Goal: Task Accomplishment & Management: Manage account settings

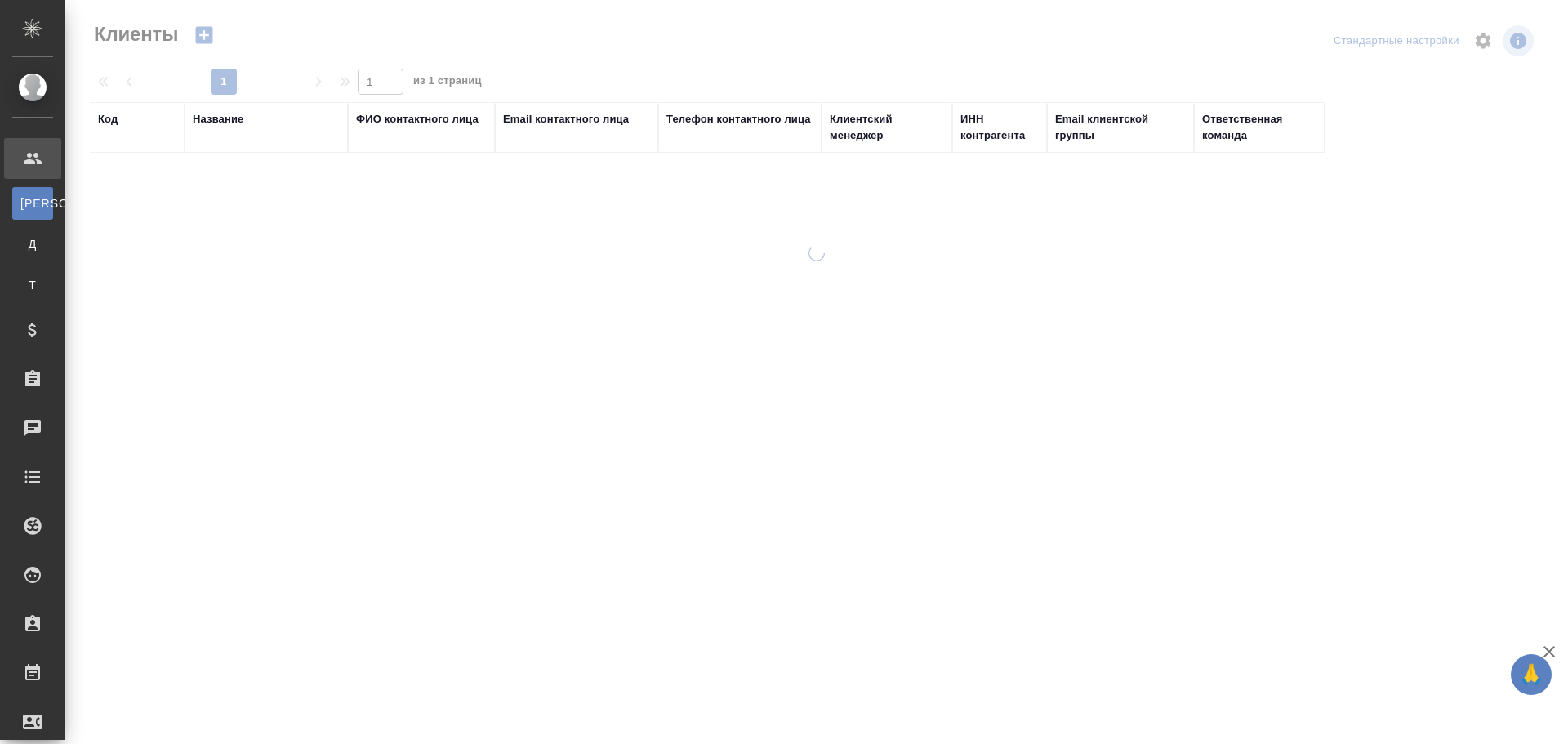
select select "RU"
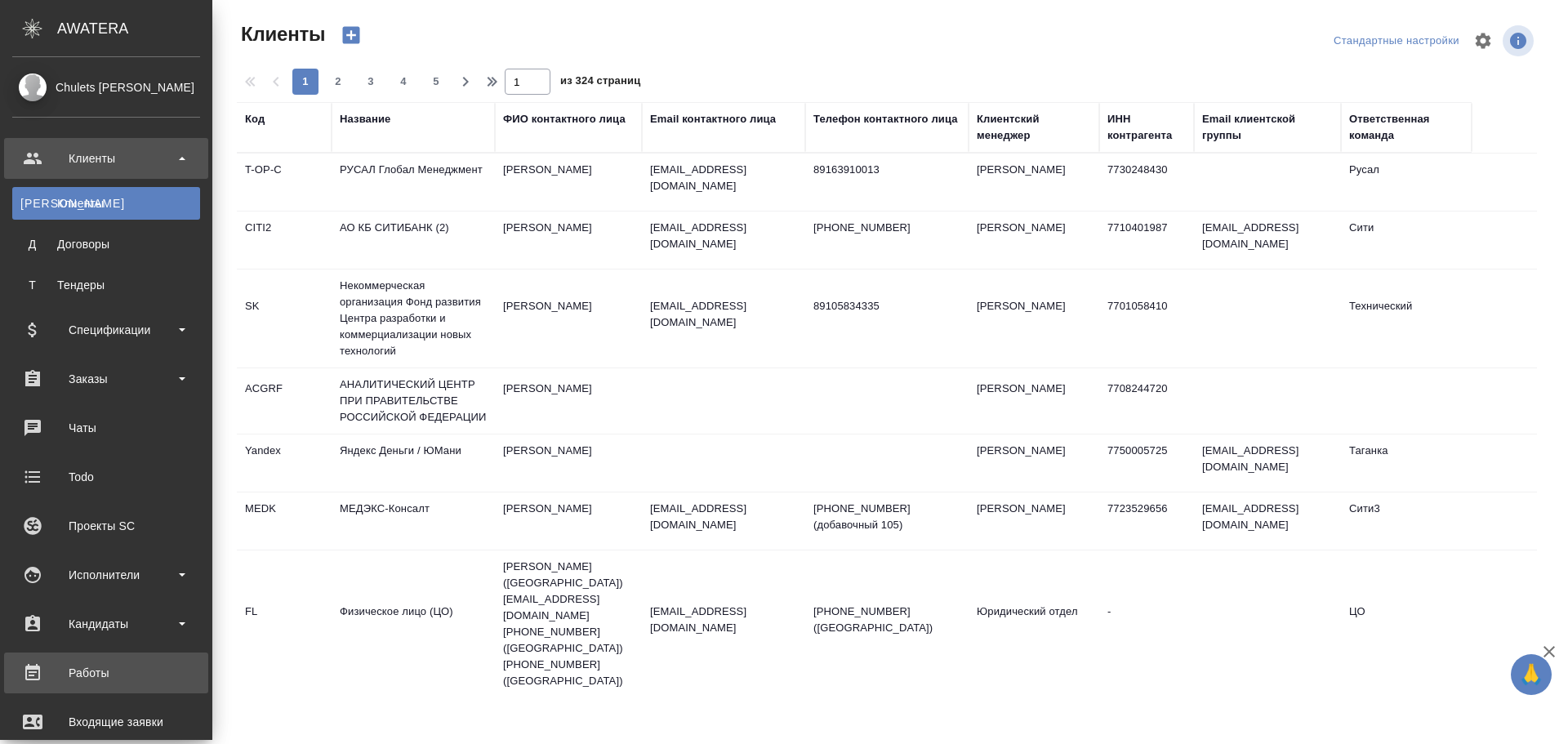
click at [99, 670] on div "Работы" at bounding box center [106, 673] width 188 height 25
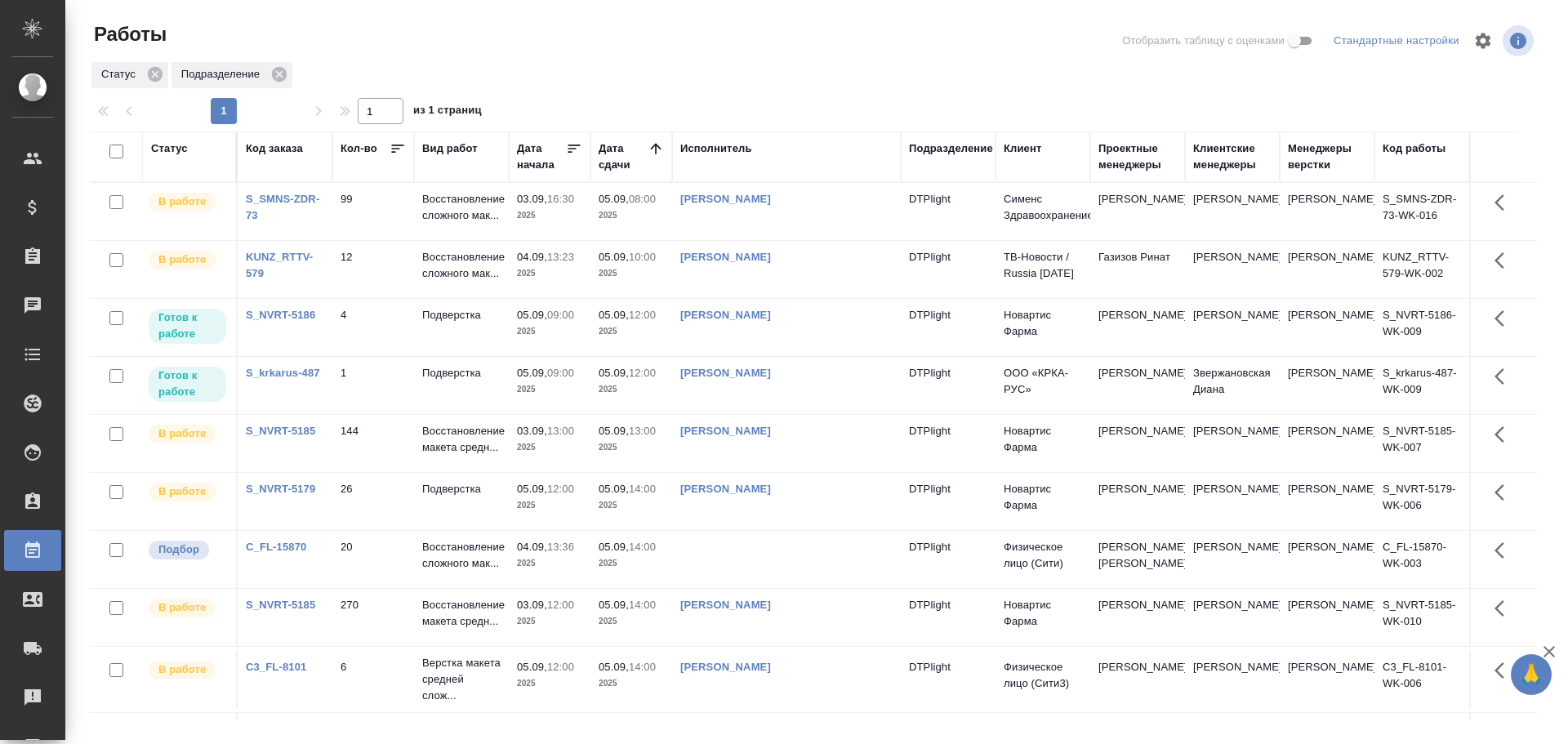
click at [821, 216] on td "[PERSON_NAME]" at bounding box center [787, 211] width 229 height 58
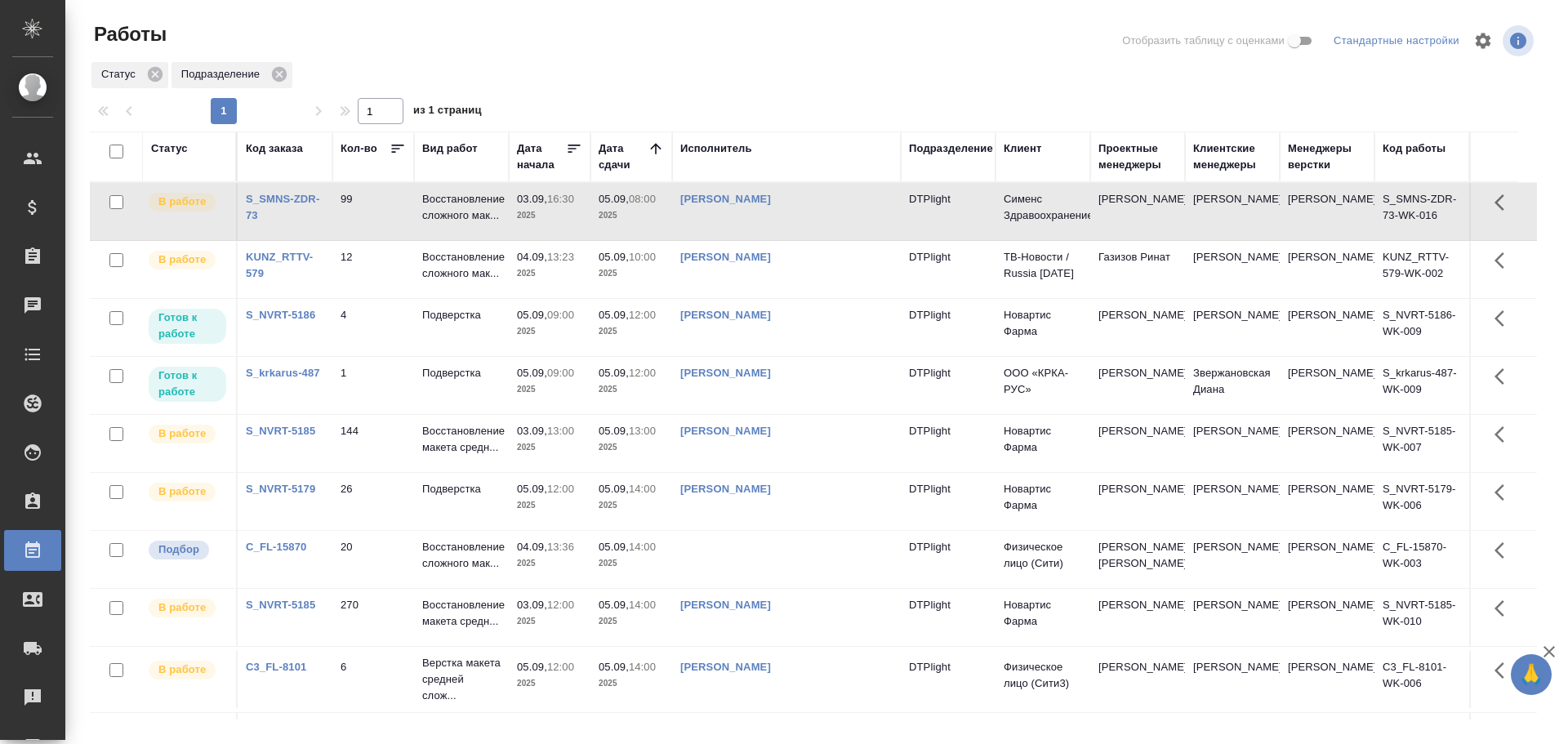
click at [821, 216] on td "Гузов Марк Анатольевич" at bounding box center [787, 211] width 229 height 58
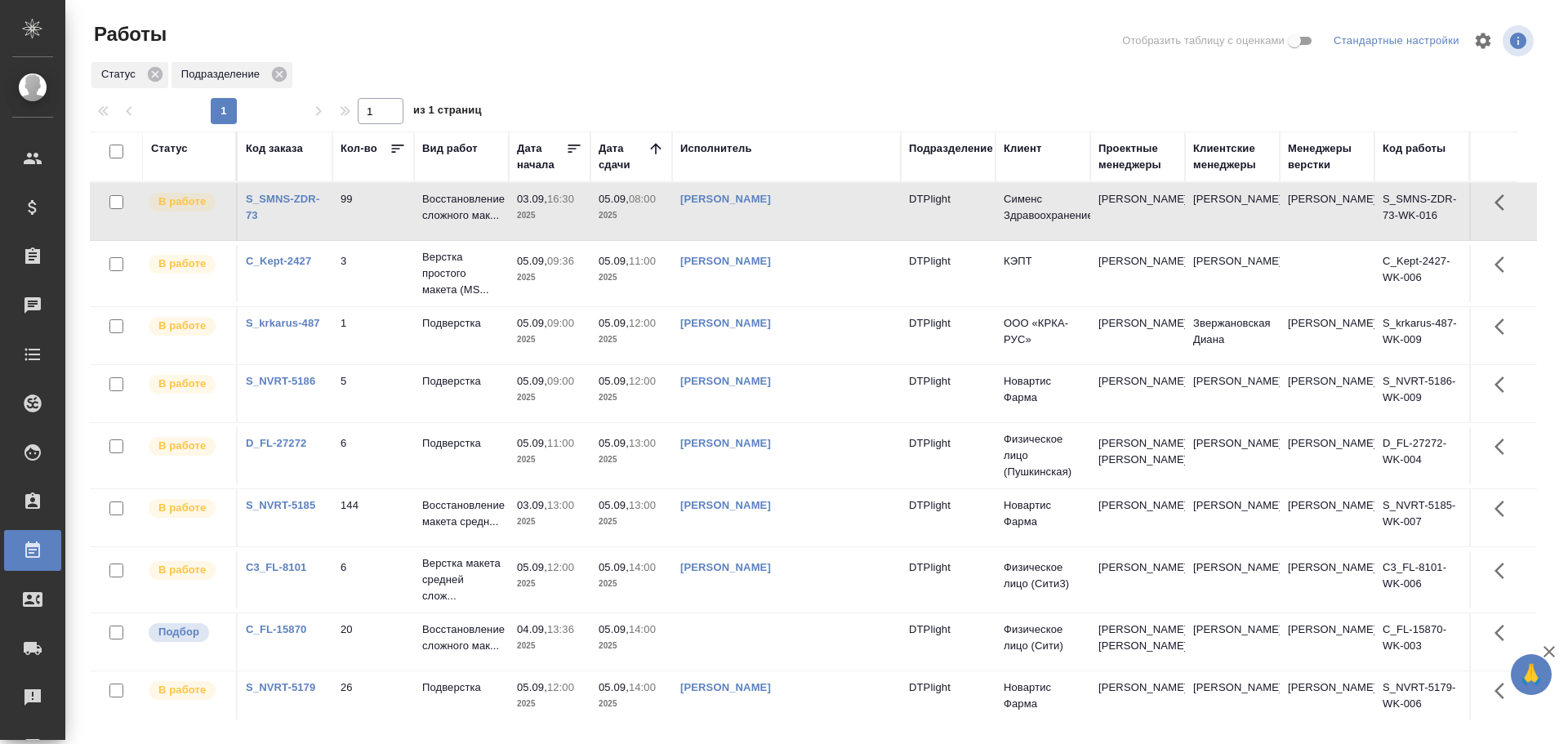
click at [869, 218] on td "Гузов Марк Анатольевич" at bounding box center [787, 211] width 229 height 58
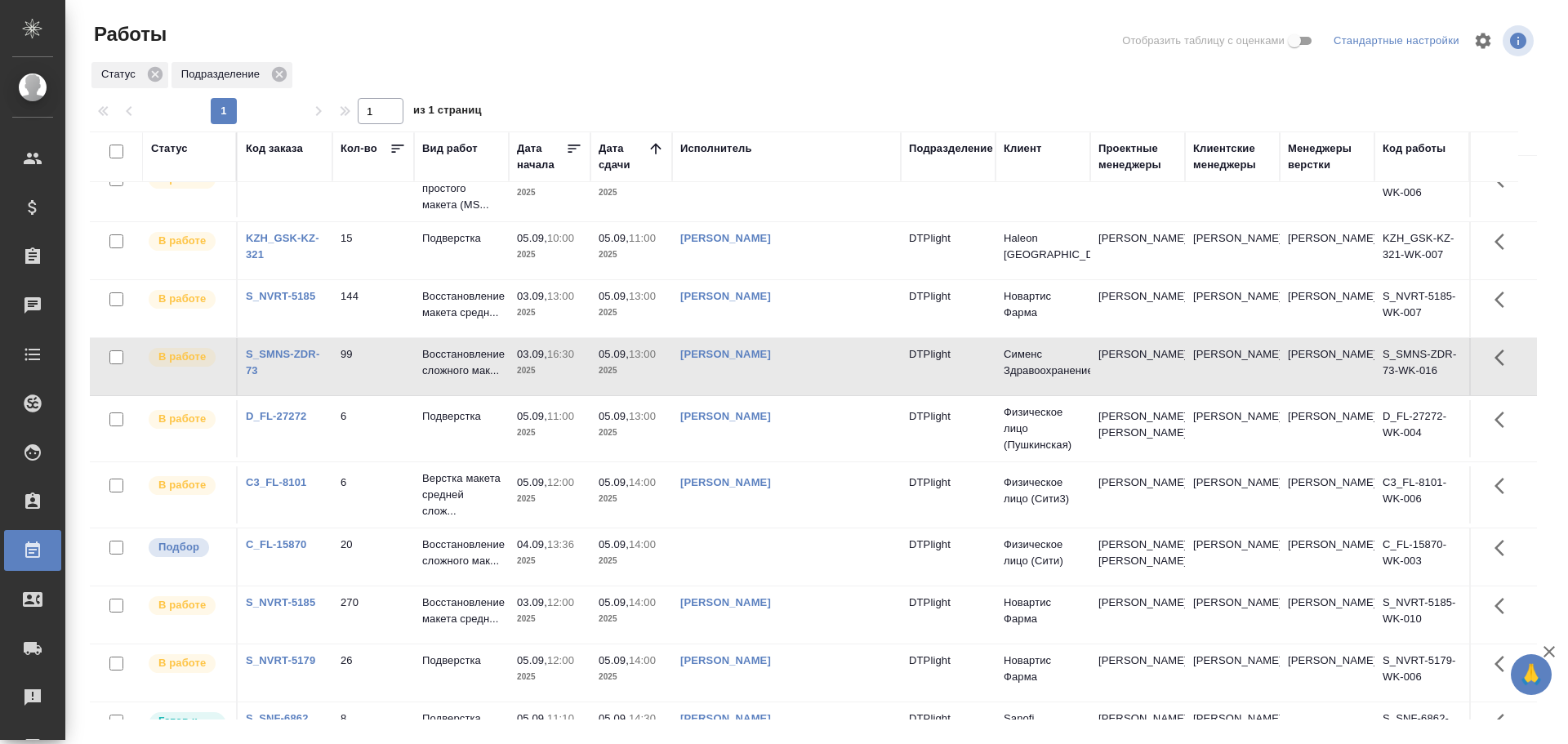
scroll to position [163, 0]
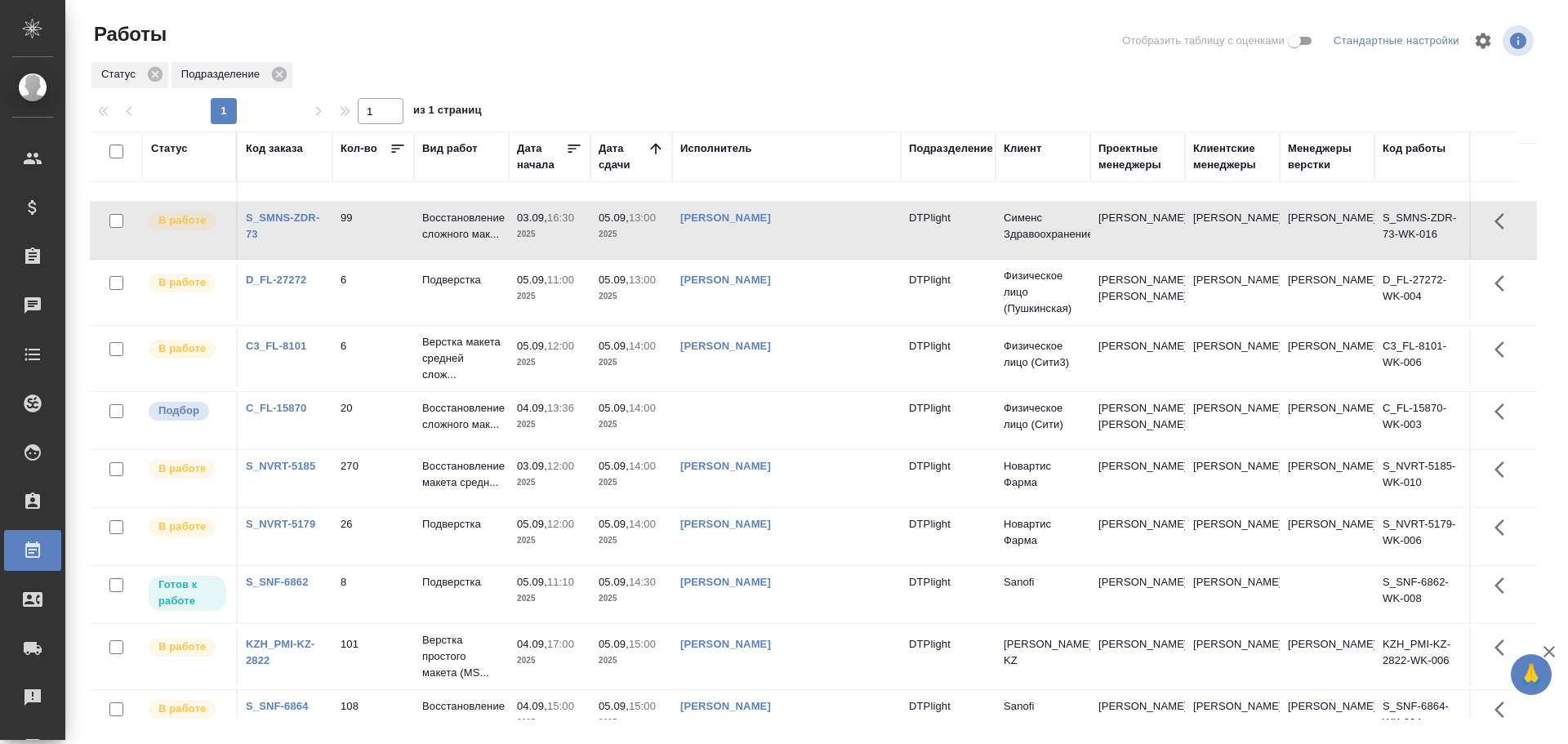
click at [749, 446] on td at bounding box center [787, 420] width 229 height 58
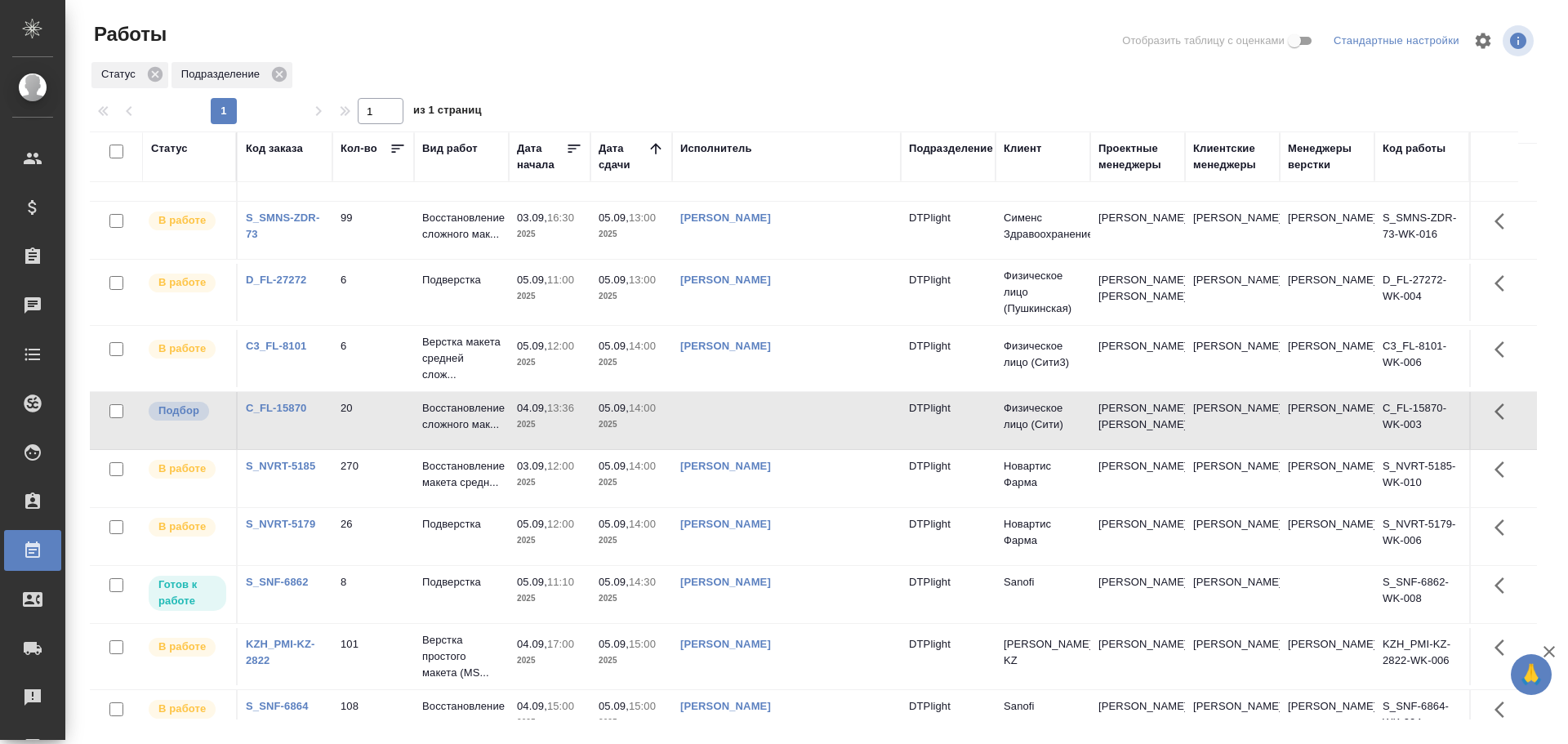
drag, startPoint x: 711, startPoint y: 145, endPoint x: 717, endPoint y: 190, distance: 45.4
click at [711, 145] on div "Исполнитель" at bounding box center [716, 149] width 72 height 16
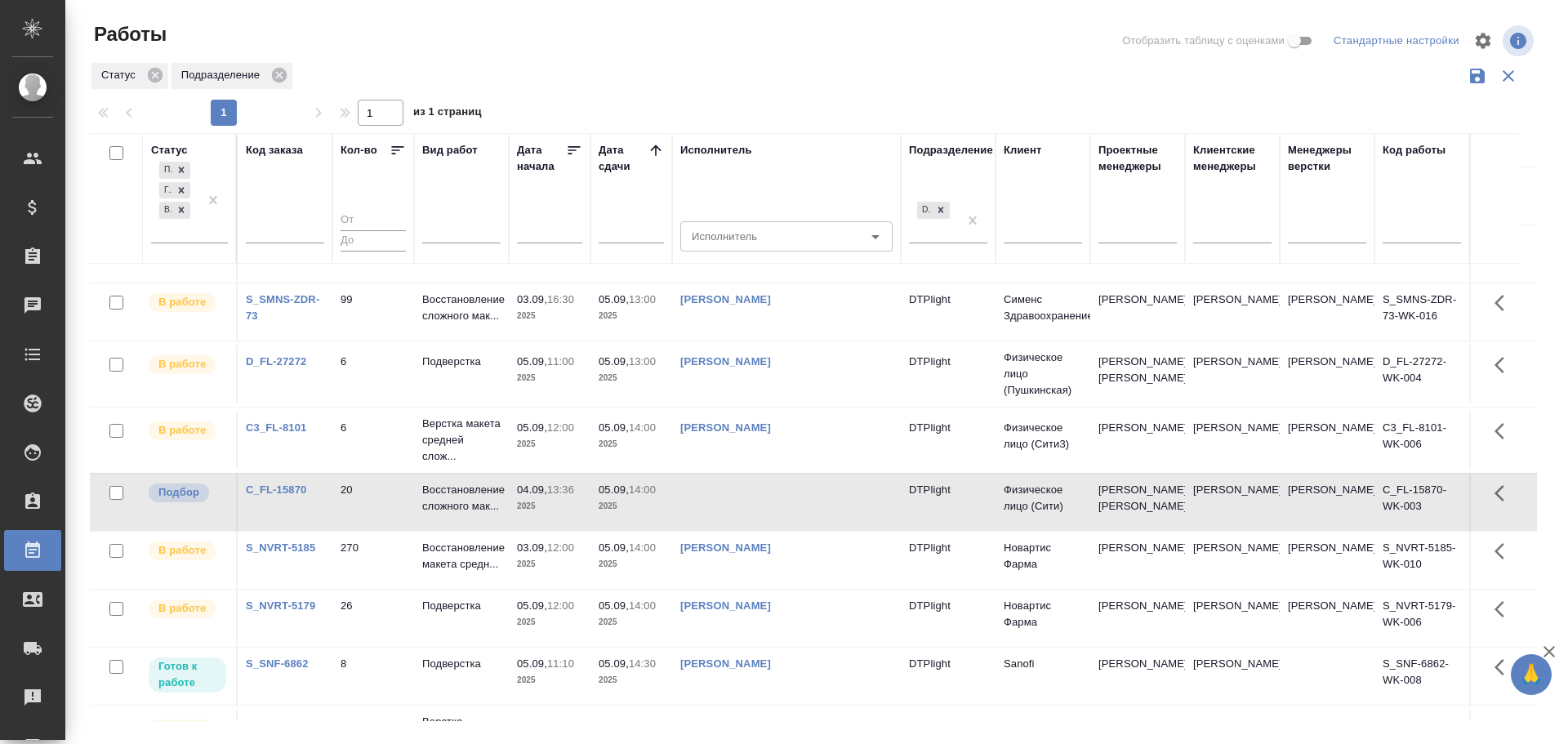
scroll to position [244, 0]
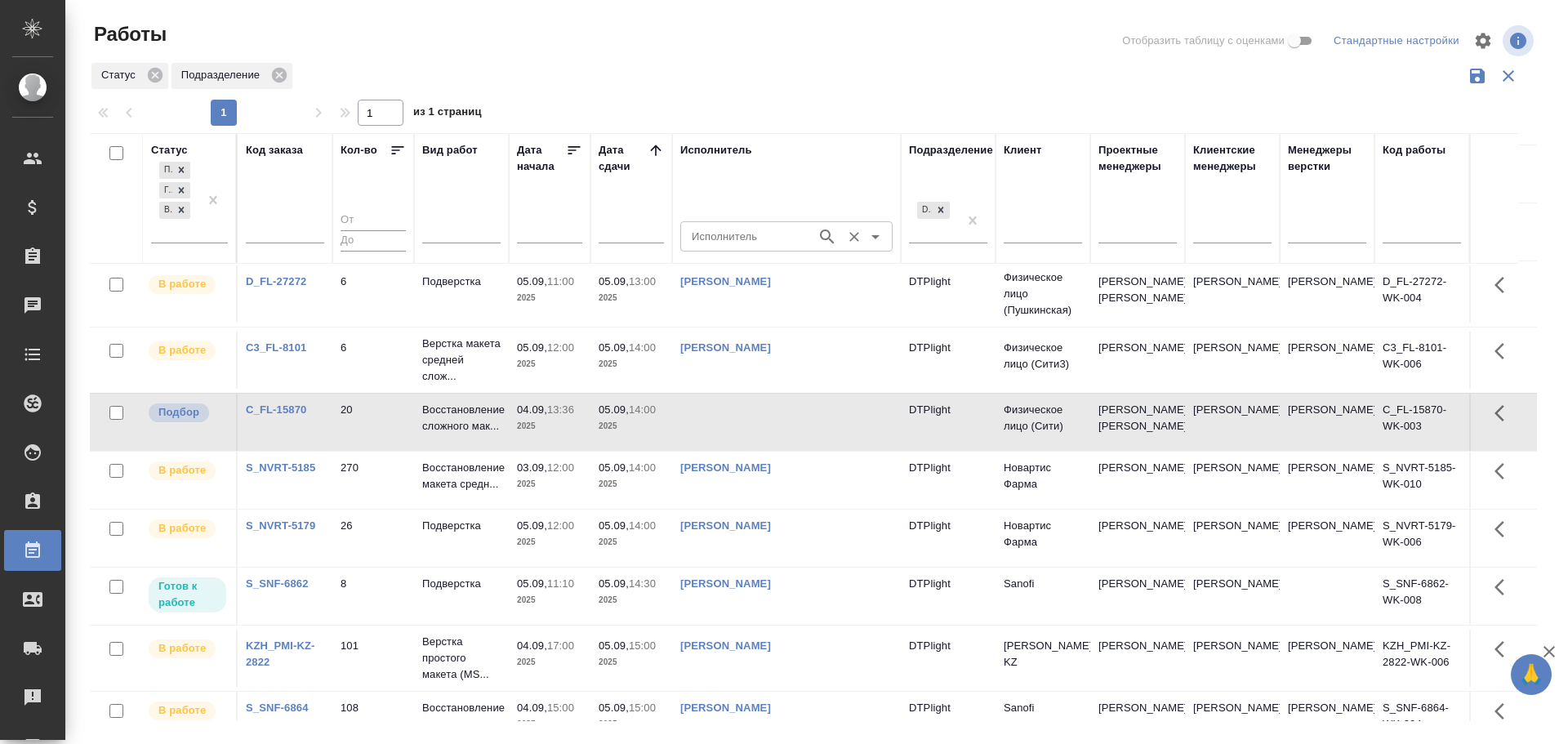
click at [715, 245] on input "Исполнитель" at bounding box center [746, 236] width 123 height 19
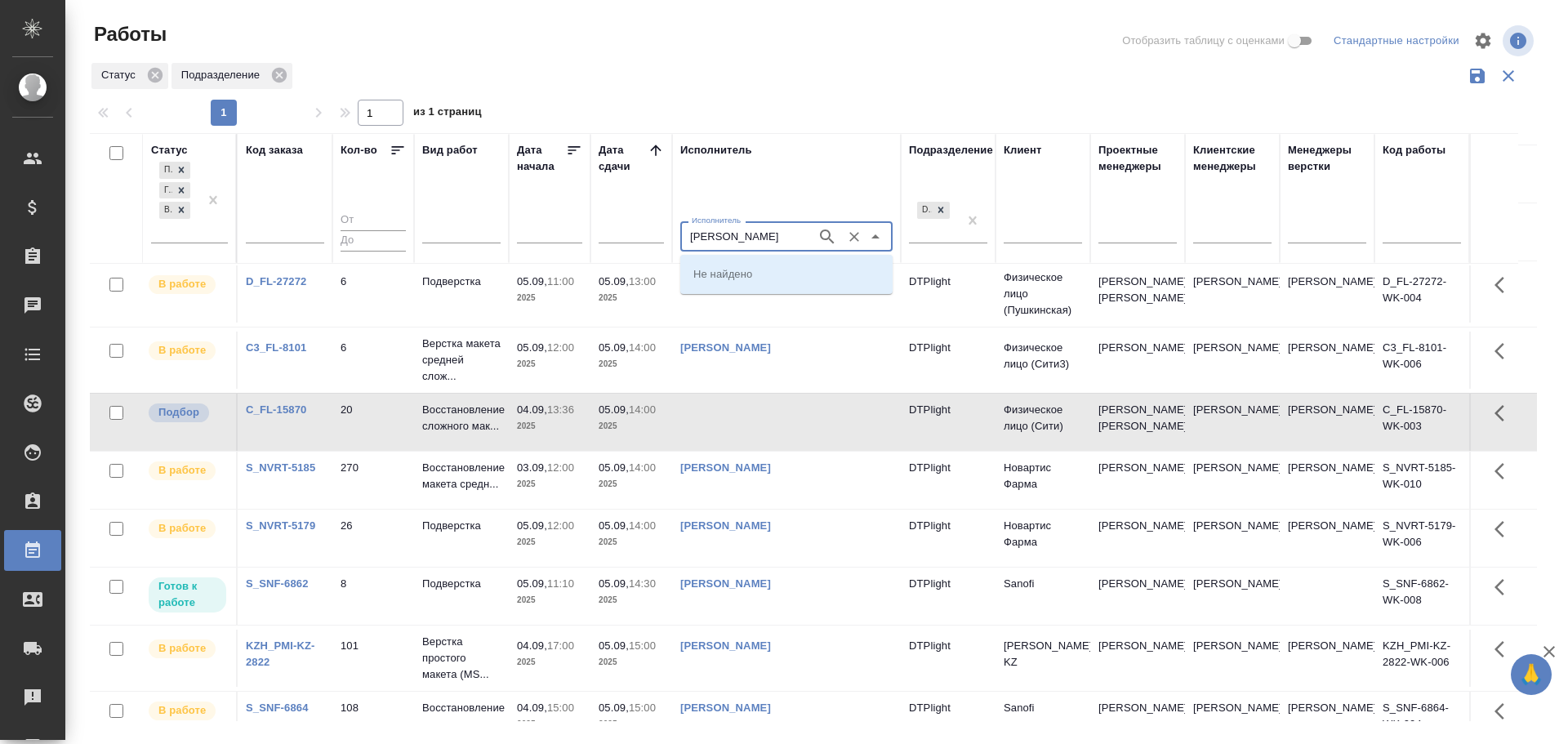
type input "Третьякова"
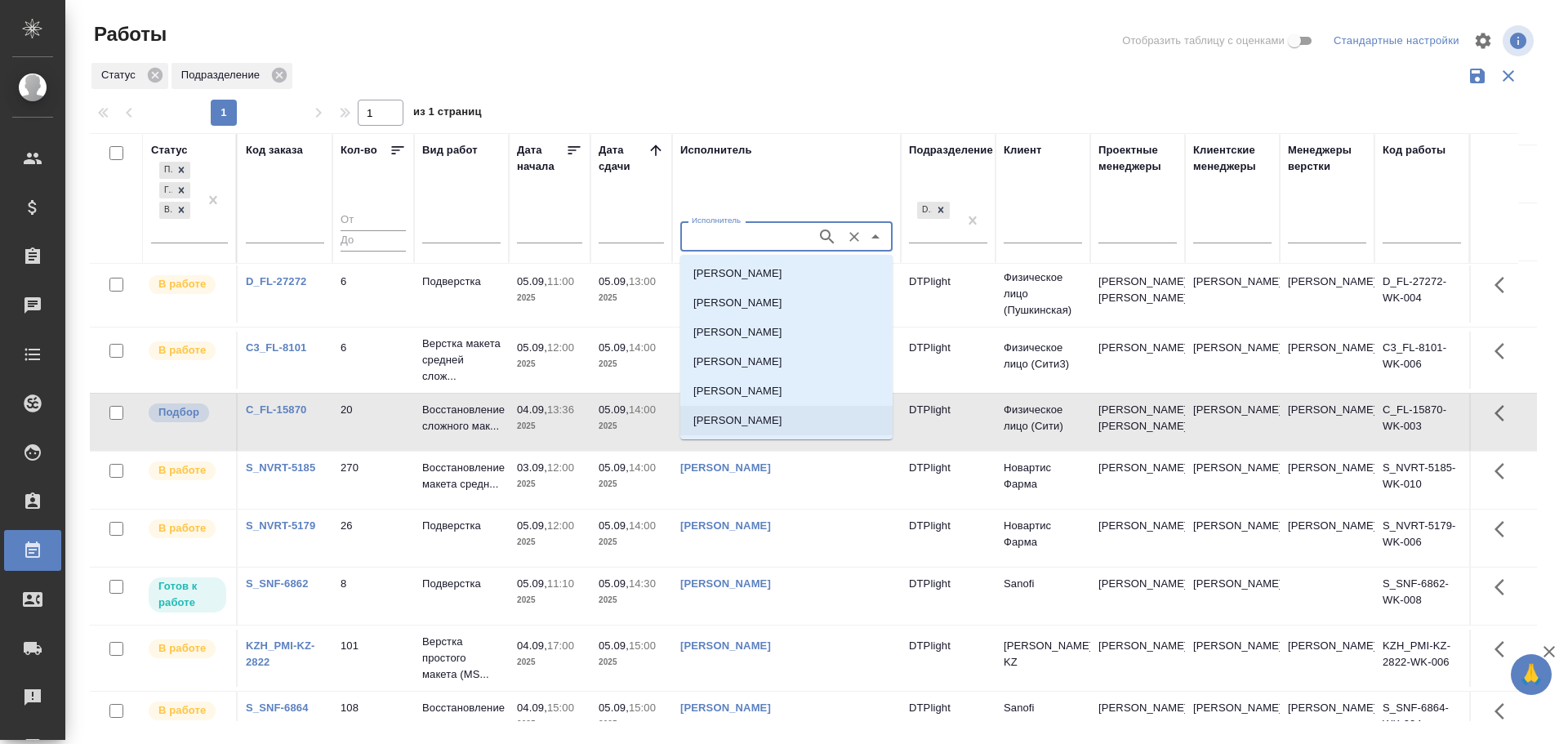
click at [779, 428] on p "Третьякова Мария Сергеевна" at bounding box center [738, 421] width 89 height 16
type input "Третьякова Мария Сергеевна"
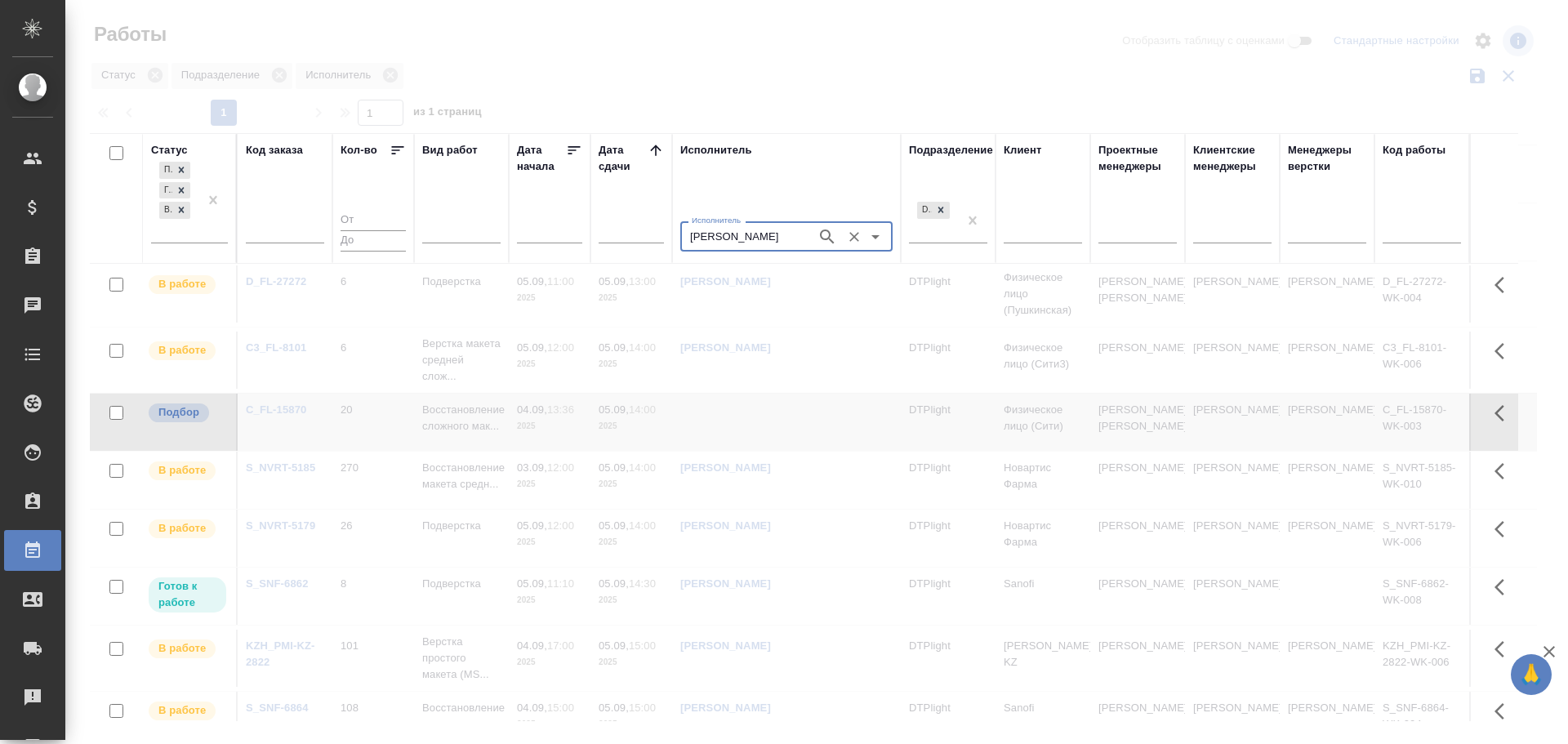
scroll to position [0, 0]
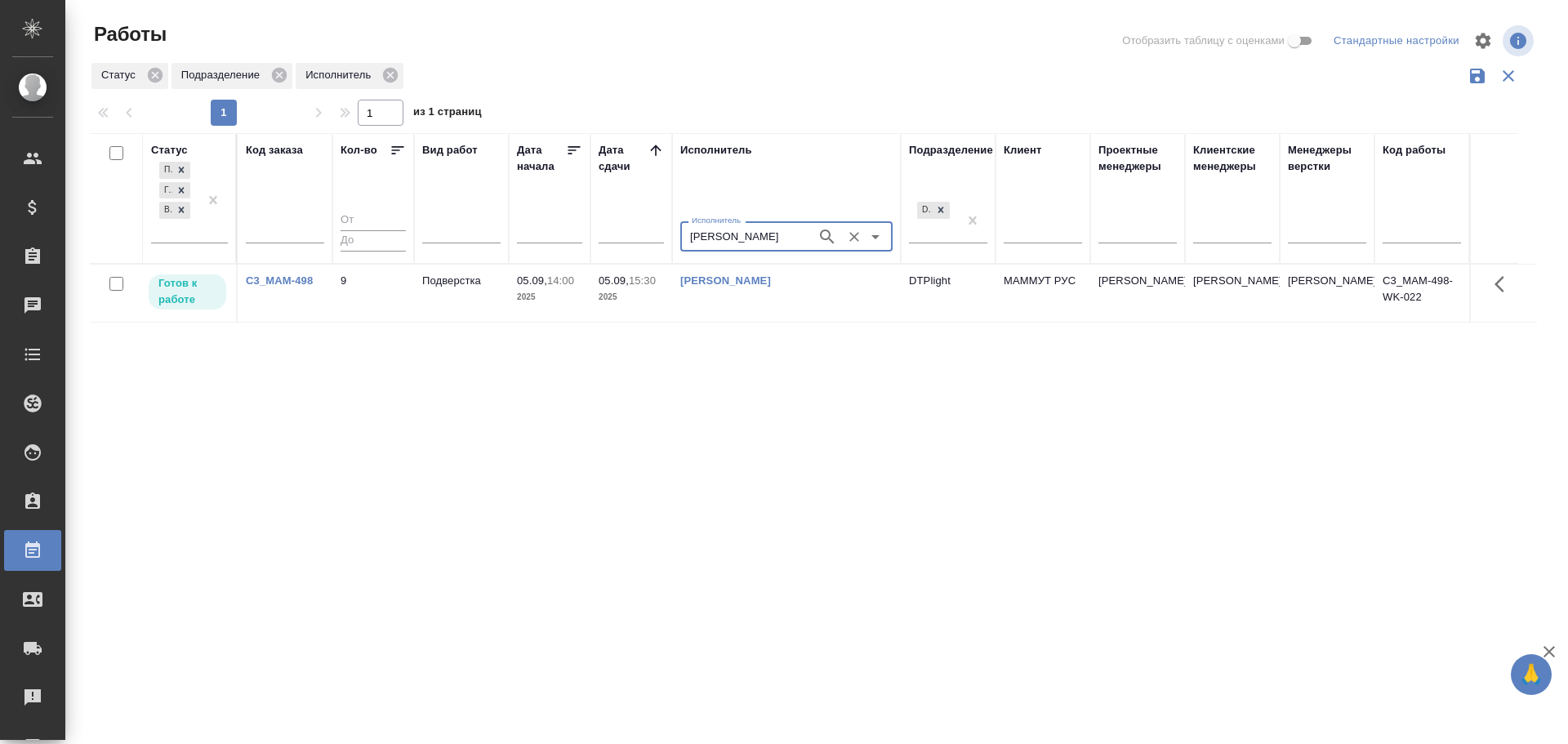
click at [852, 236] on icon "Очистить" at bounding box center [854, 236] width 16 height 16
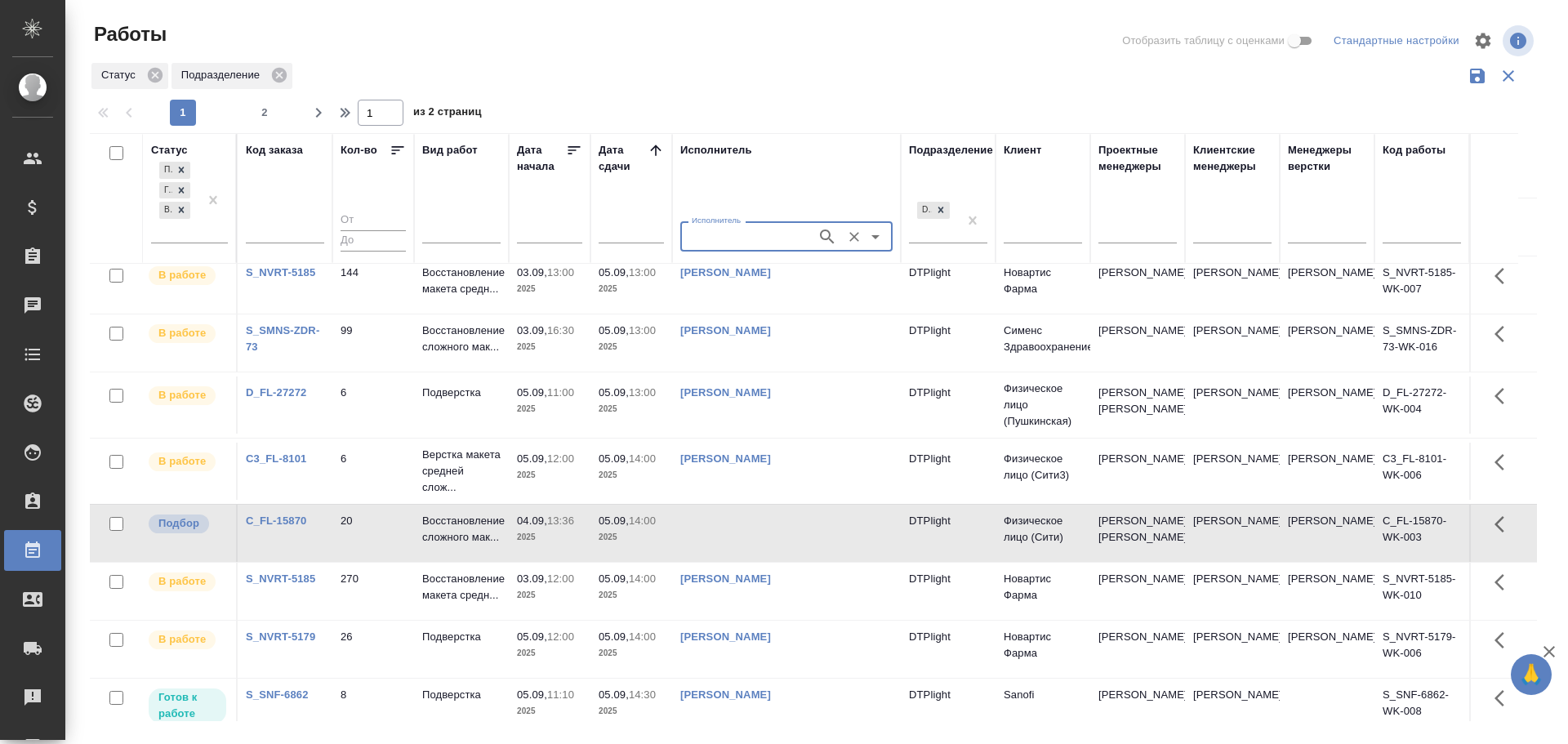
scroll to position [163, 0]
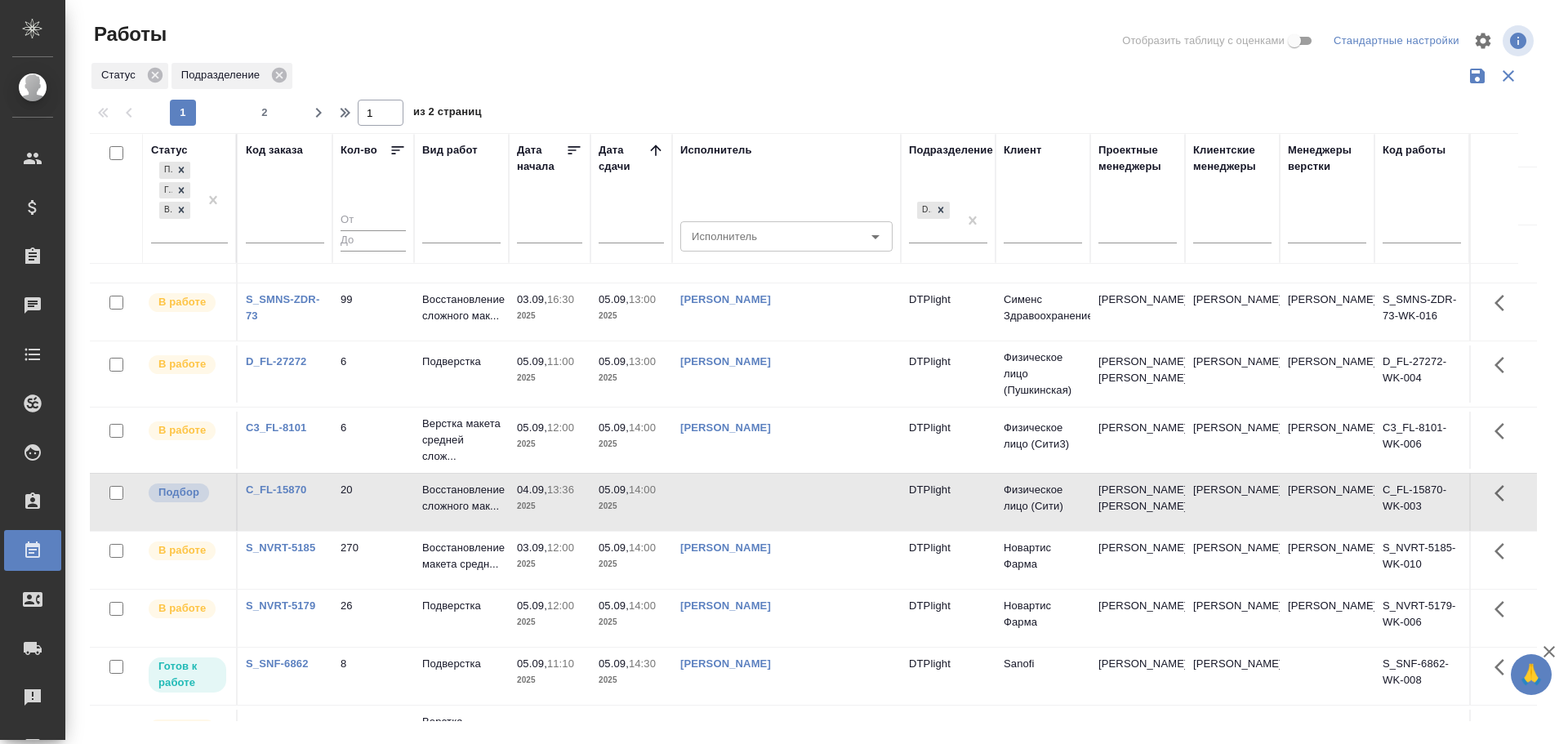
click at [734, 521] on td at bounding box center [787, 502] width 229 height 58
click at [734, 520] on td at bounding box center [787, 502] width 229 height 58
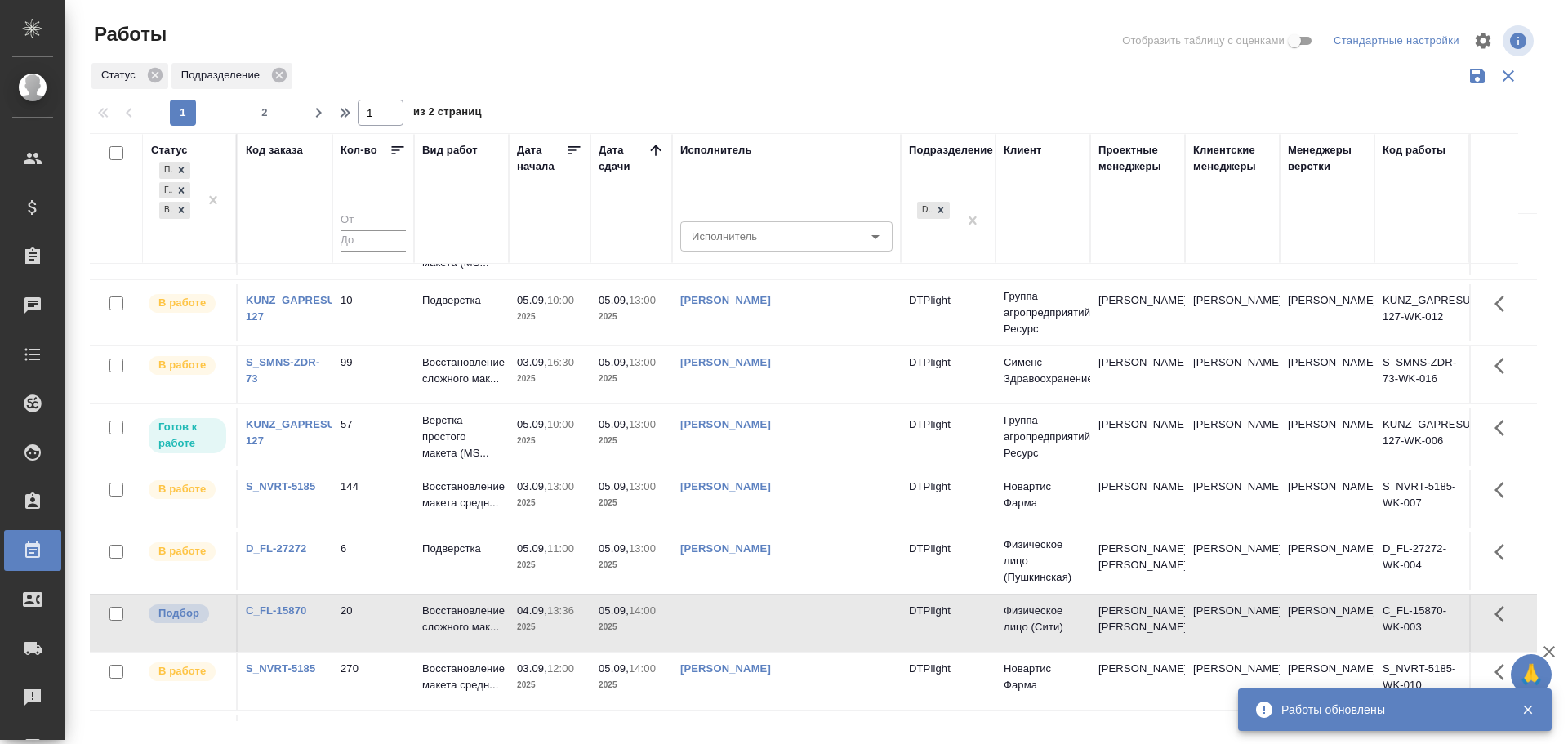
scroll to position [0, 0]
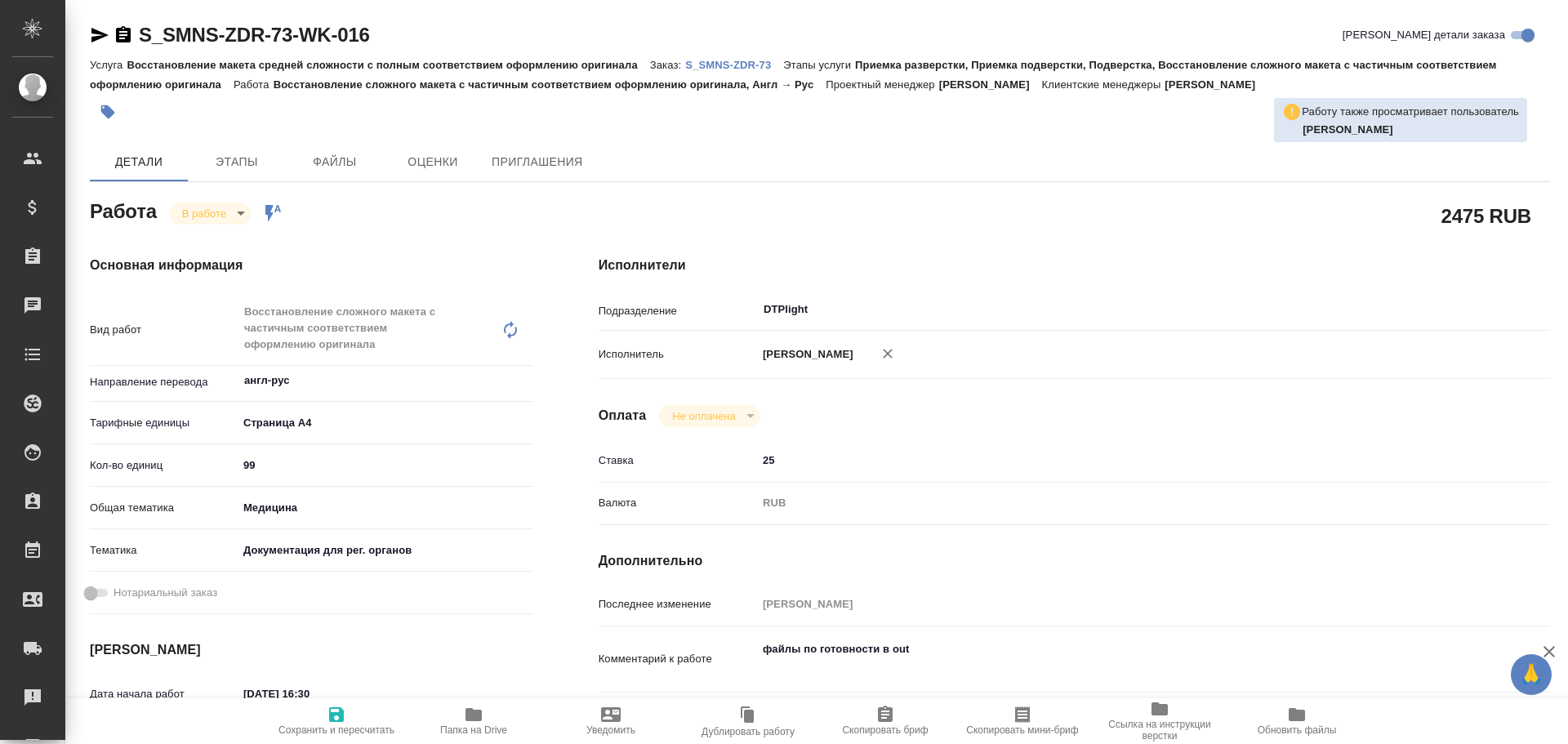
type textarea "x"
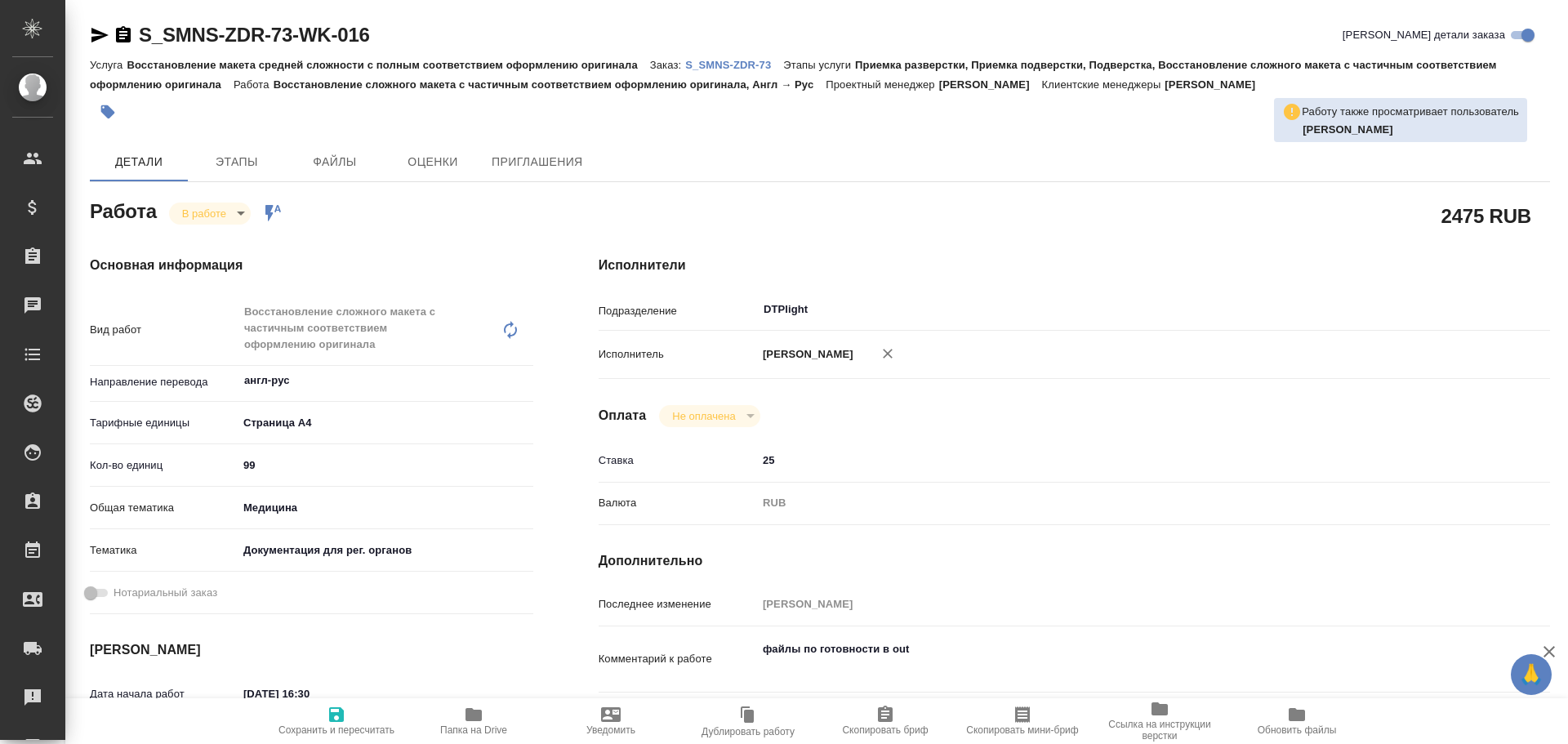
type textarea "x"
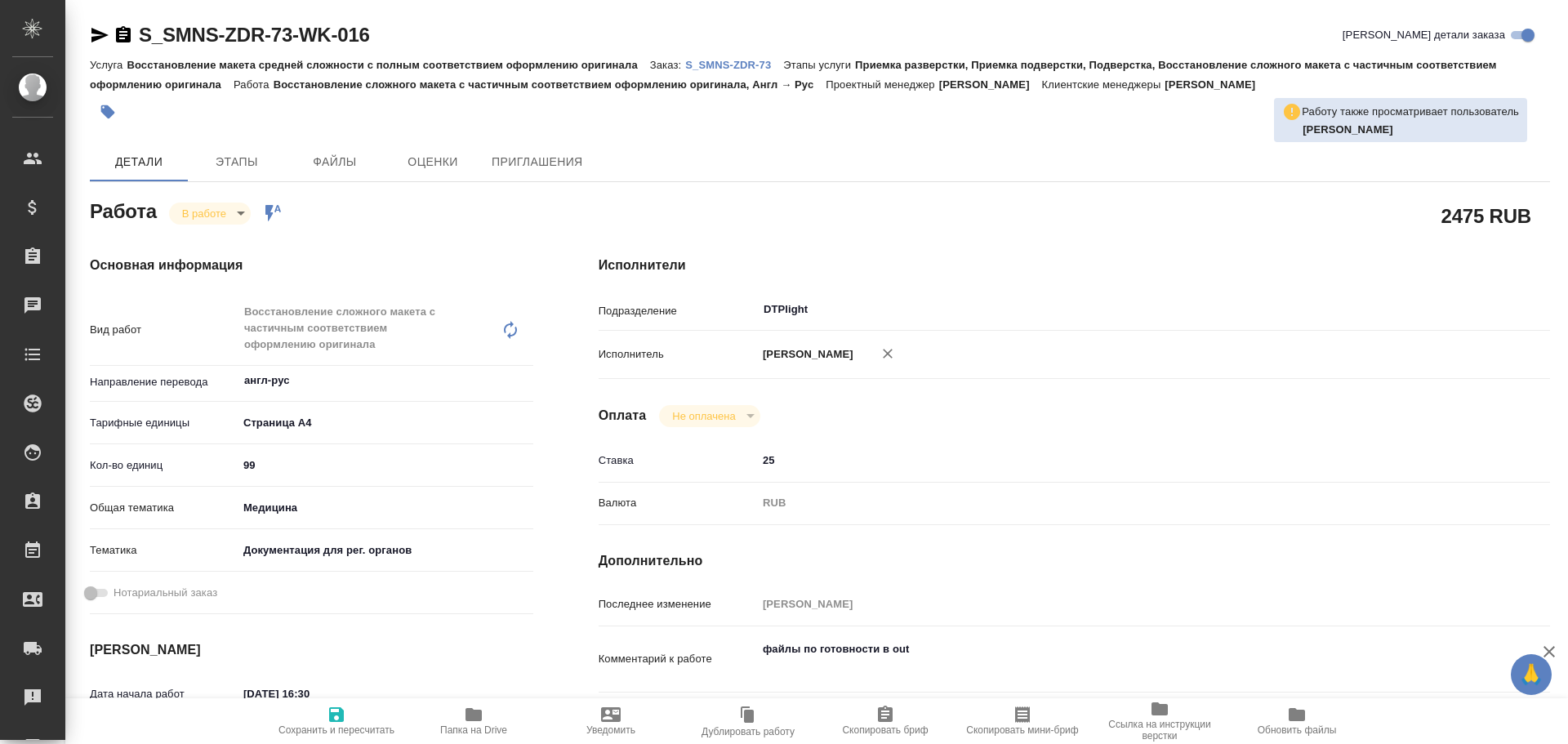
type textarea "x"
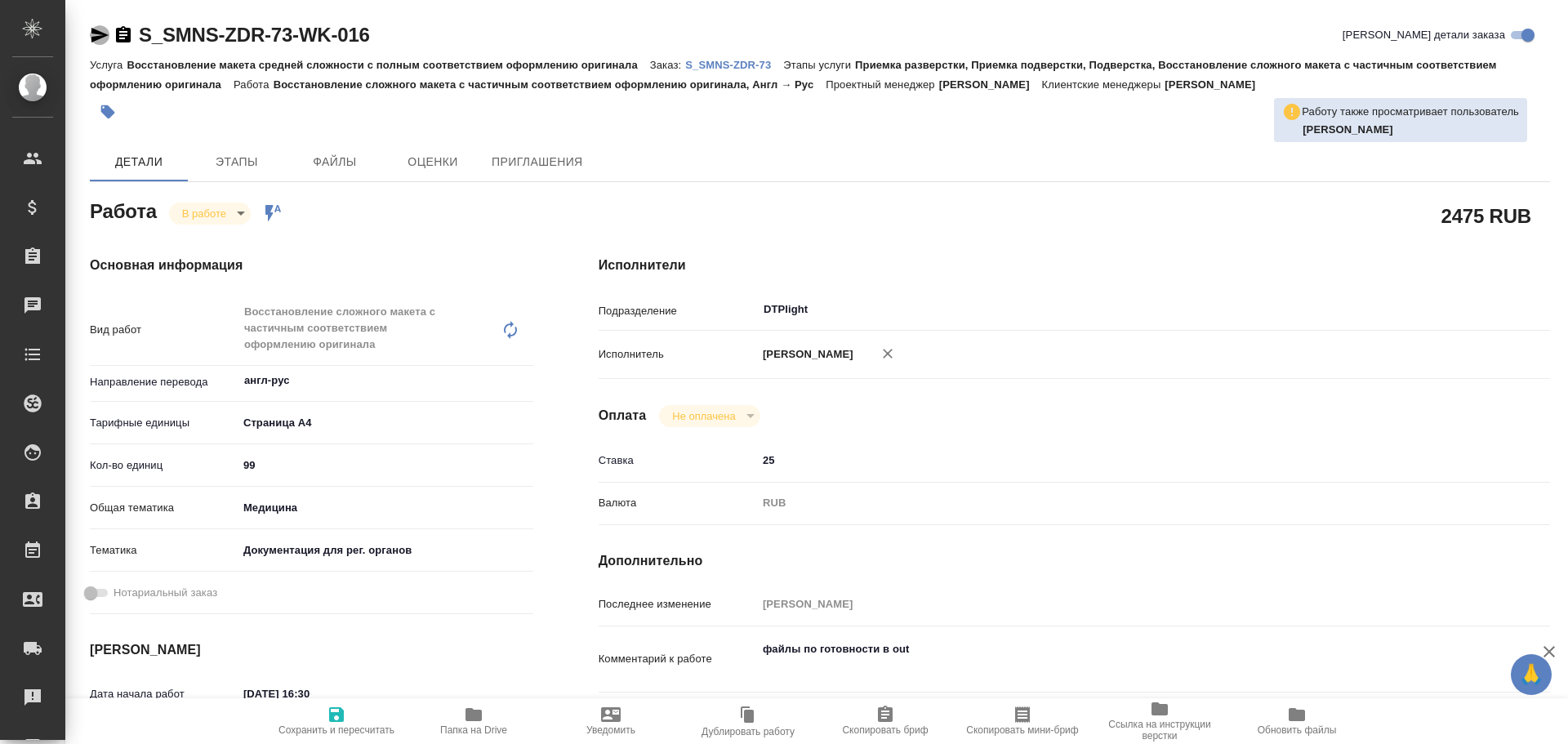
click at [97, 36] on icon "button" at bounding box center [99, 35] width 19 height 19
type textarea "x"
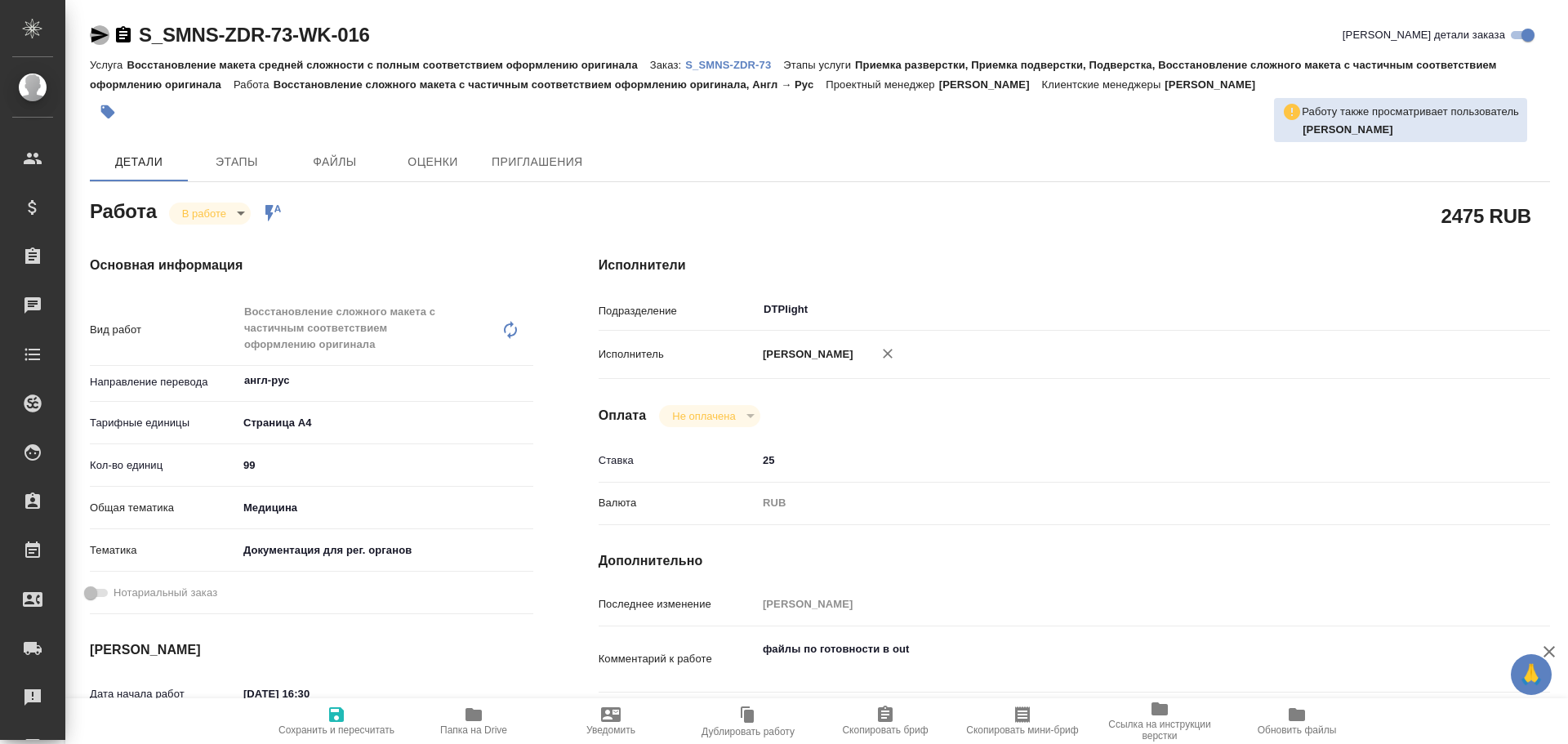
type textarea "x"
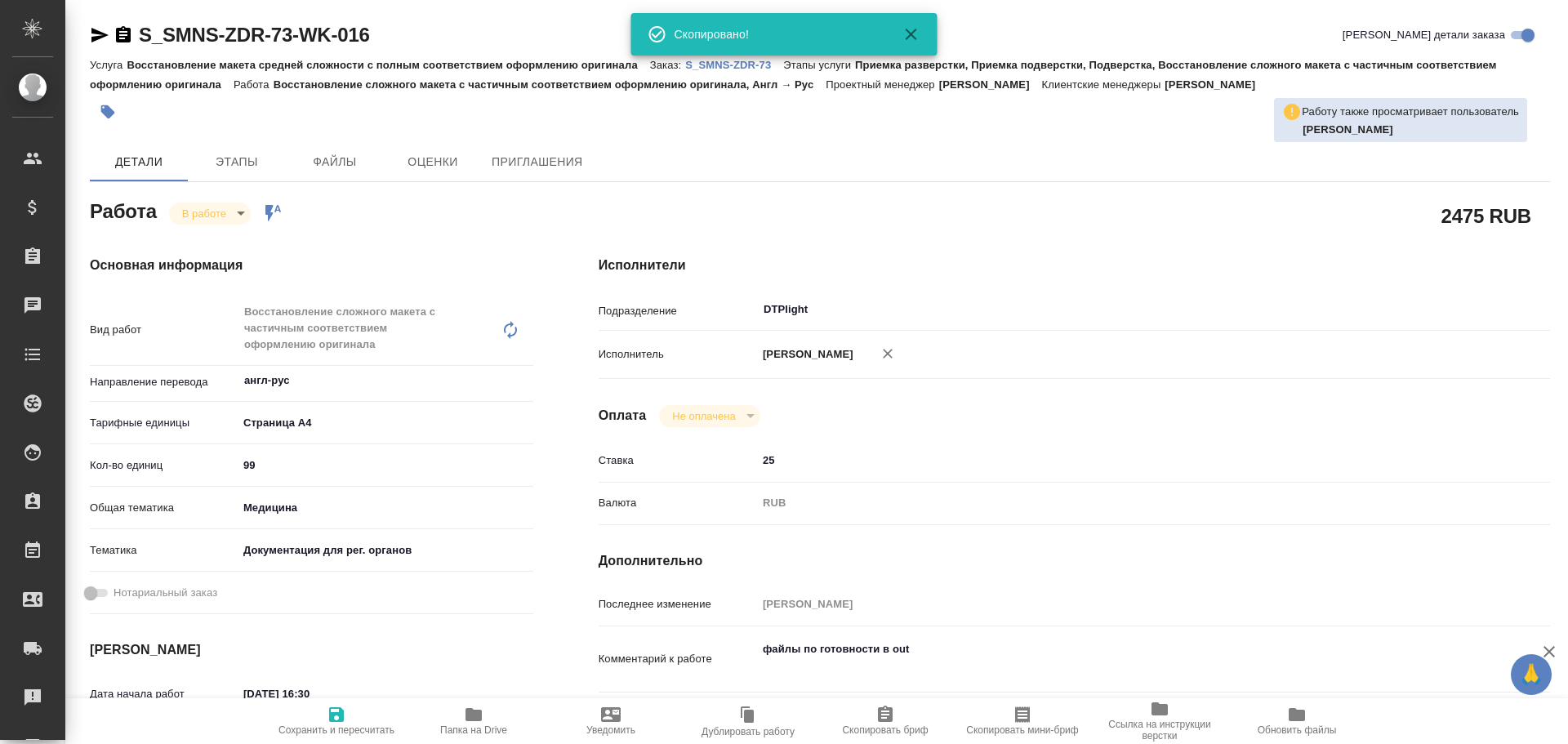
type textarea "x"
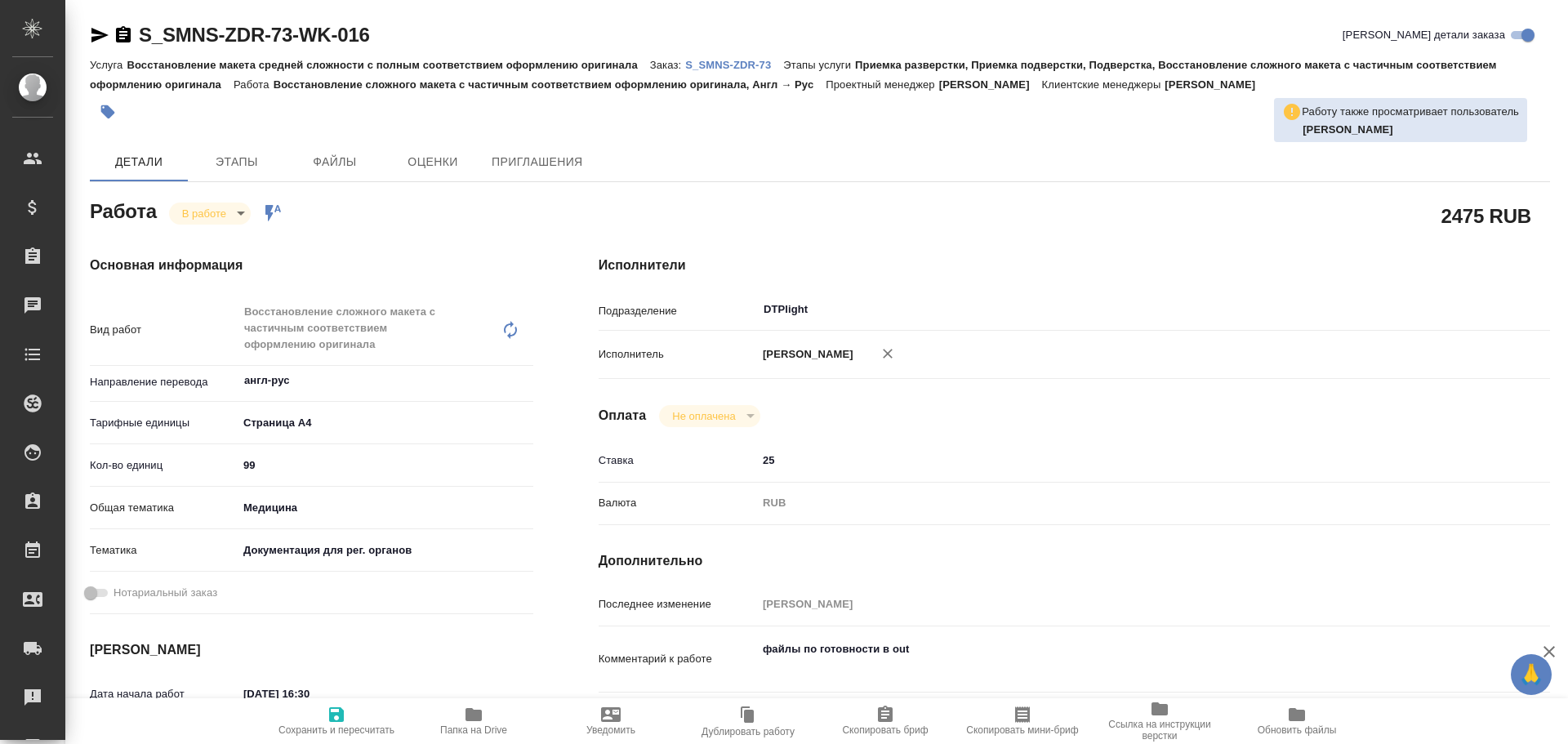
type textarea "x"
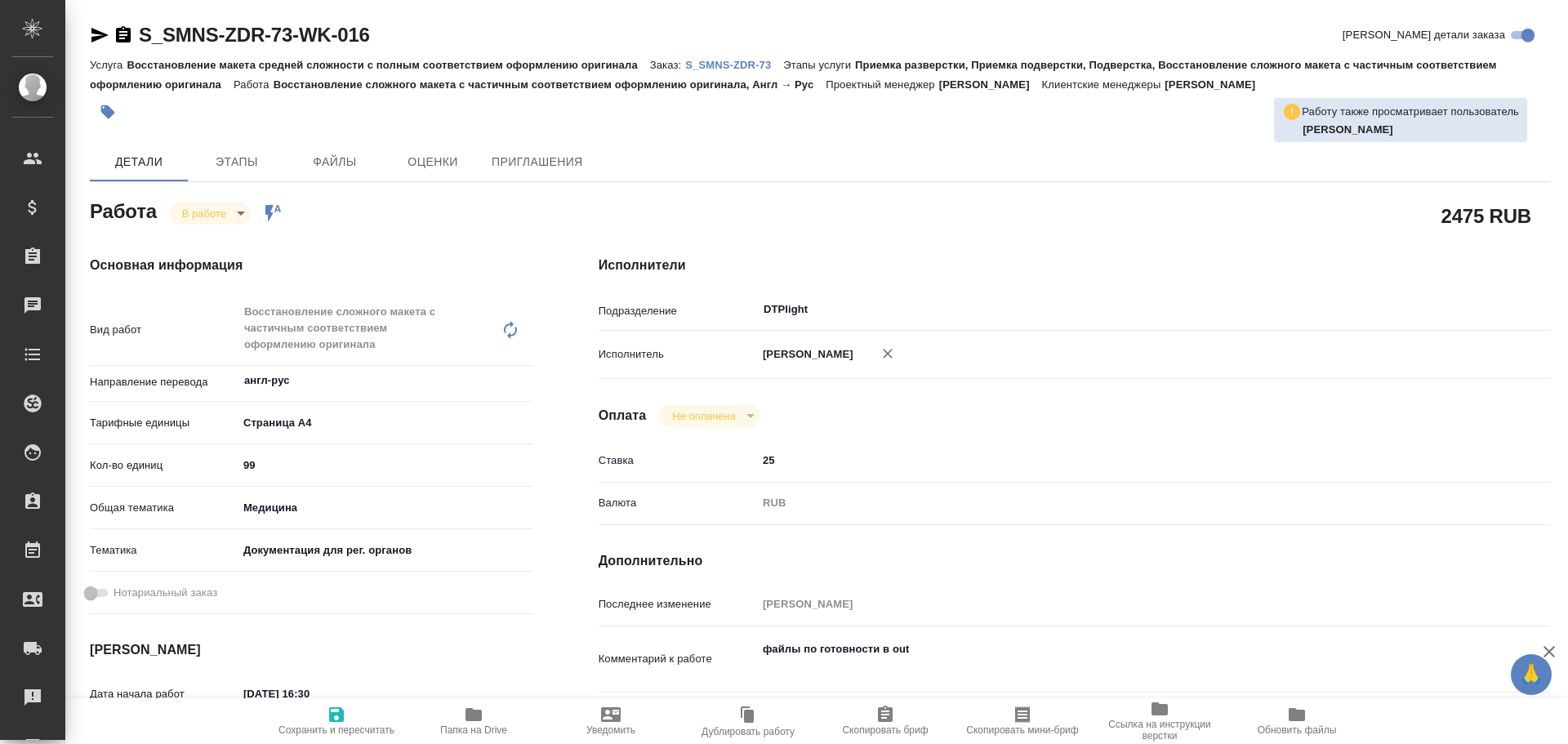
type textarea "x"
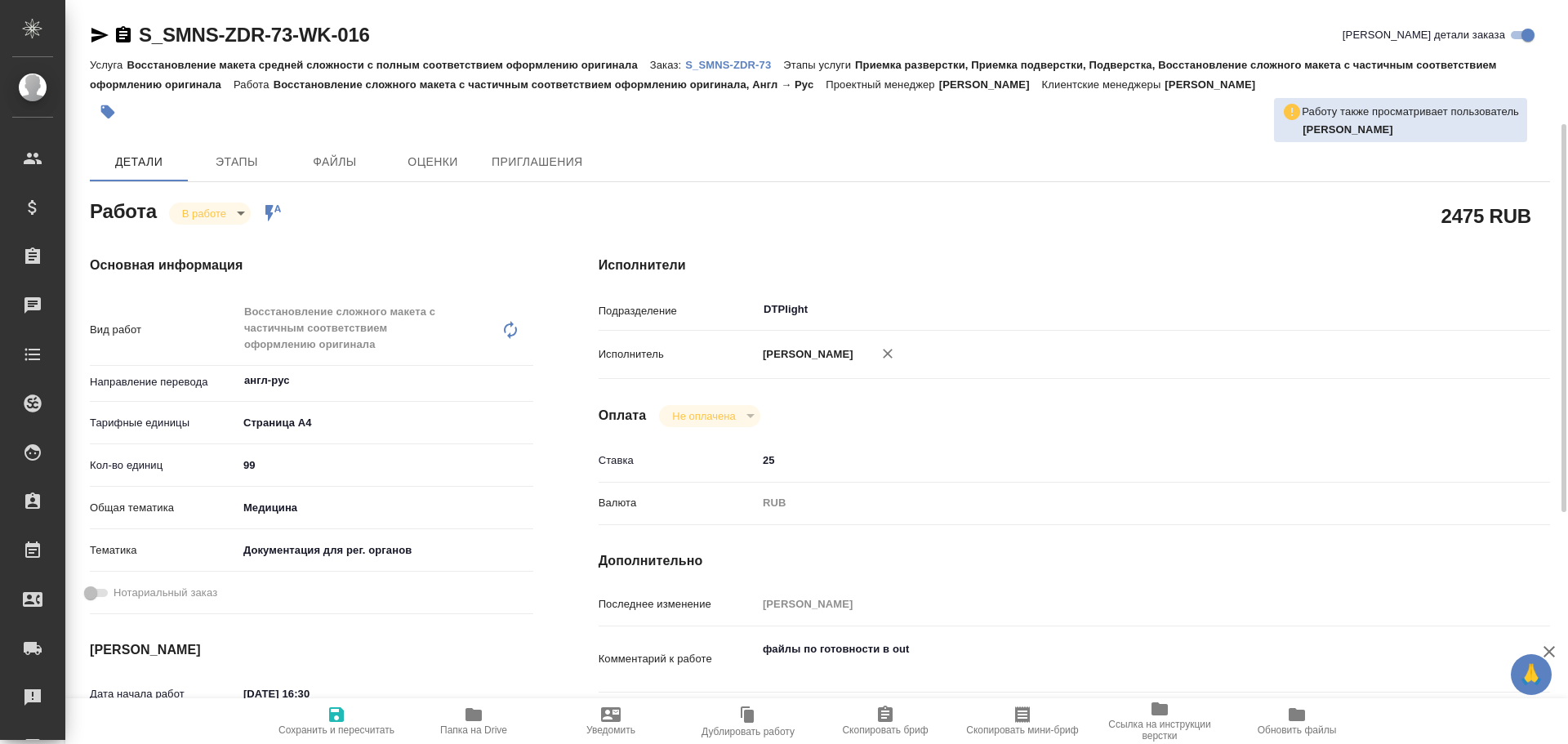
scroll to position [245, 0]
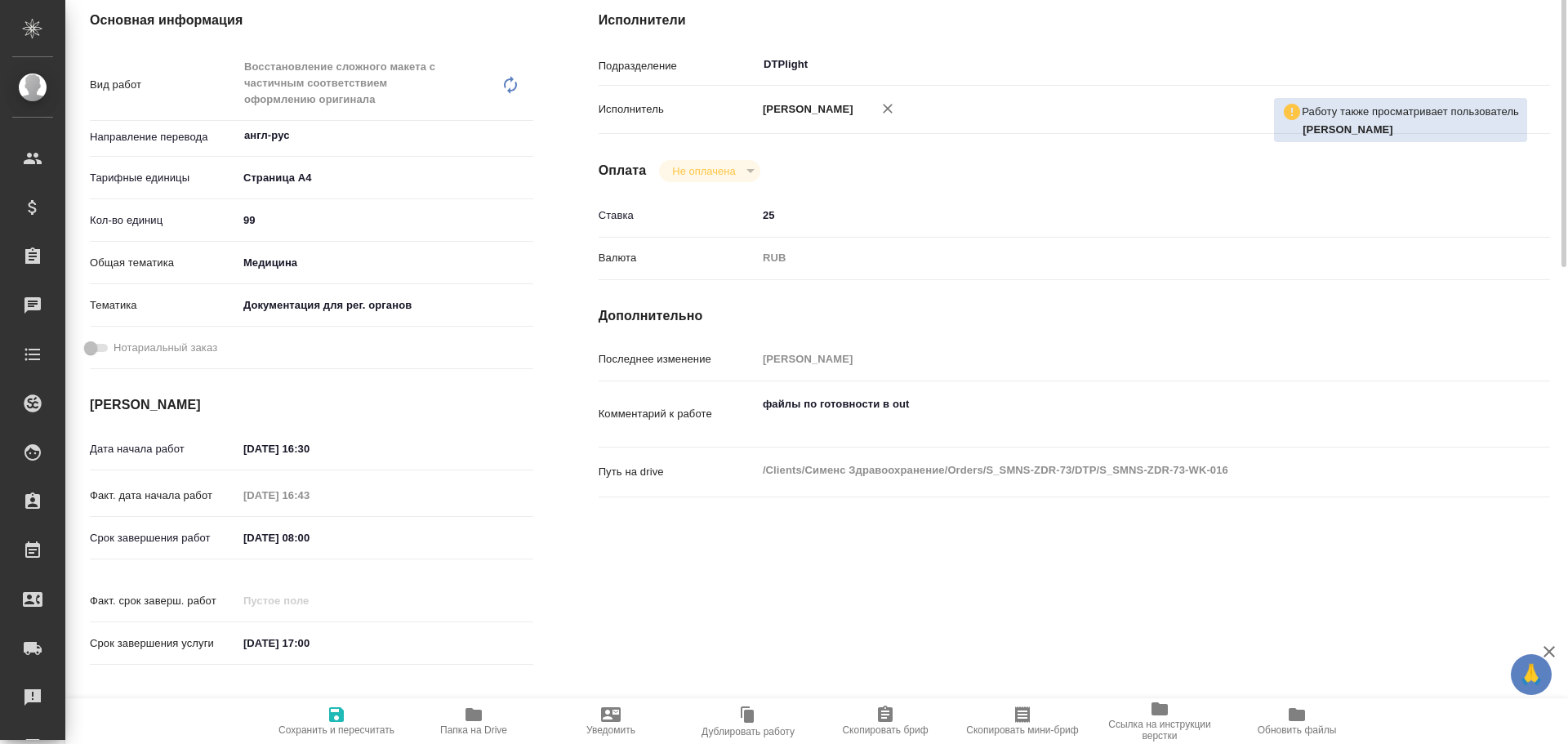
type textarea "x"
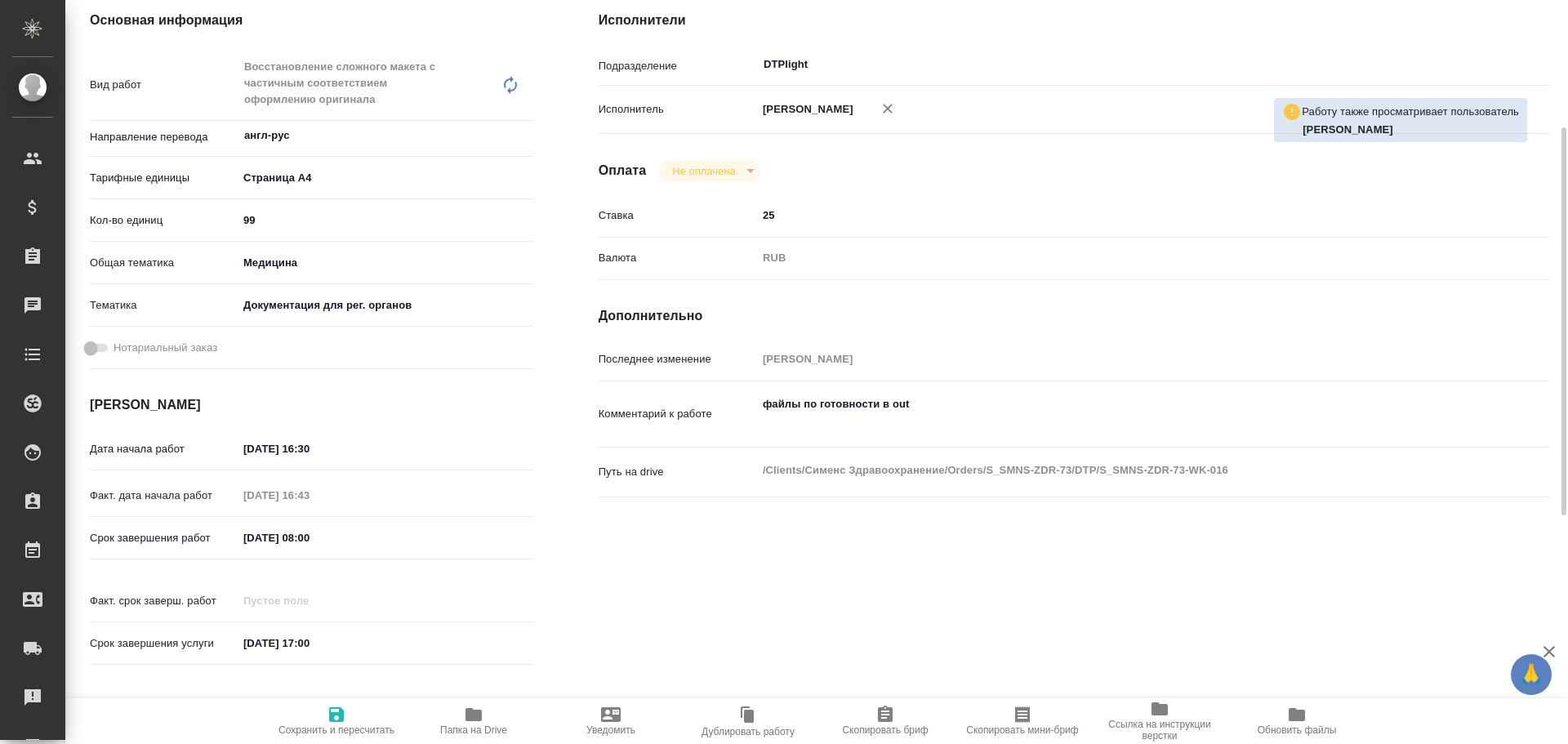
click at [482, 733] on span "Папка на Drive" at bounding box center [474, 730] width 67 height 12
type textarea "x"
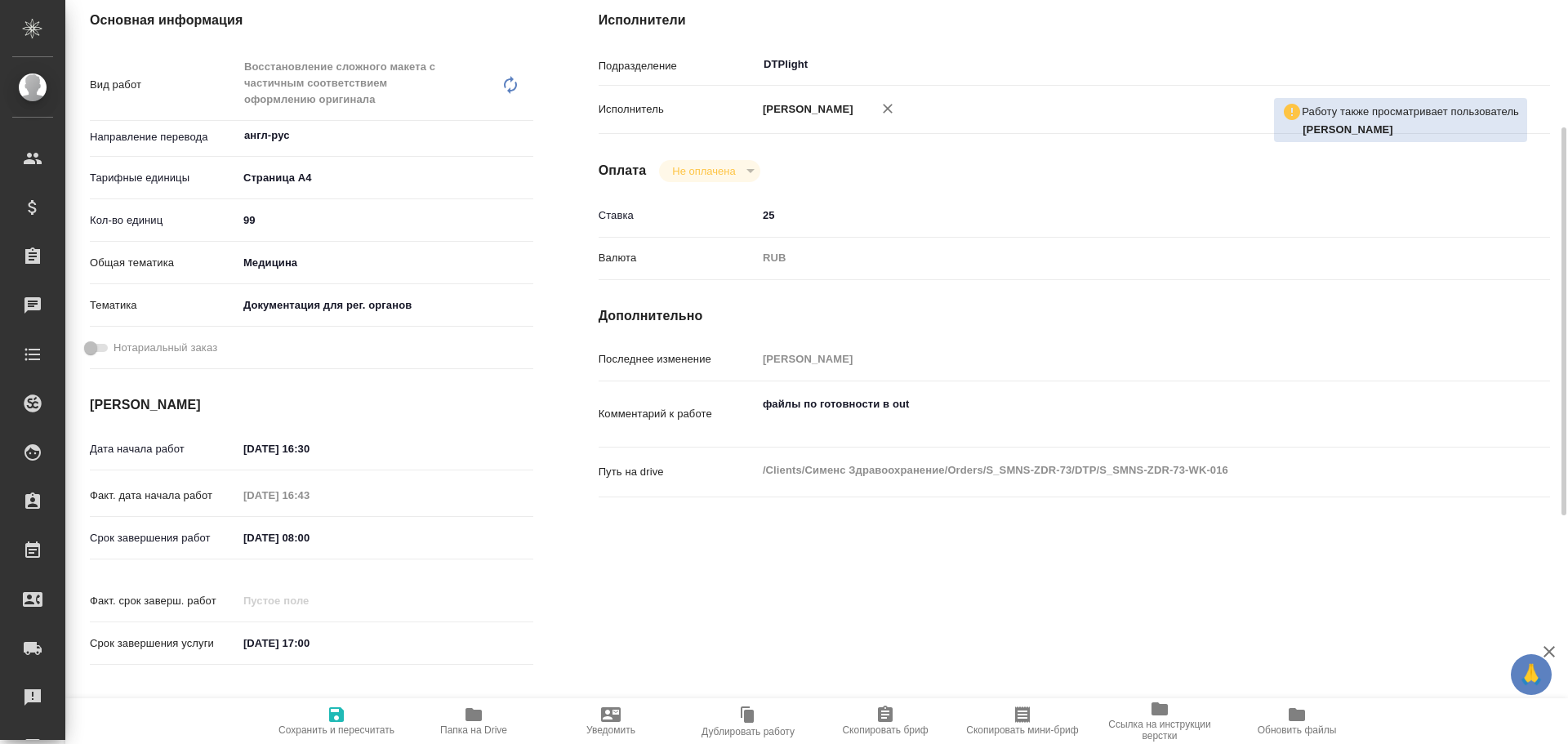
type textarea "x"
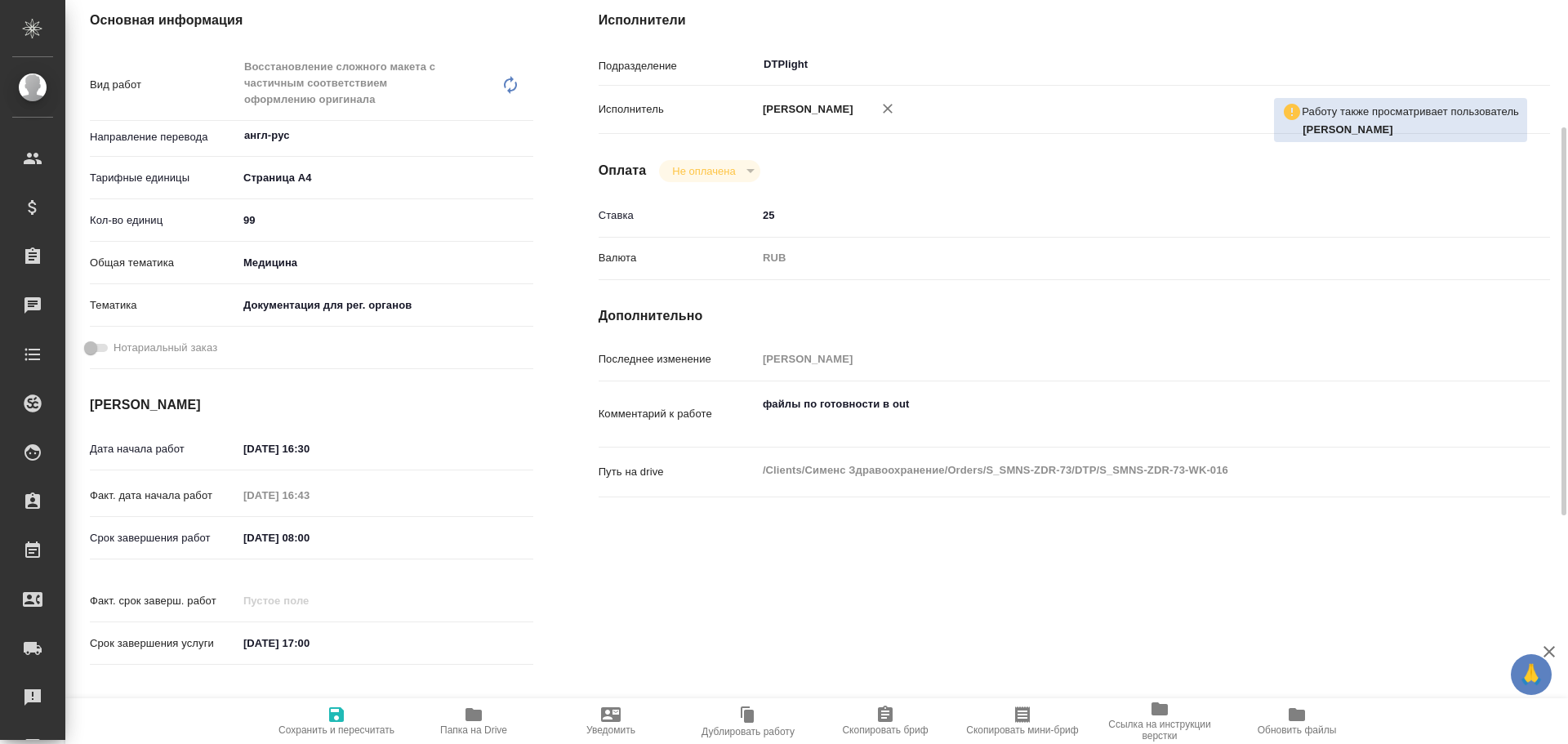
type textarea "x"
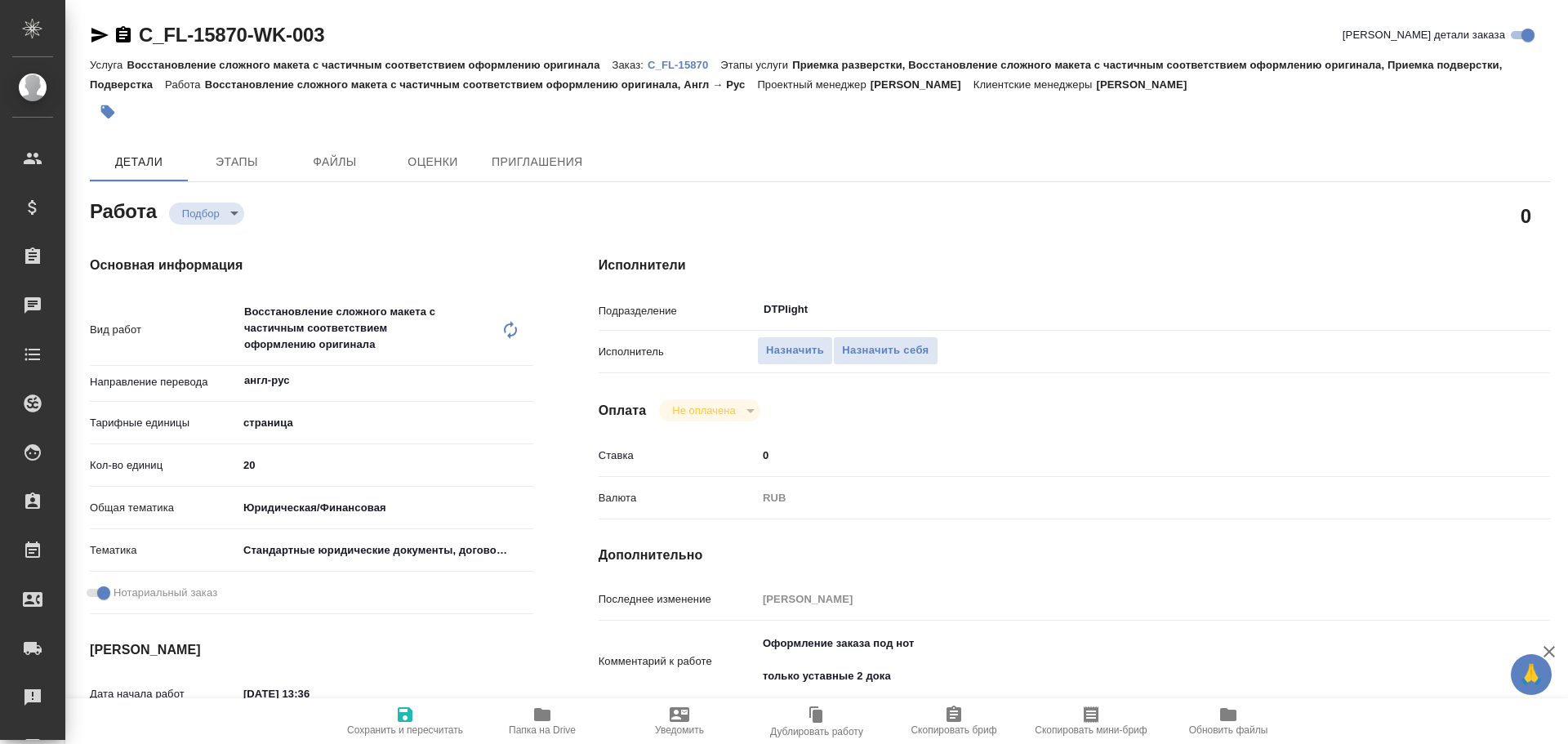
type textarea "x"
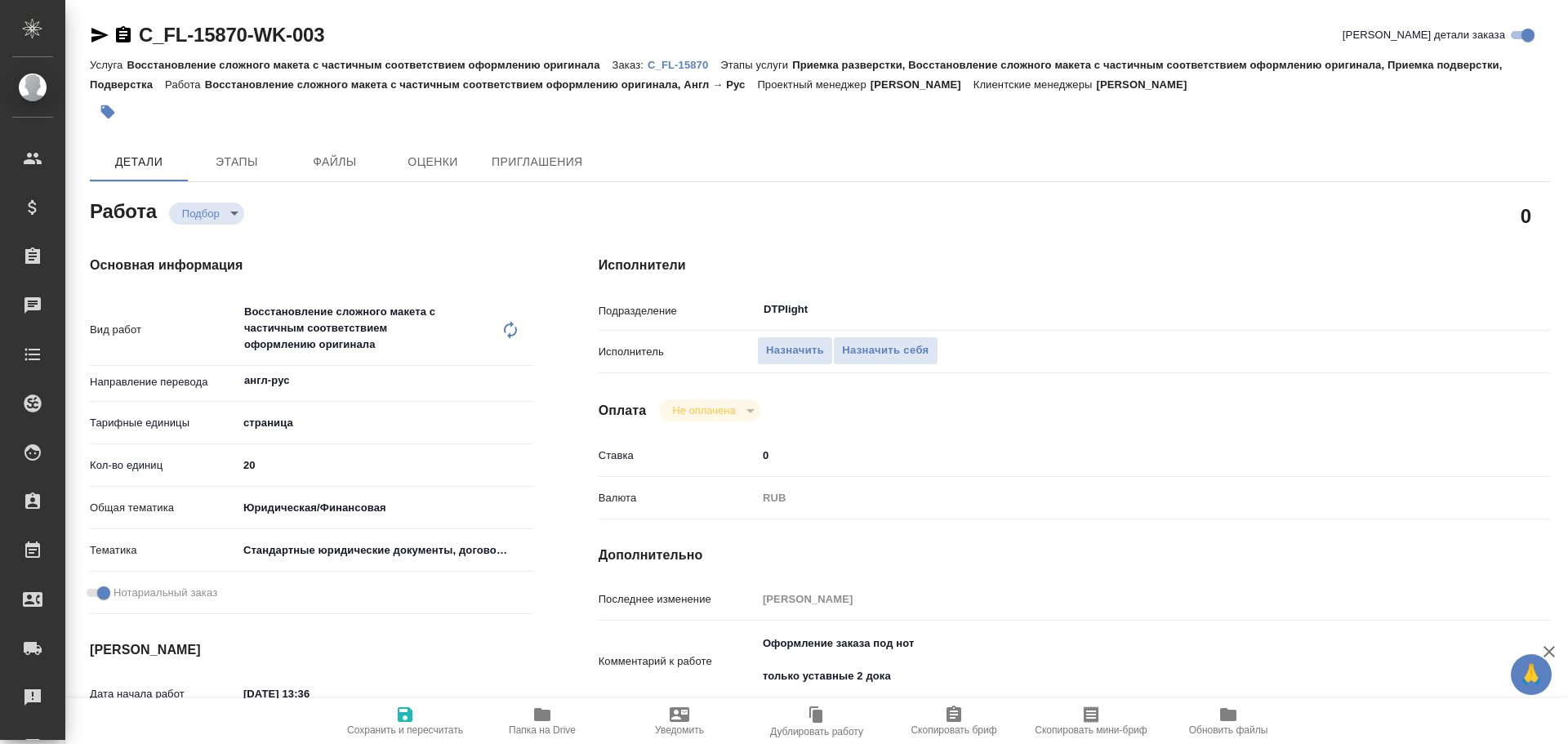
type textarea "x"
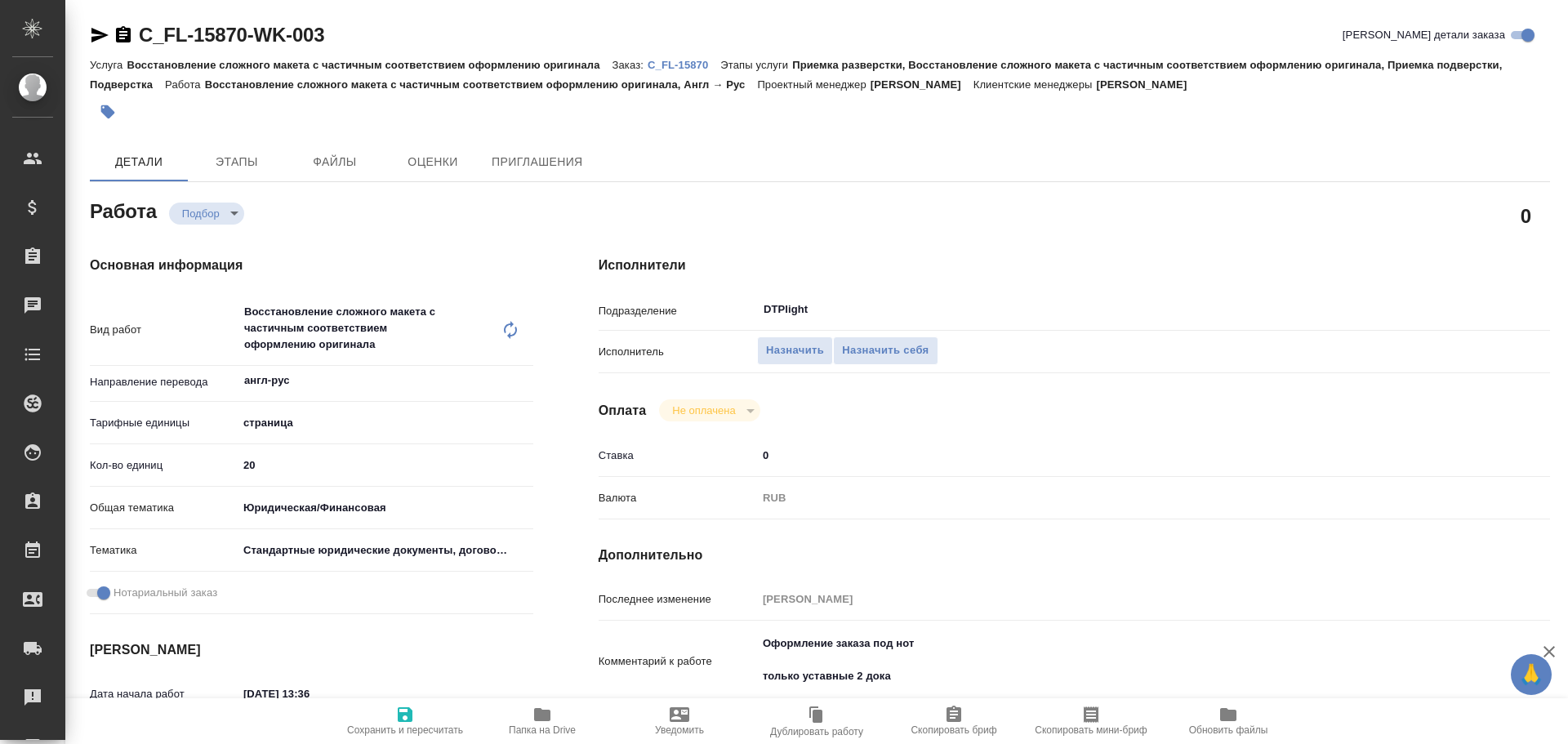
scroll to position [81, 0]
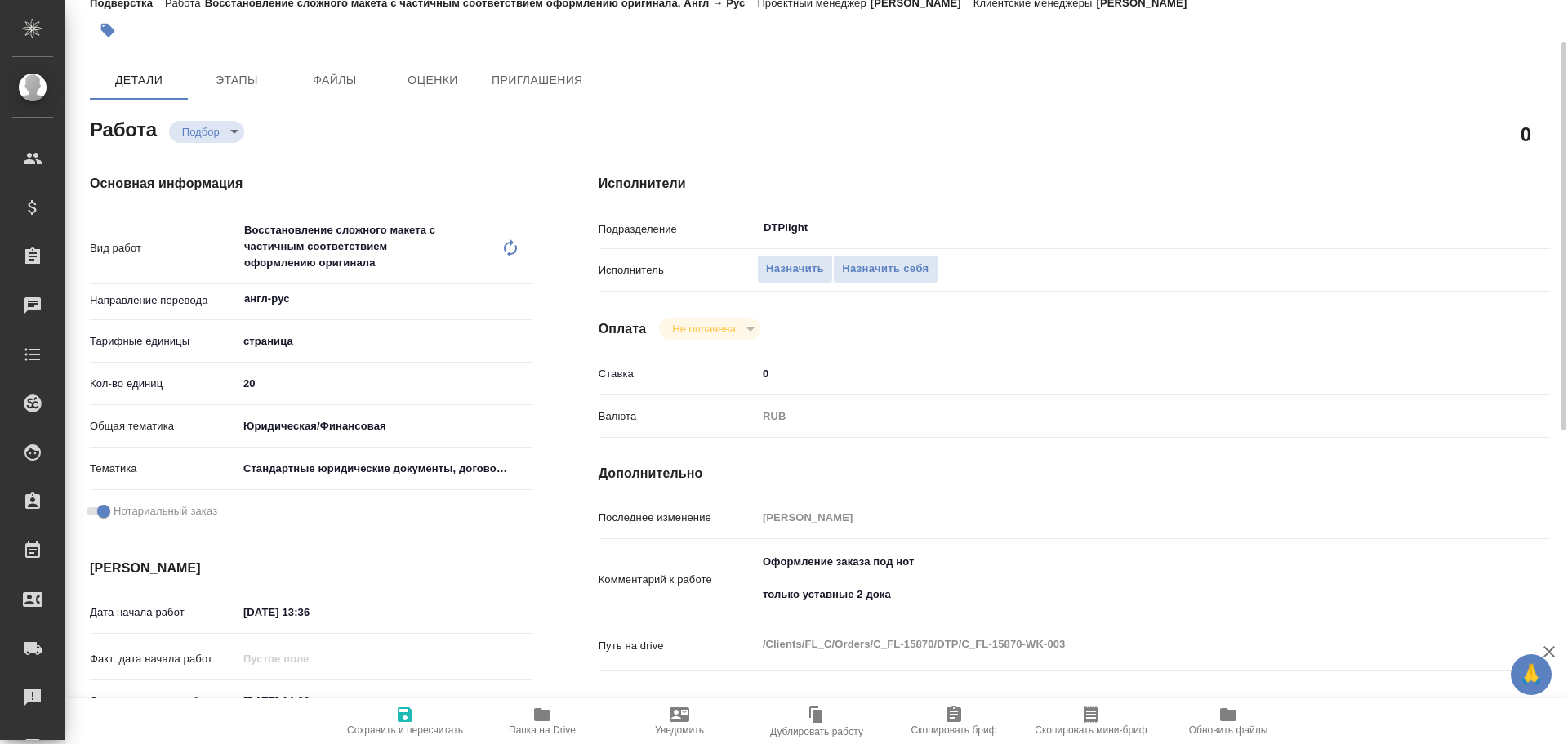
type textarea "x"
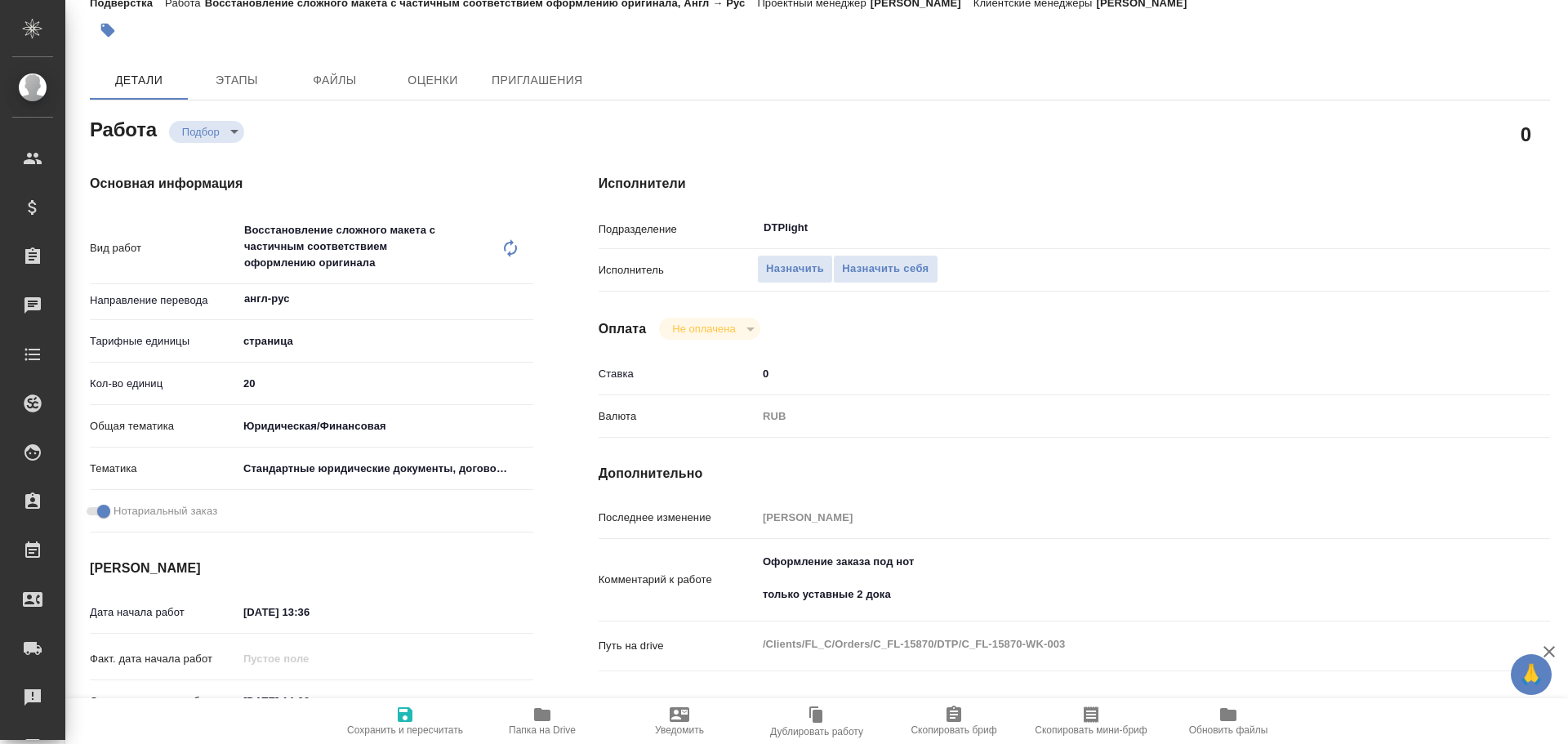
type textarea "x"
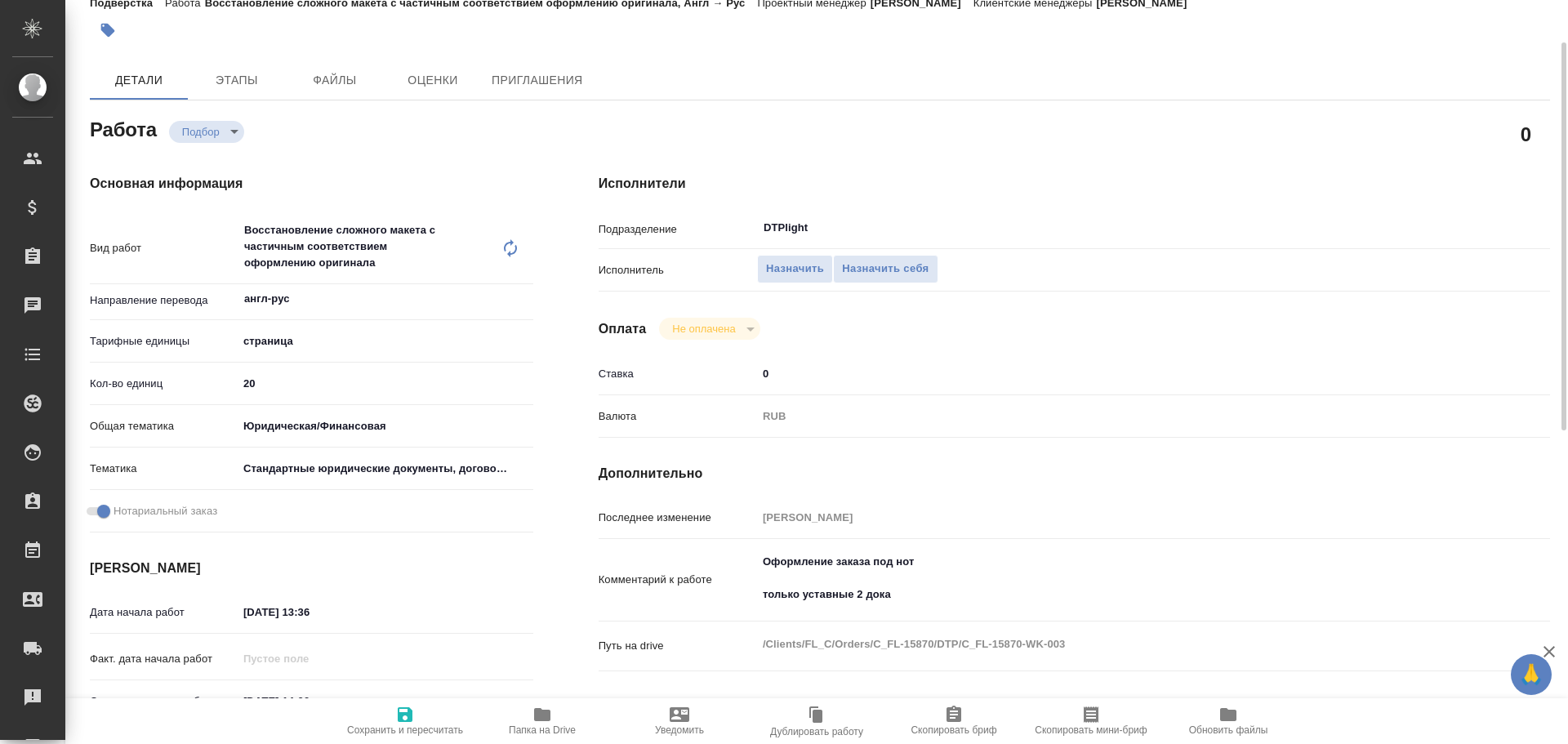
type textarea "x"
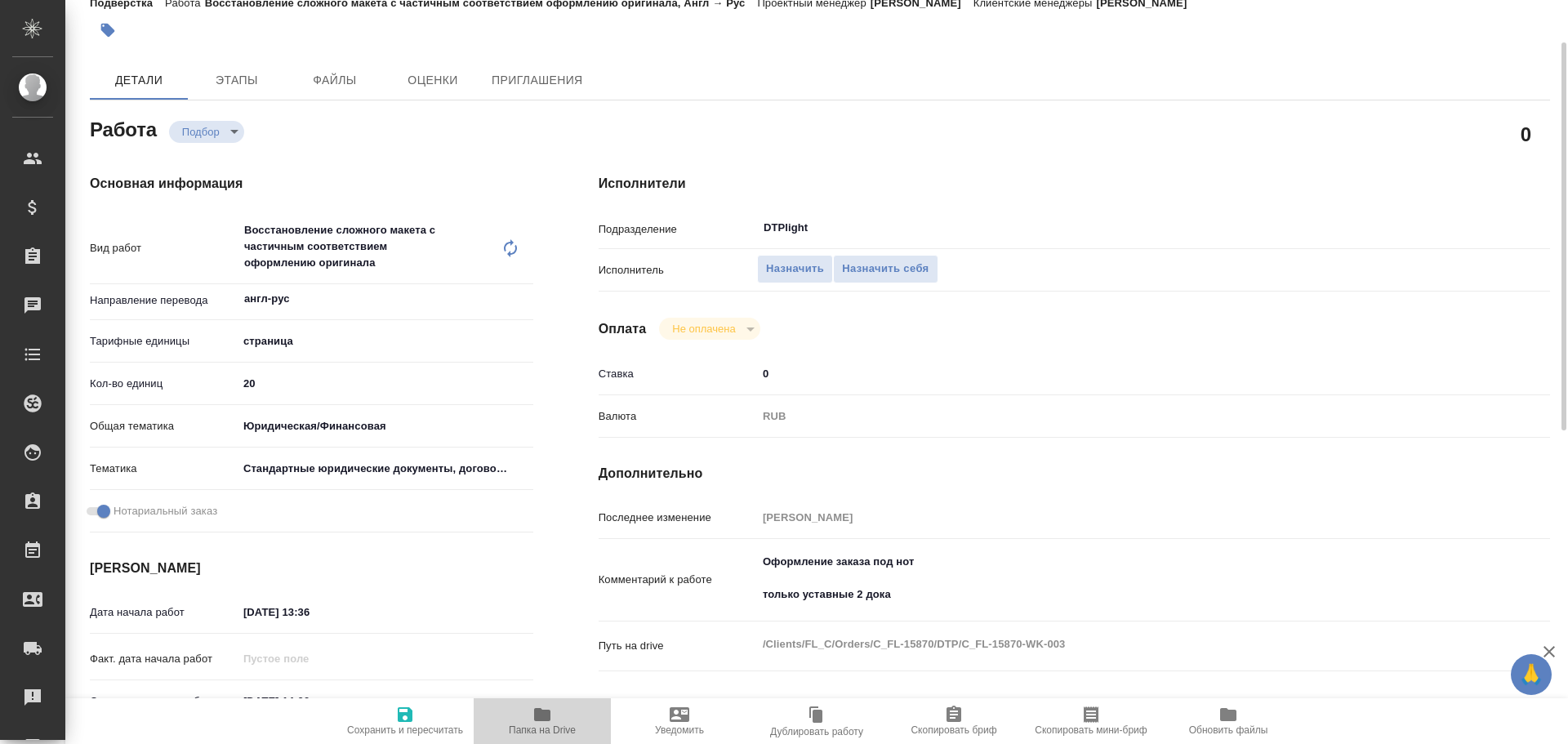
click at [553, 706] on span "Папка на Drive" at bounding box center [542, 720] width 118 height 31
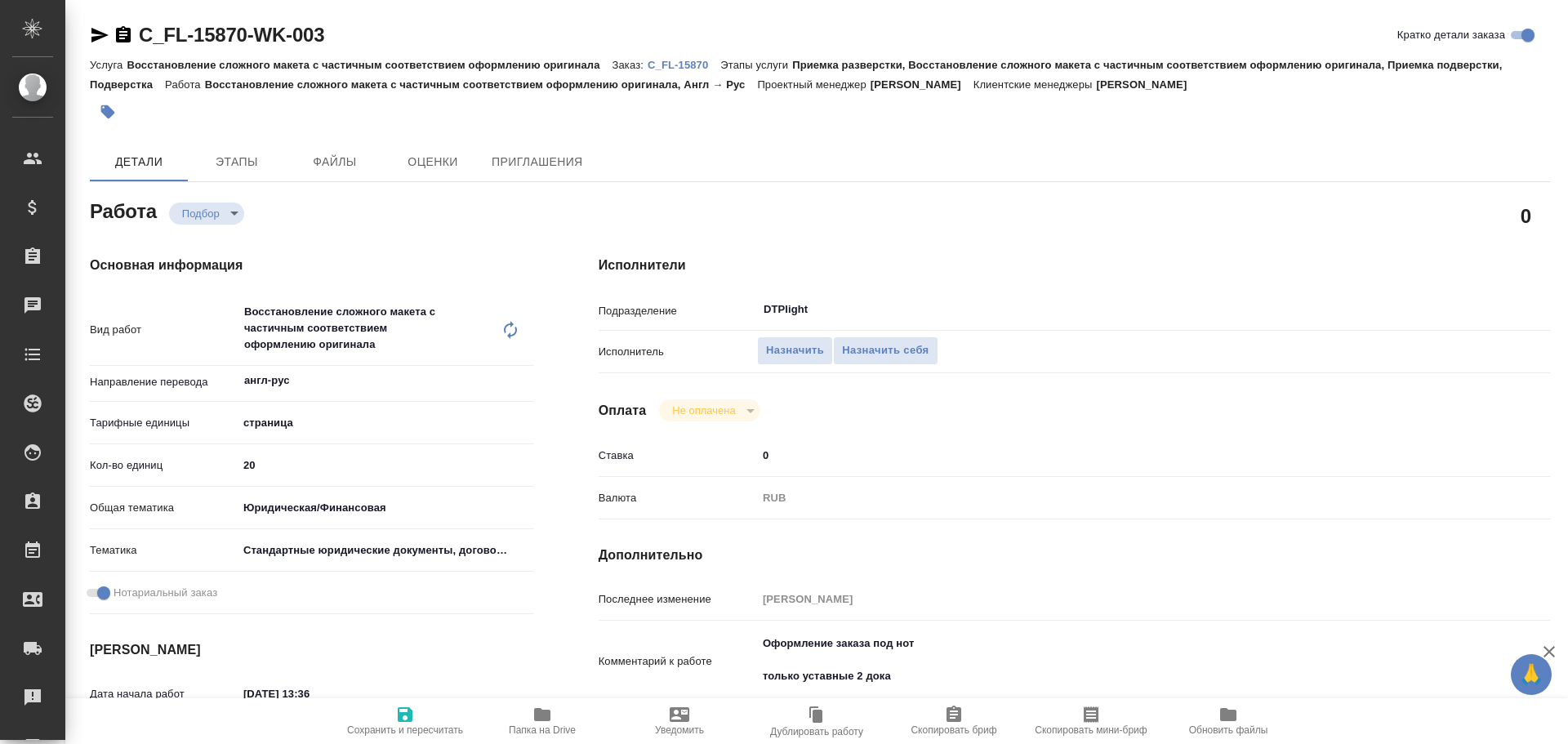
type textarea "x"
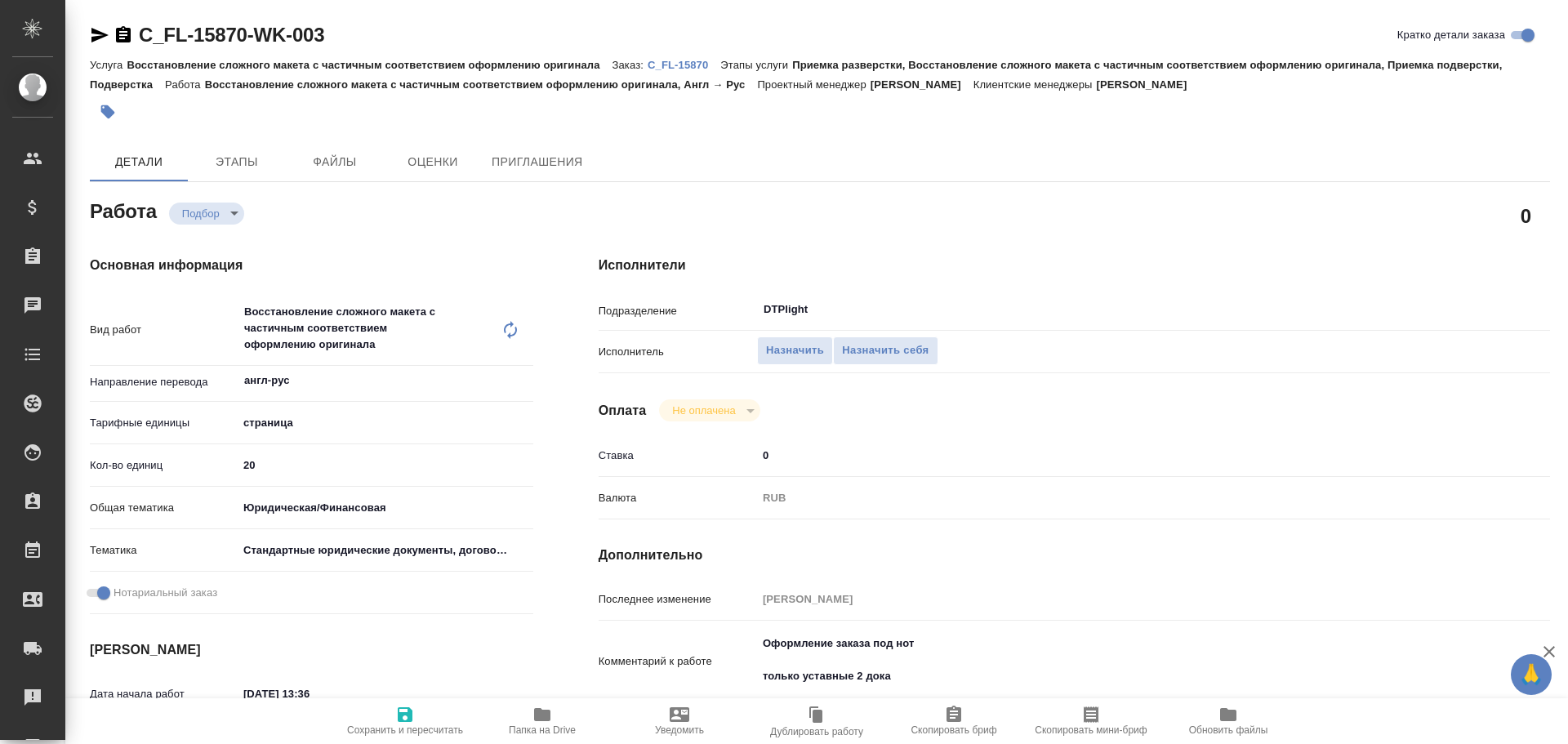
type textarea "x"
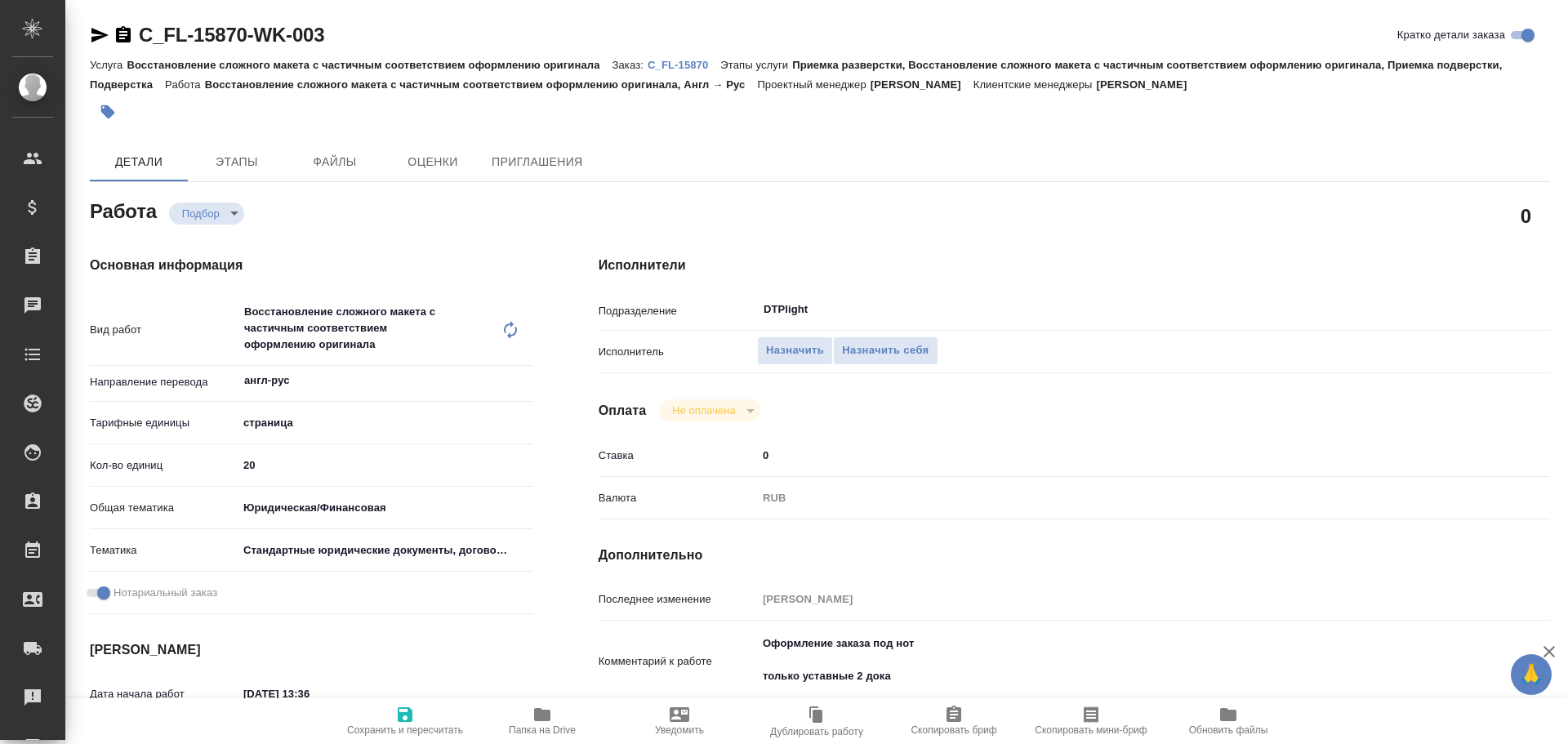
type textarea "x"
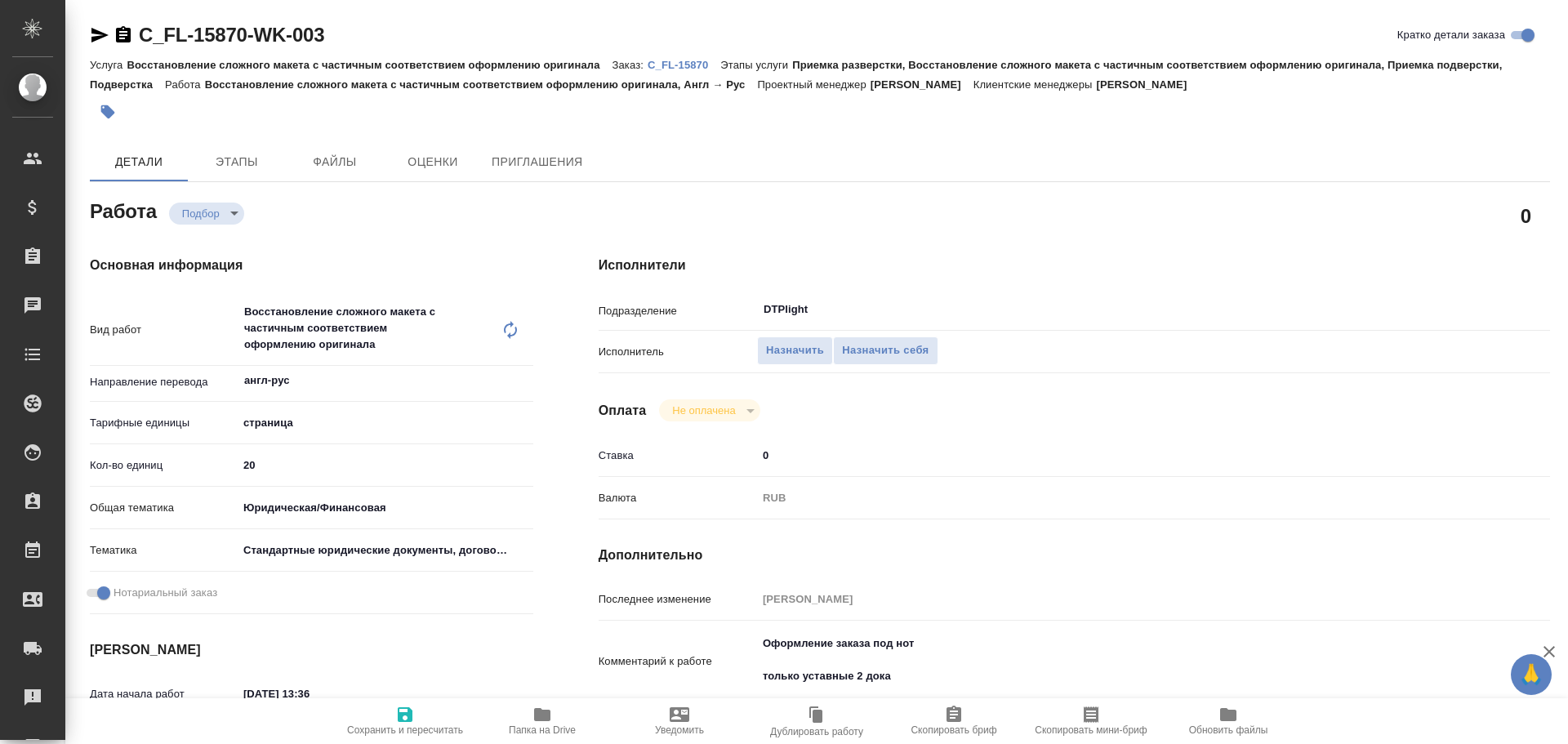
type textarea "x"
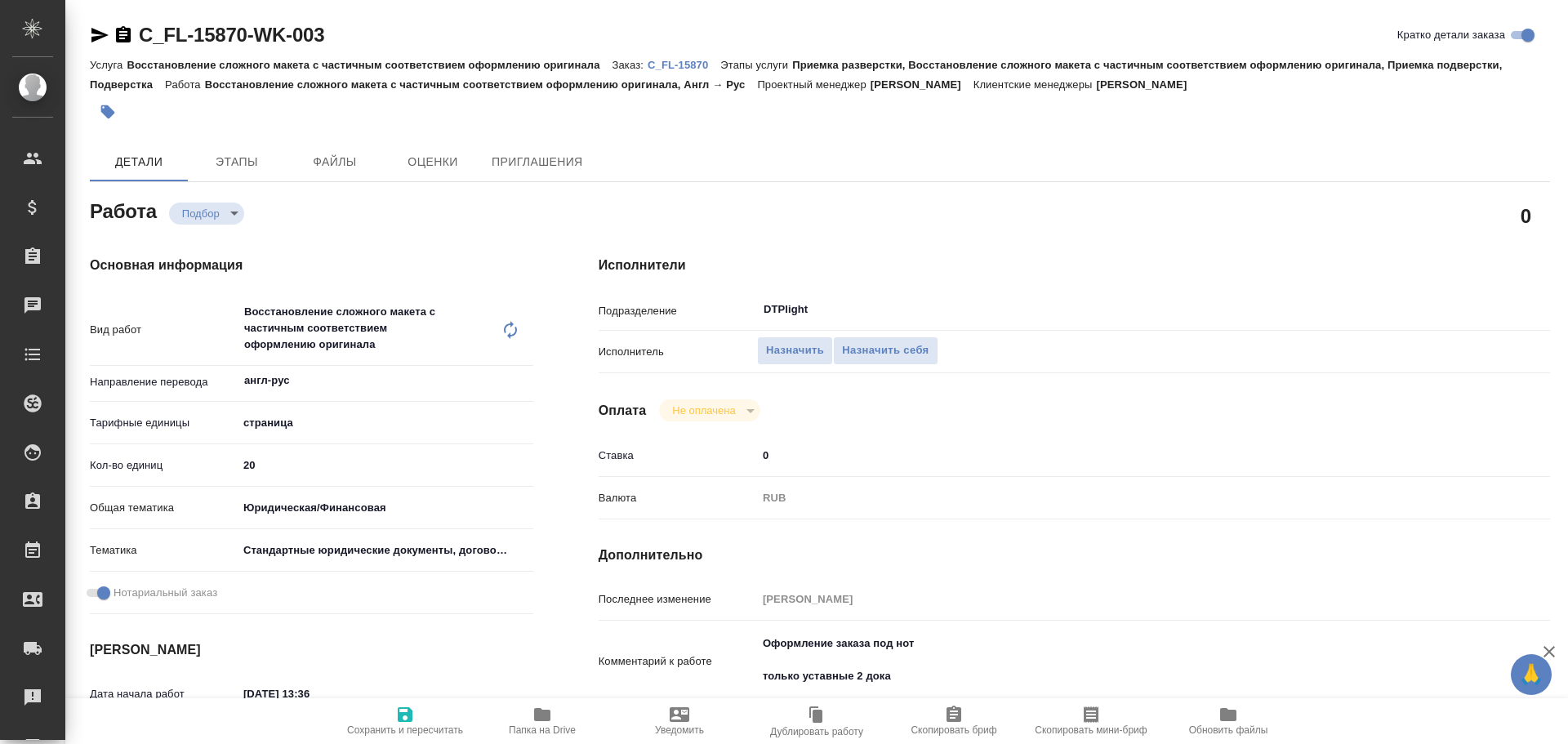
click at [101, 32] on icon "button" at bounding box center [99, 35] width 19 height 19
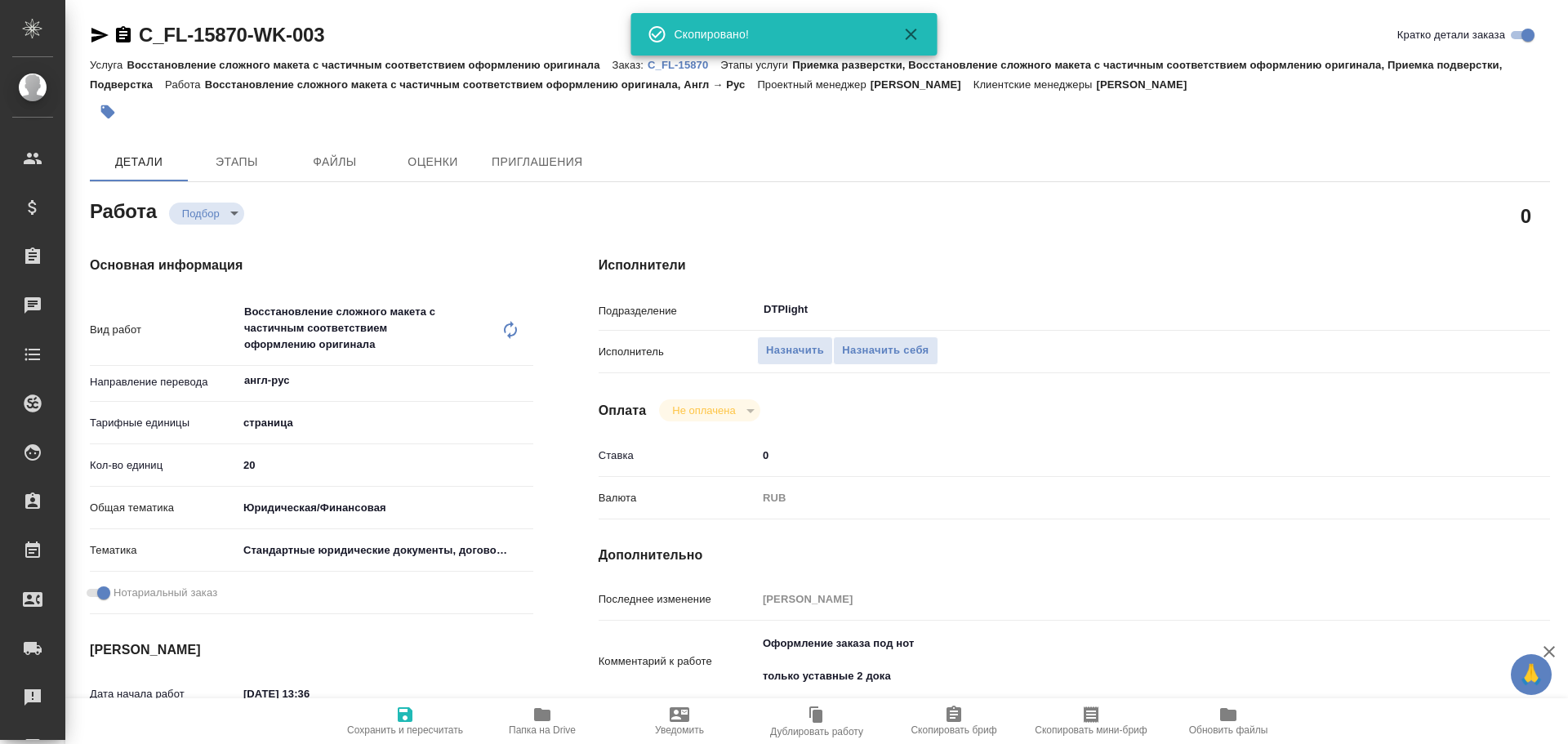
type textarea "x"
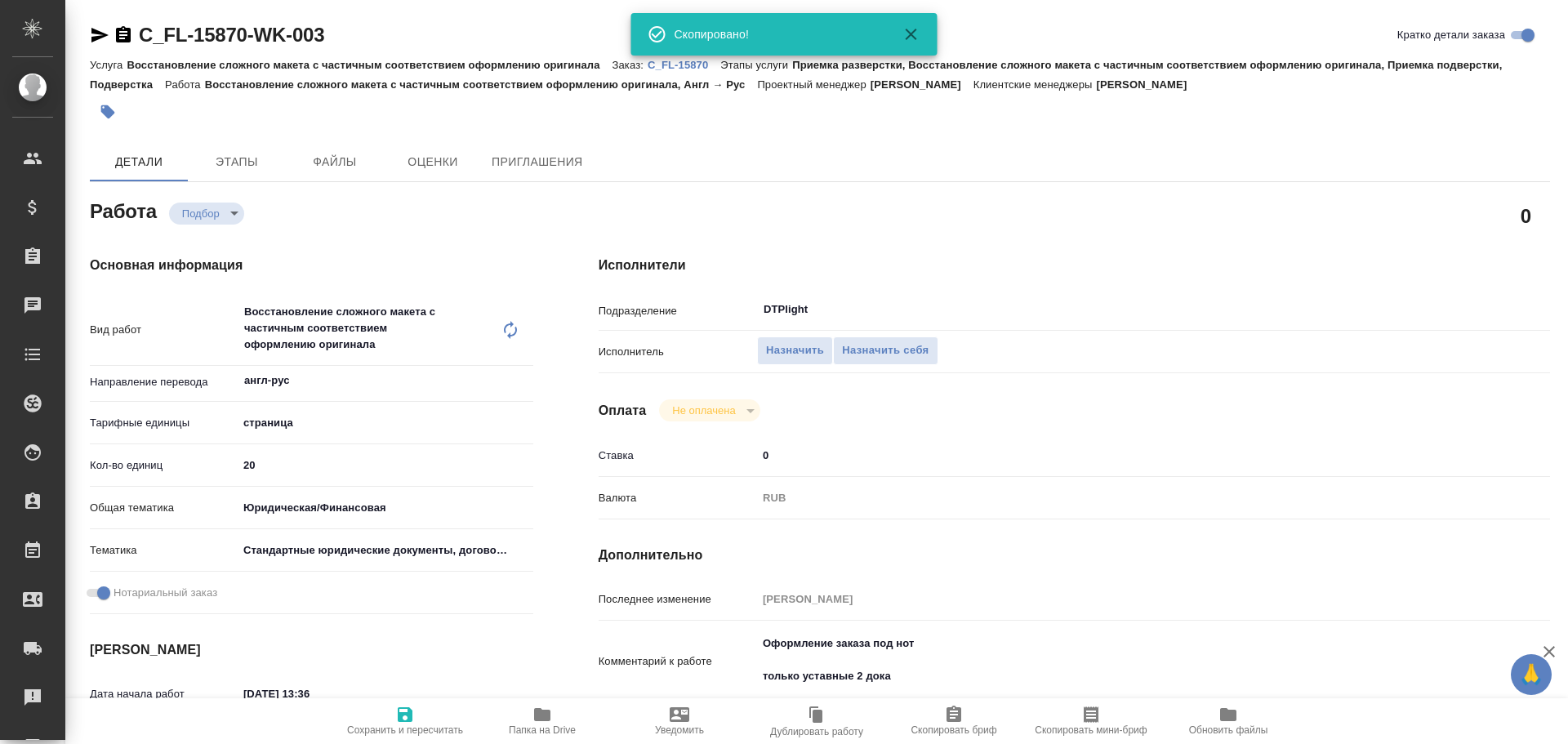
type textarea "x"
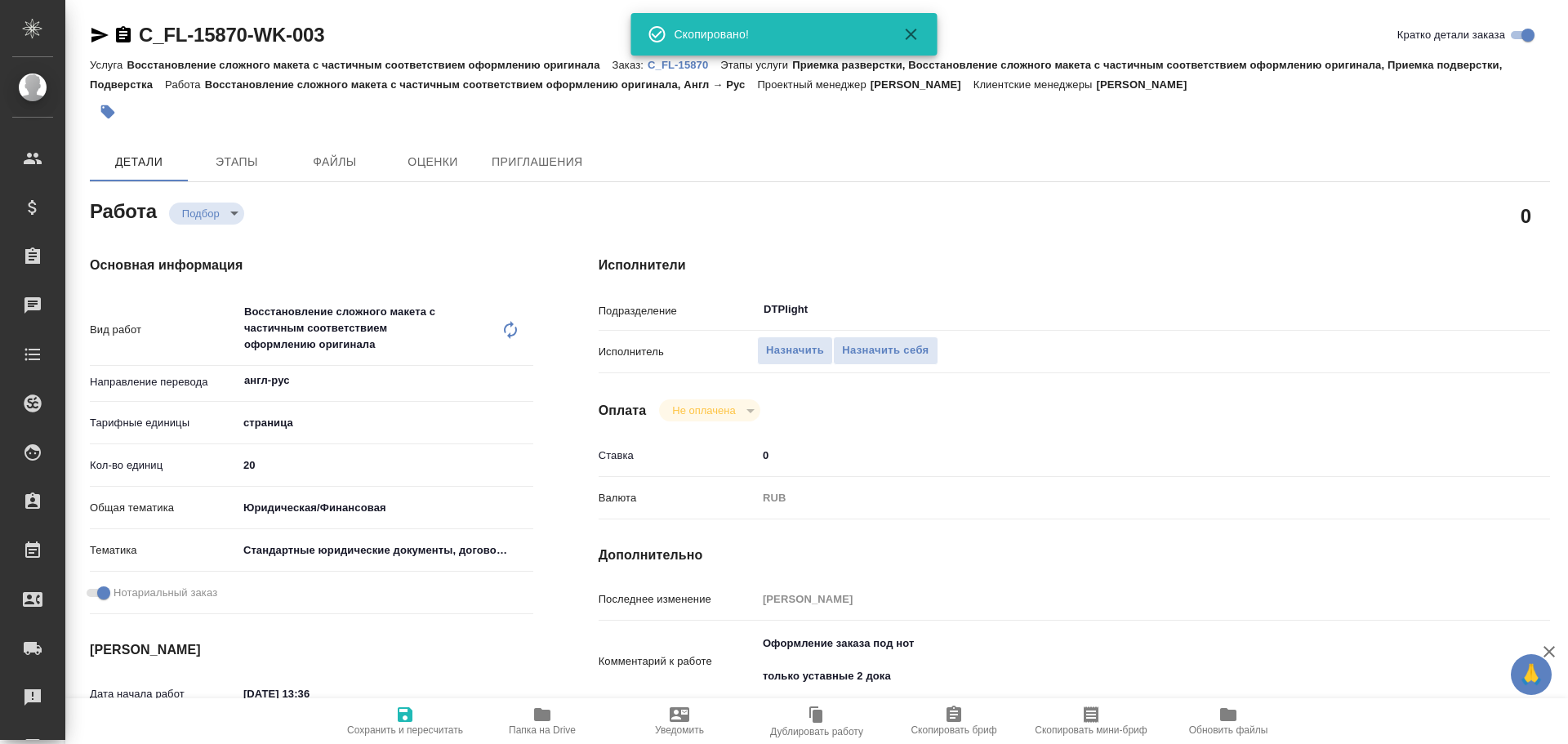
type textarea "x"
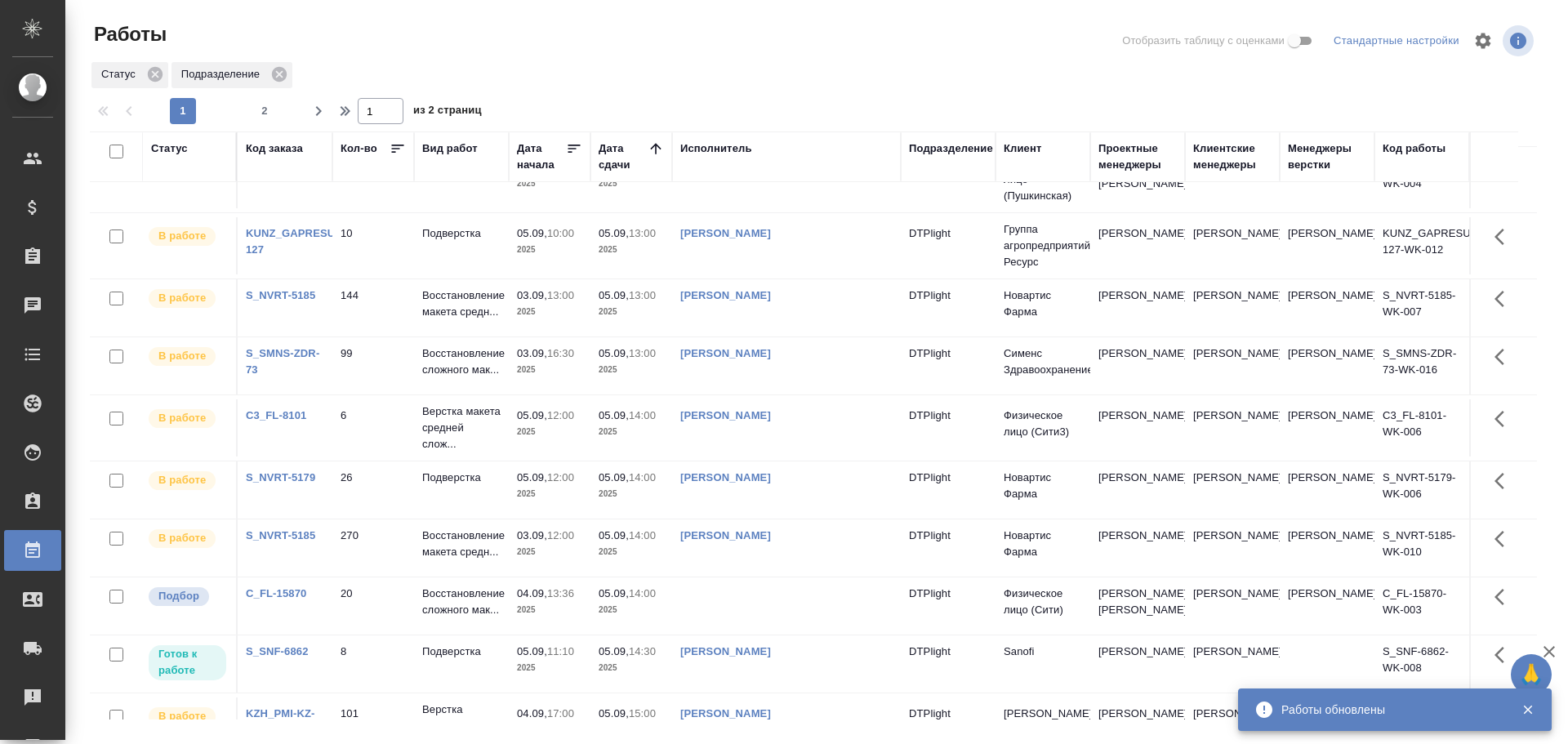
scroll to position [245, 0]
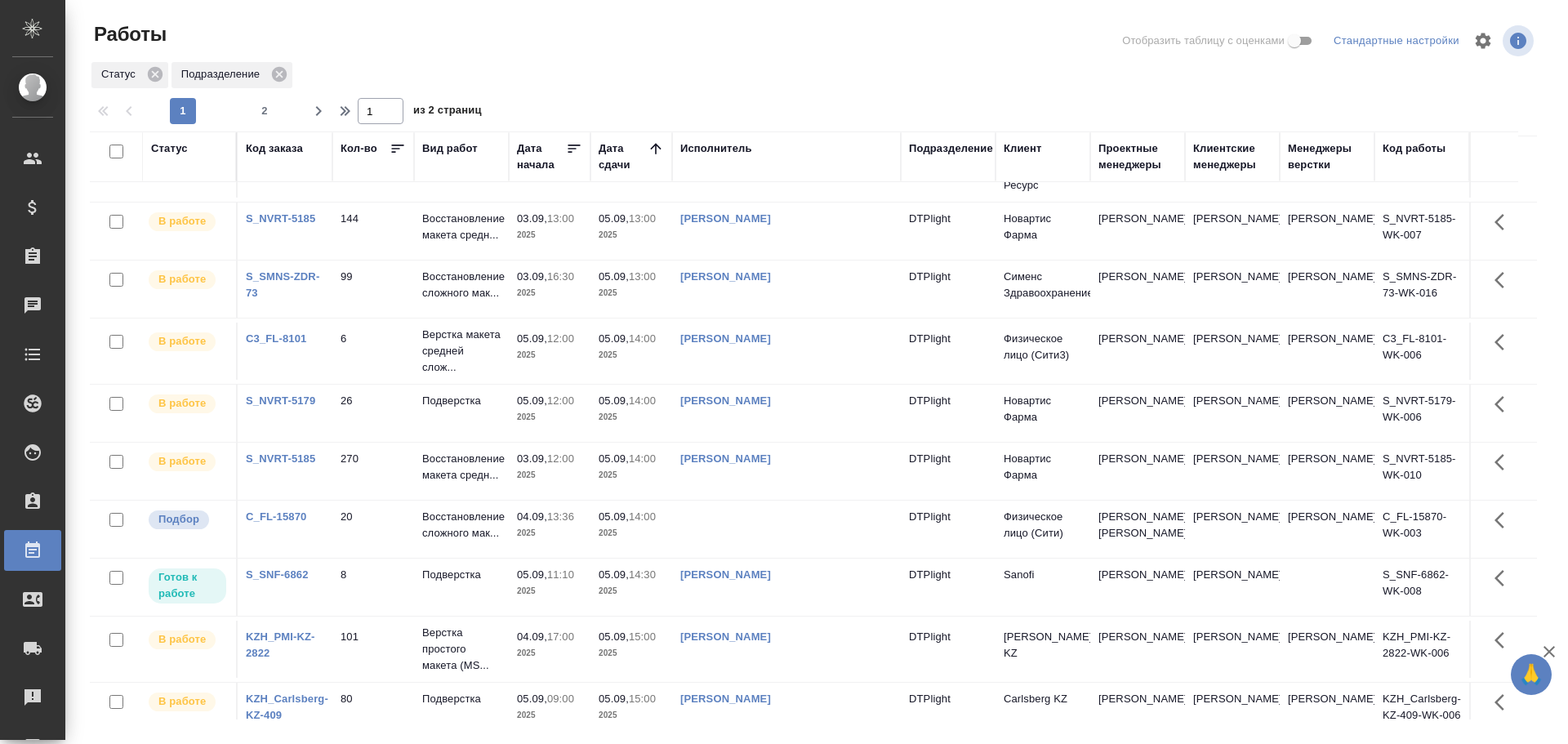
click at [732, 554] on td at bounding box center [787, 529] width 229 height 58
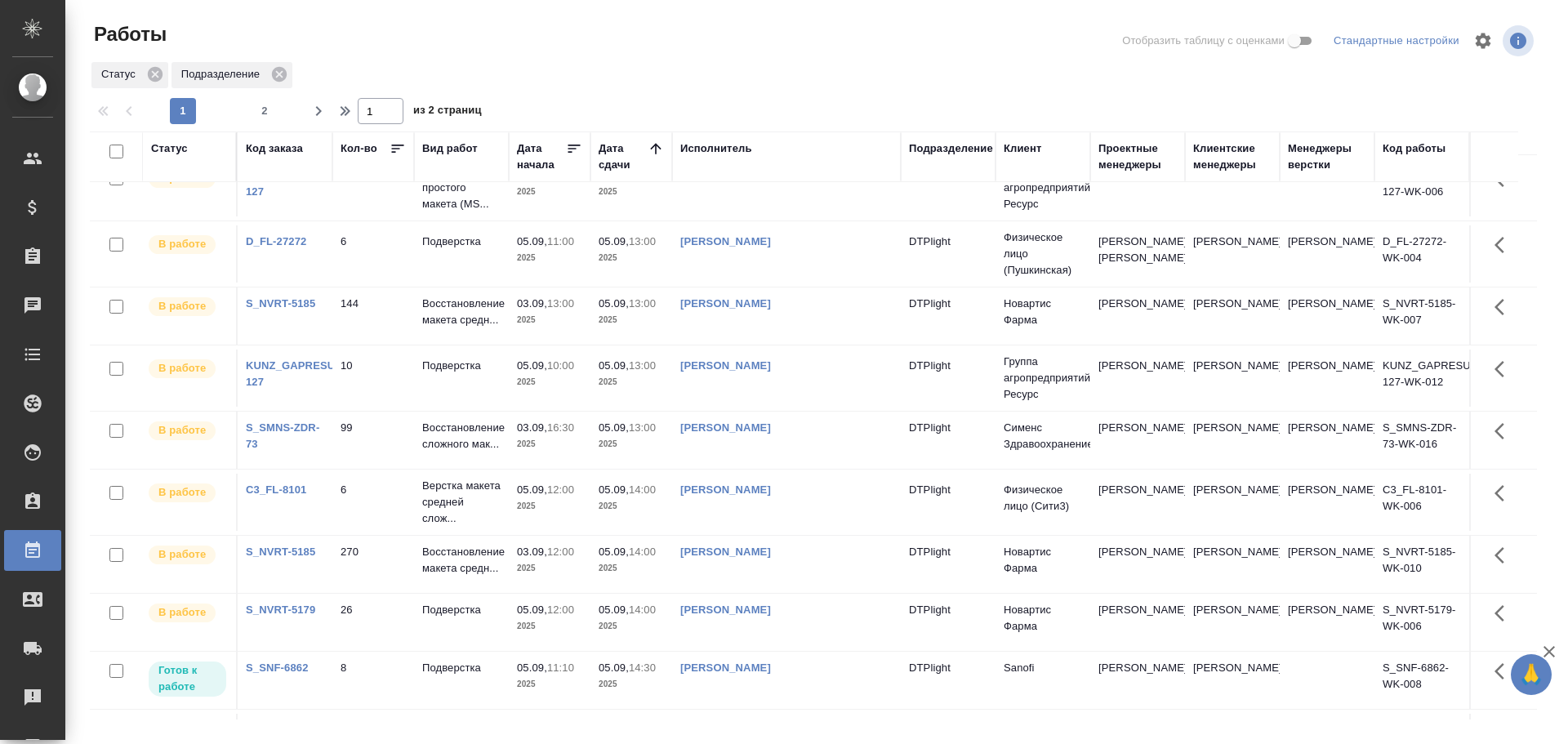
scroll to position [0, 0]
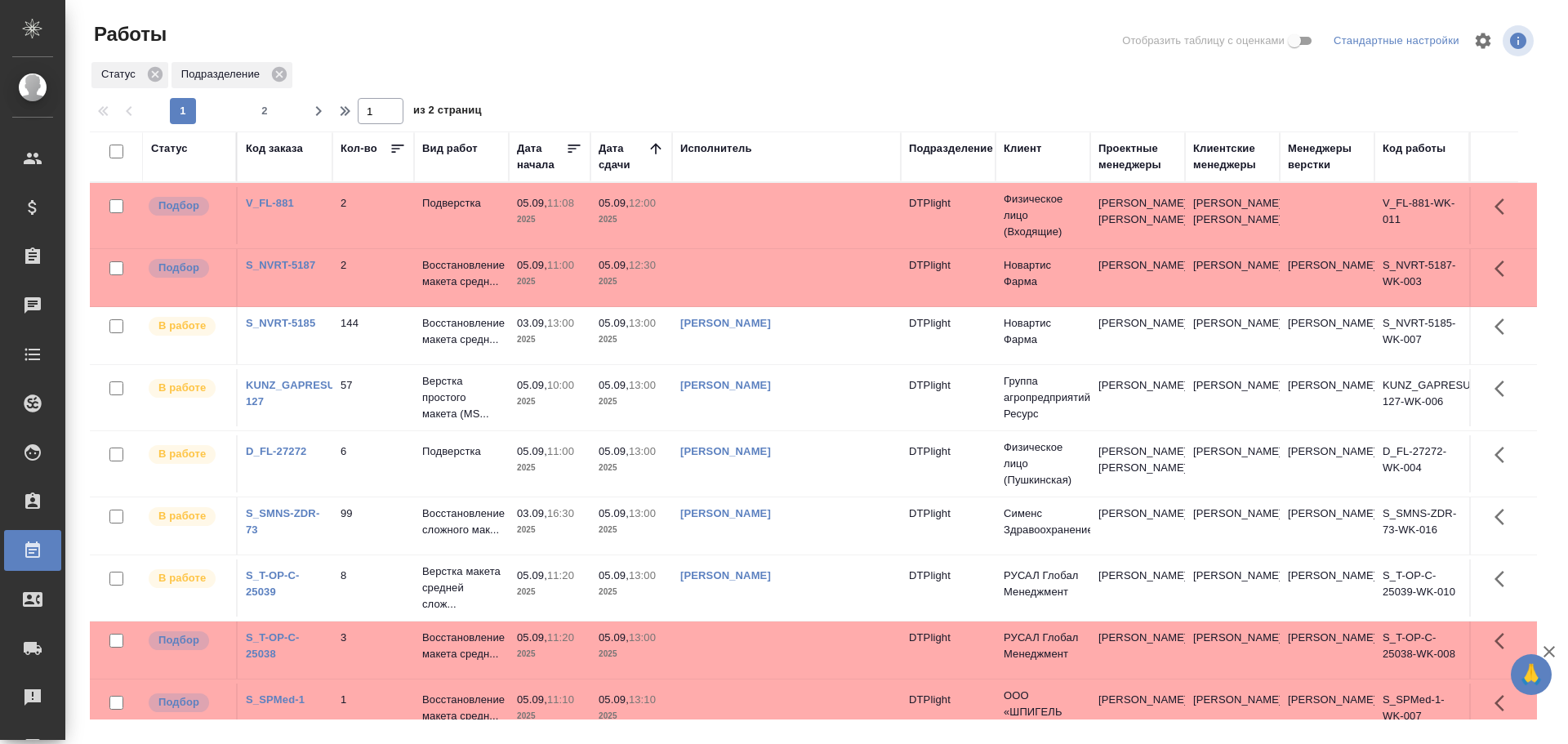
click at [746, 208] on td at bounding box center [787, 215] width 229 height 58
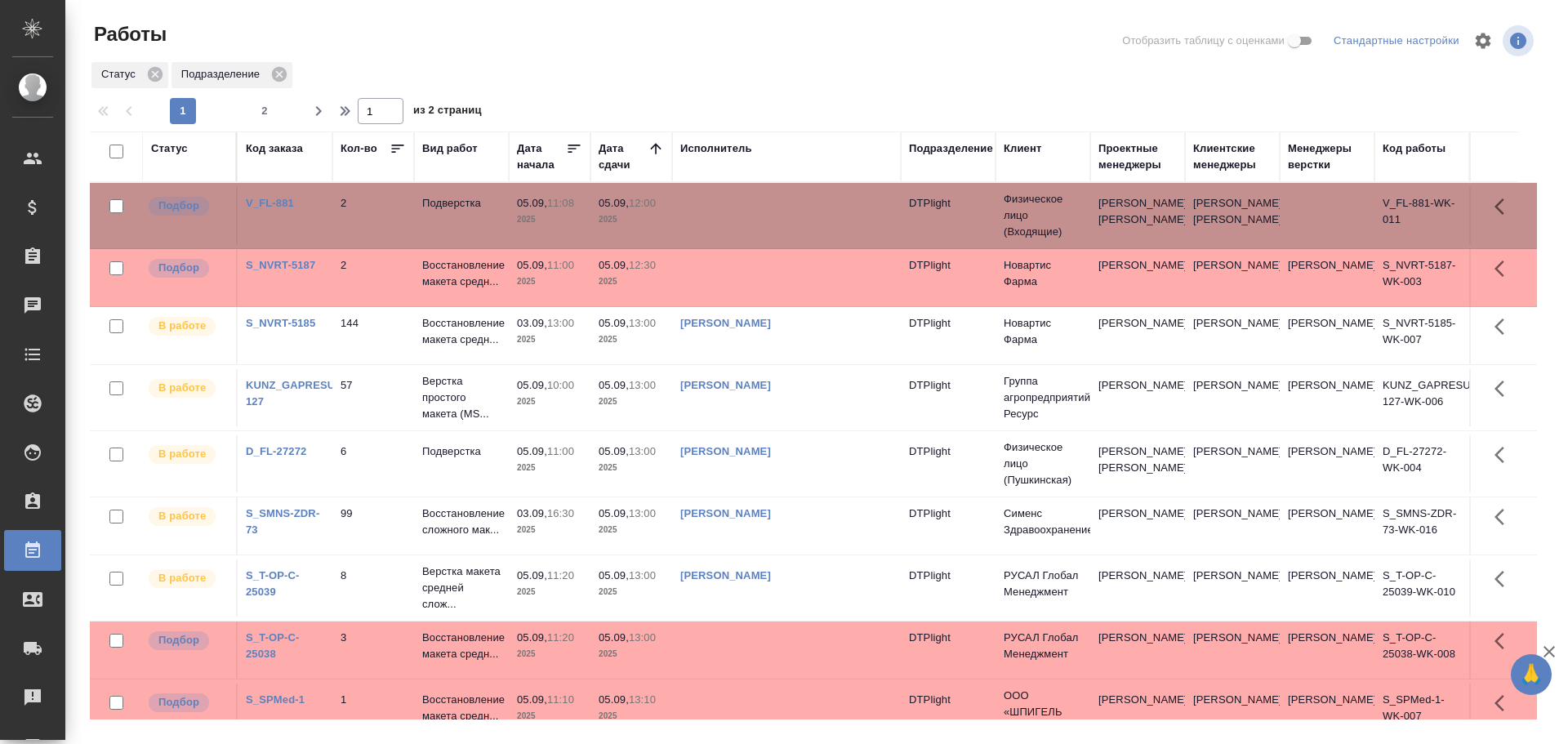
click at [735, 294] on td at bounding box center [787, 277] width 229 height 58
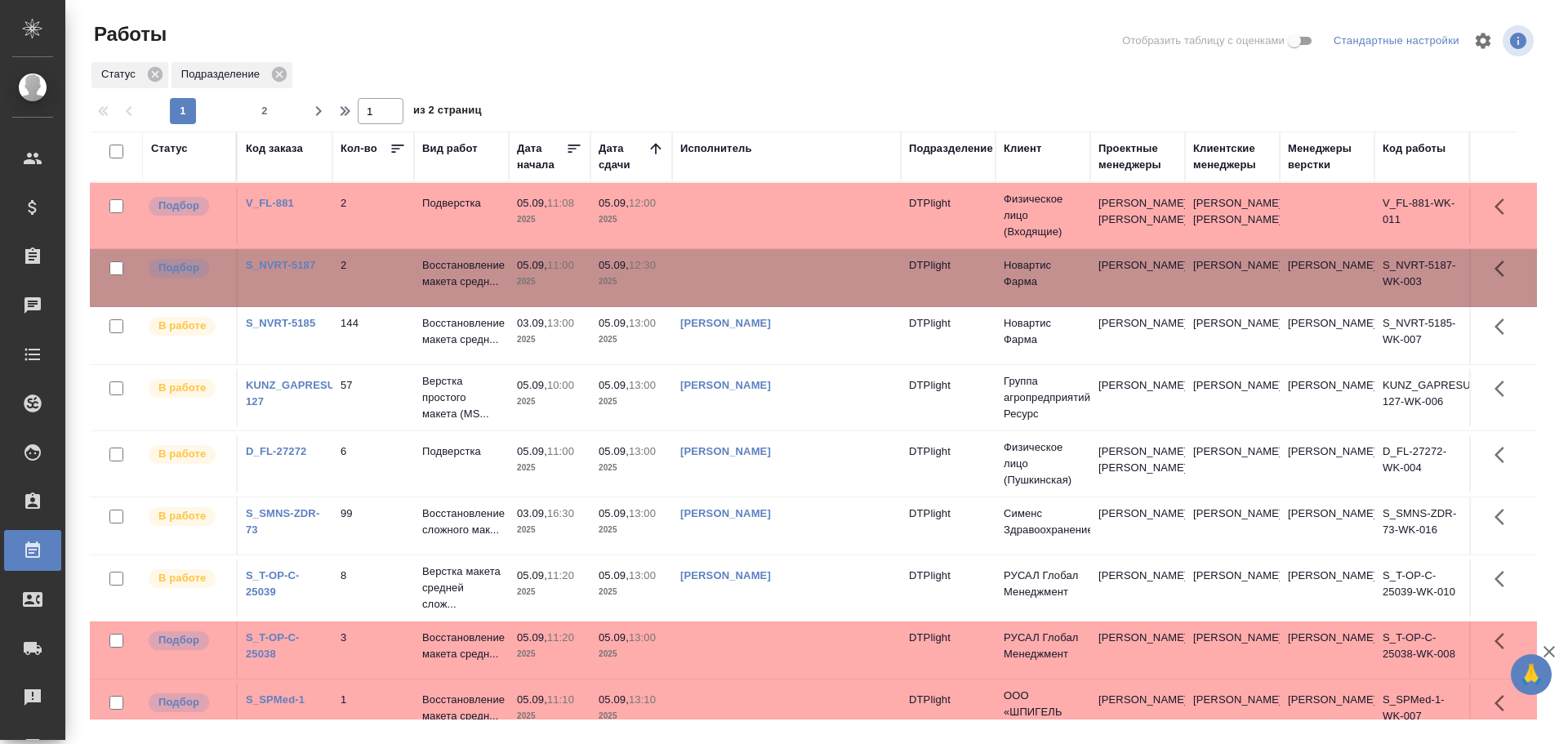
click at [735, 294] on td at bounding box center [787, 277] width 229 height 58
click at [731, 144] on div "Исполнитель" at bounding box center [716, 149] width 72 height 16
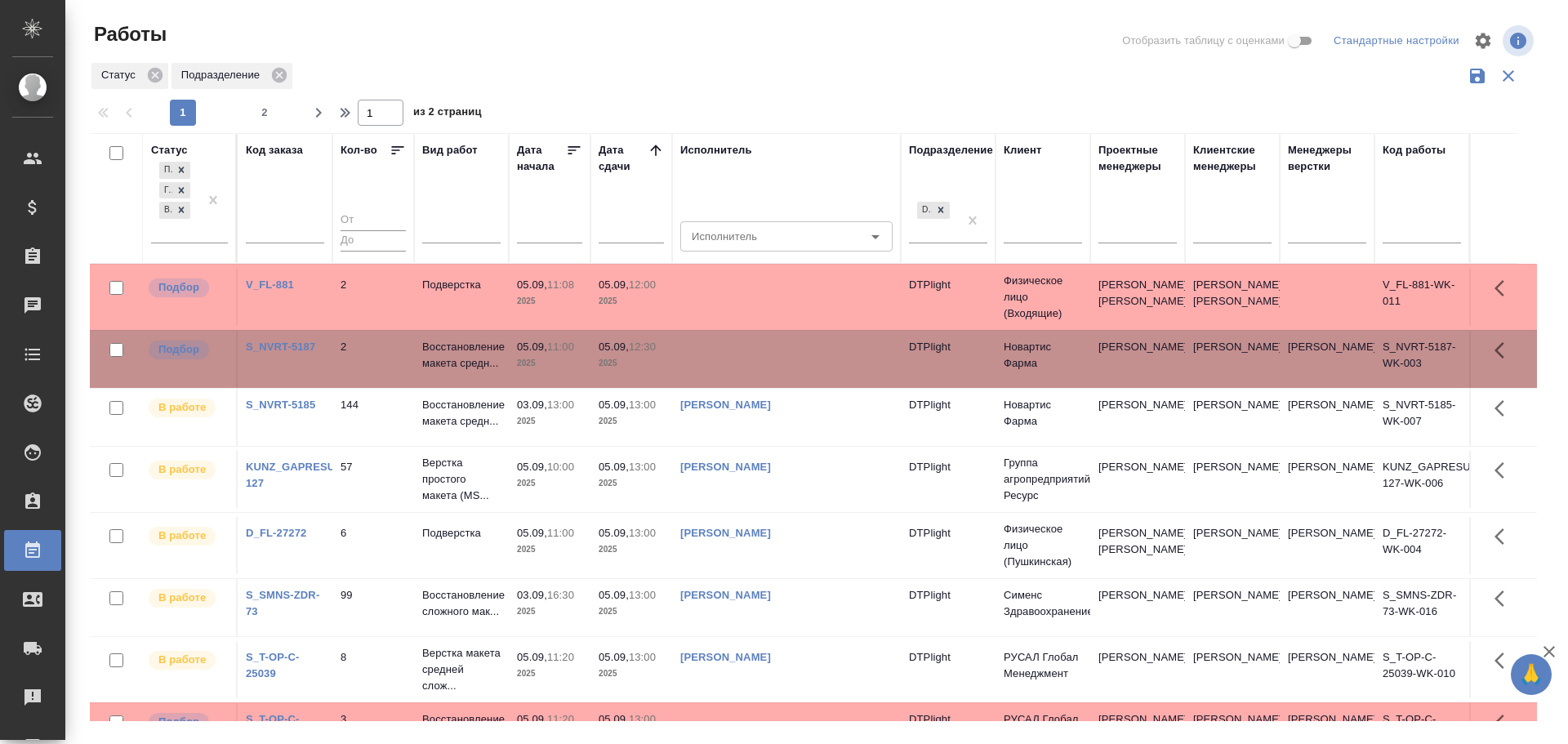
click at [712, 255] on th "Исполнитель Исполнитель Исполнитель" at bounding box center [787, 198] width 229 height 130
click at [708, 241] on input "Исполнитель" at bounding box center [746, 236] width 123 height 19
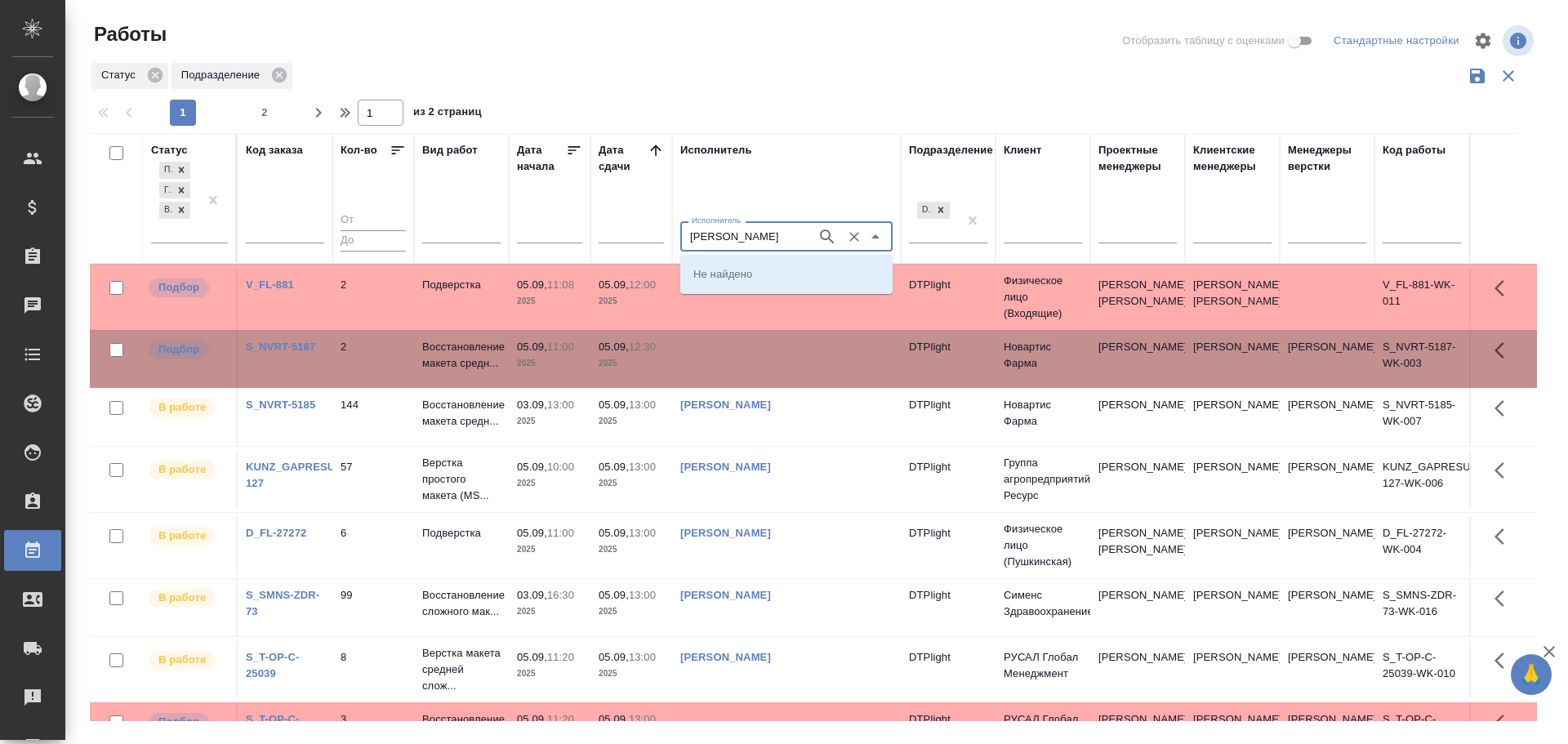
type input "Носкова"
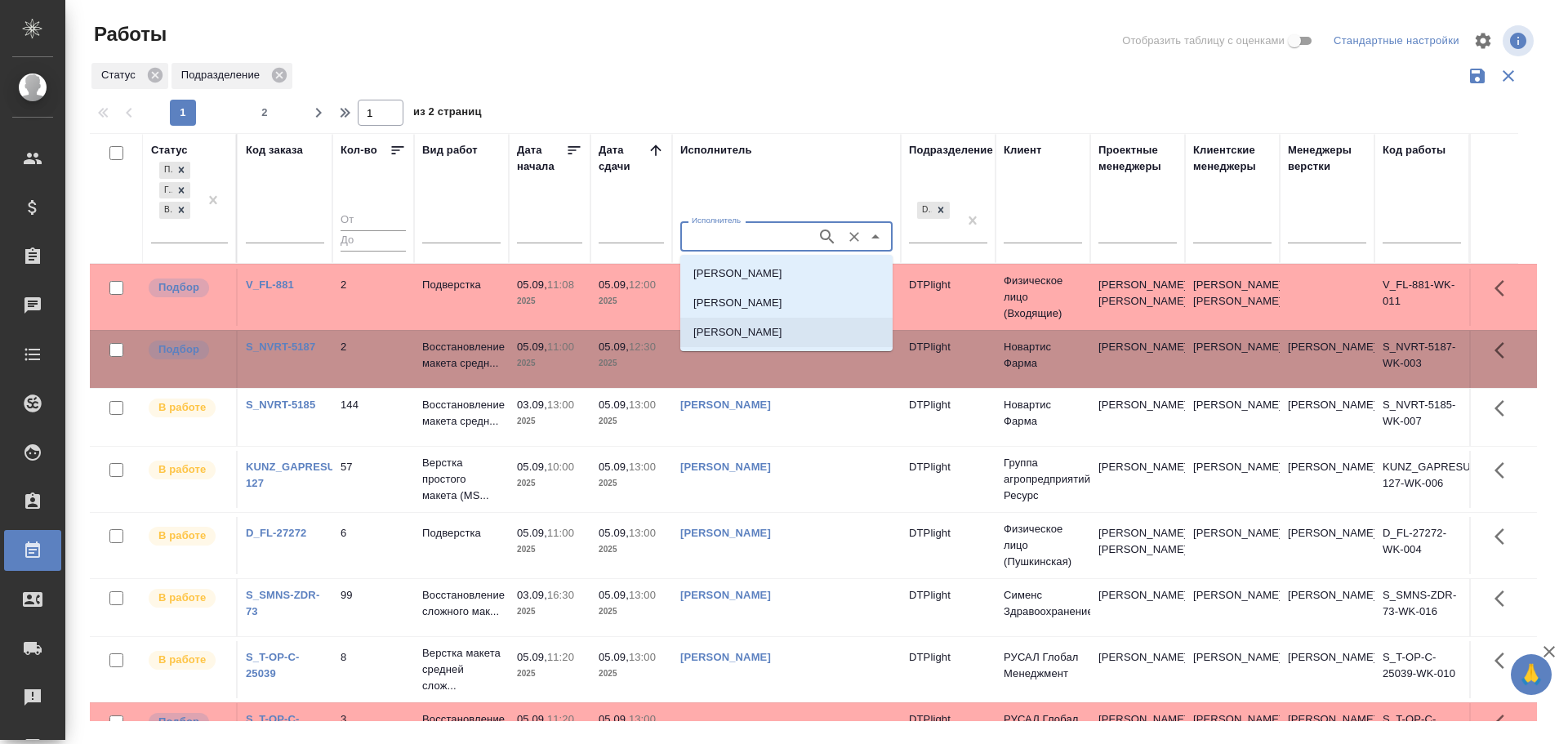
click at [778, 340] on li "Носкова Анна Николаевна" at bounding box center [787, 332] width 213 height 29
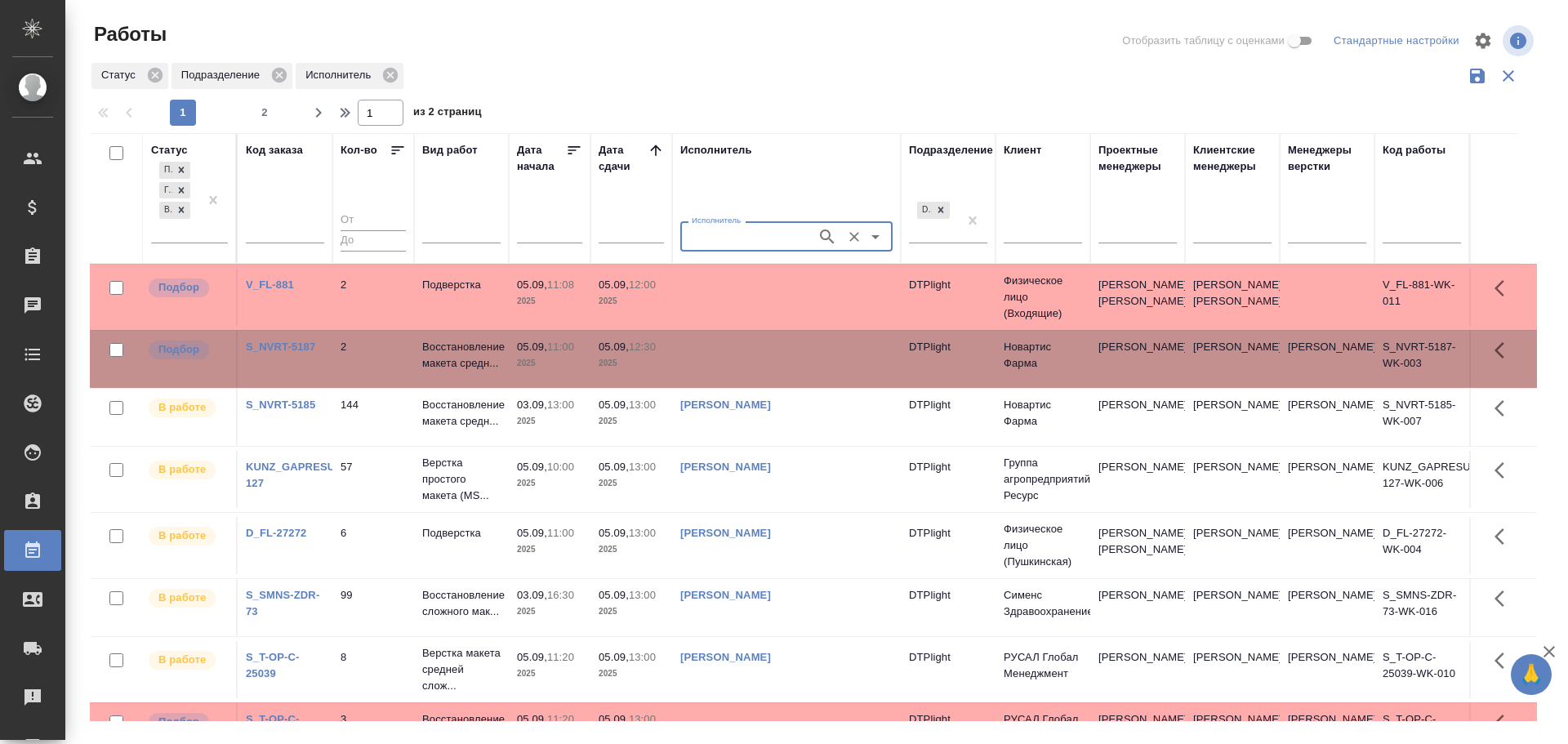
type input "Носкова Анна Николаевна"
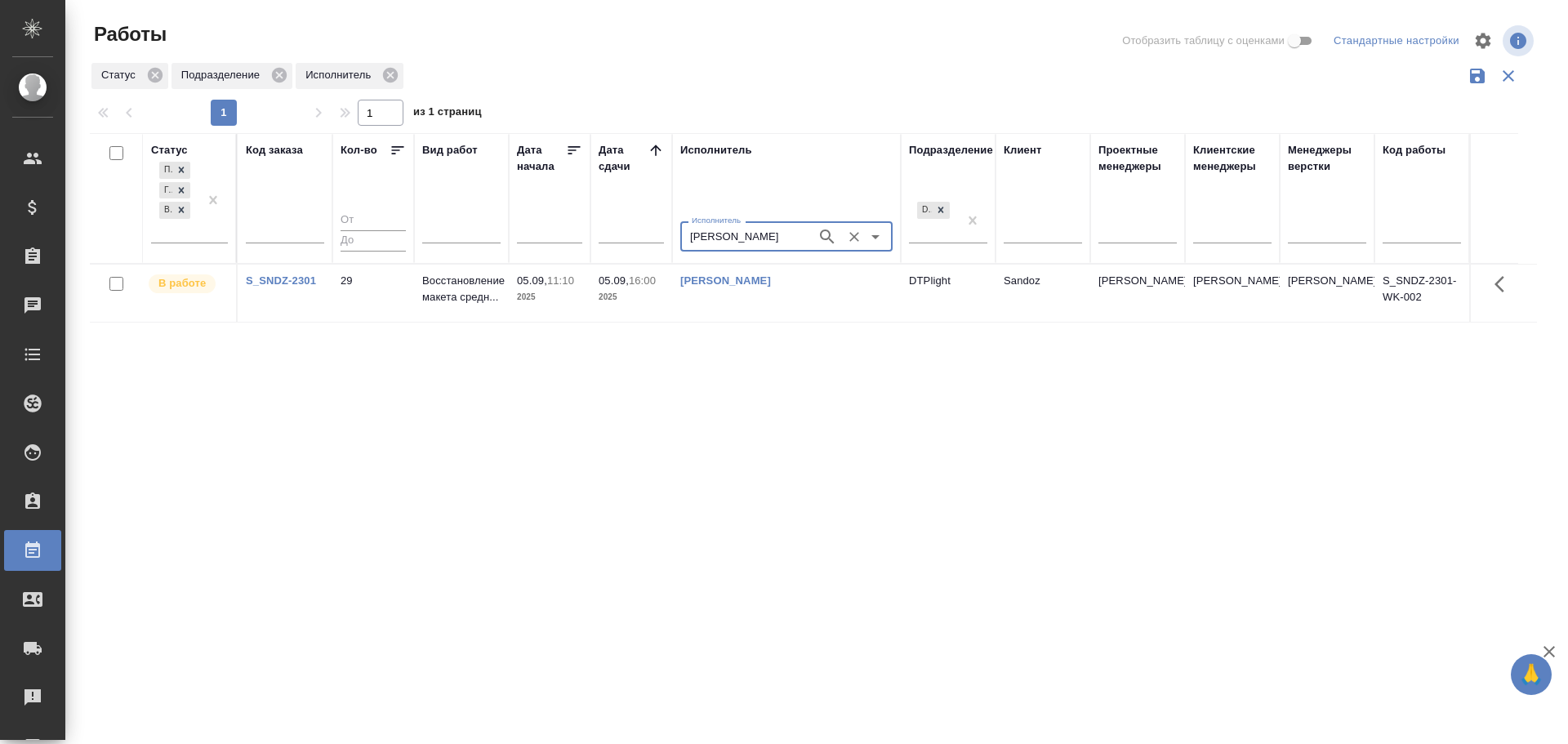
click at [850, 239] on icon "Очистить" at bounding box center [854, 236] width 16 height 16
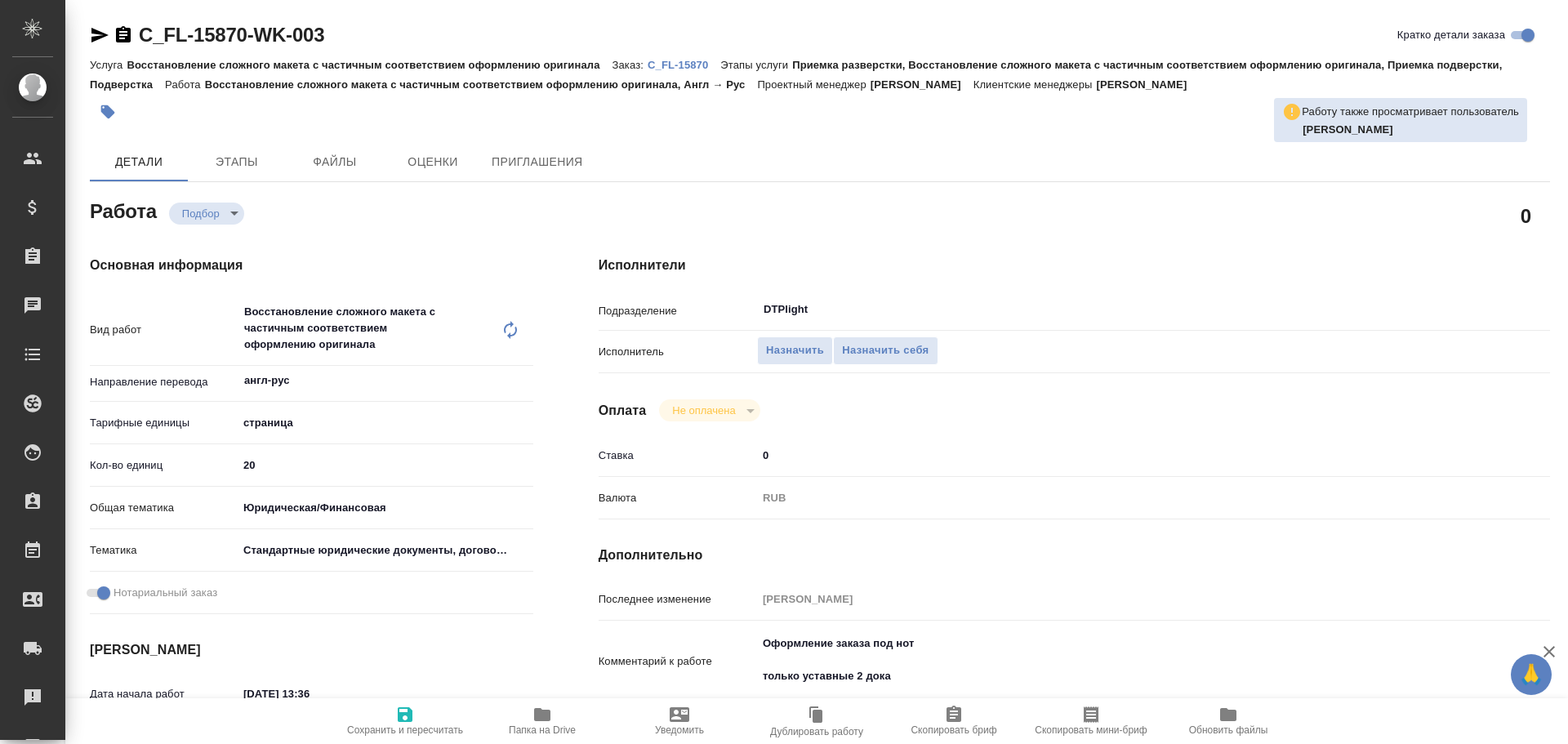
type textarea "x"
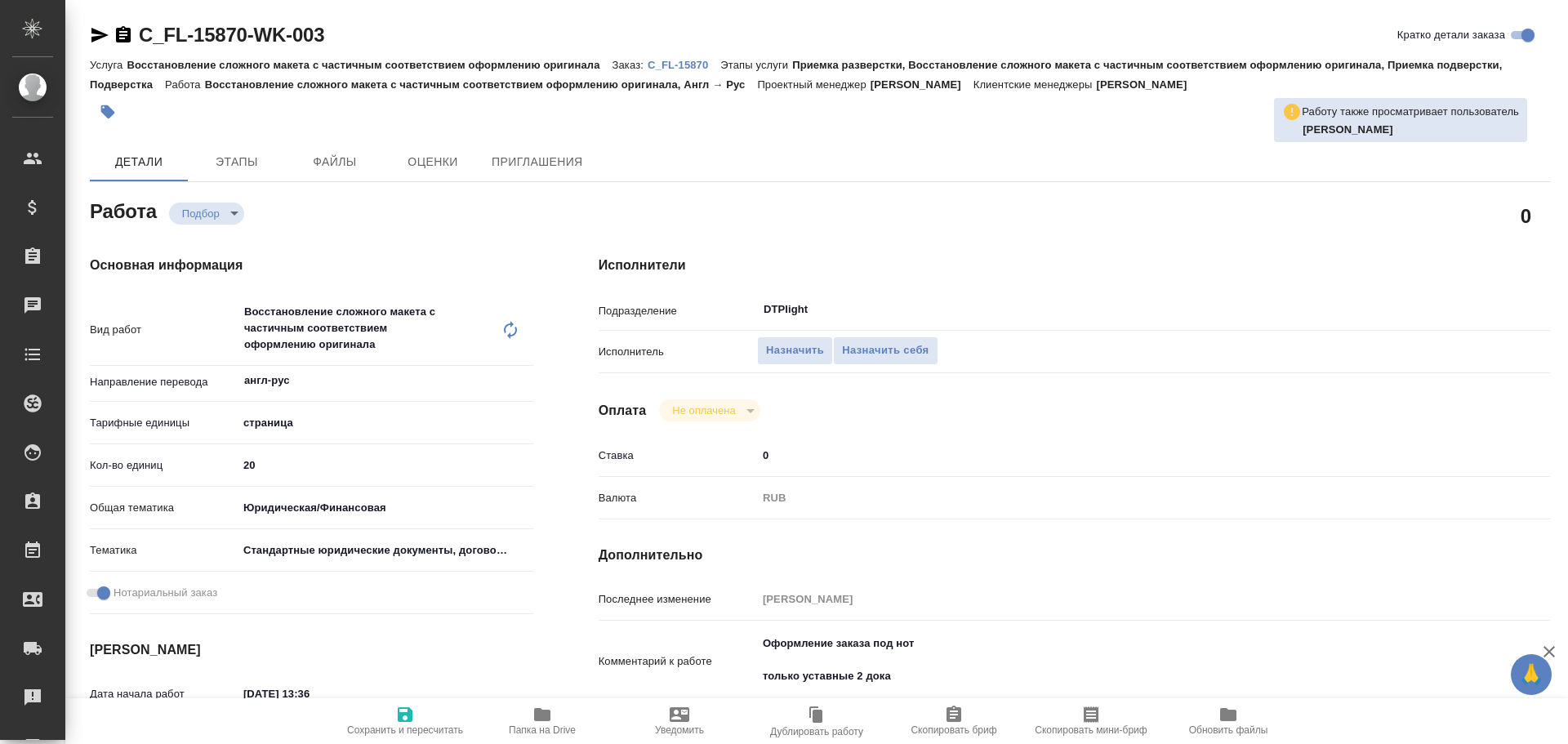
type textarea "x"
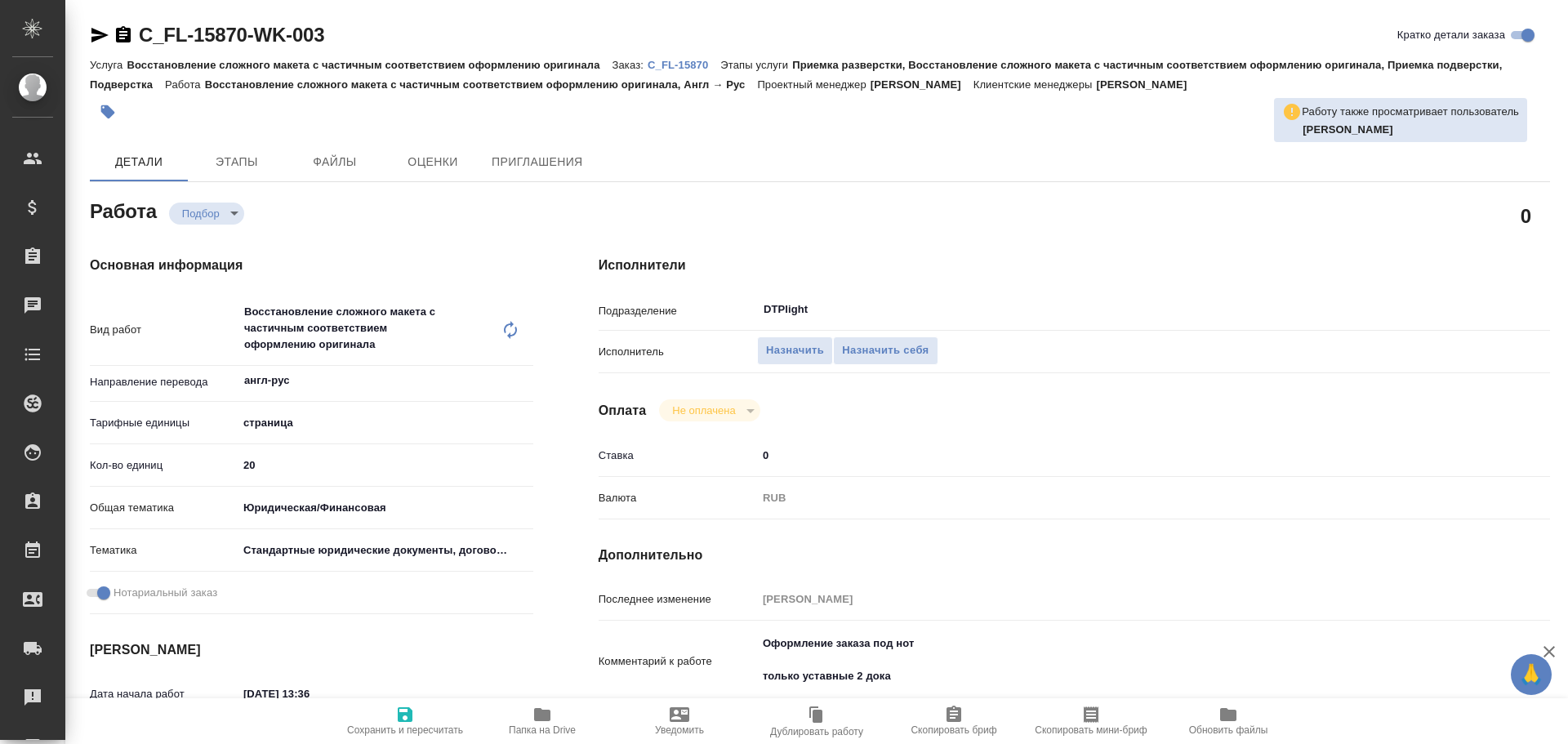
type textarea "x"
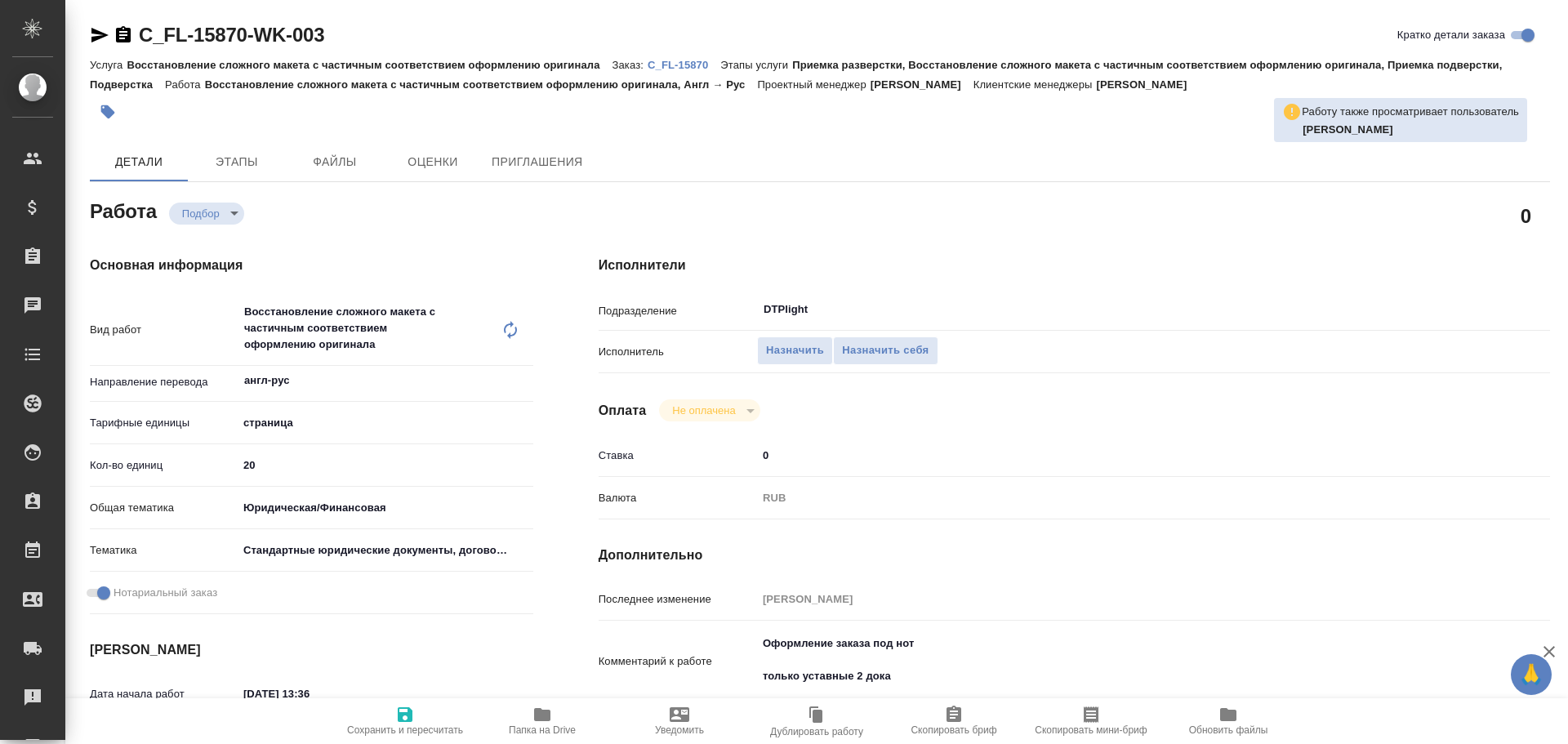
type textarea "x"
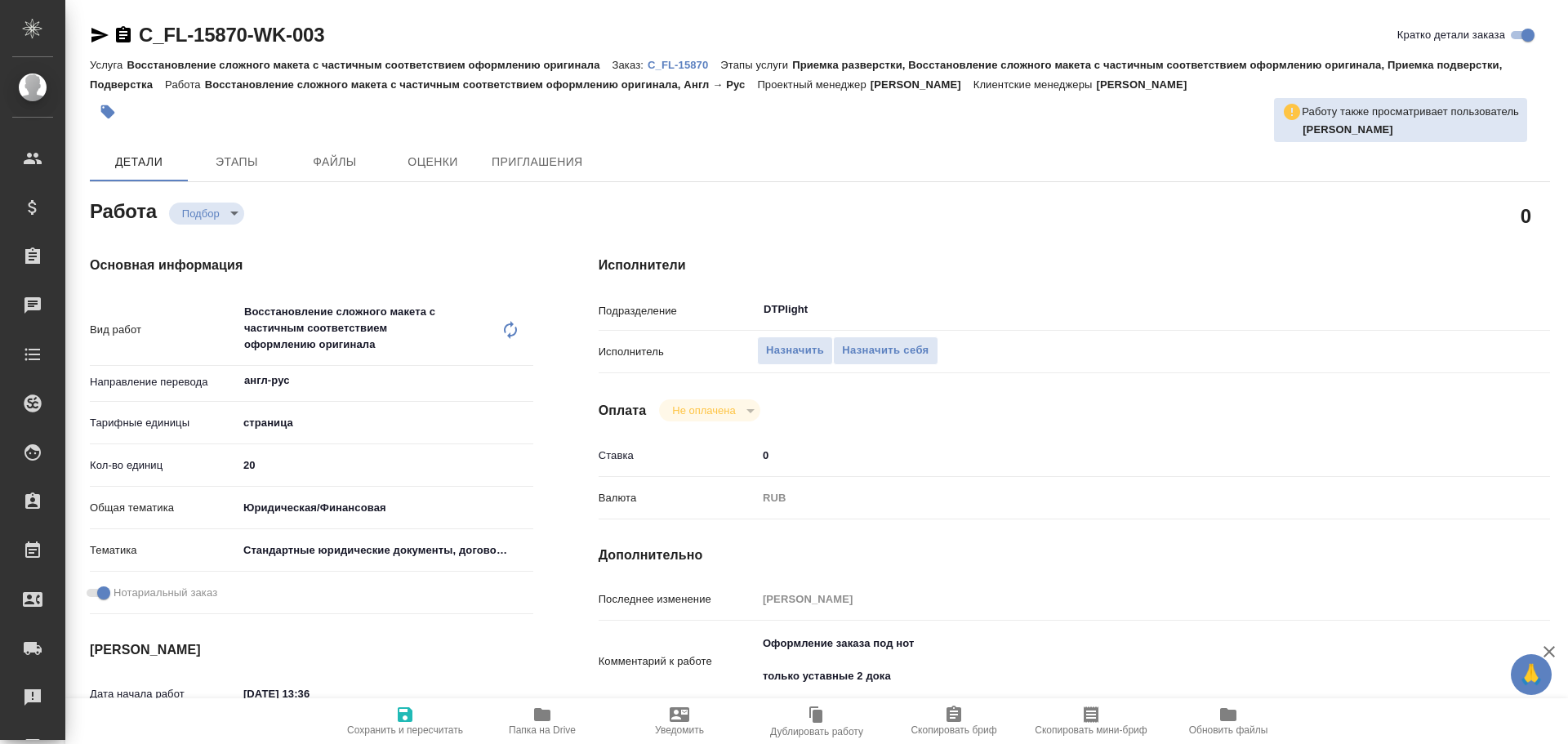
scroll to position [163, 0]
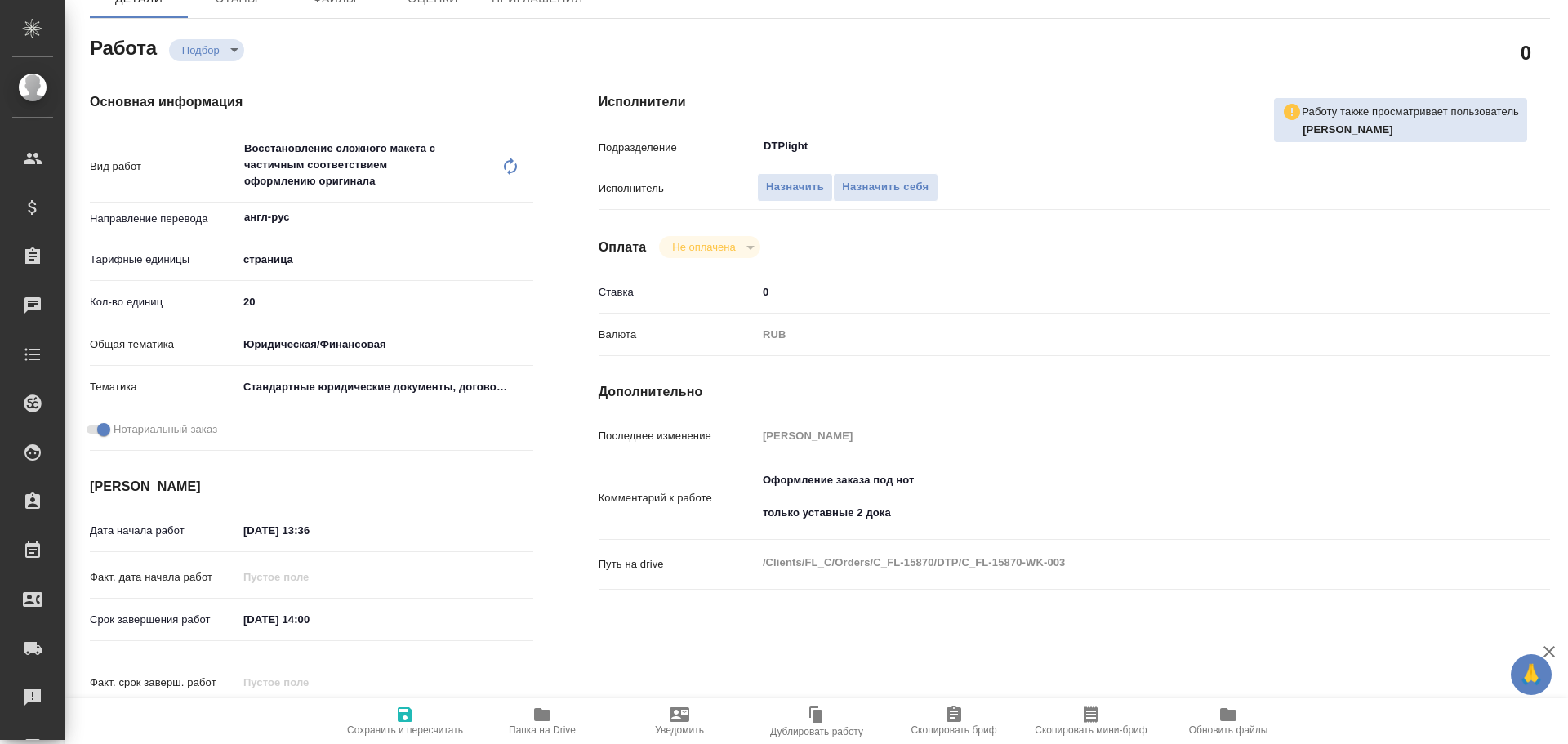
type textarea "x"
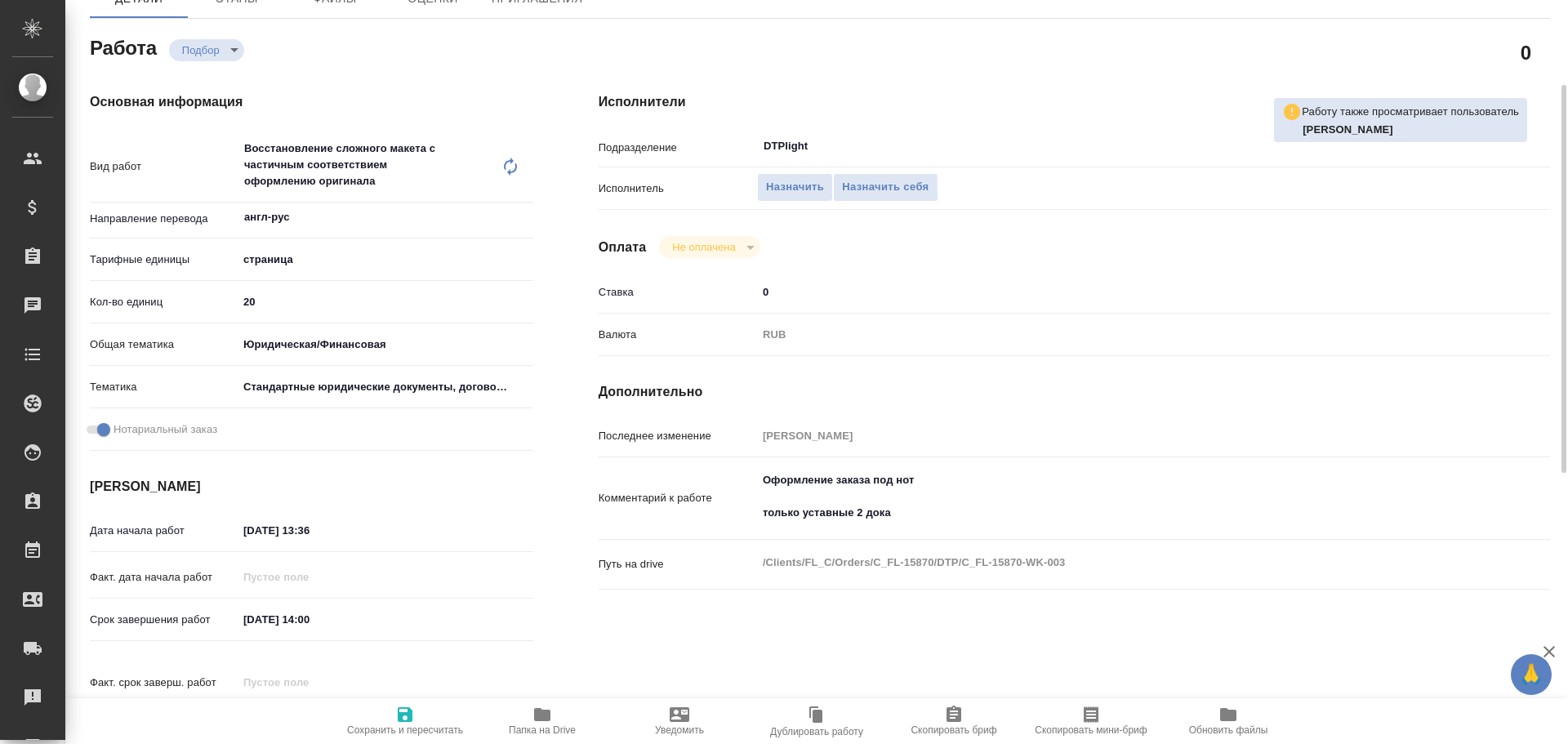
type textarea "x"
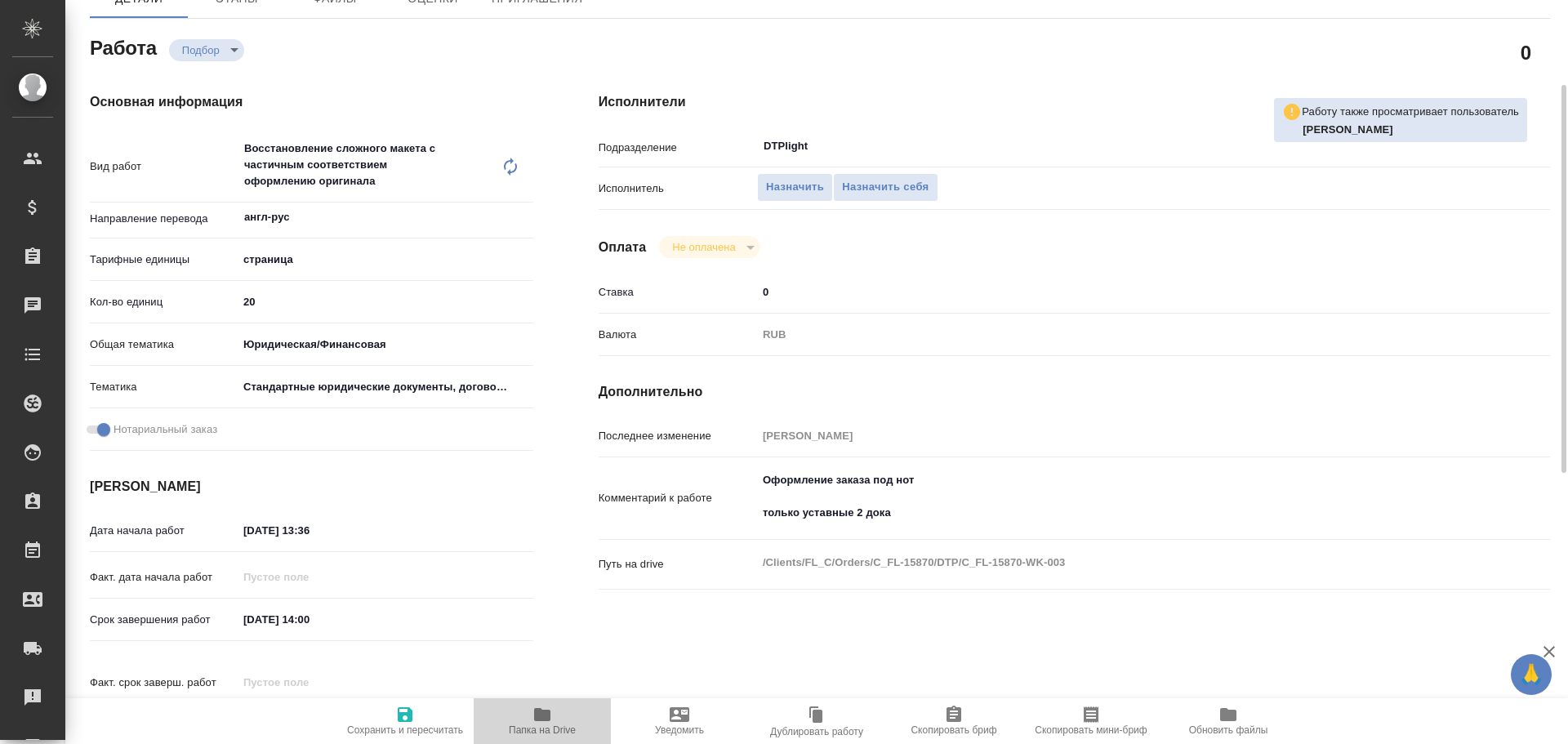
click at [547, 714] on icon "button" at bounding box center [542, 714] width 16 height 13
type textarea "x"
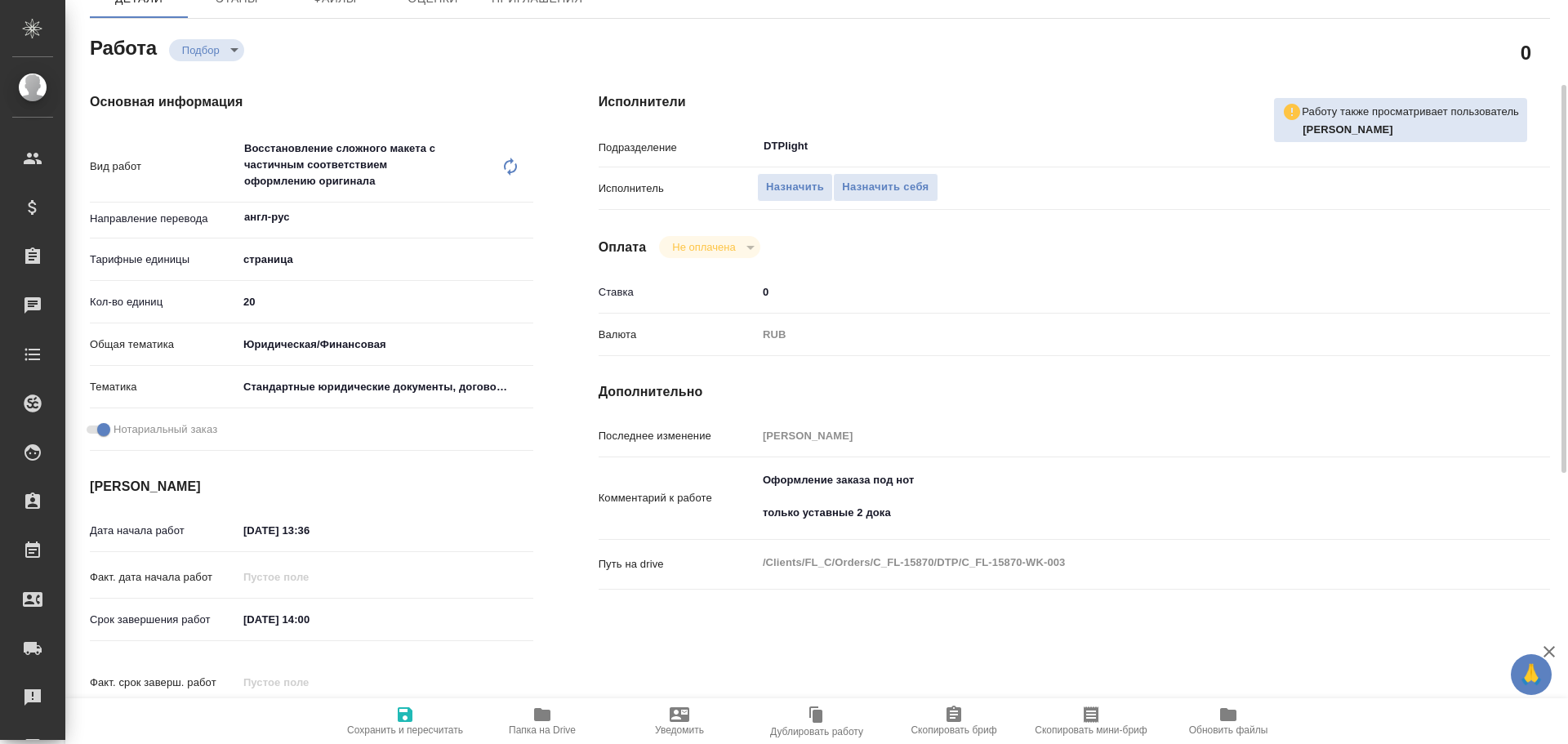
type textarea "x"
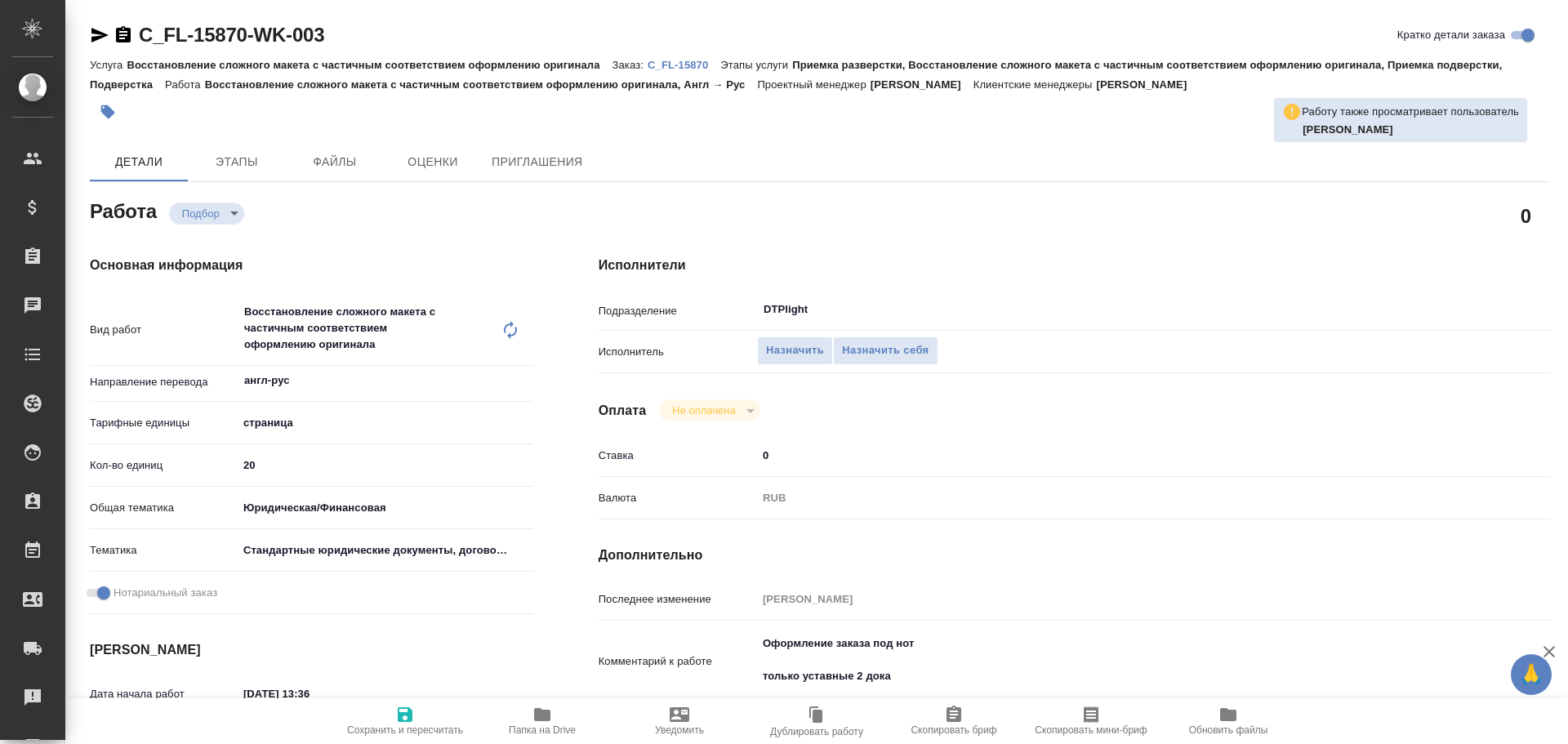
type textarea "x"
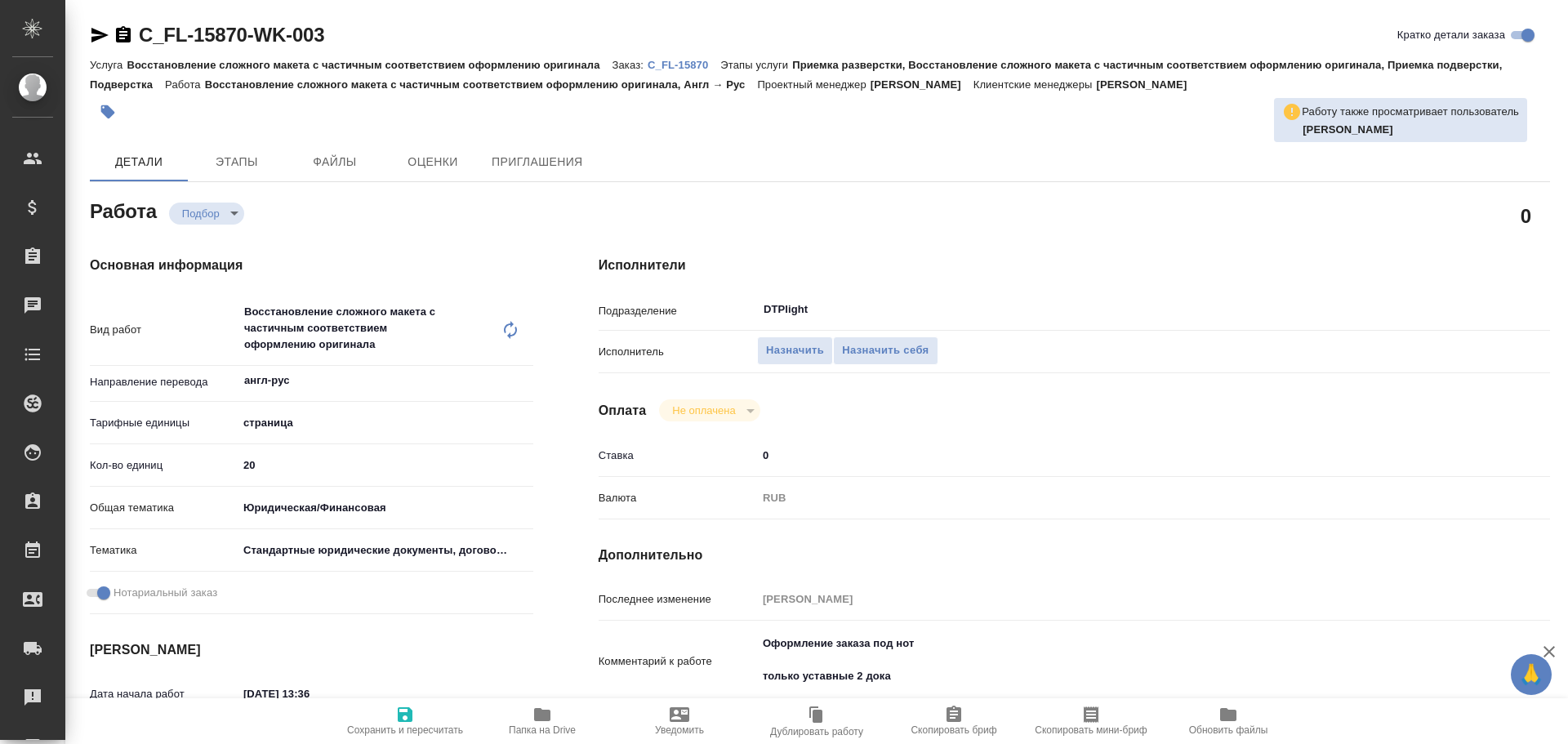
type textarea "x"
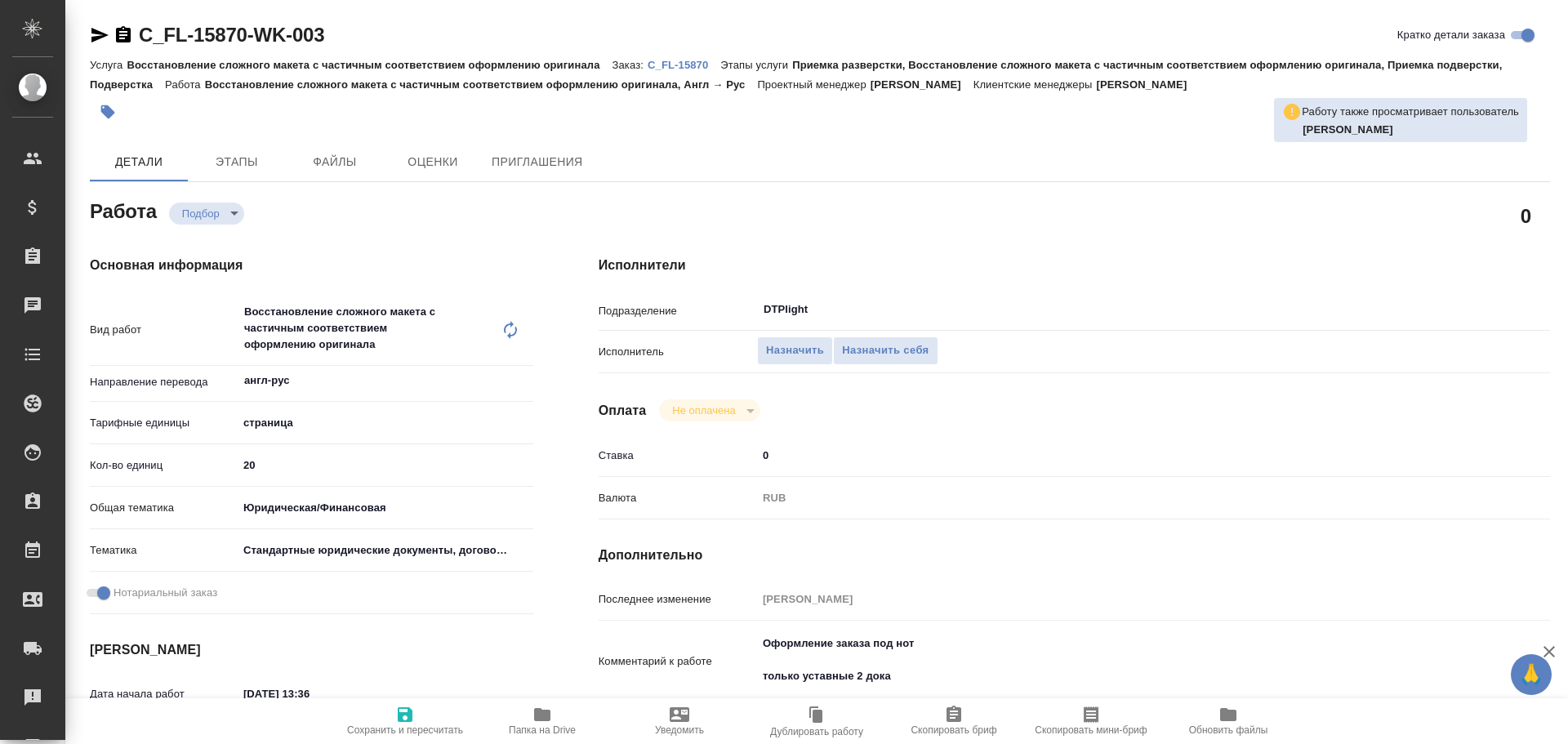
type textarea "x"
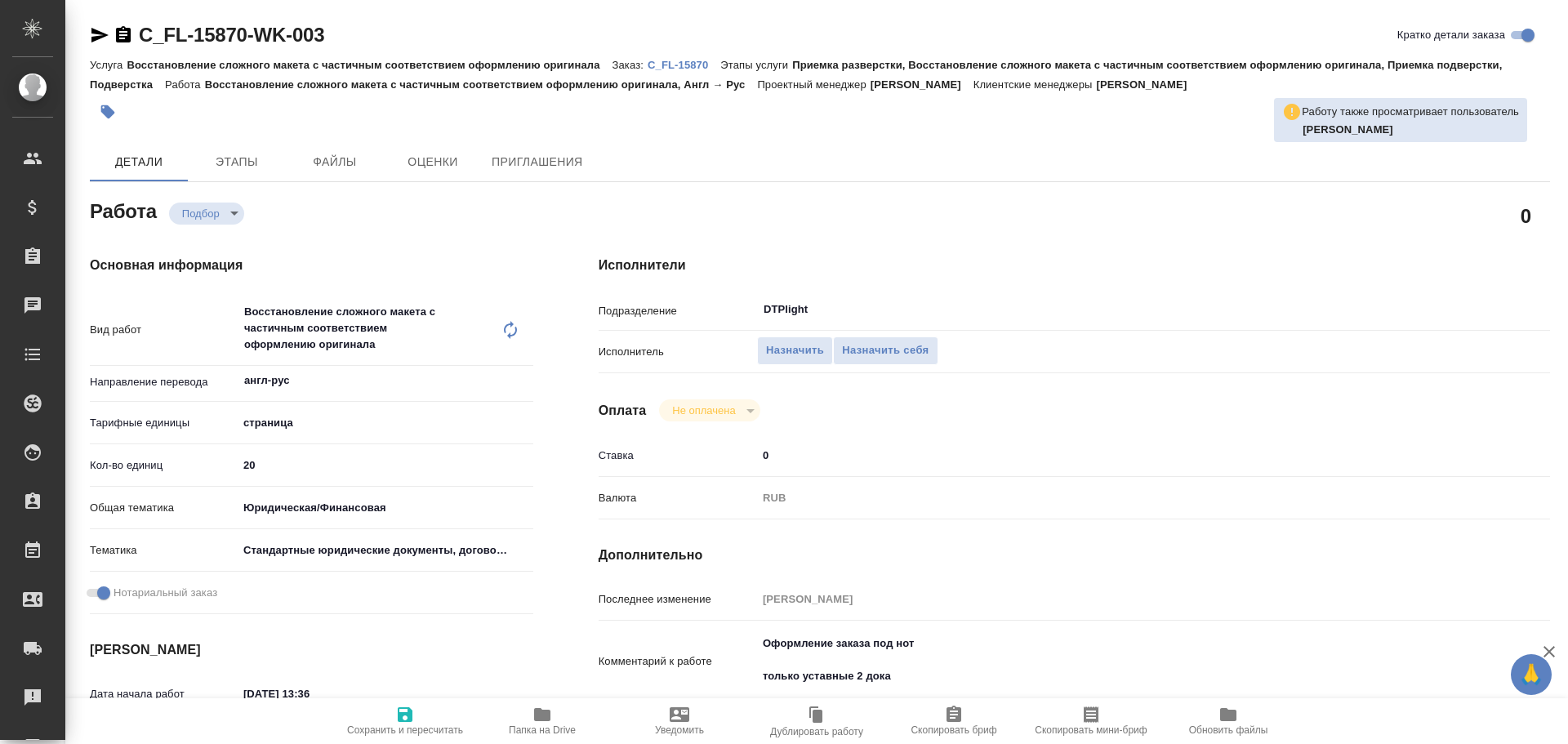
type textarea "x"
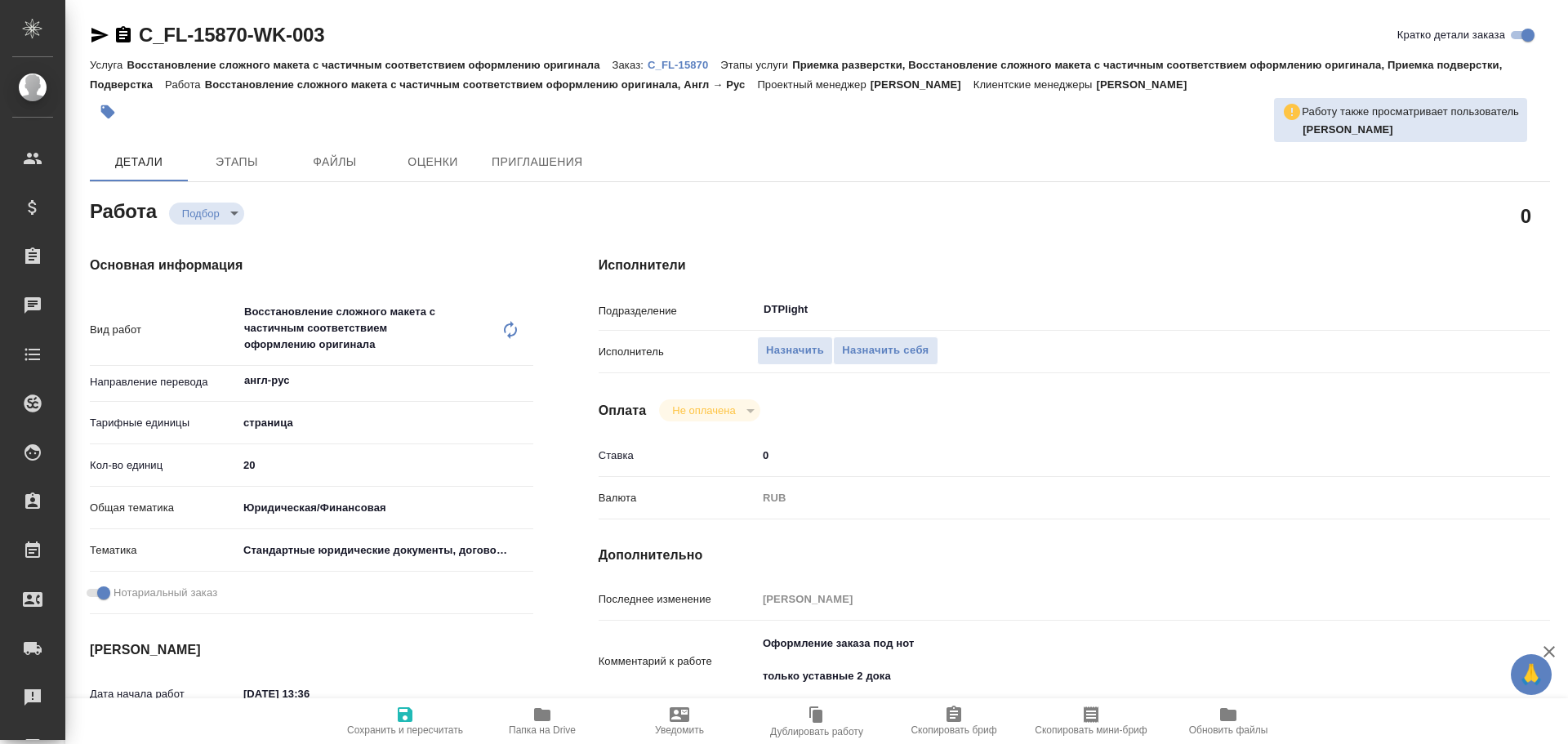
type textarea "x"
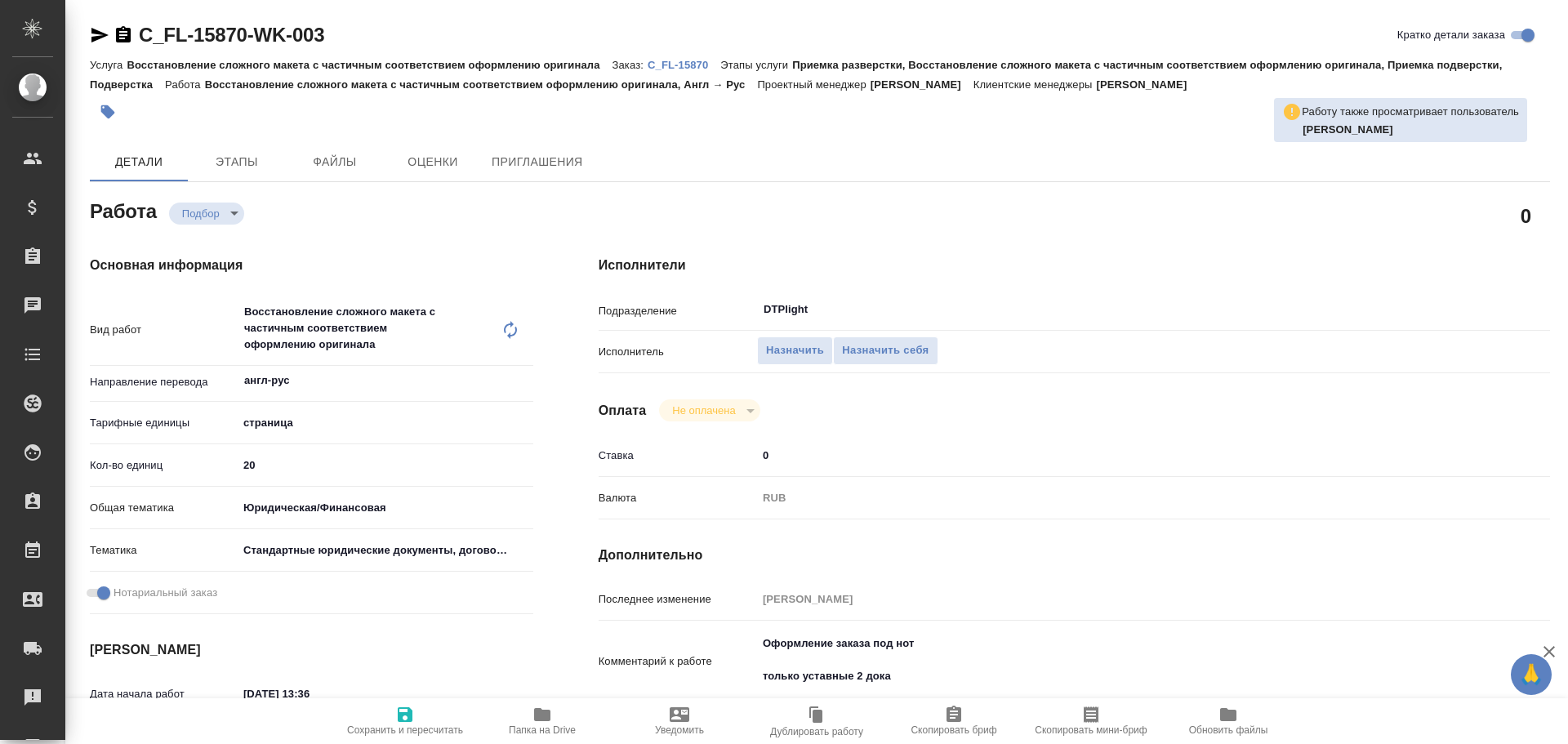
type textarea "x"
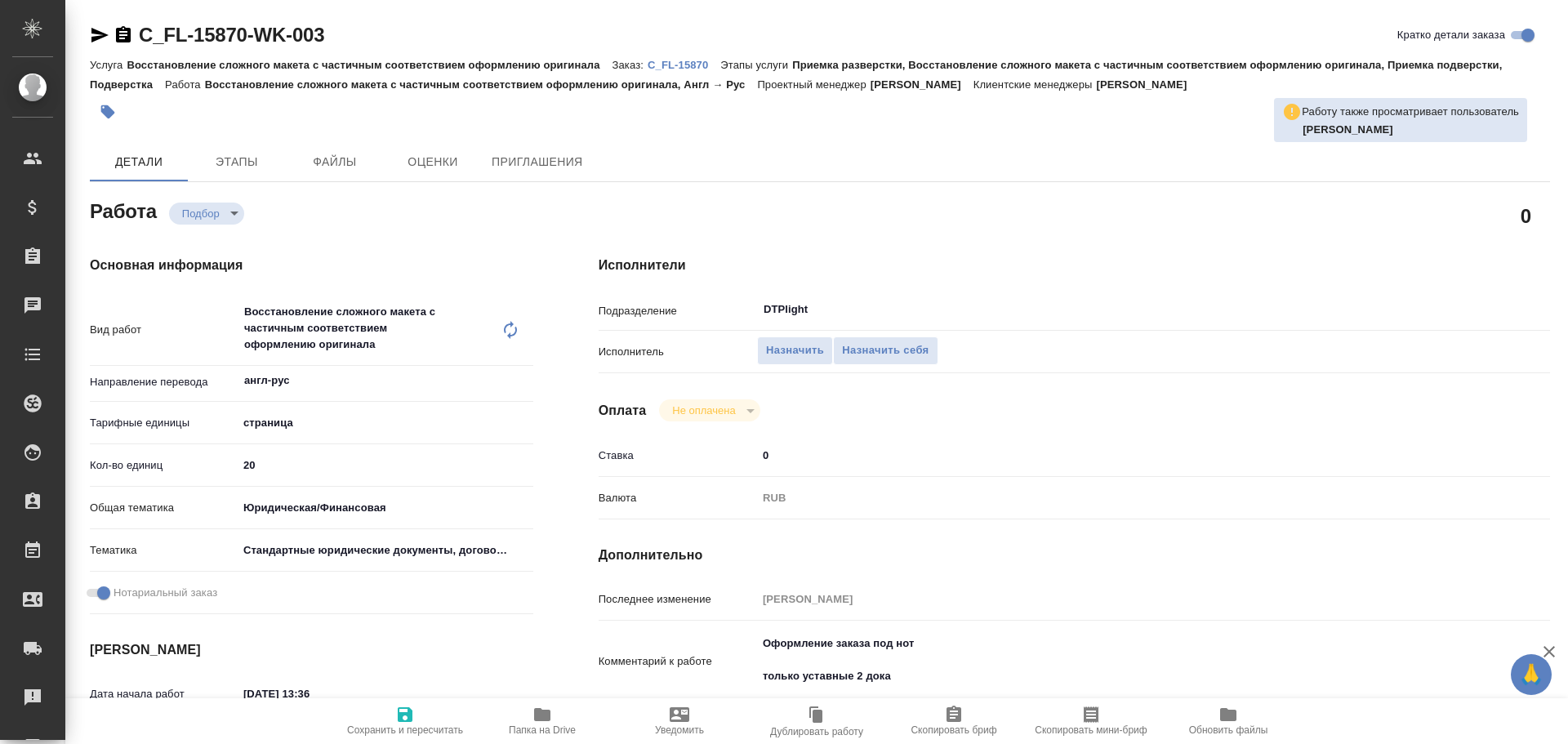
type textarea "x"
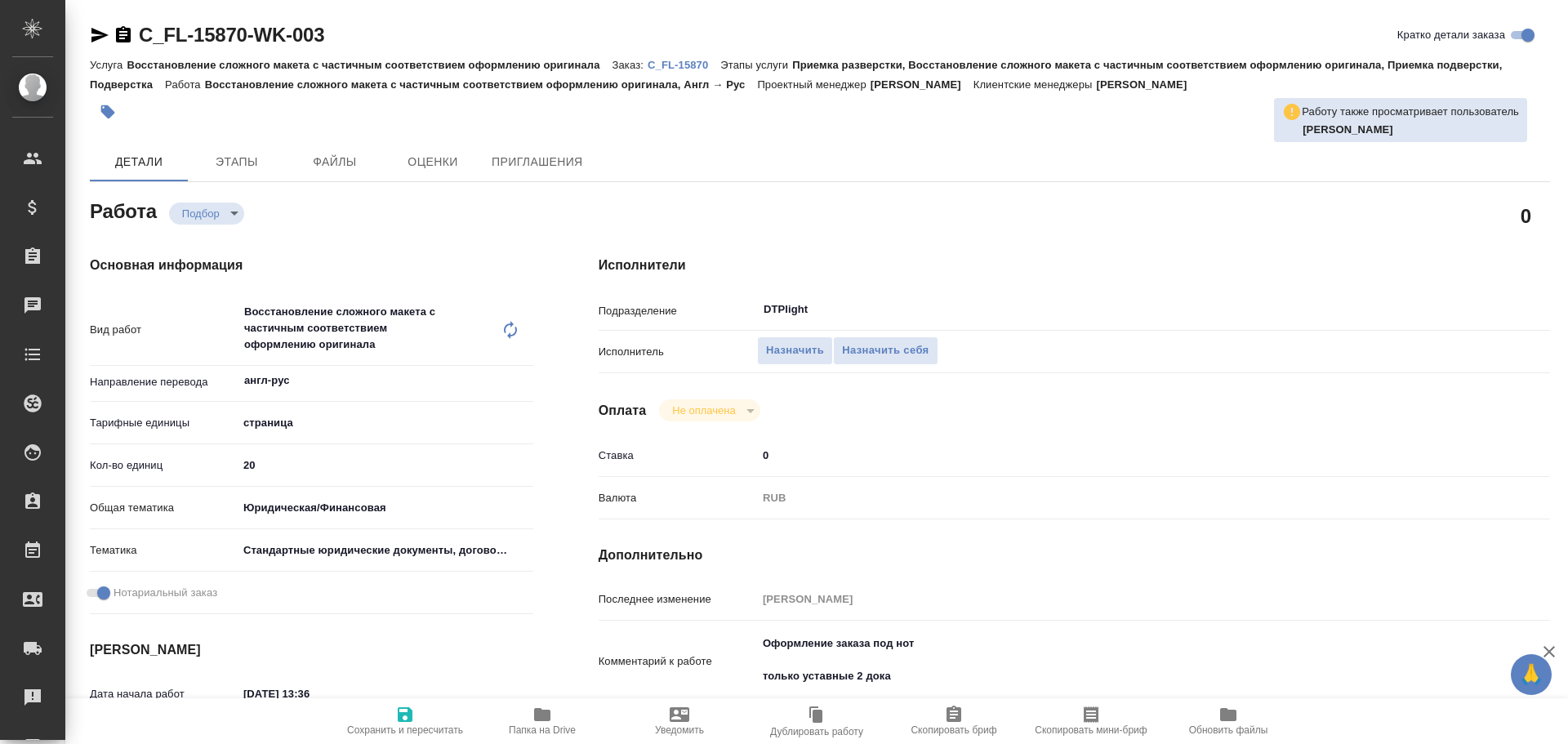
type textarea "x"
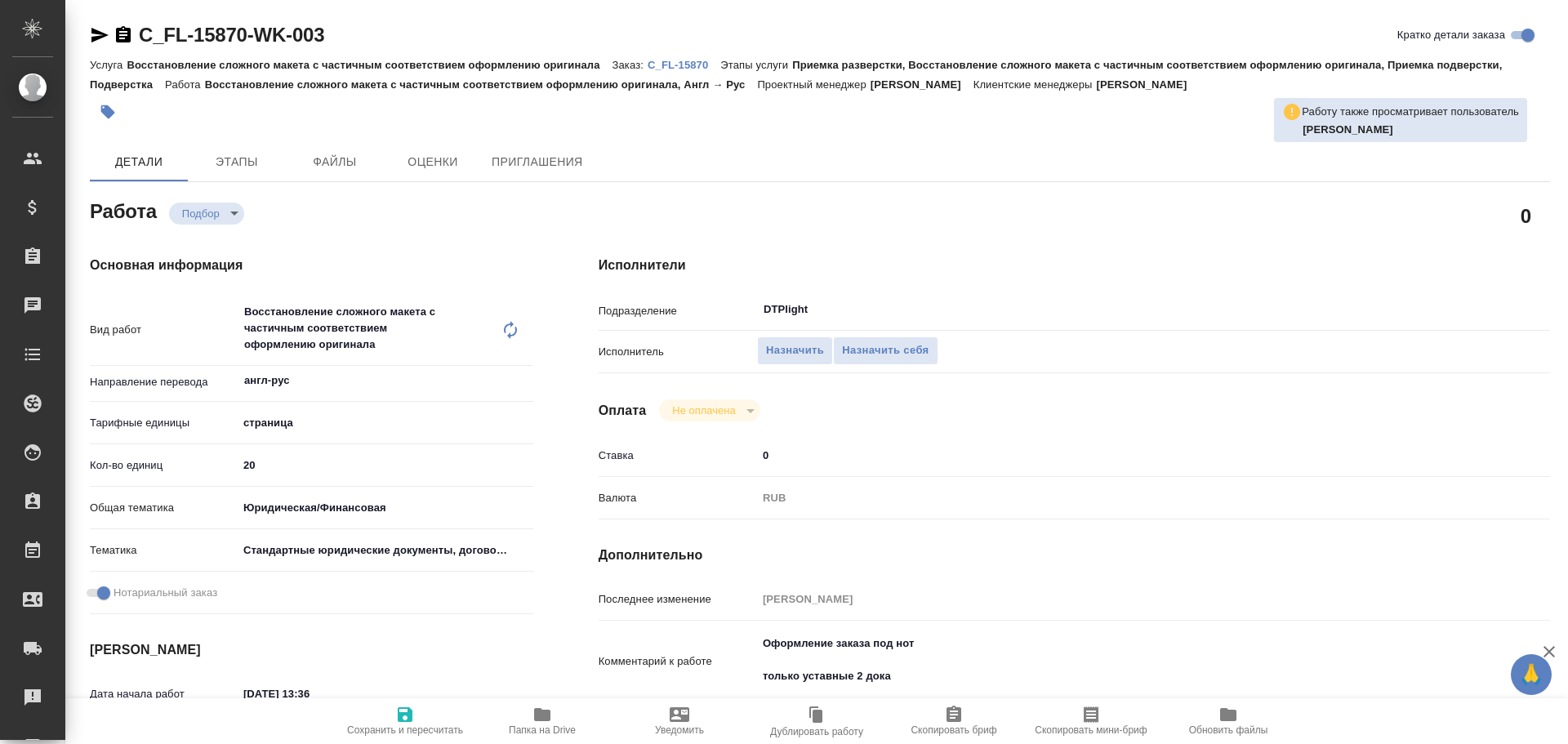
type textarea "x"
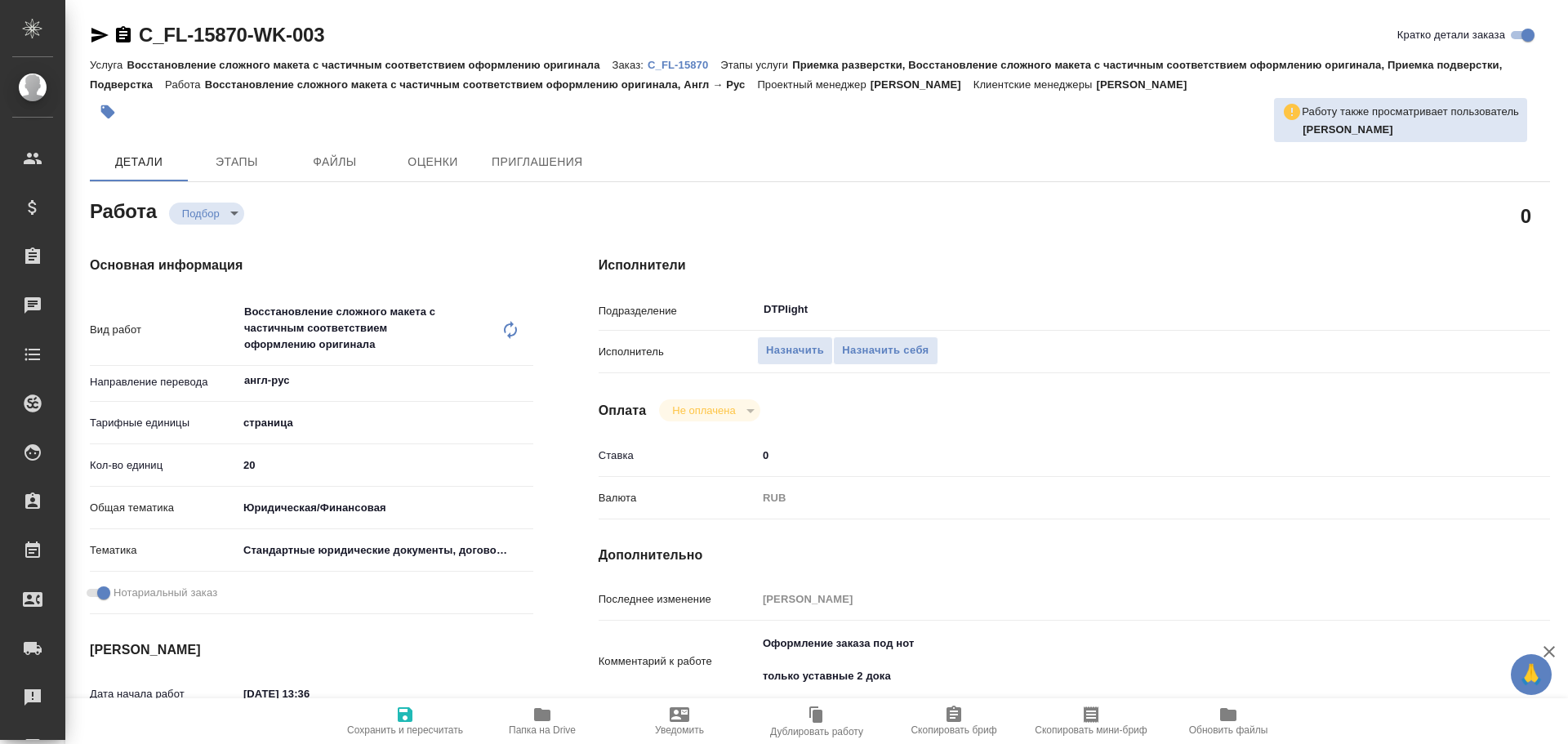
type textarea "x"
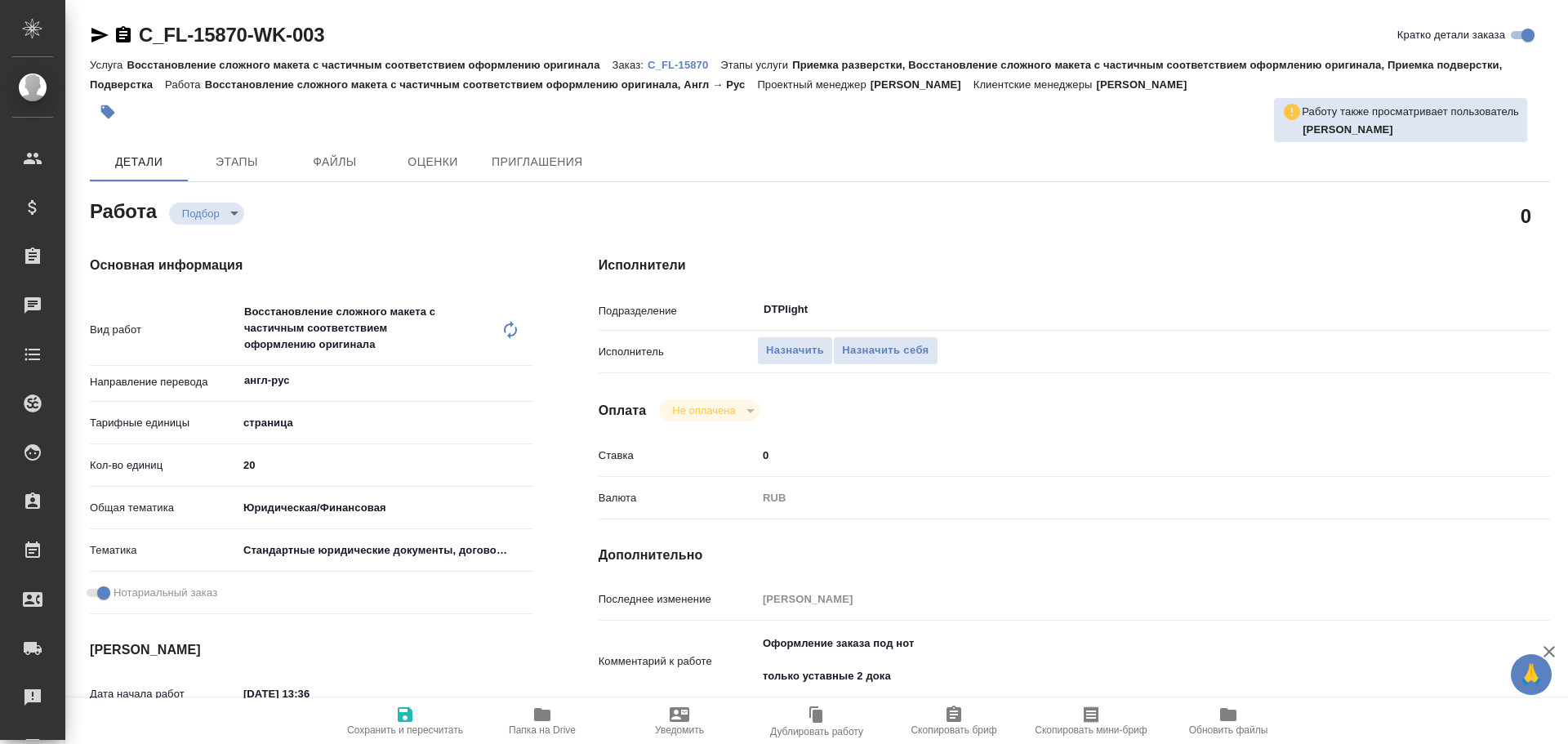
type textarea "x"
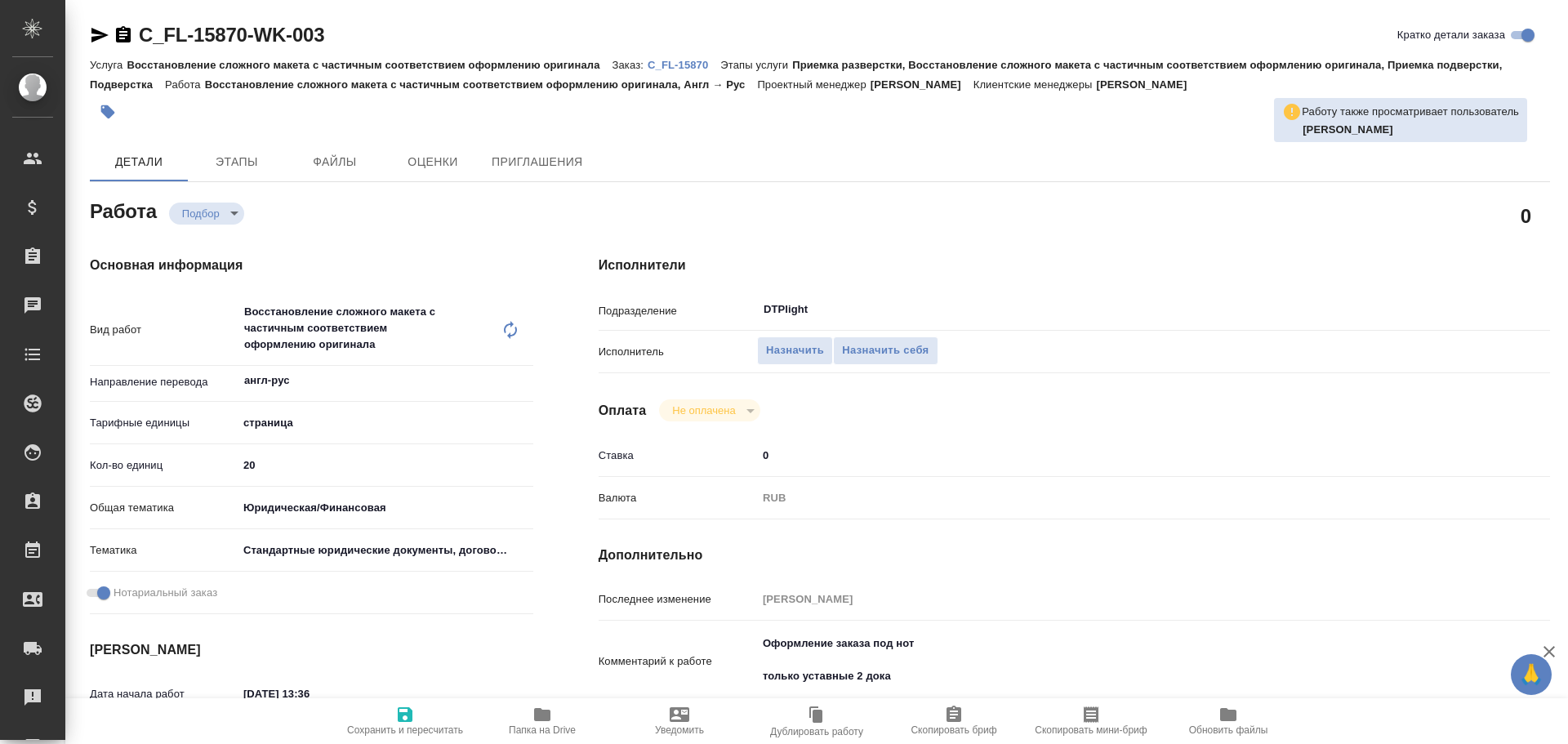
type textarea "x"
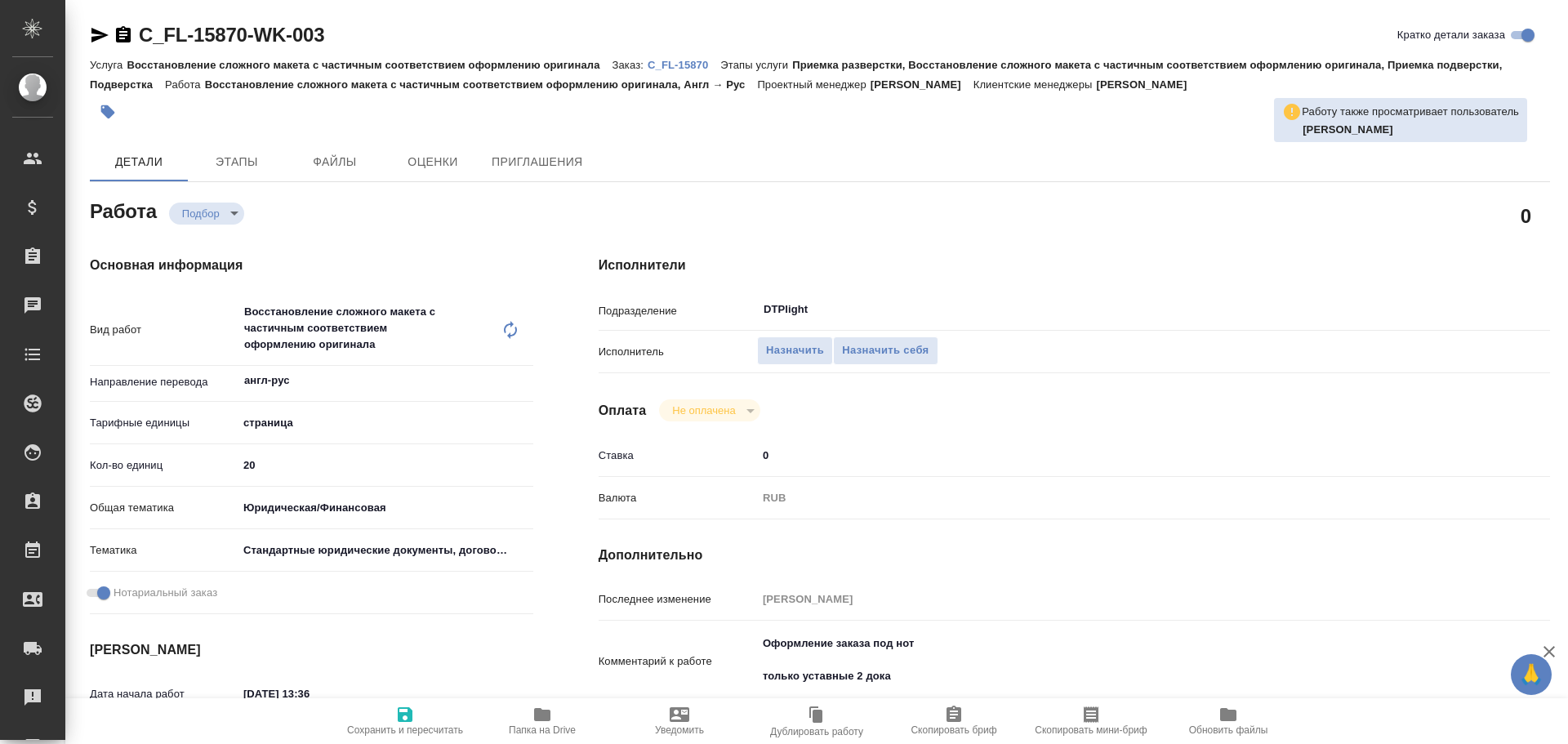
click at [94, 36] on icon "button" at bounding box center [99, 35] width 19 height 19
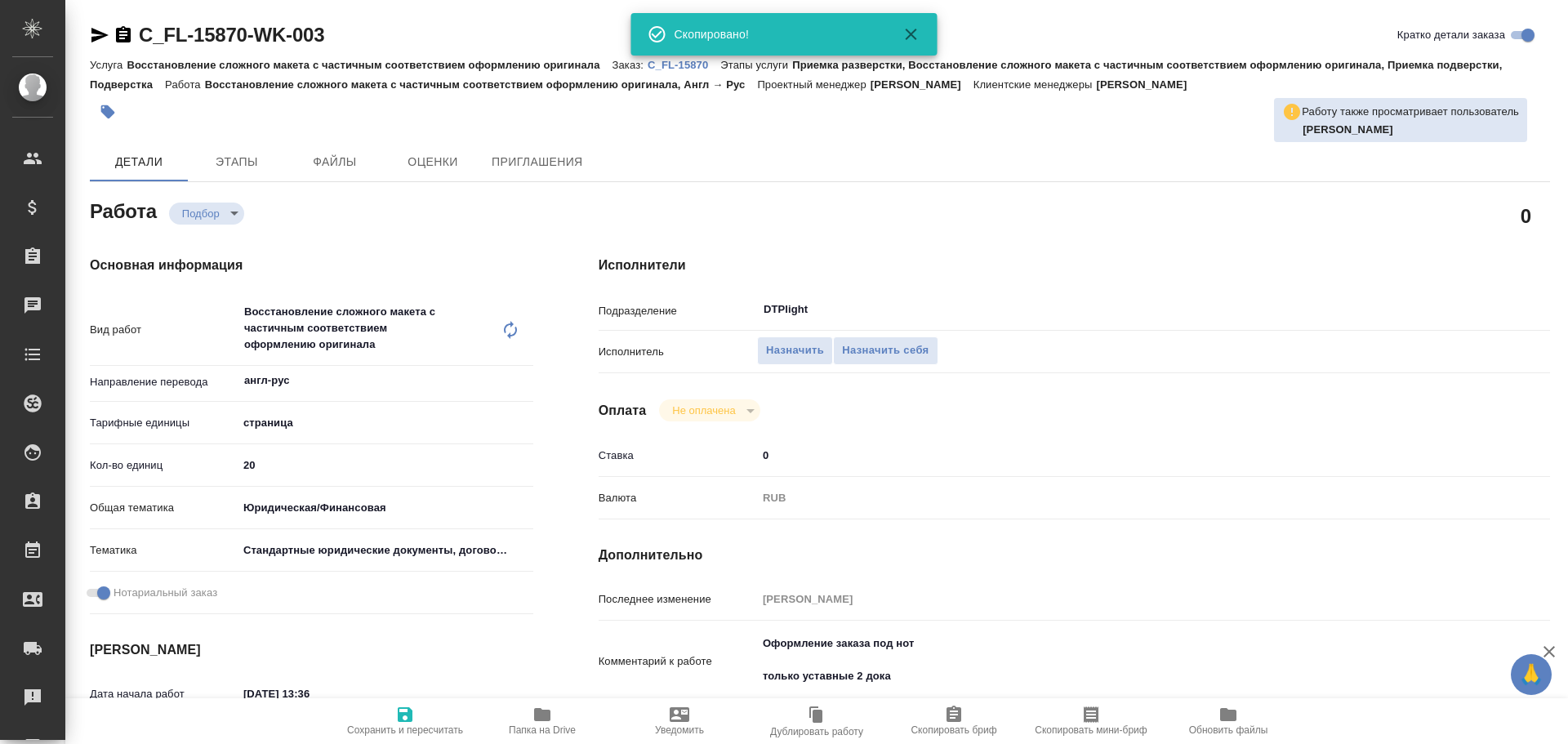
type textarea "x"
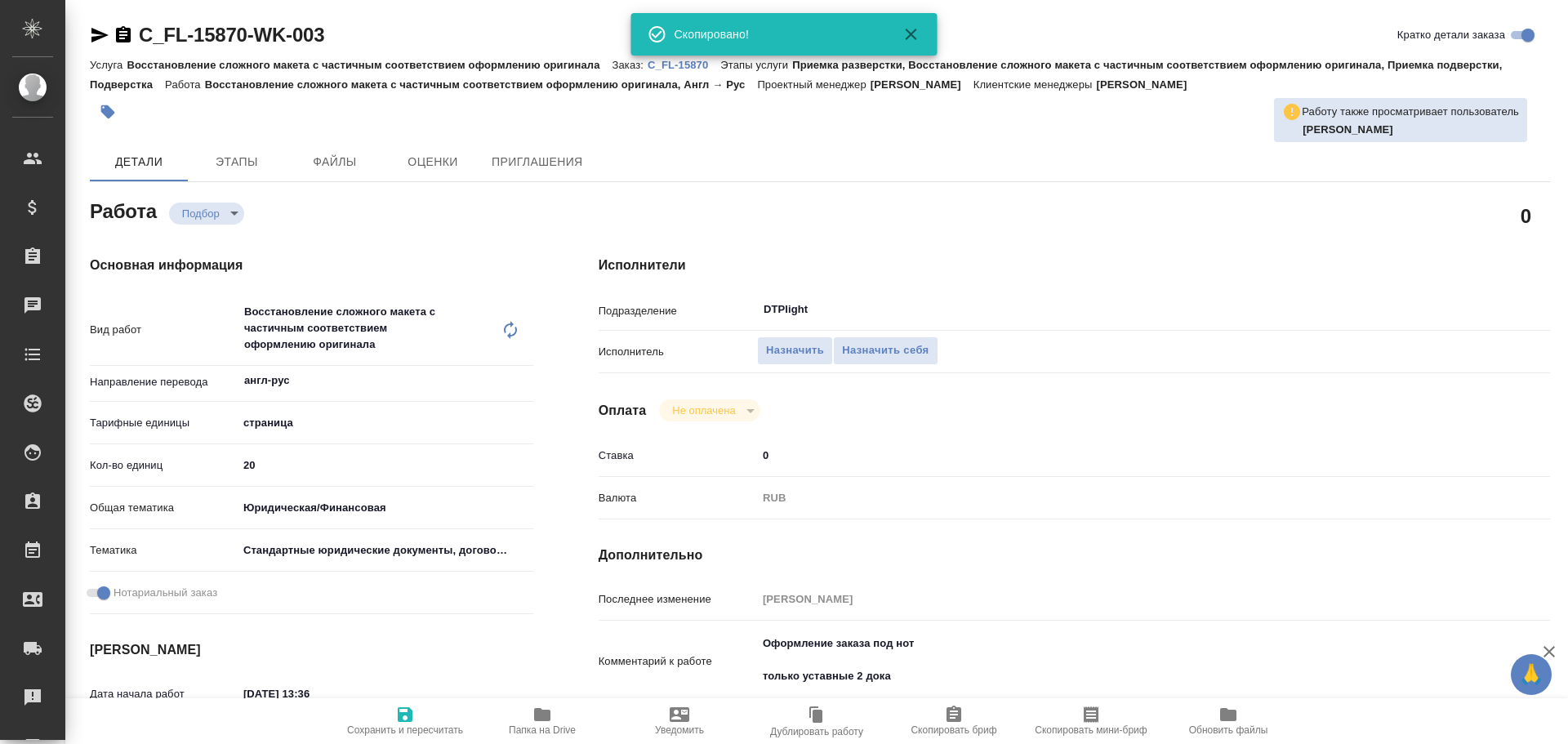
type textarea "x"
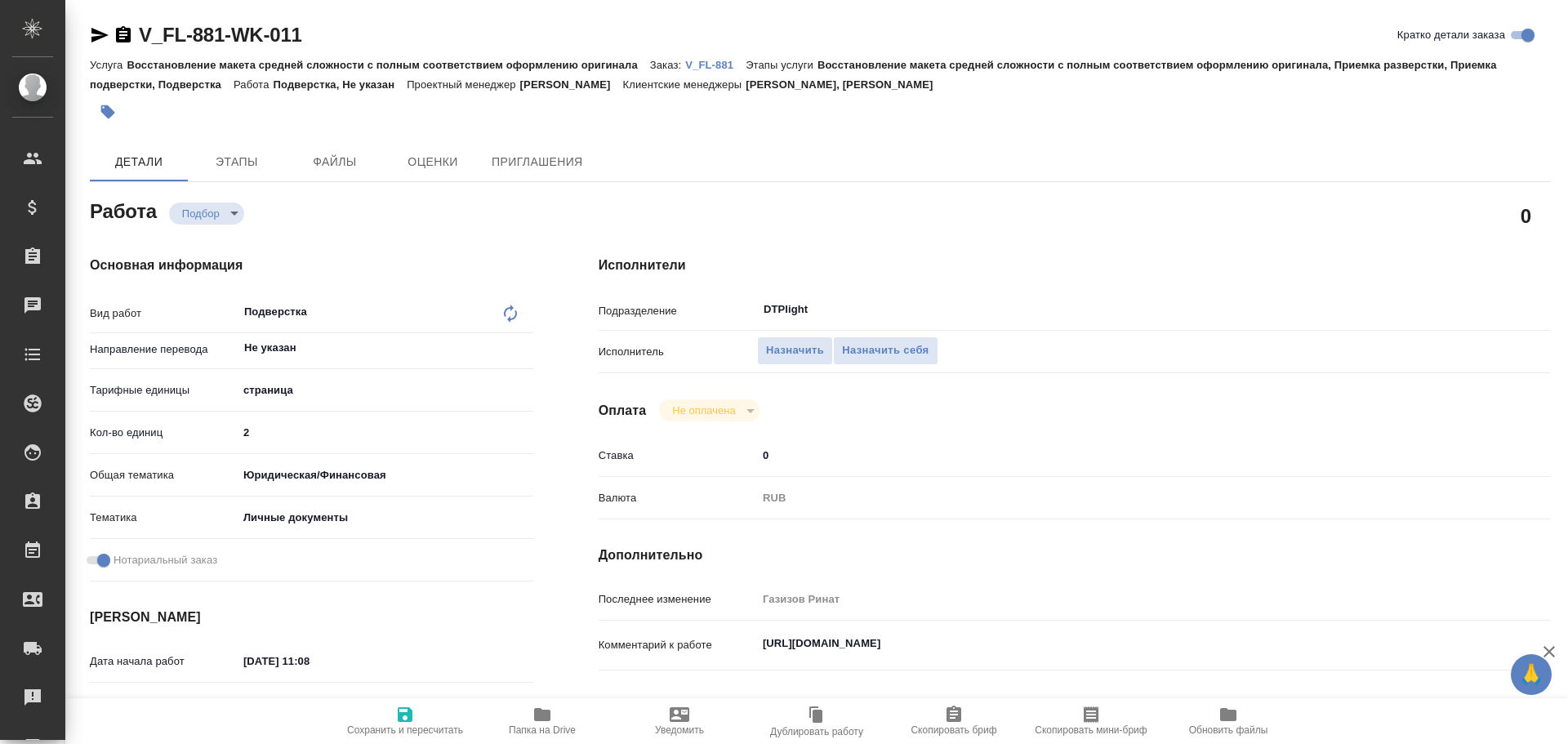
type textarea "x"
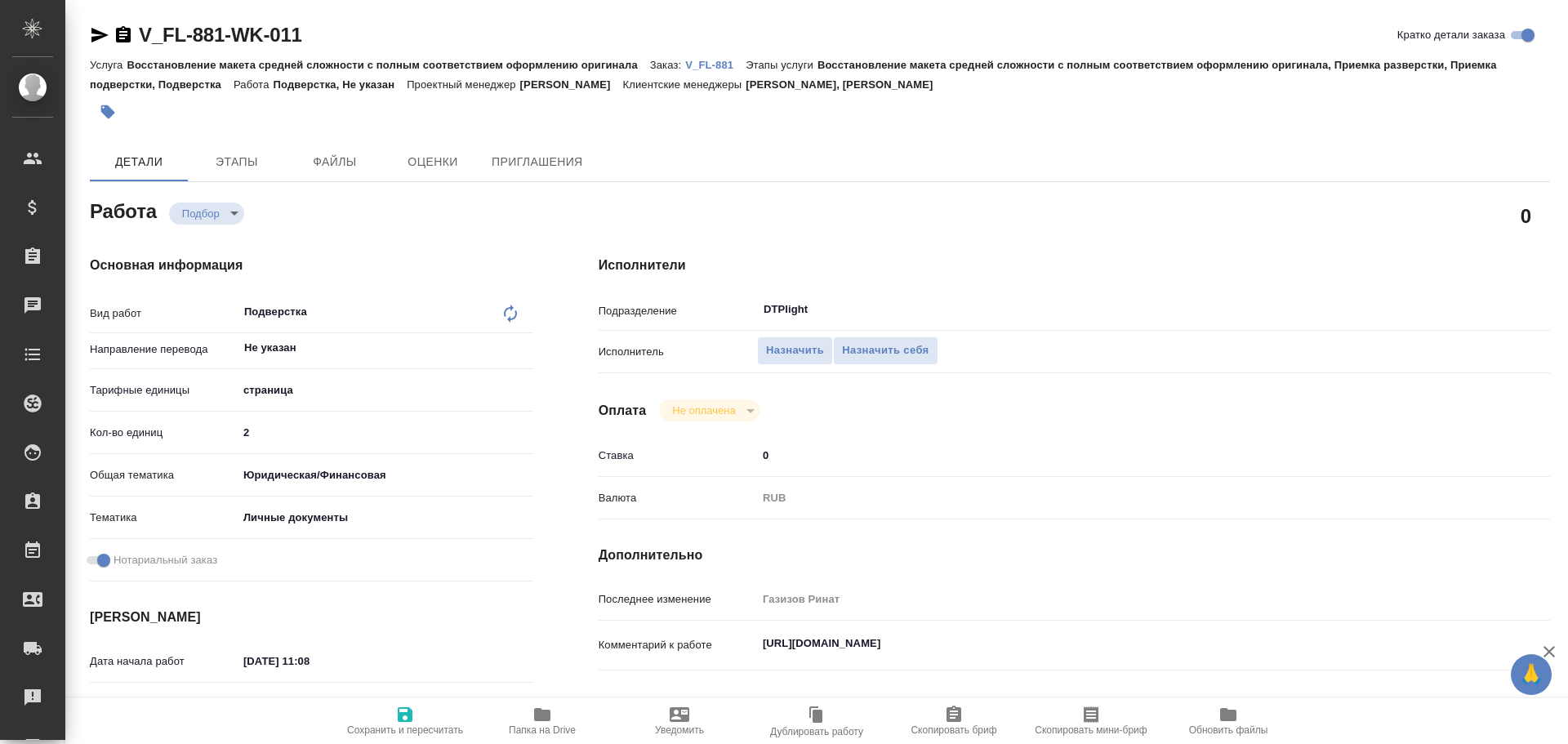
type textarea "x"
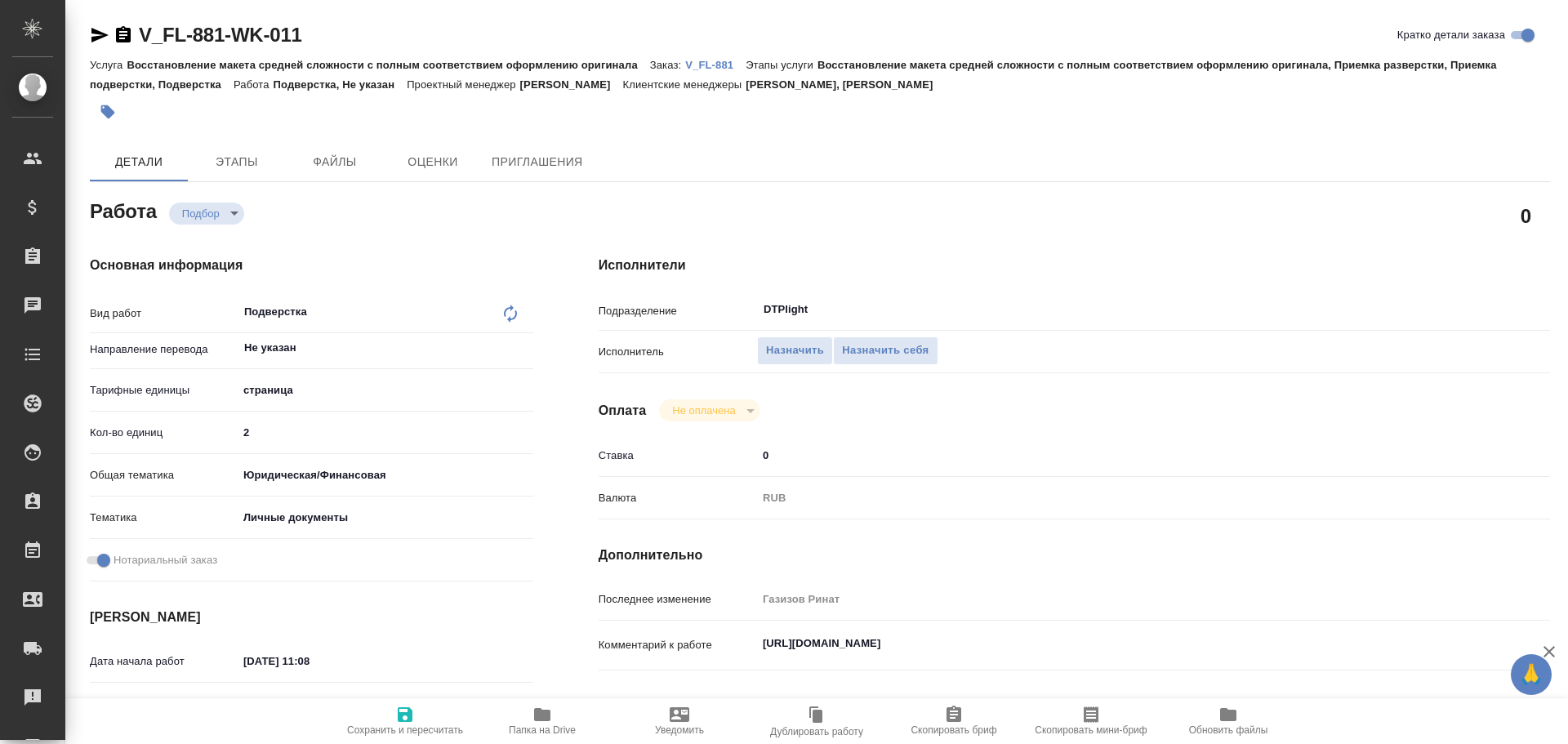
type textarea "x"
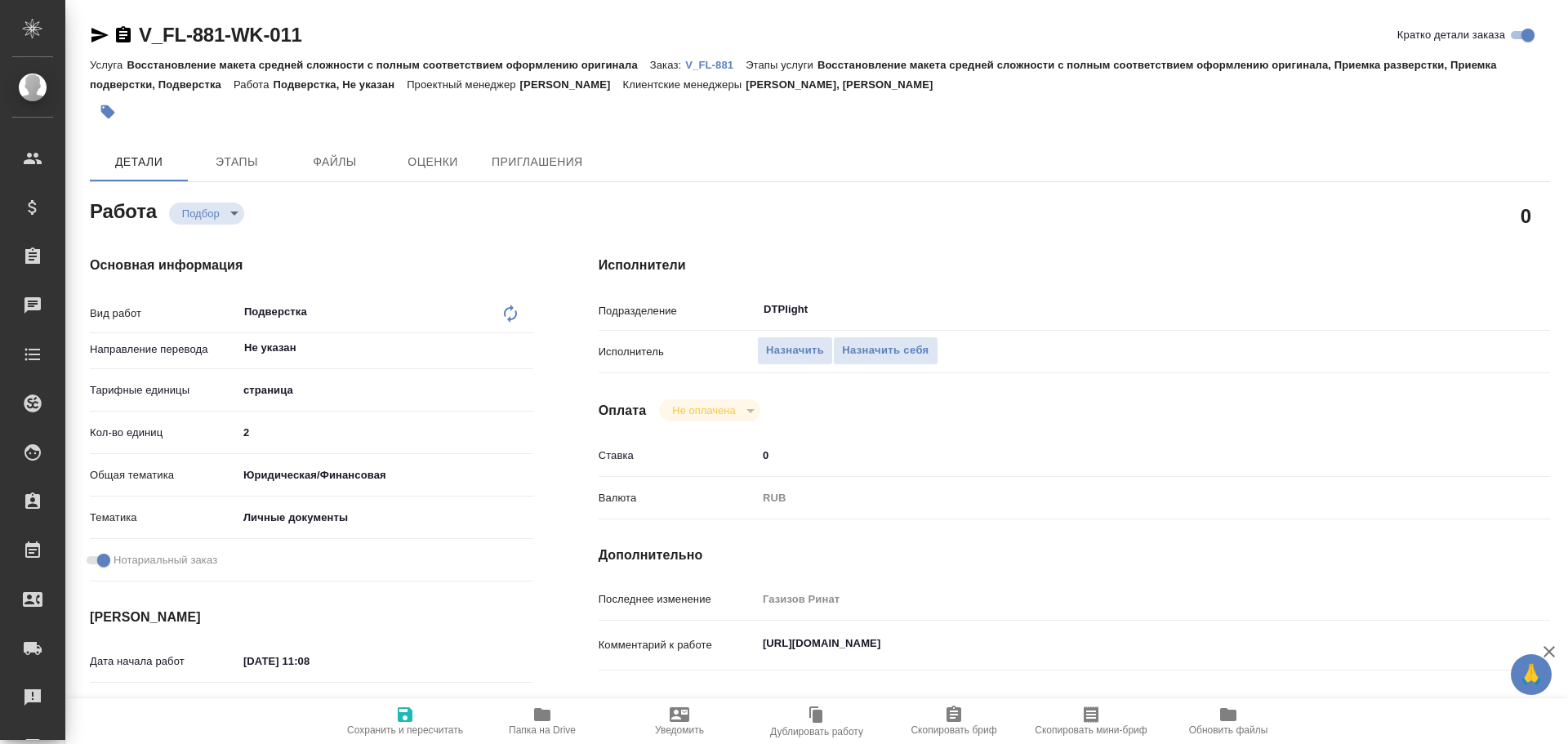
drag, startPoint x: 97, startPoint y: 36, endPoint x: 101, endPoint y: 58, distance: 22.4
click at [97, 36] on icon "button" at bounding box center [99, 35] width 19 height 19
type textarea "x"
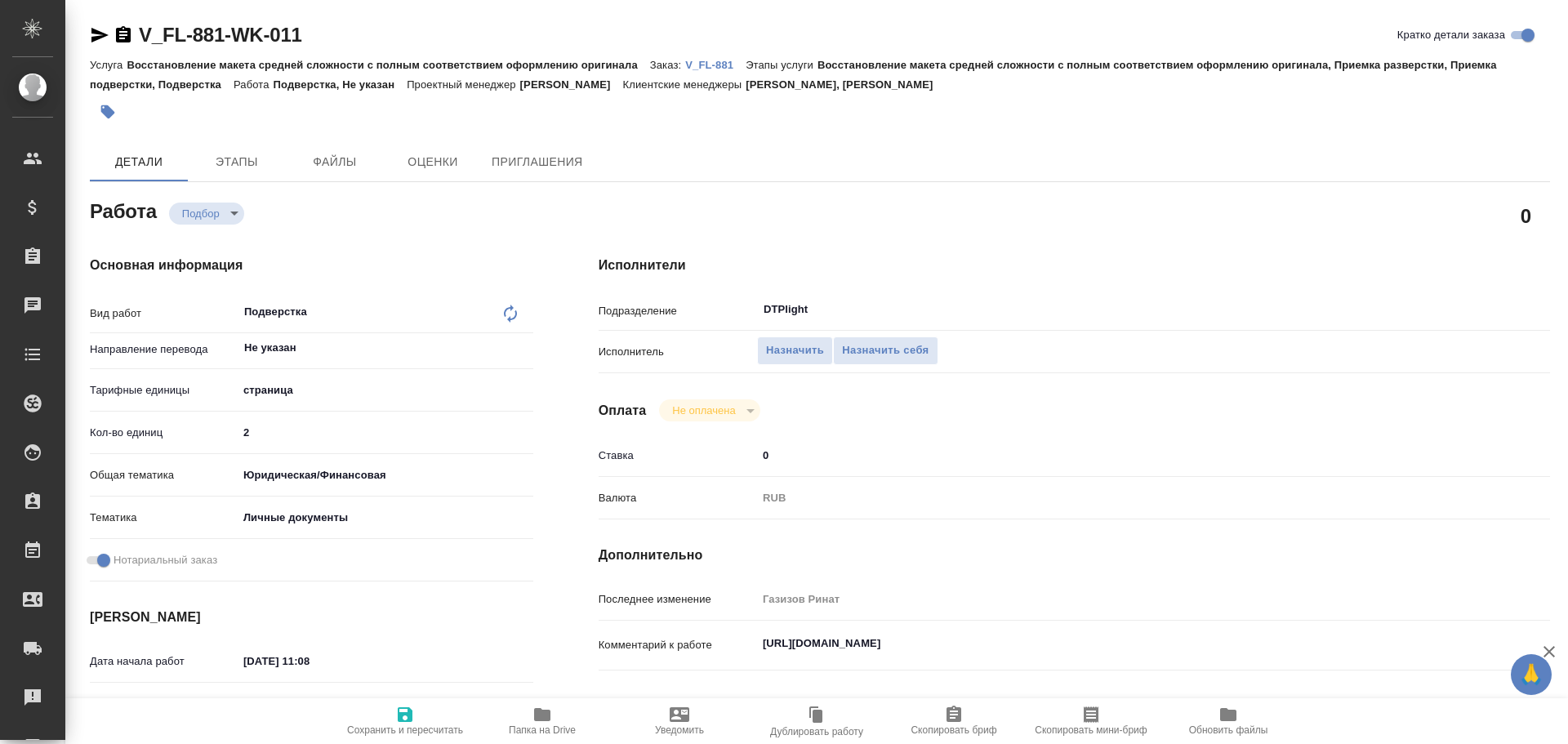
type textarea "x"
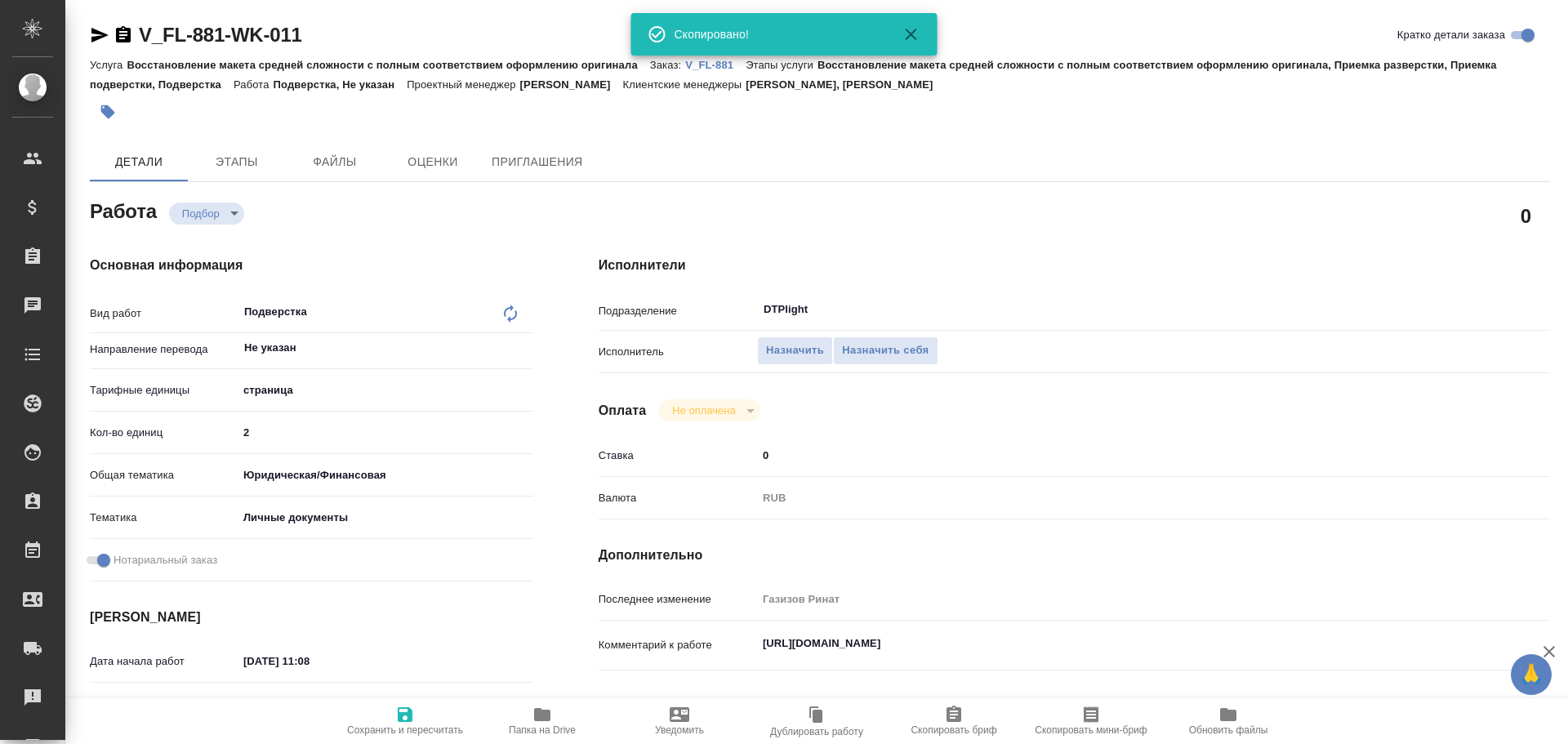
type textarea "x"
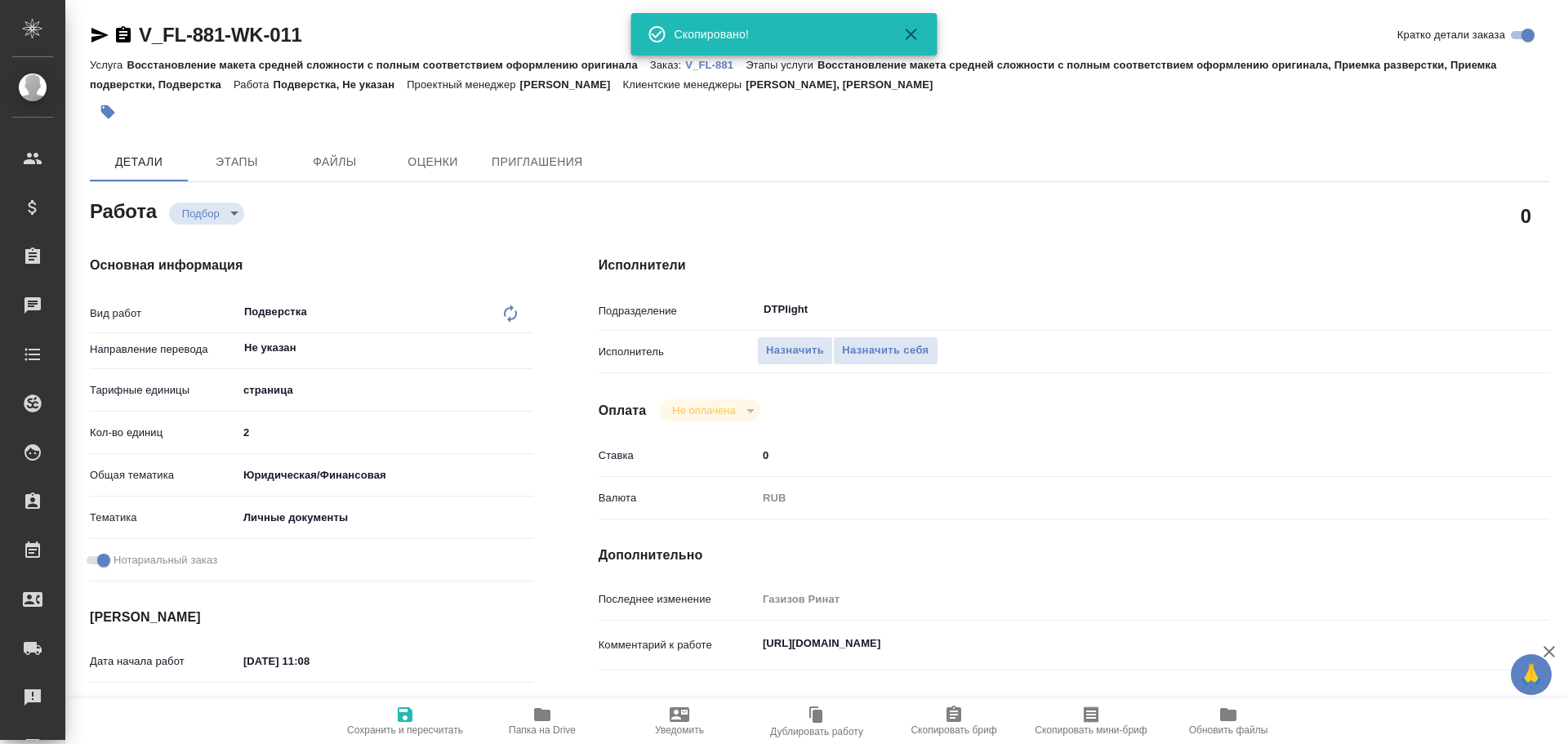
type textarea "x"
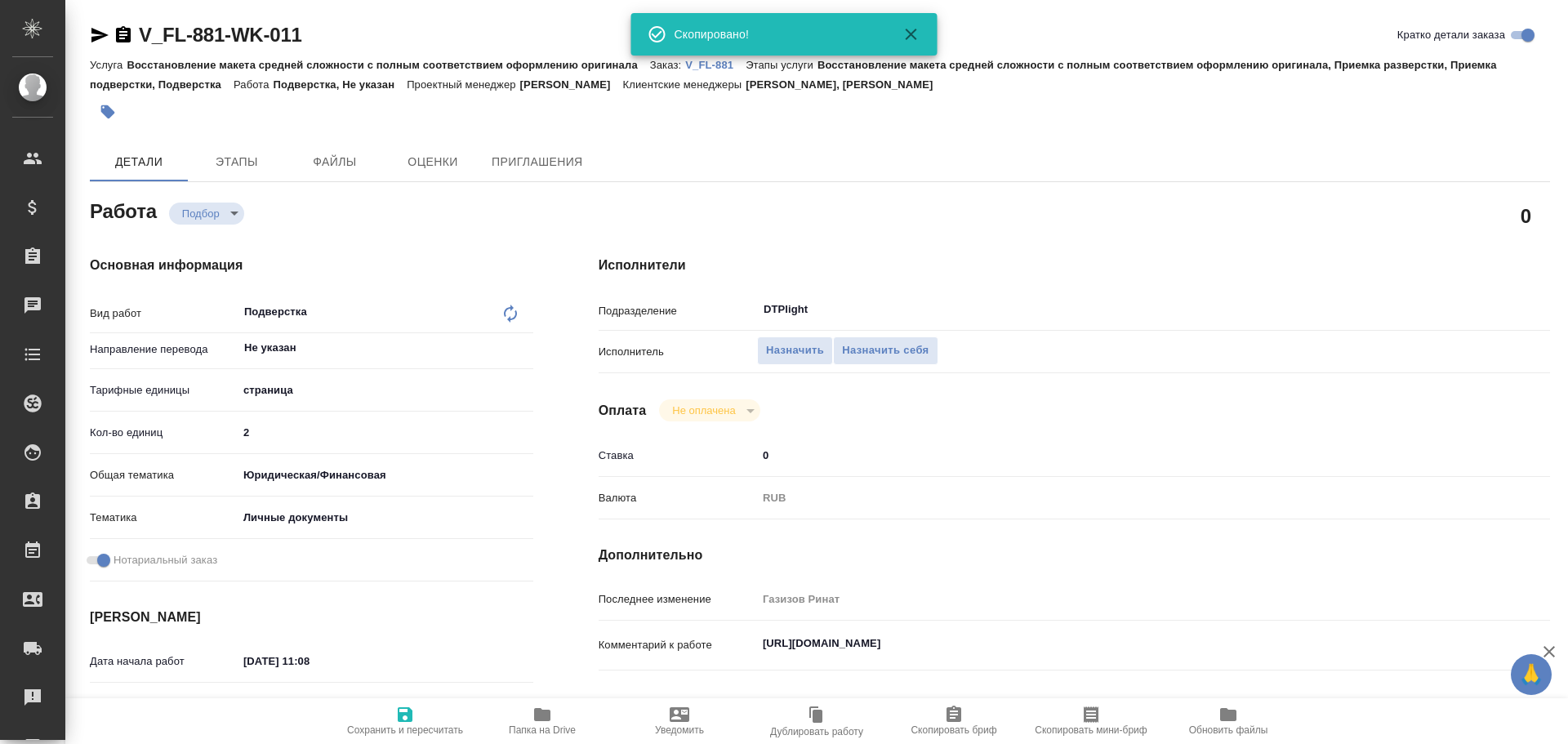
type textarea "x"
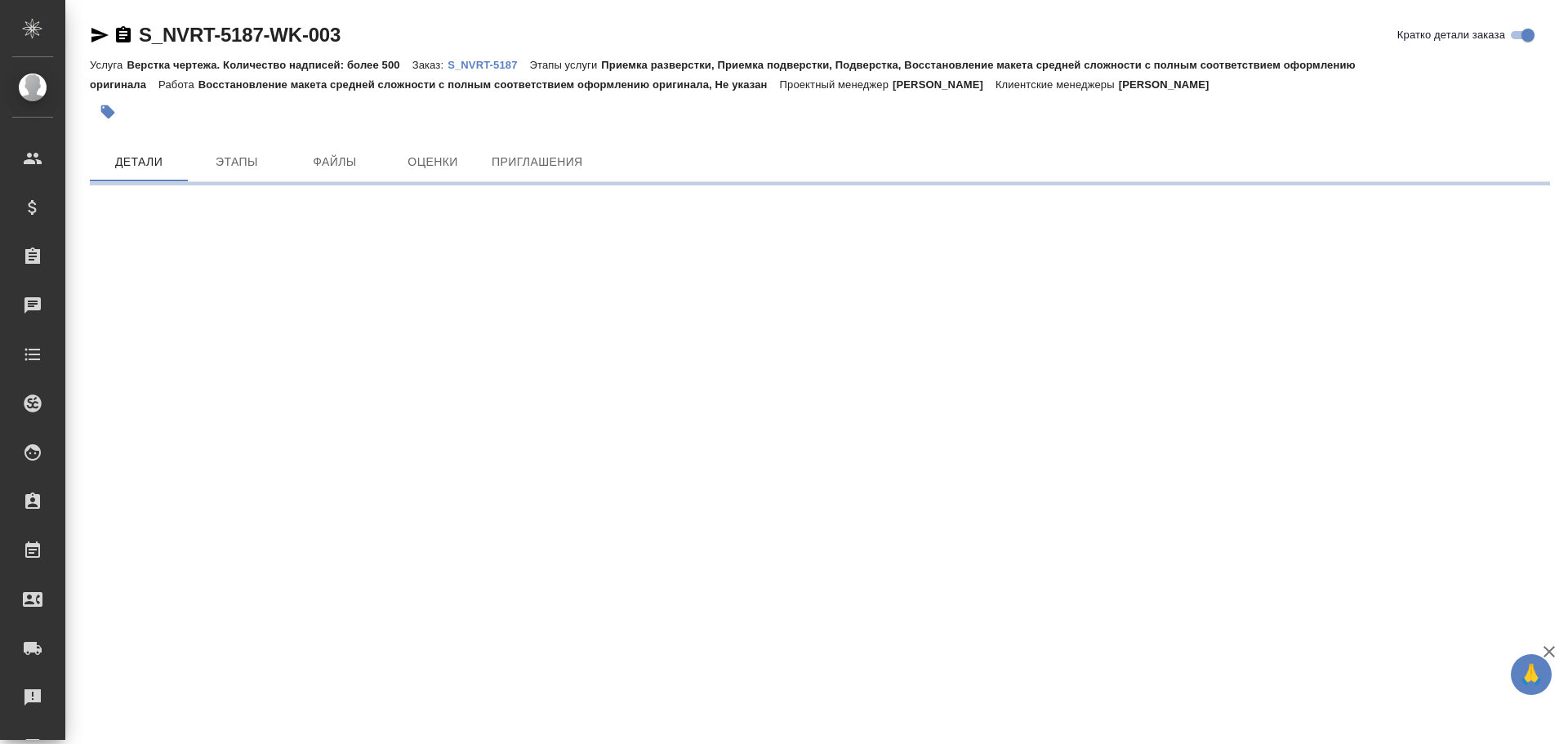
click at [96, 33] on icon "button" at bounding box center [99, 35] width 17 height 15
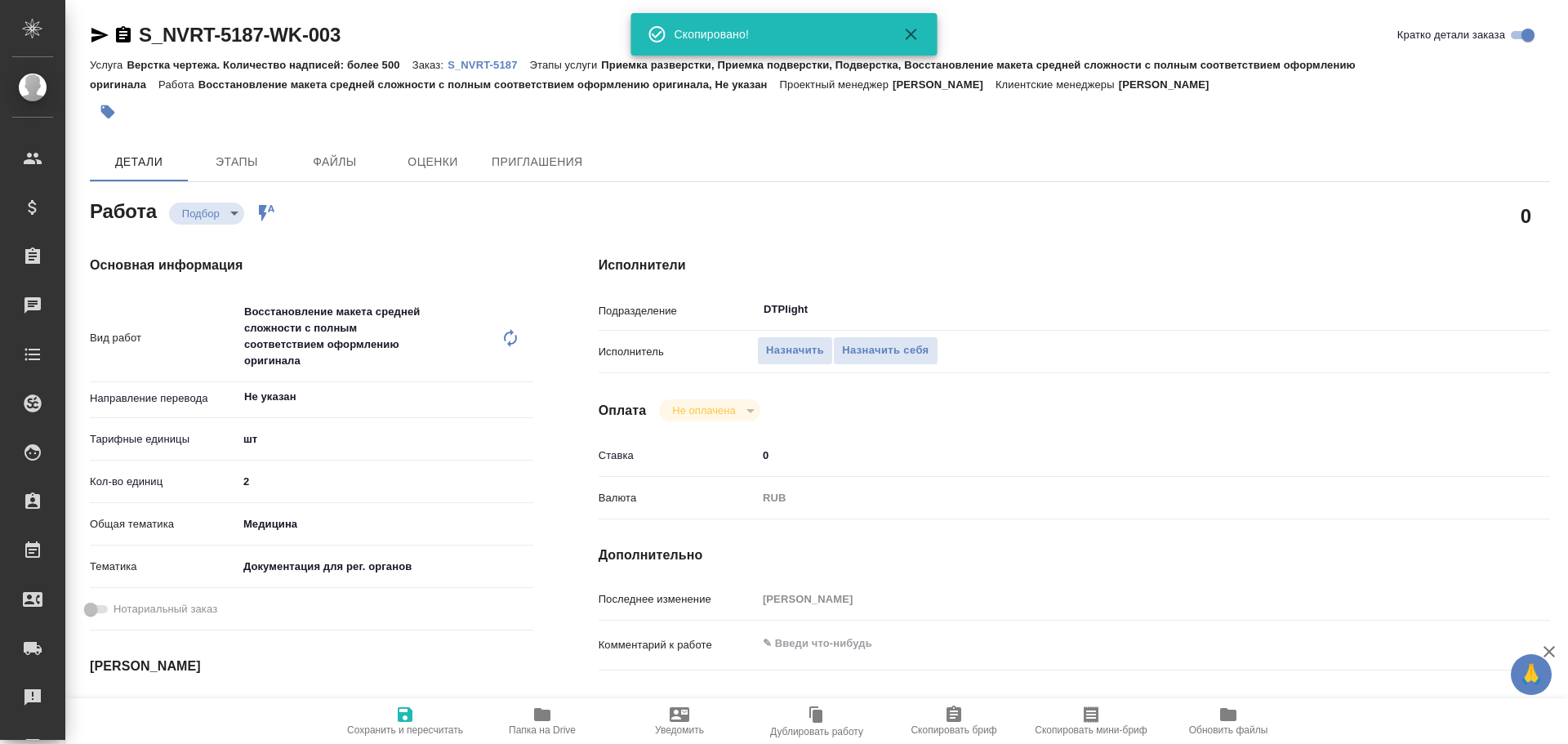
type textarea "x"
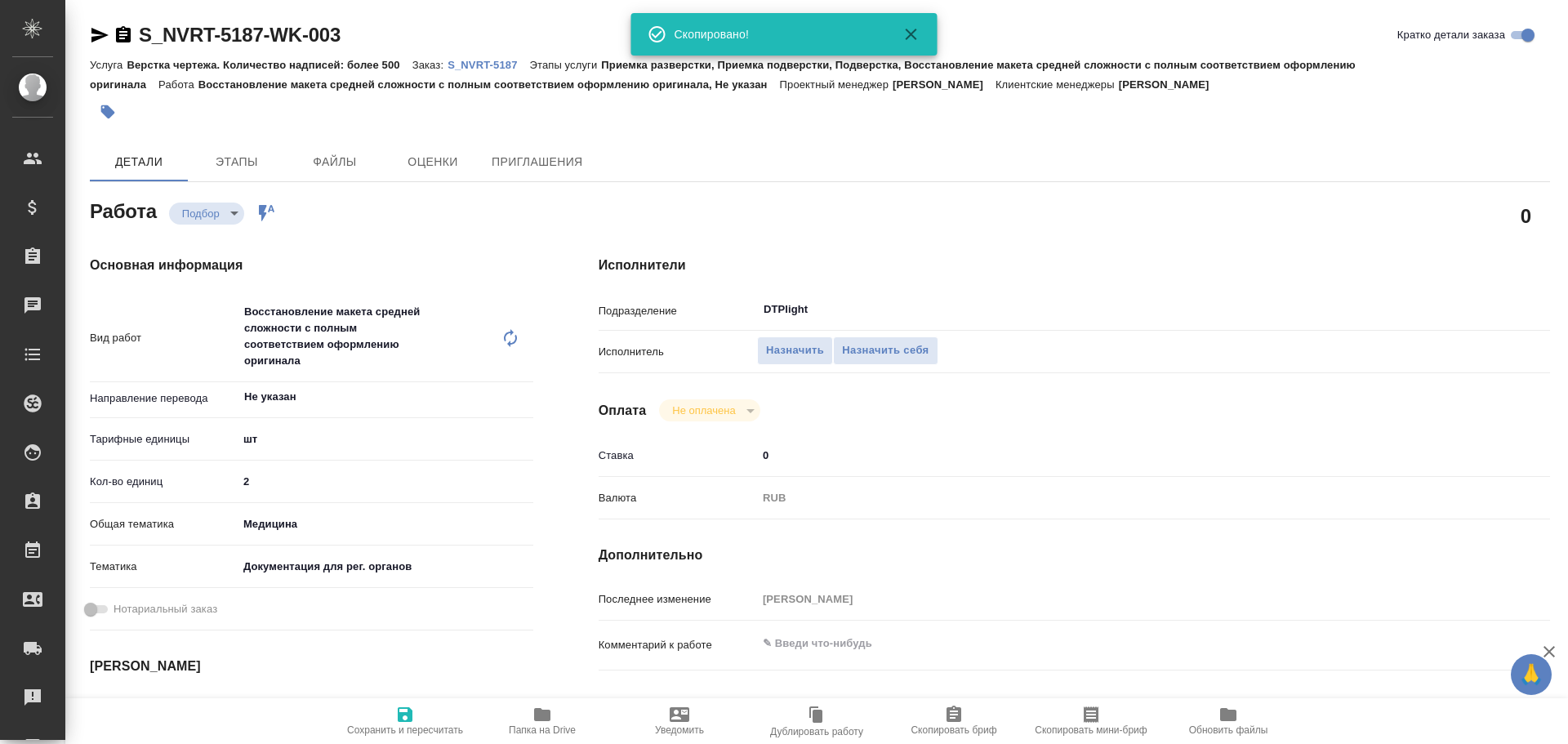
type textarea "x"
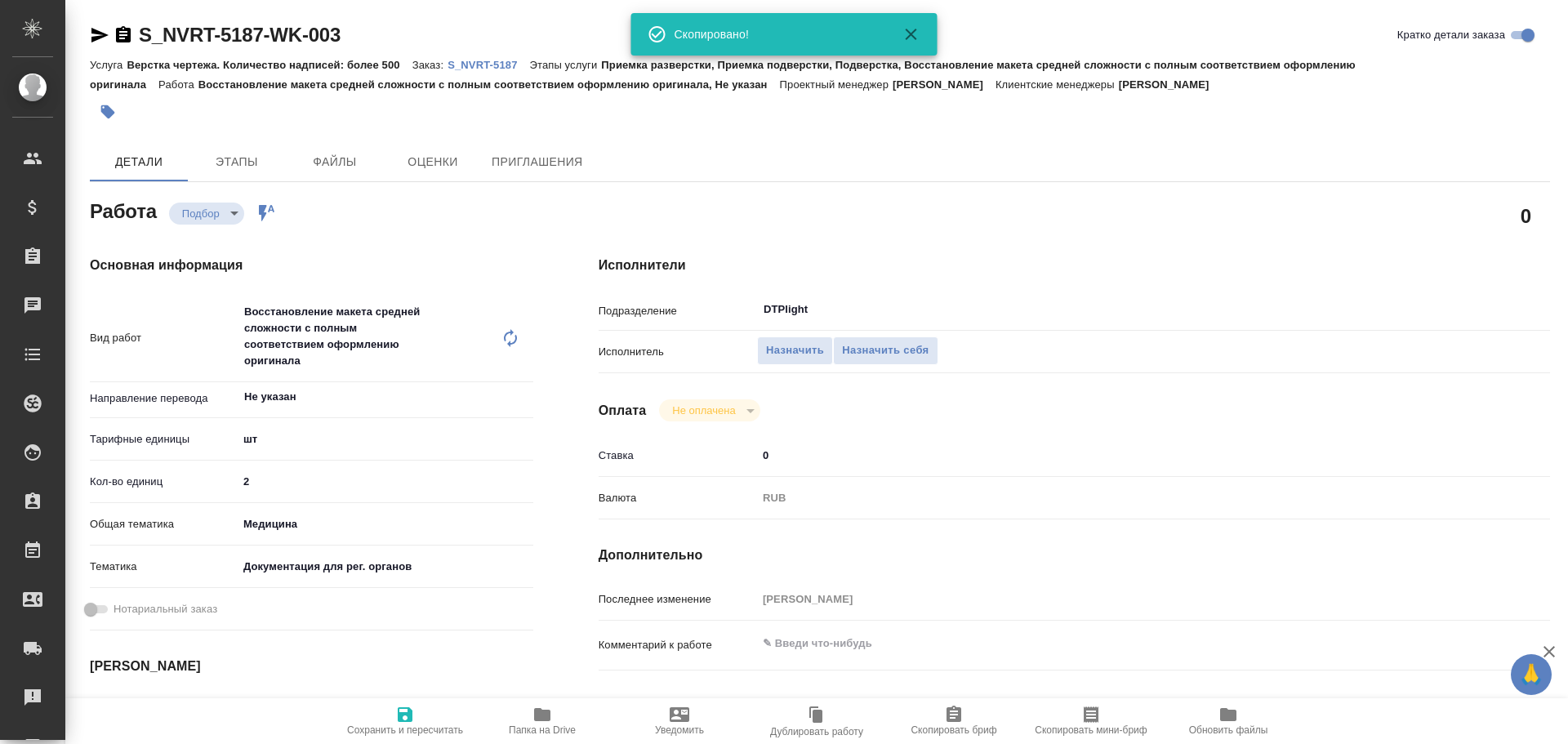
type textarea "x"
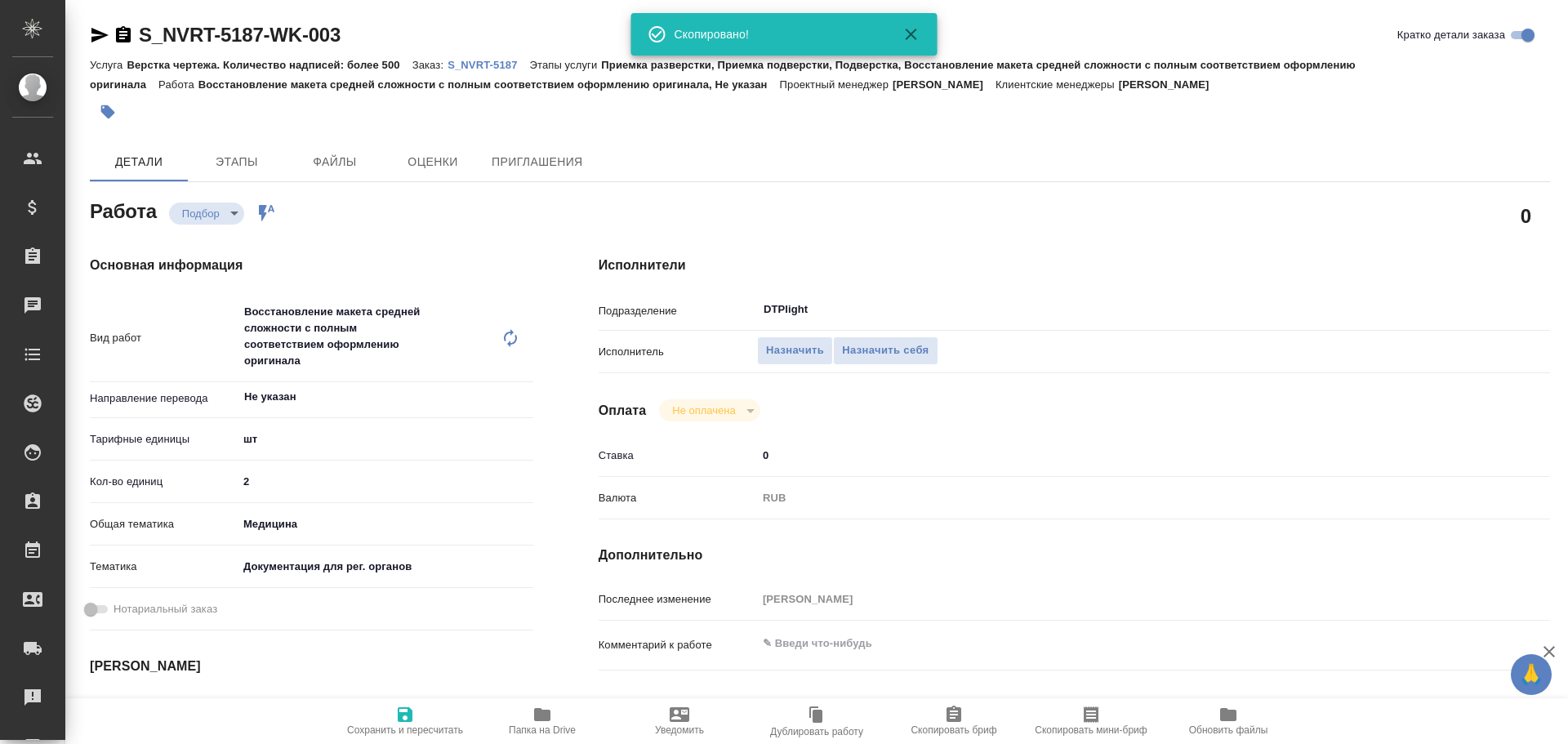
type textarea "x"
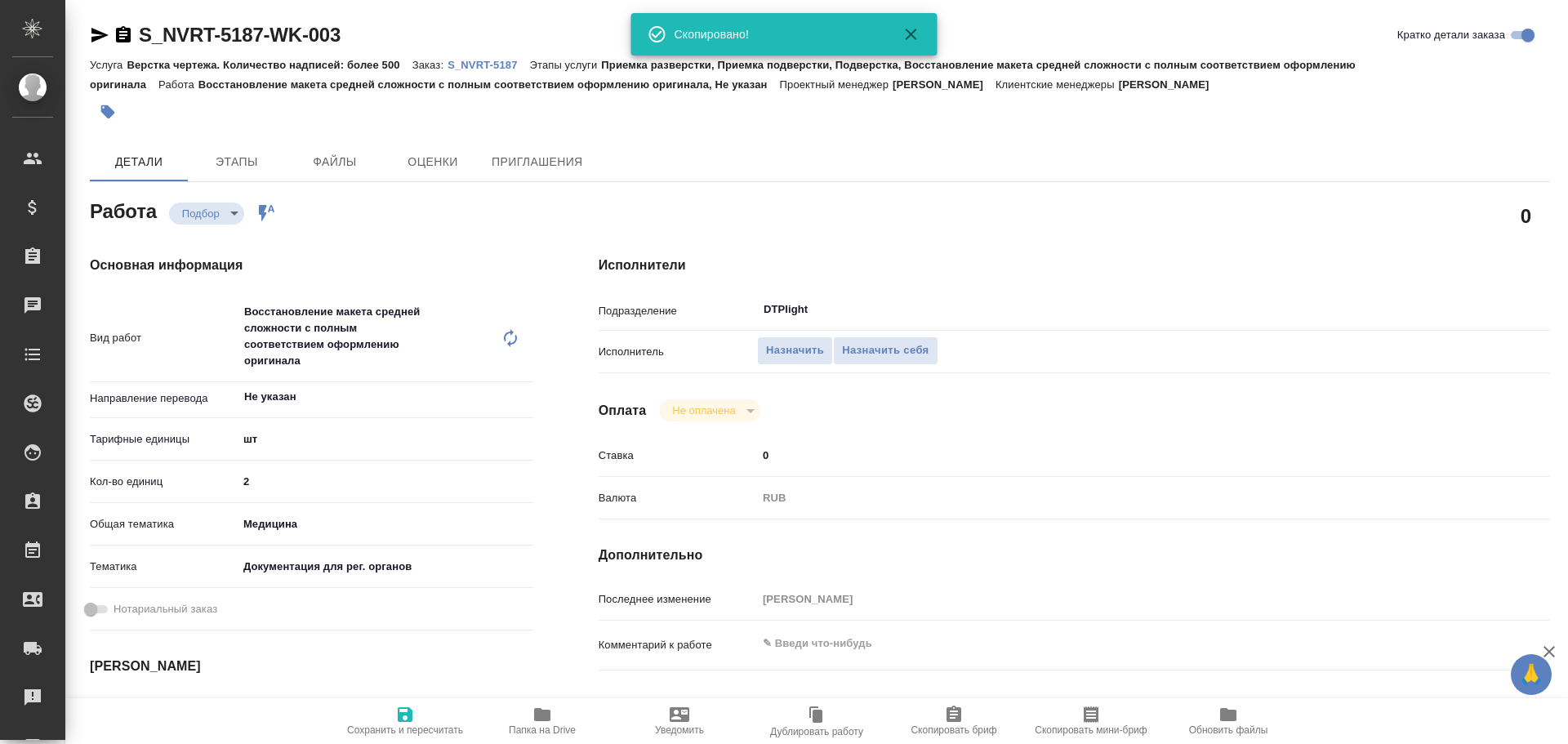
type textarea "x"
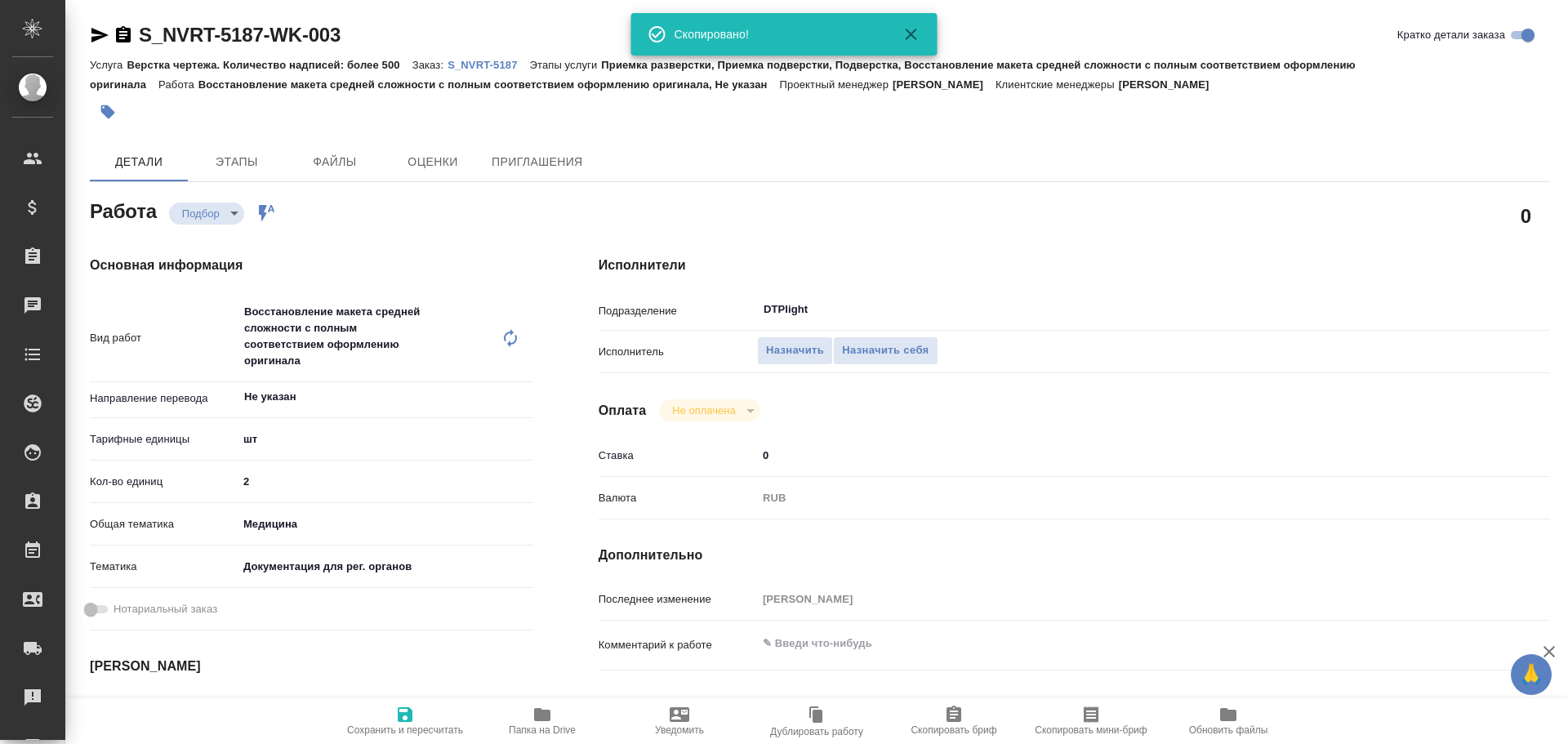
type textarea "x"
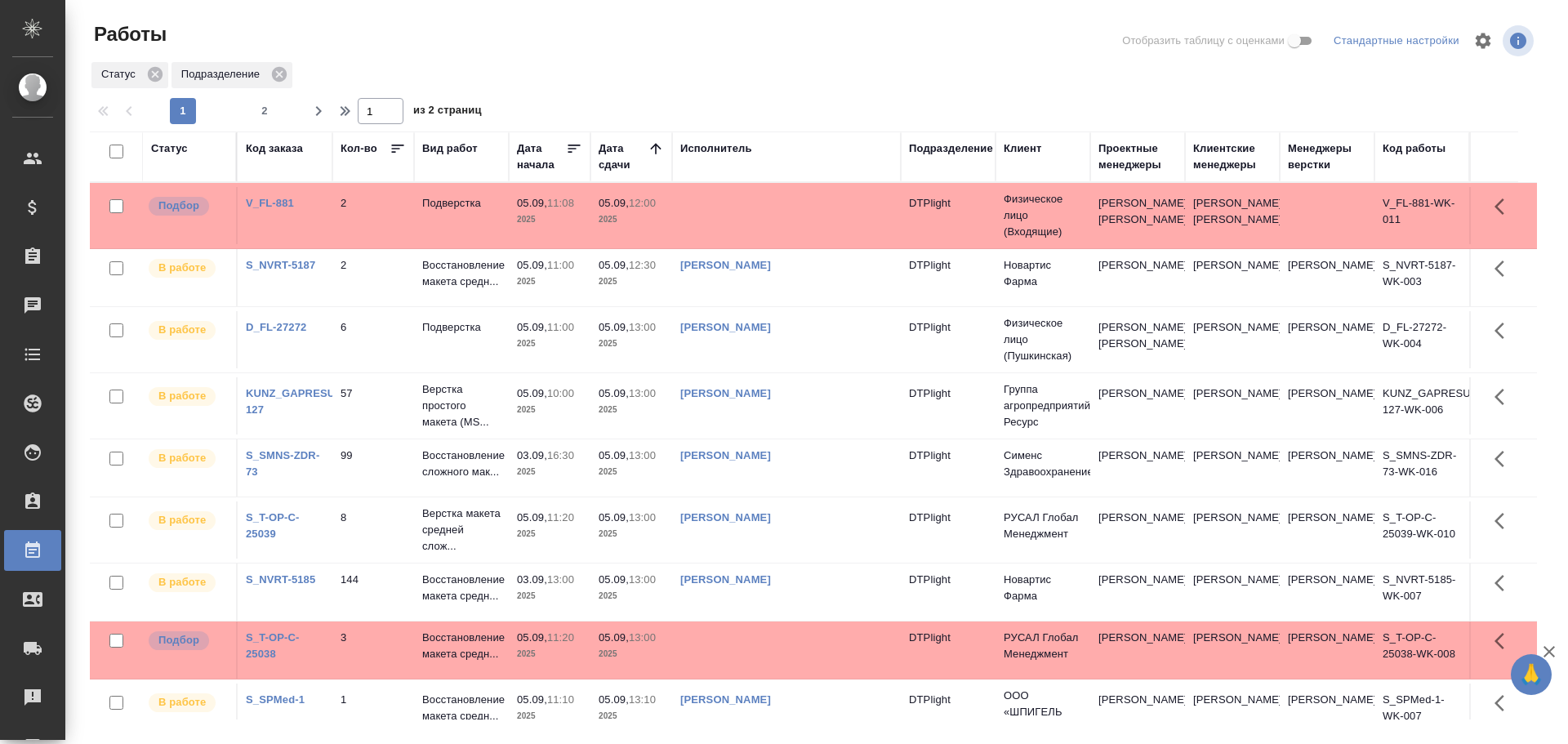
click at [762, 233] on td at bounding box center [787, 215] width 229 height 58
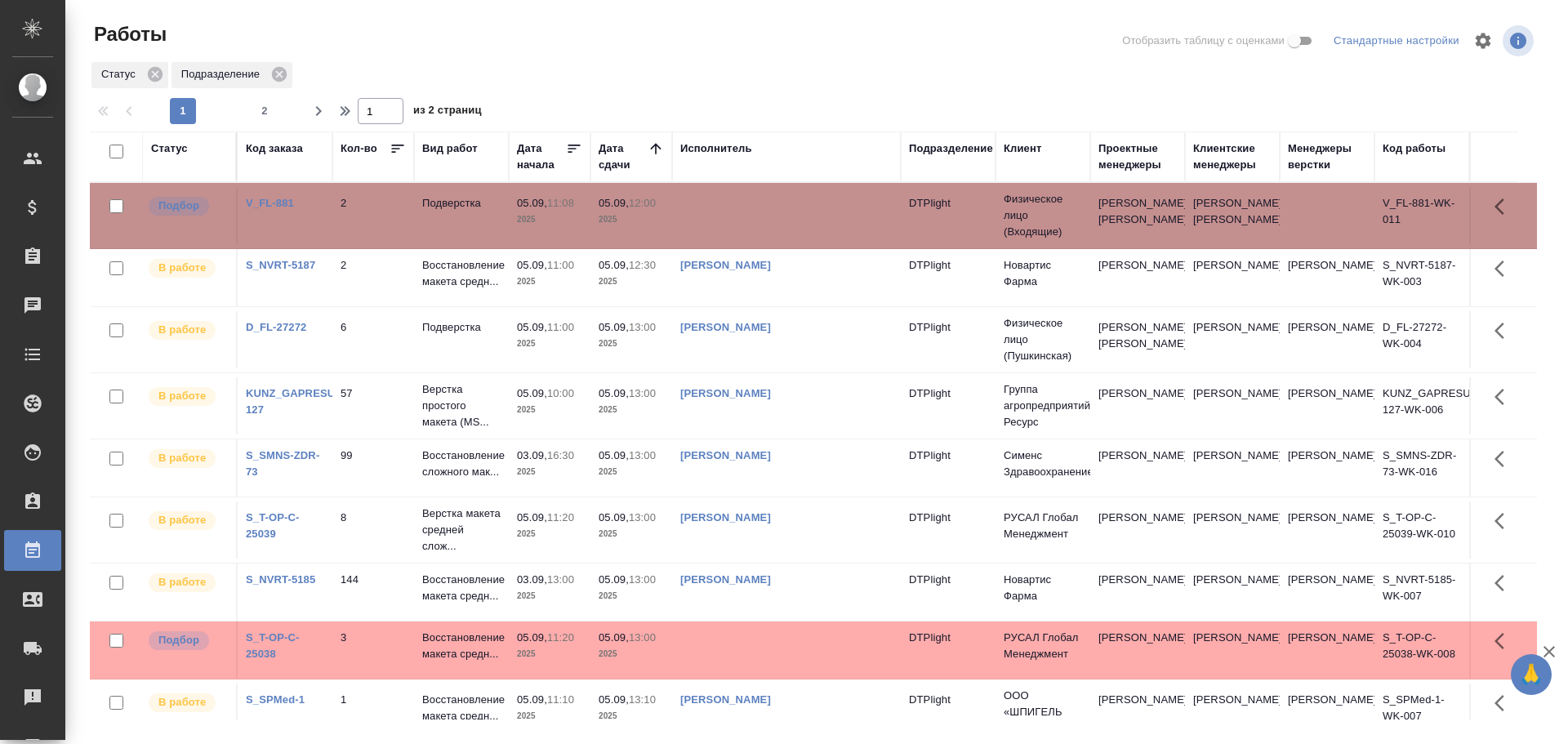
click at [762, 233] on td at bounding box center [787, 215] width 229 height 58
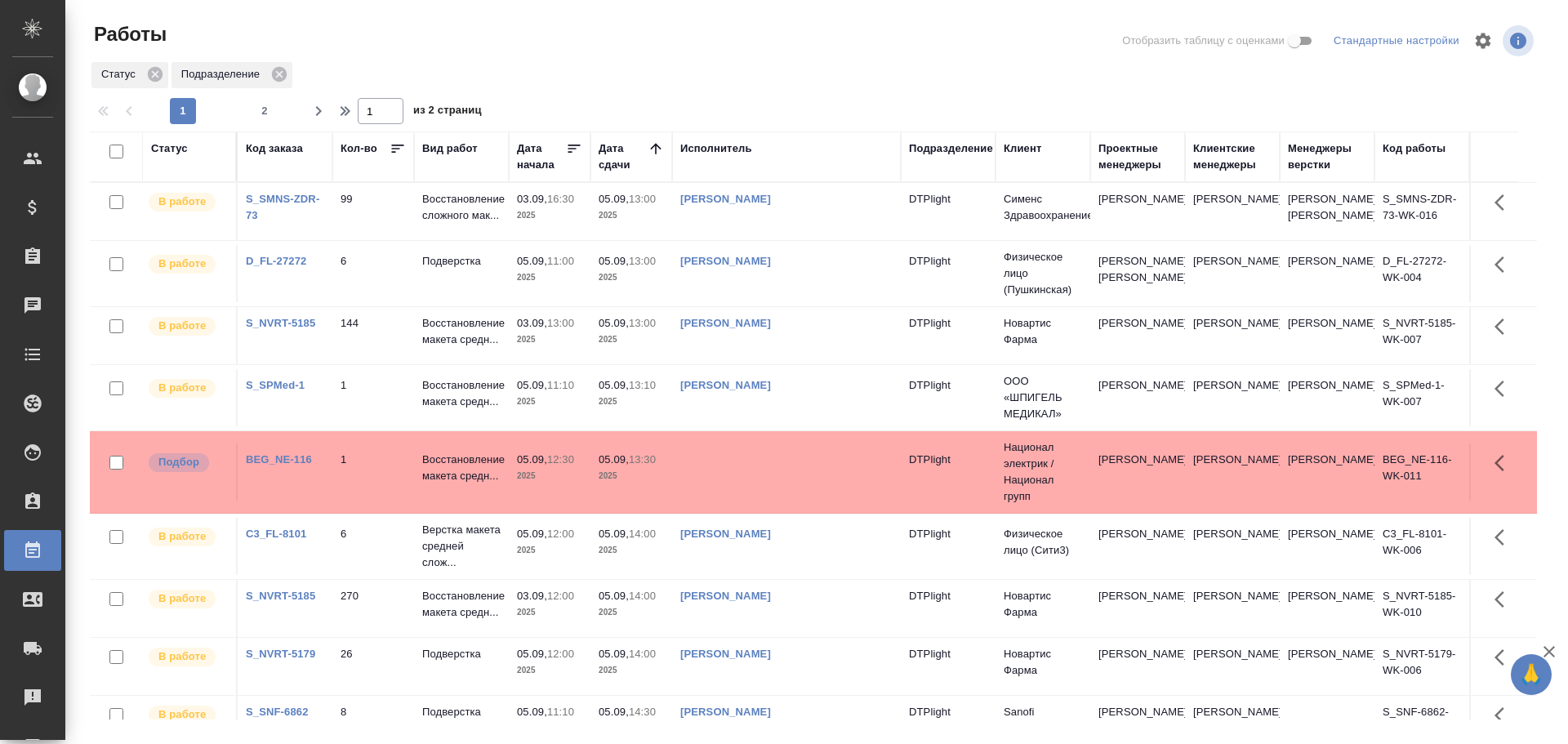
click at [731, 500] on td at bounding box center [787, 472] width 229 height 58
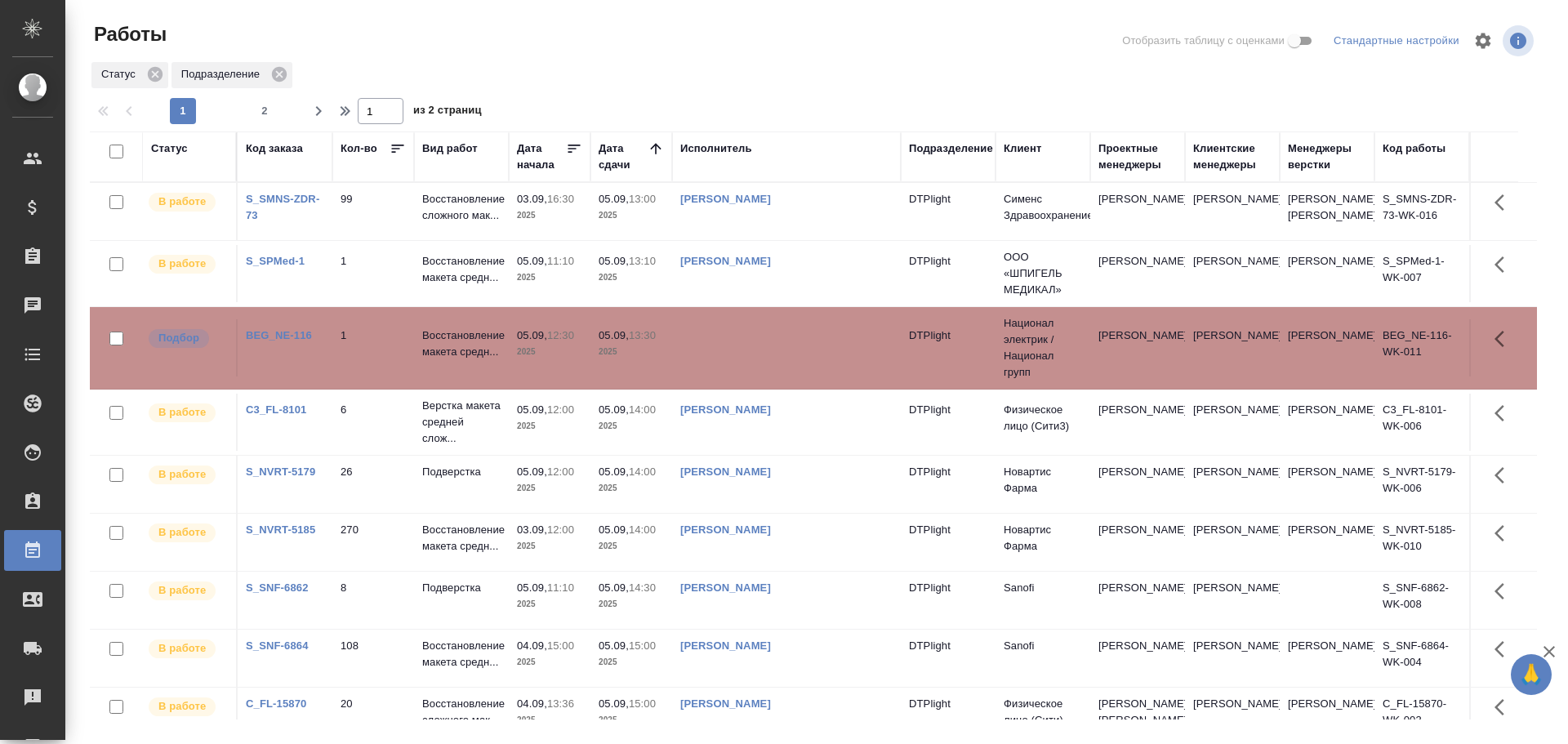
click at [778, 376] on td at bounding box center [787, 347] width 229 height 58
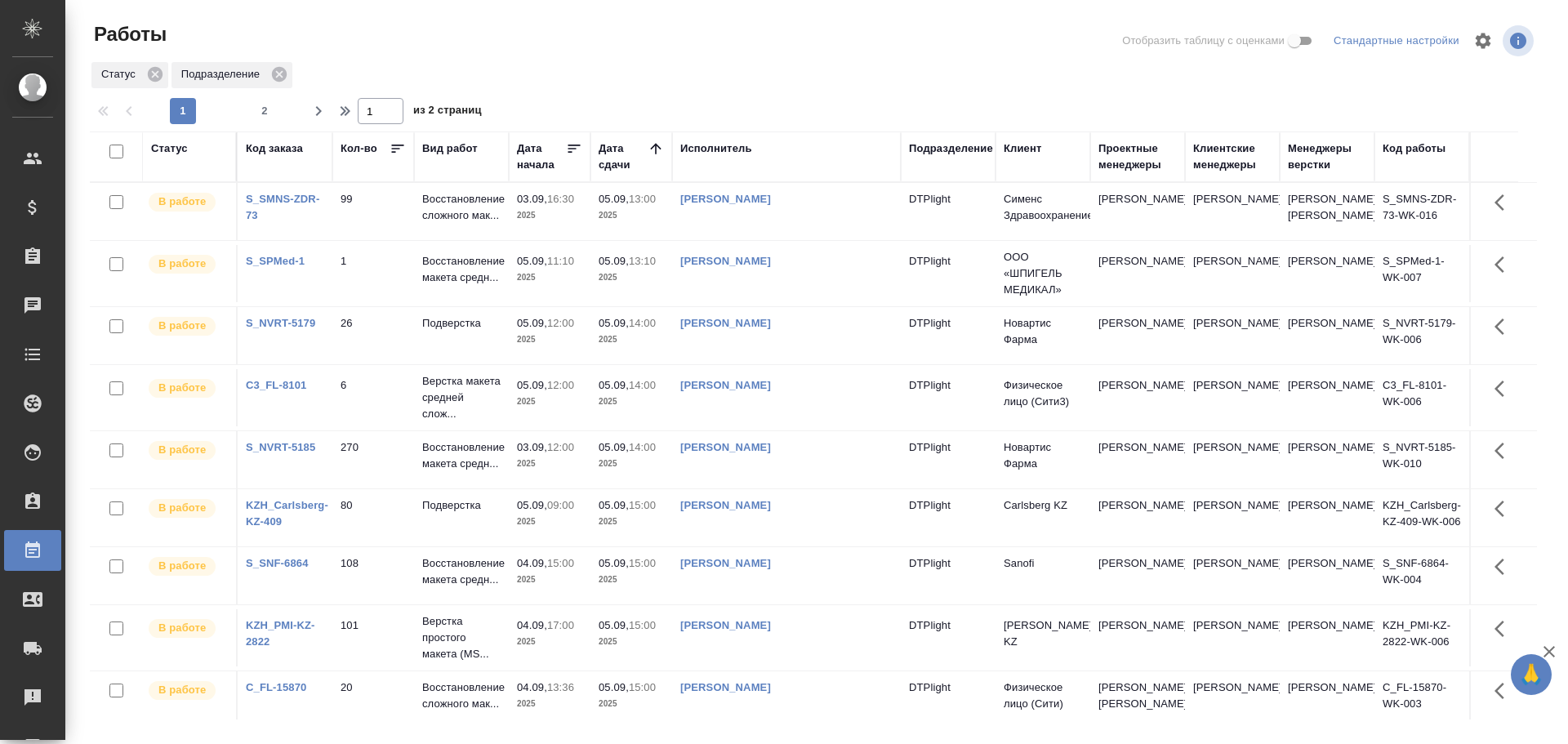
click at [339, 526] on td "80" at bounding box center [373, 517] width 82 height 58
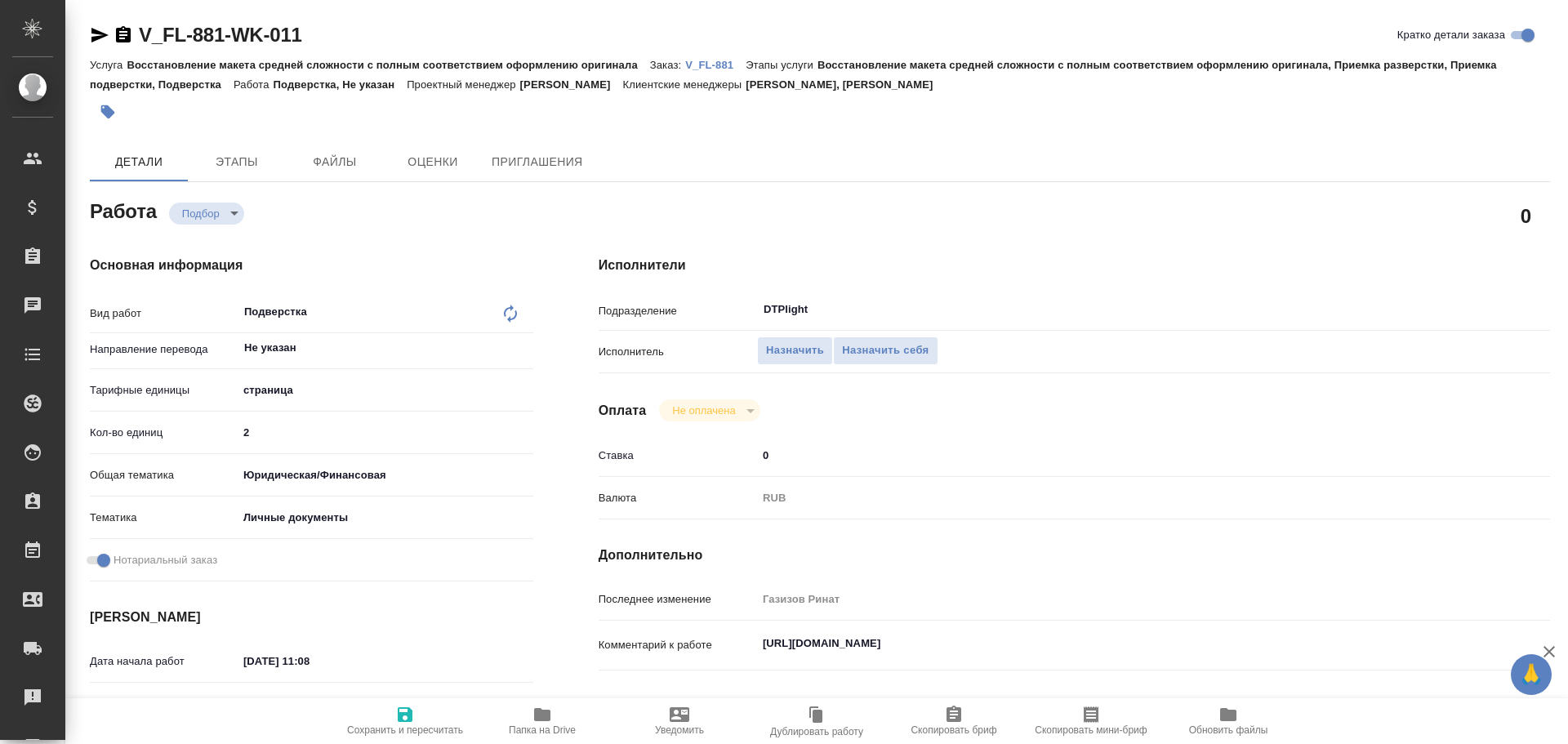
type textarea "x"
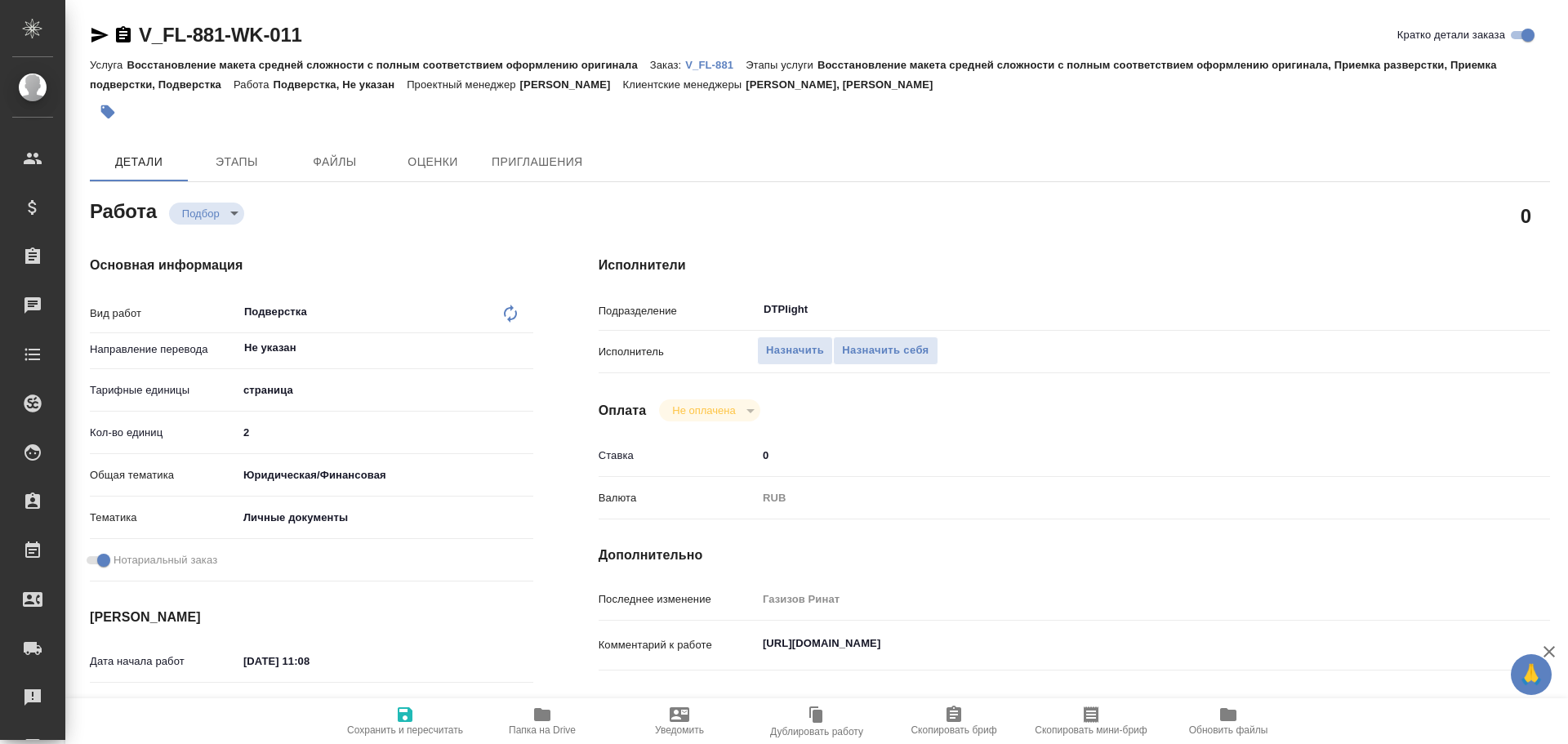
type textarea "x"
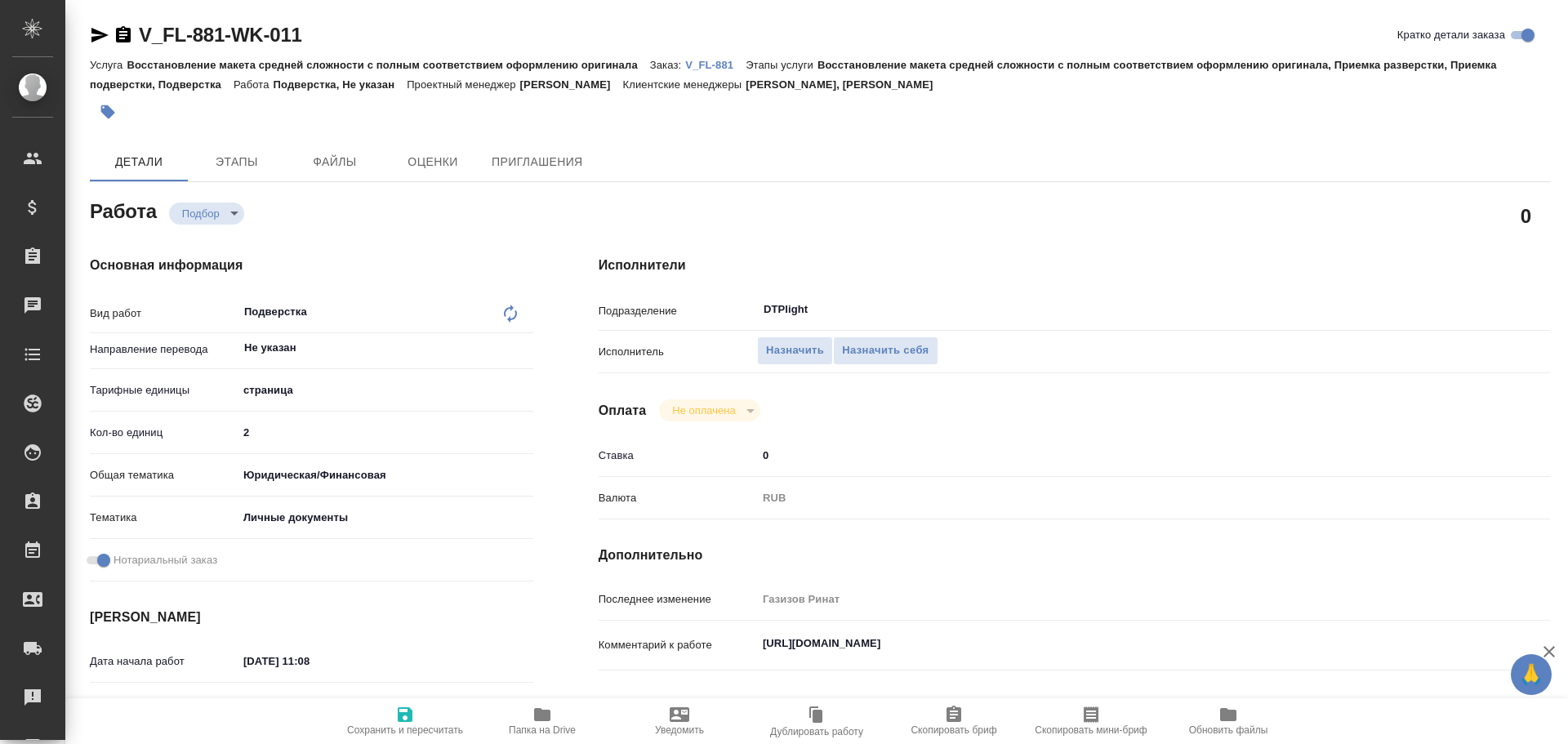
type textarea "x"
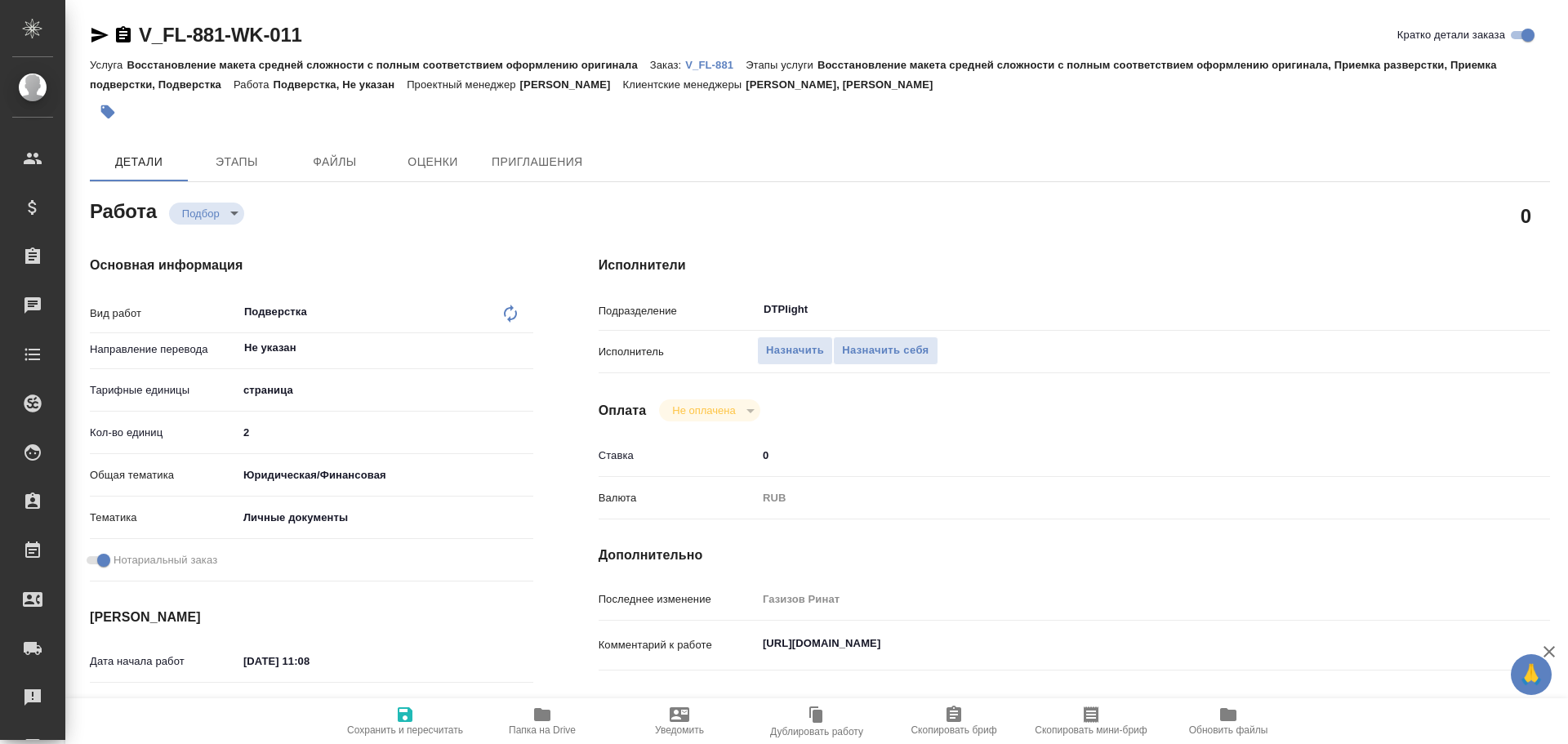
type textarea "x"
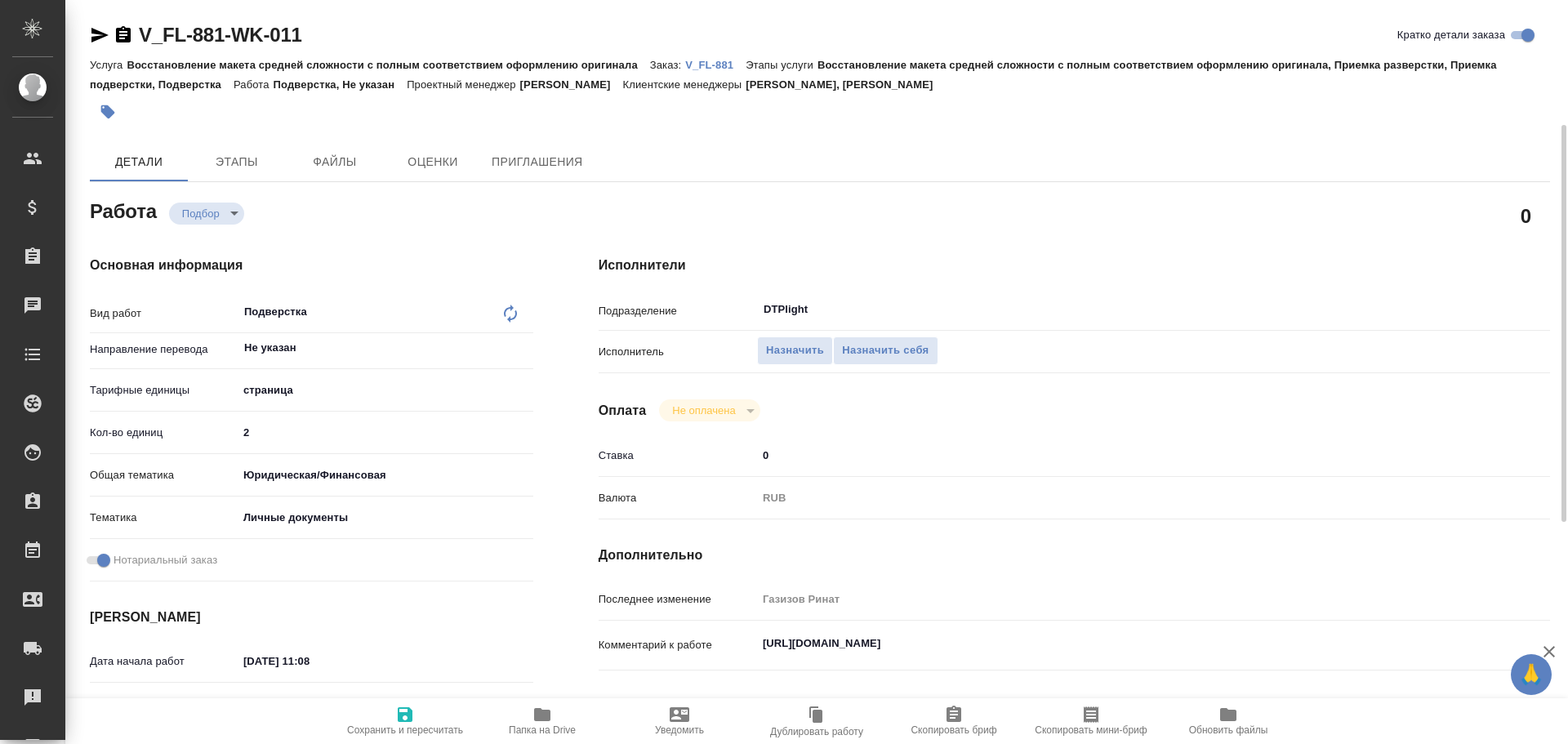
scroll to position [81, 0]
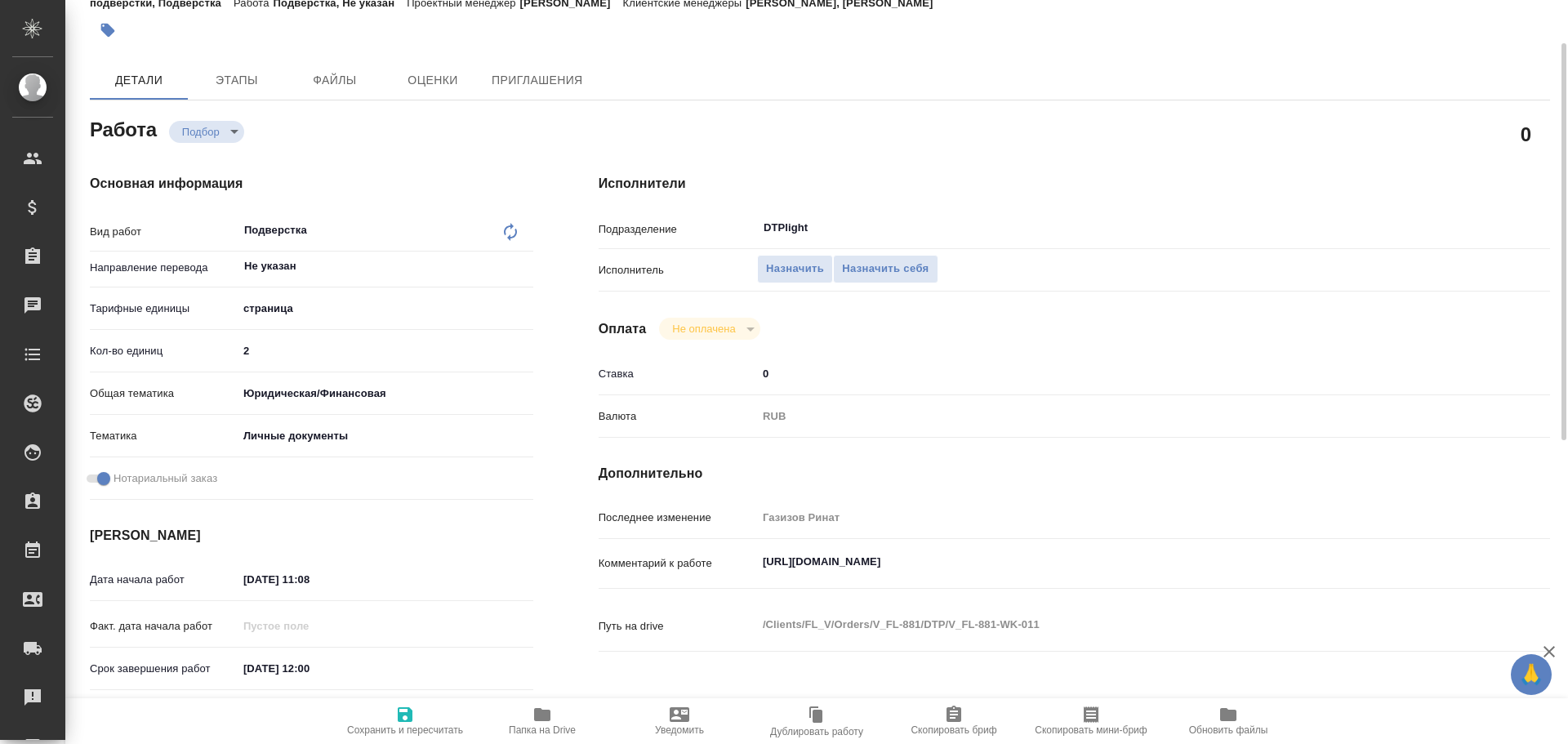
type textarea "x"
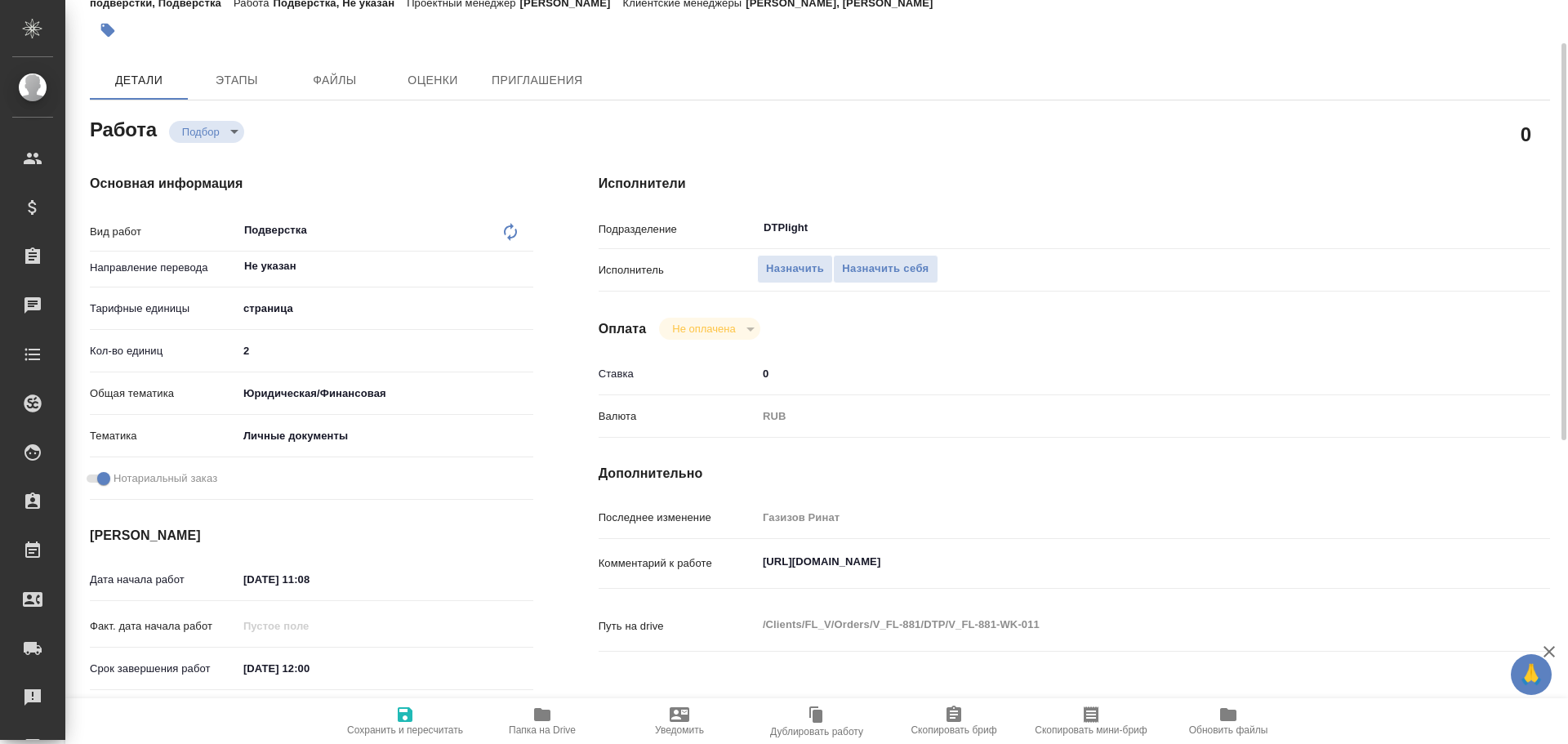
type textarea "x"
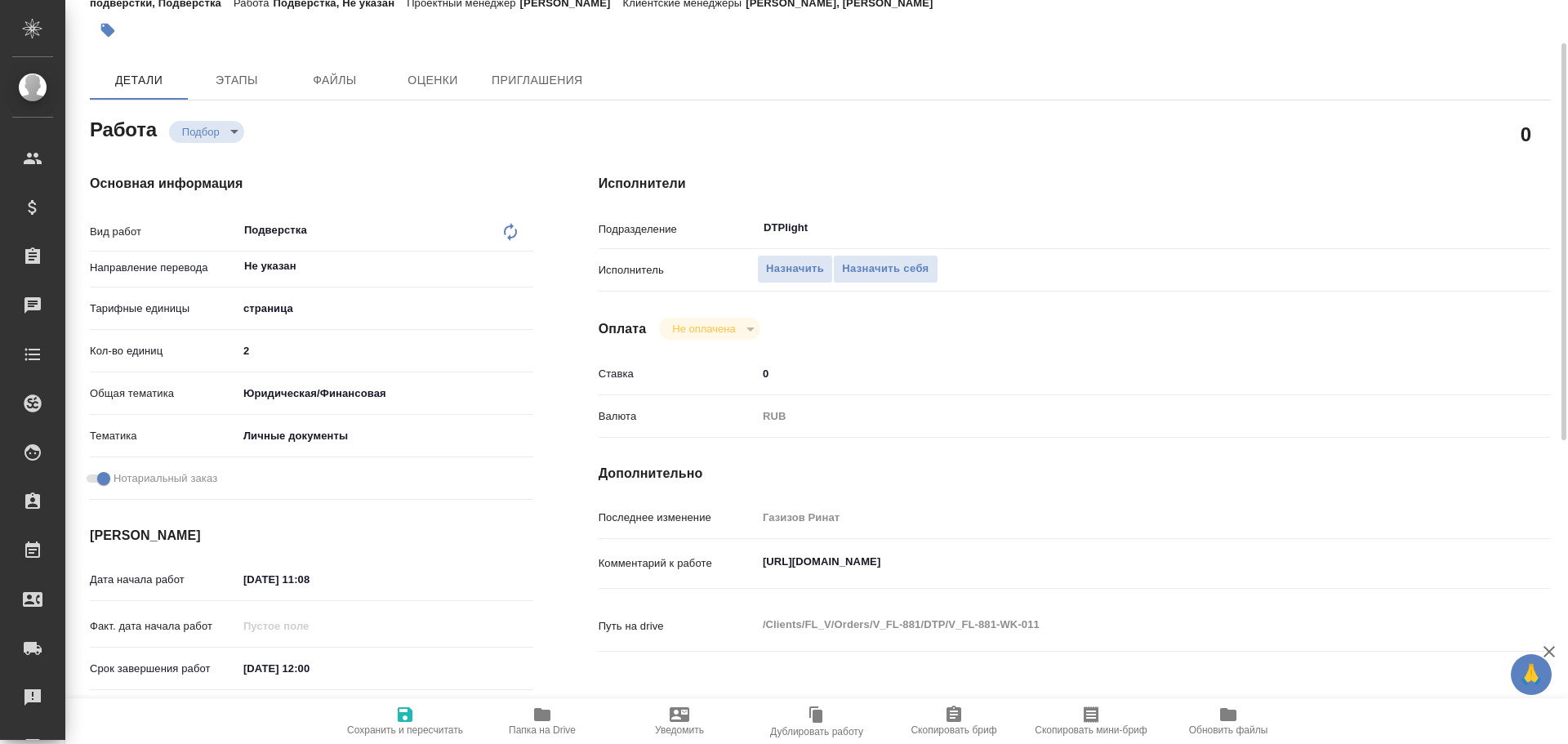
type textarea "x"
drag, startPoint x: 757, startPoint y: 565, endPoint x: 1331, endPoint y: 567, distance: 574.0
click at [1332, 567] on textarea "https://drive.awatera.com/apps/files/?dir=/Shares/FL_V/Orders/V_FL-881/Translat…" at bounding box center [1114, 562] width 712 height 27
type textarea "x"
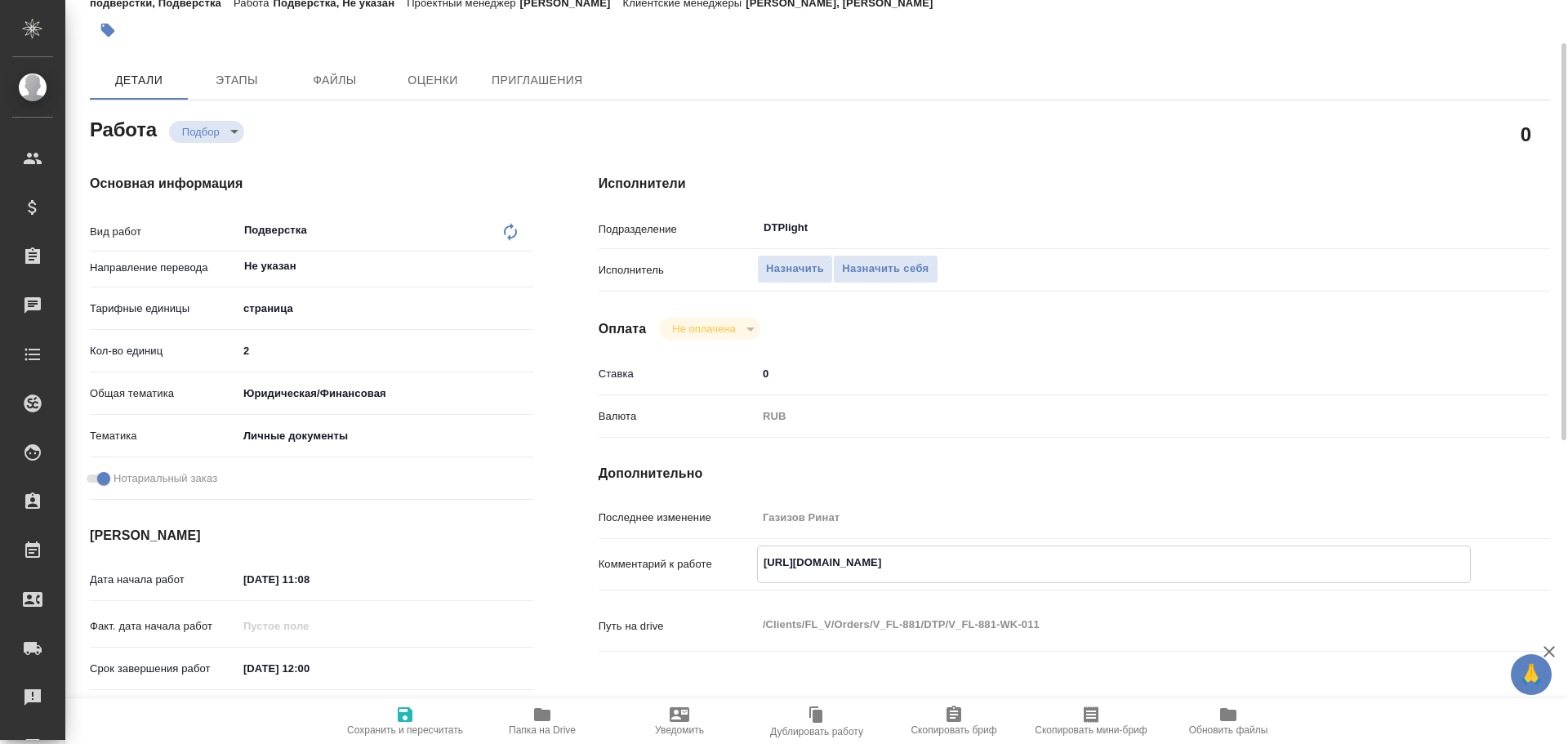
type textarea "x"
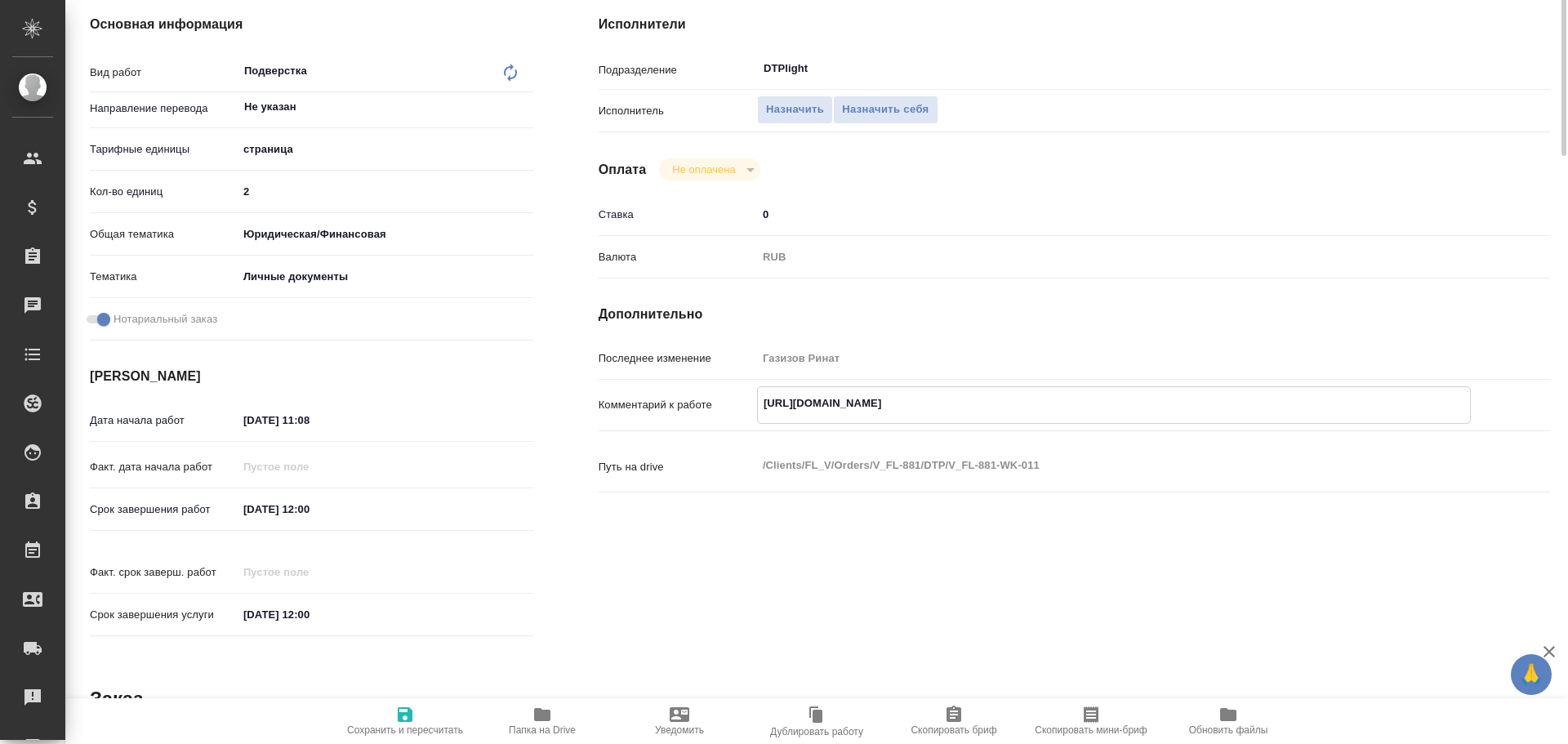
scroll to position [0, 0]
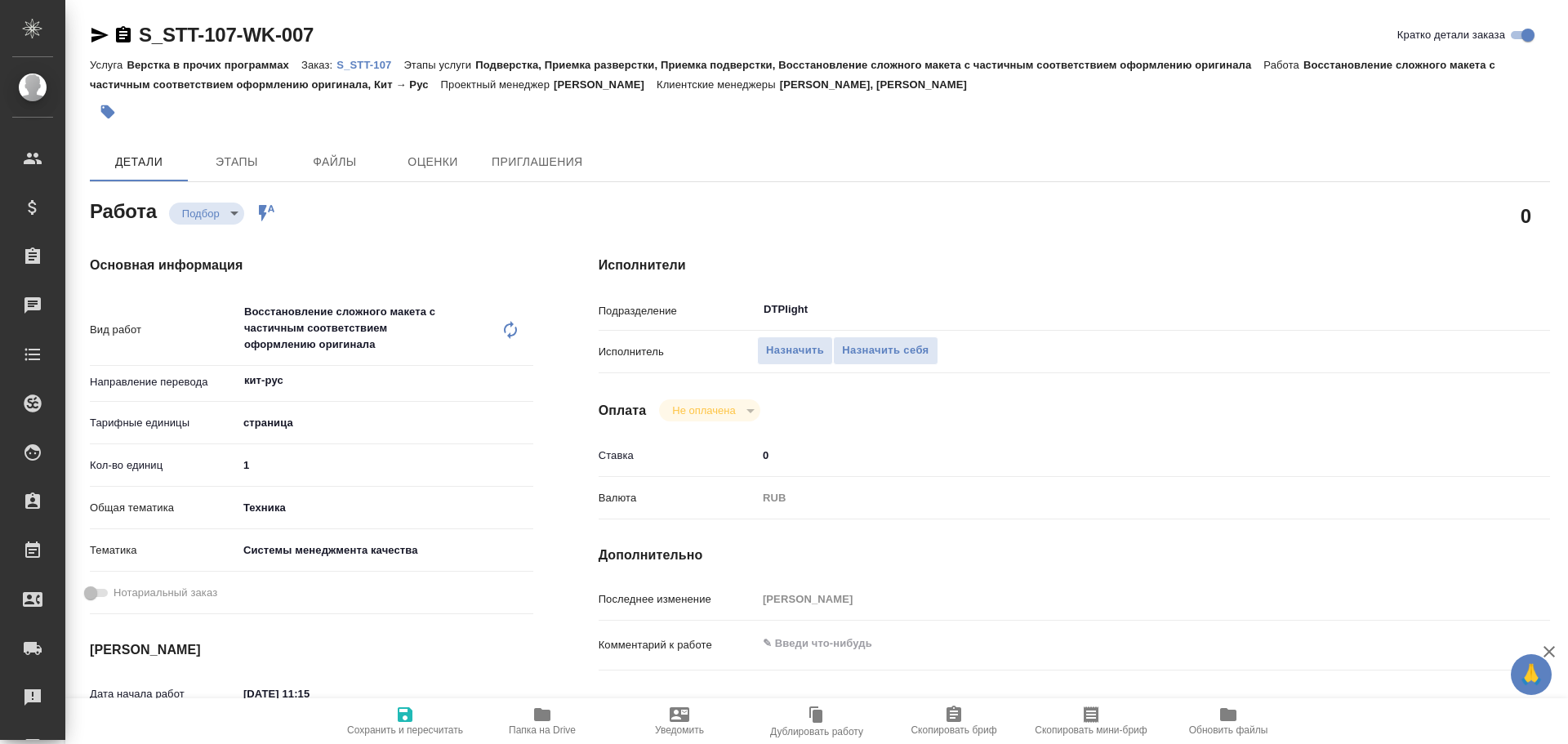
type textarea "x"
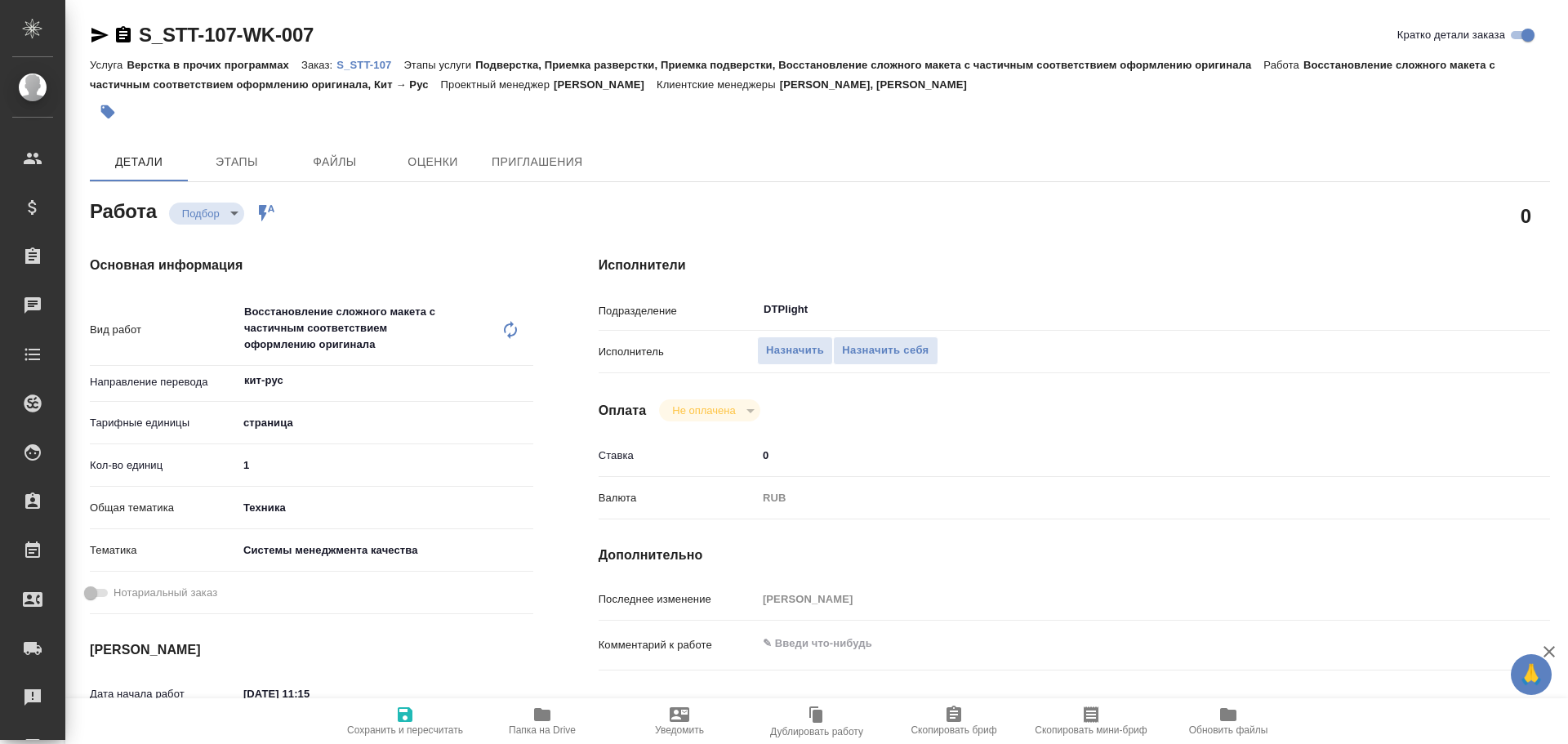
type textarea "x"
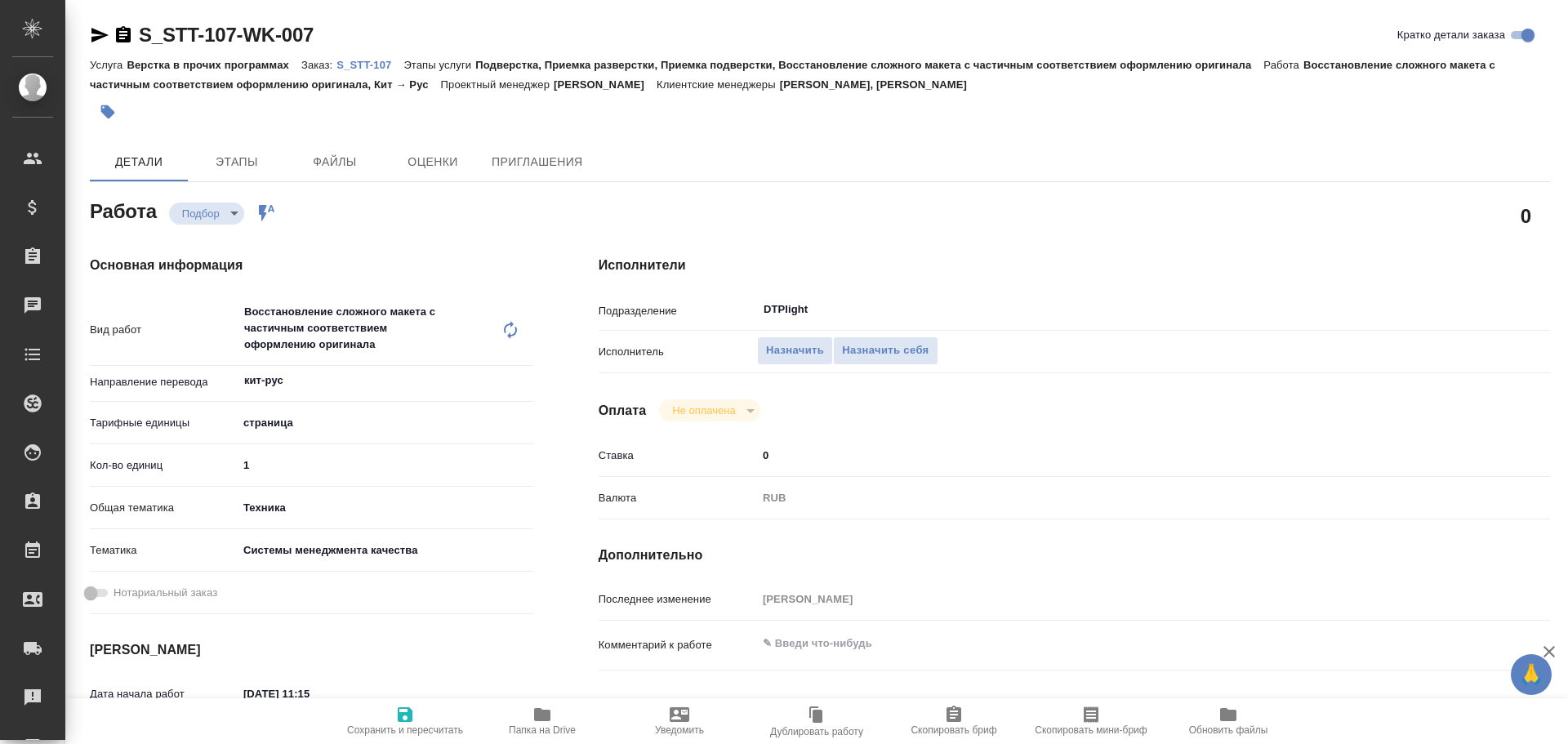
type textarea "x"
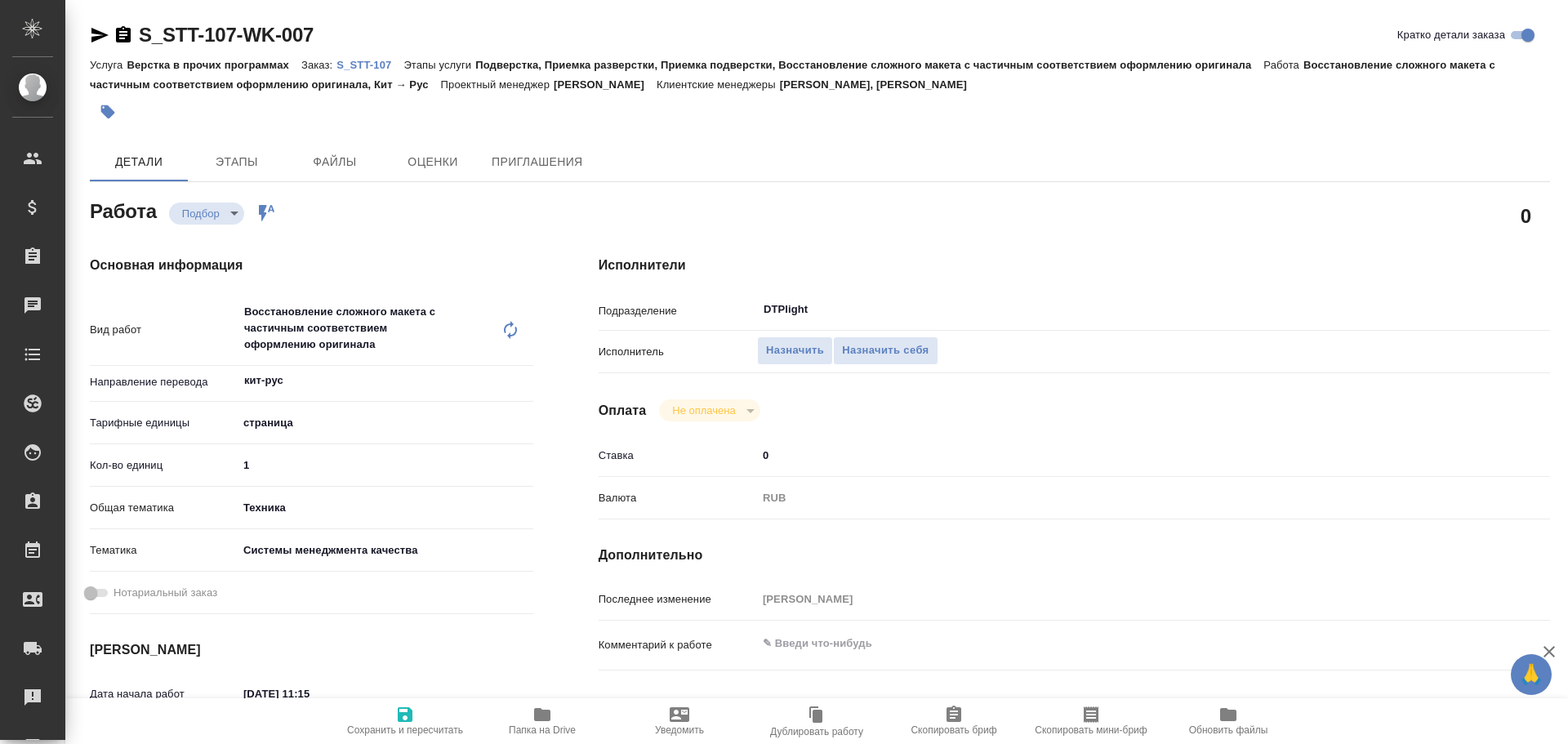
type textarea "x"
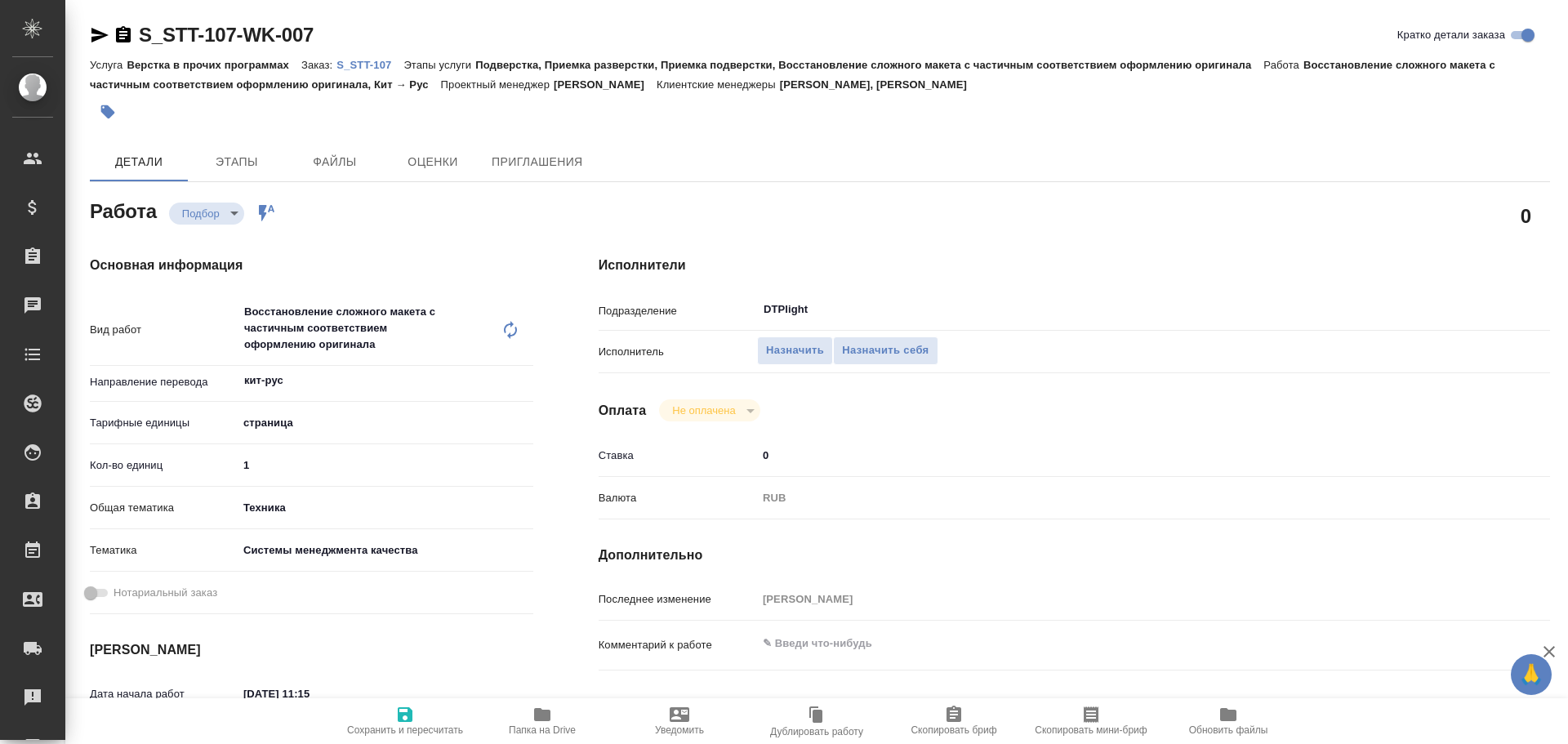
type textarea "x"
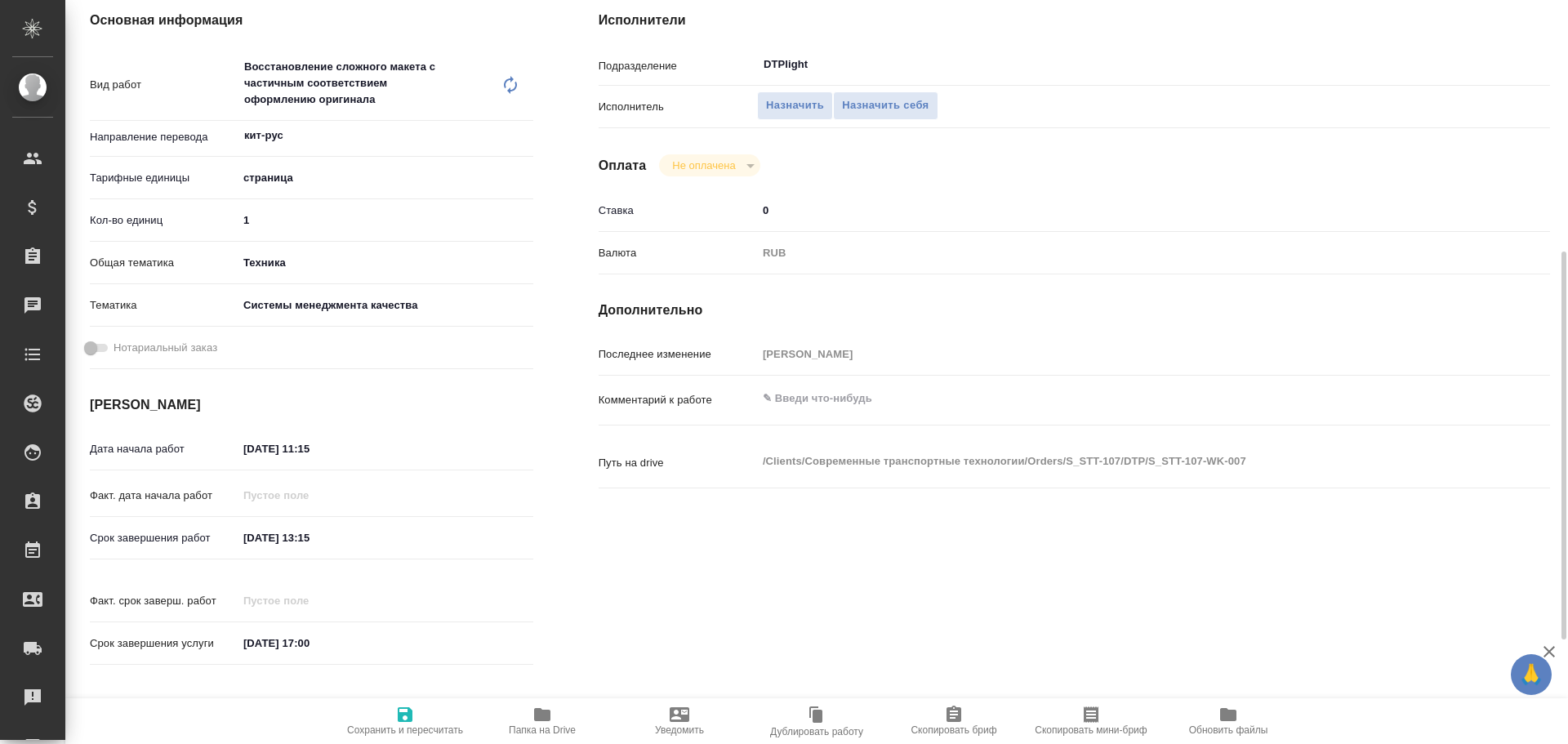
scroll to position [327, 0]
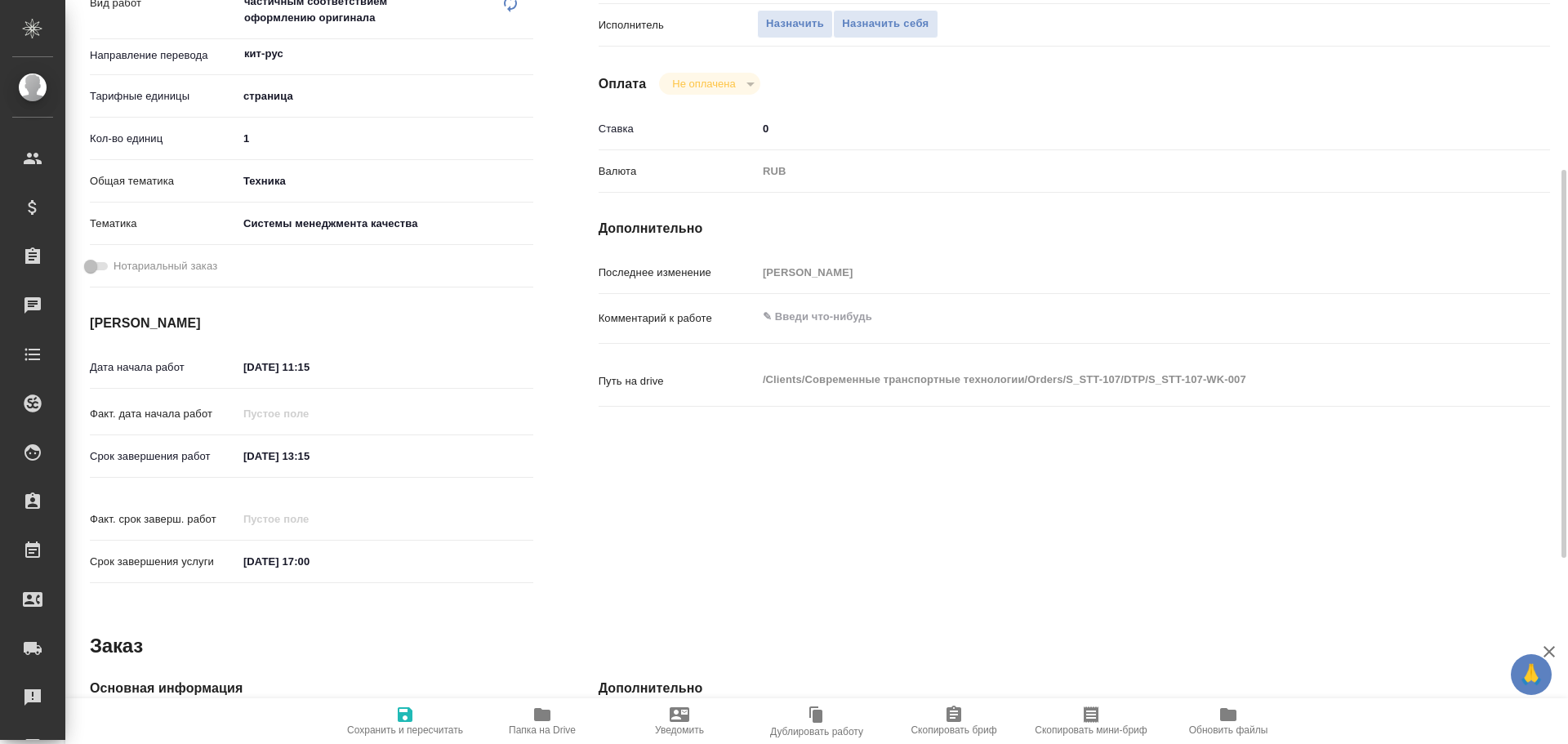
click at [551, 723] on icon "button" at bounding box center [542, 715] width 19 height 19
type textarea "x"
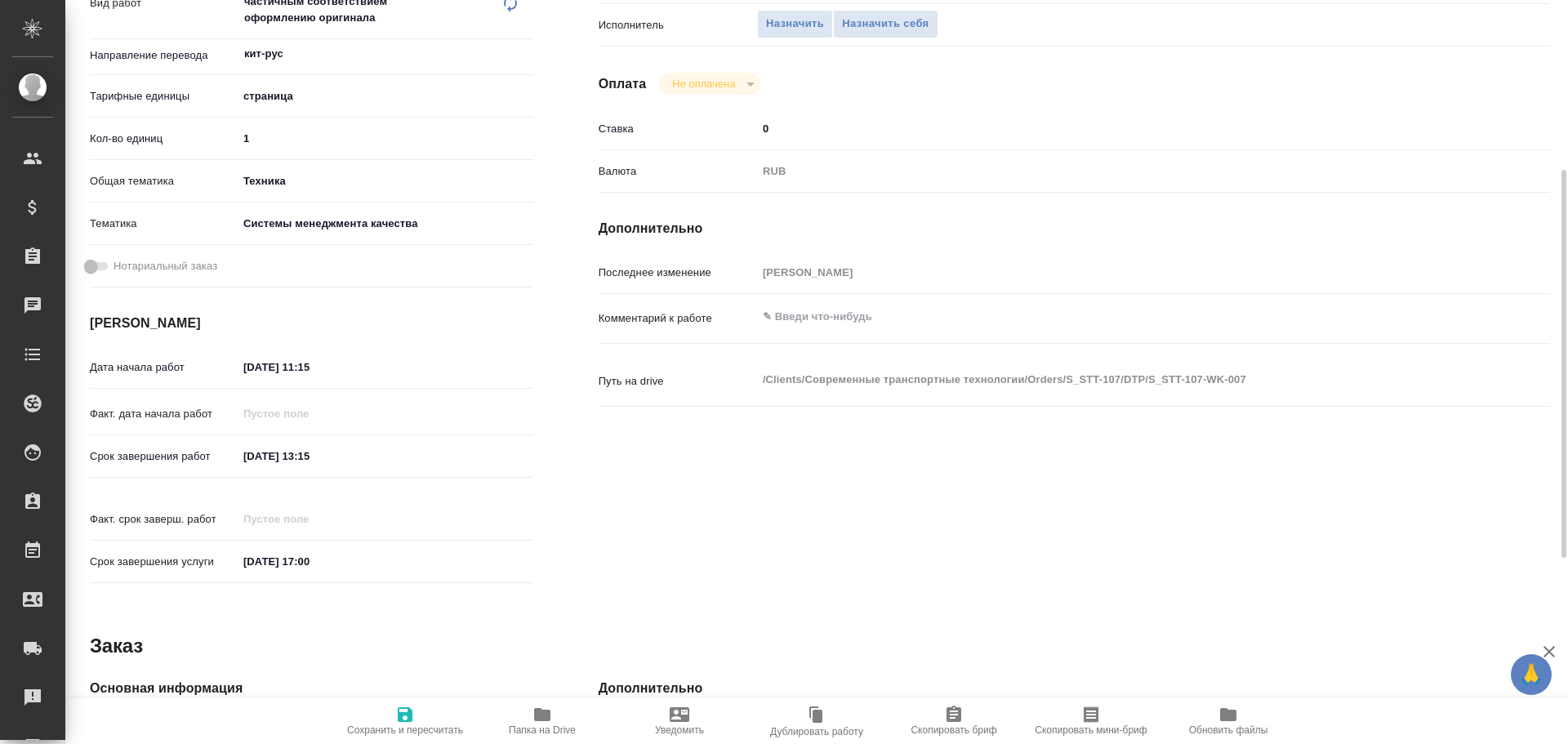
type textarea "x"
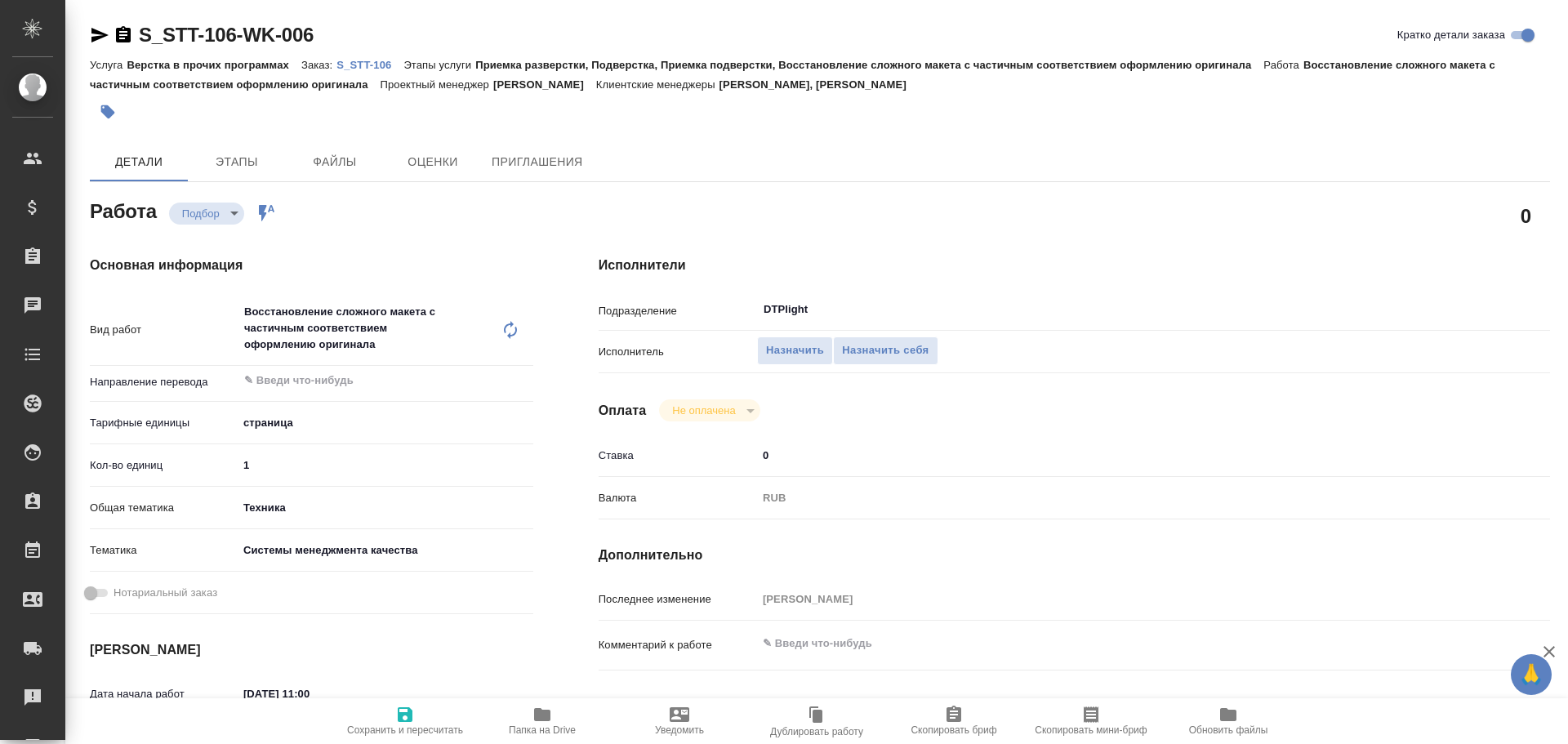
type textarea "x"
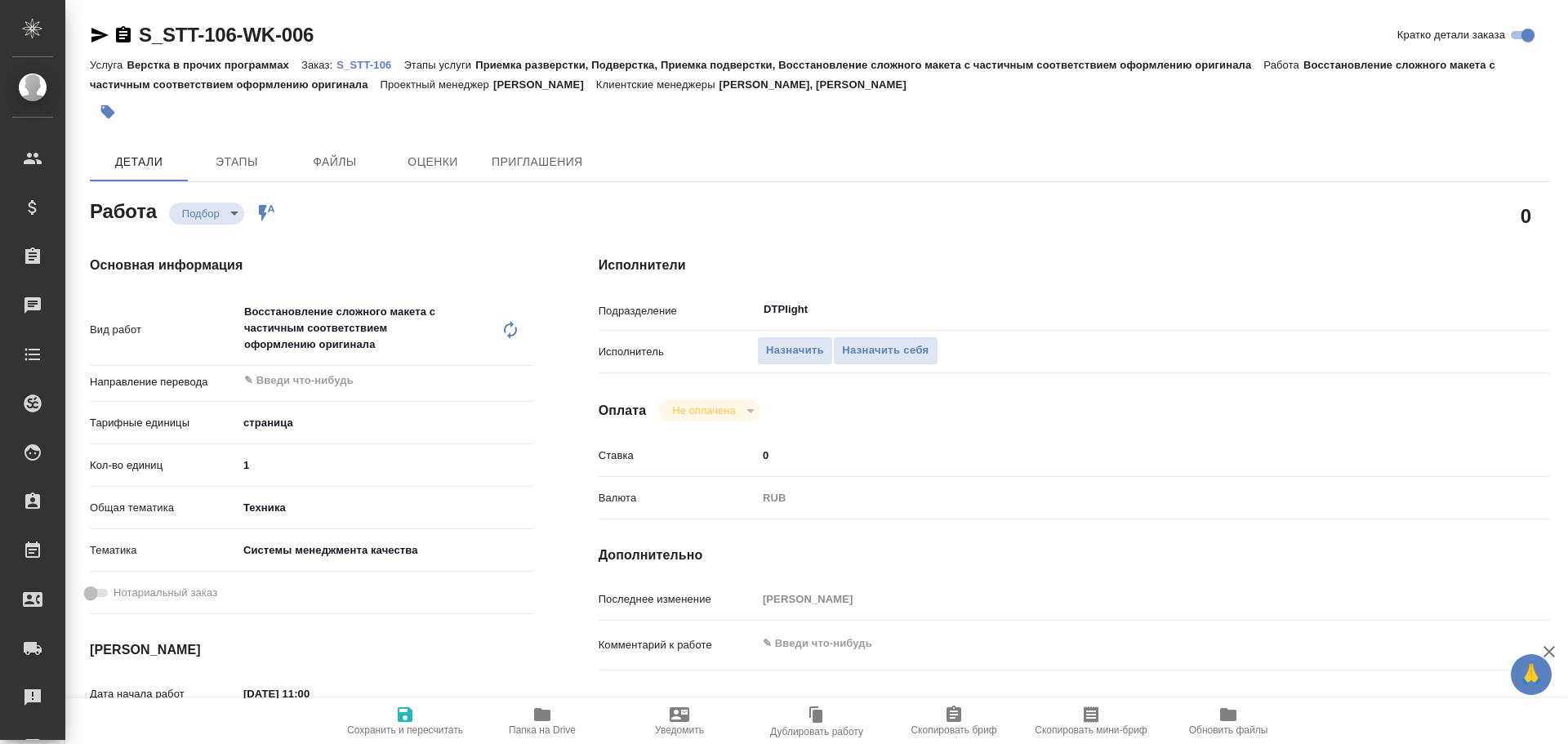
type textarea "x"
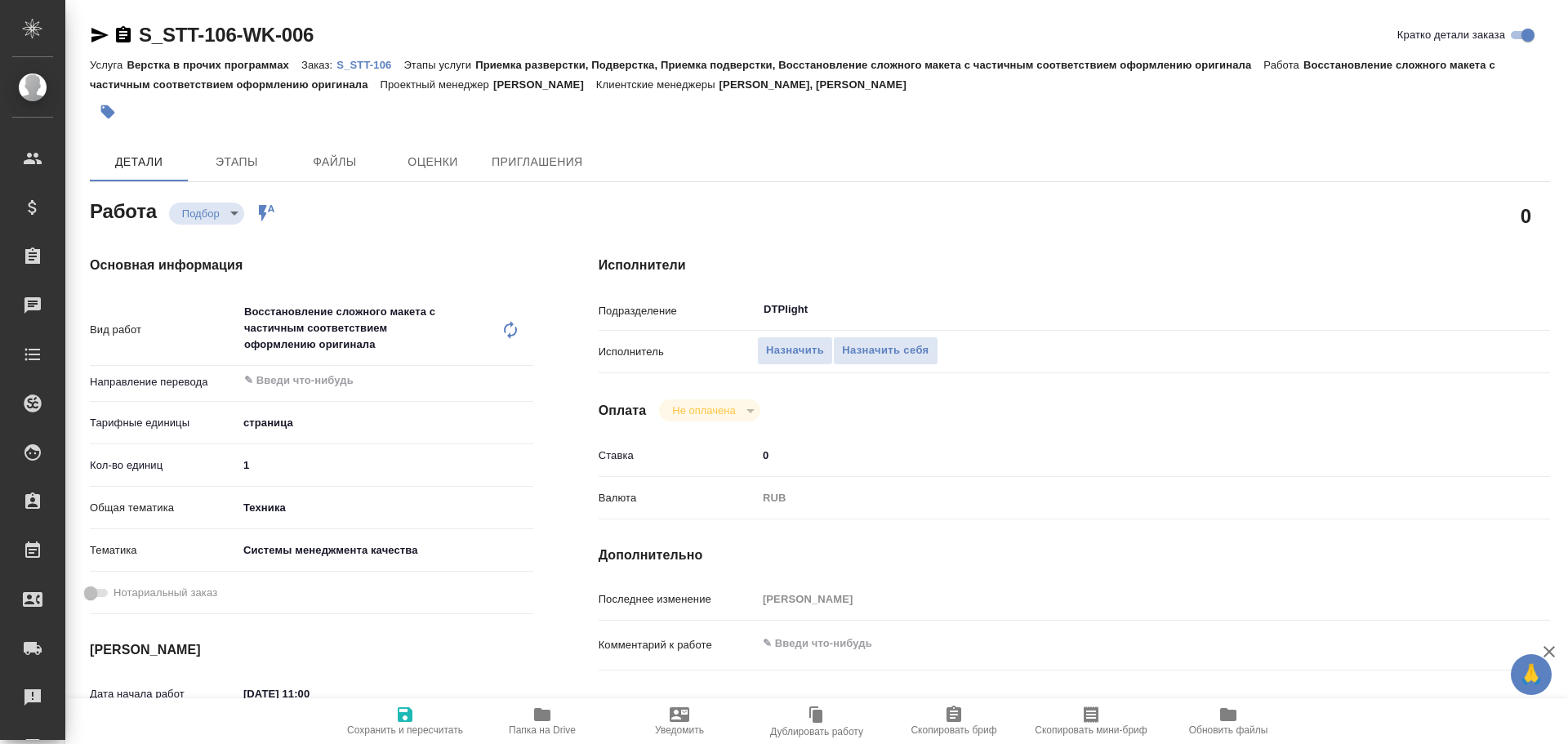
type textarea "x"
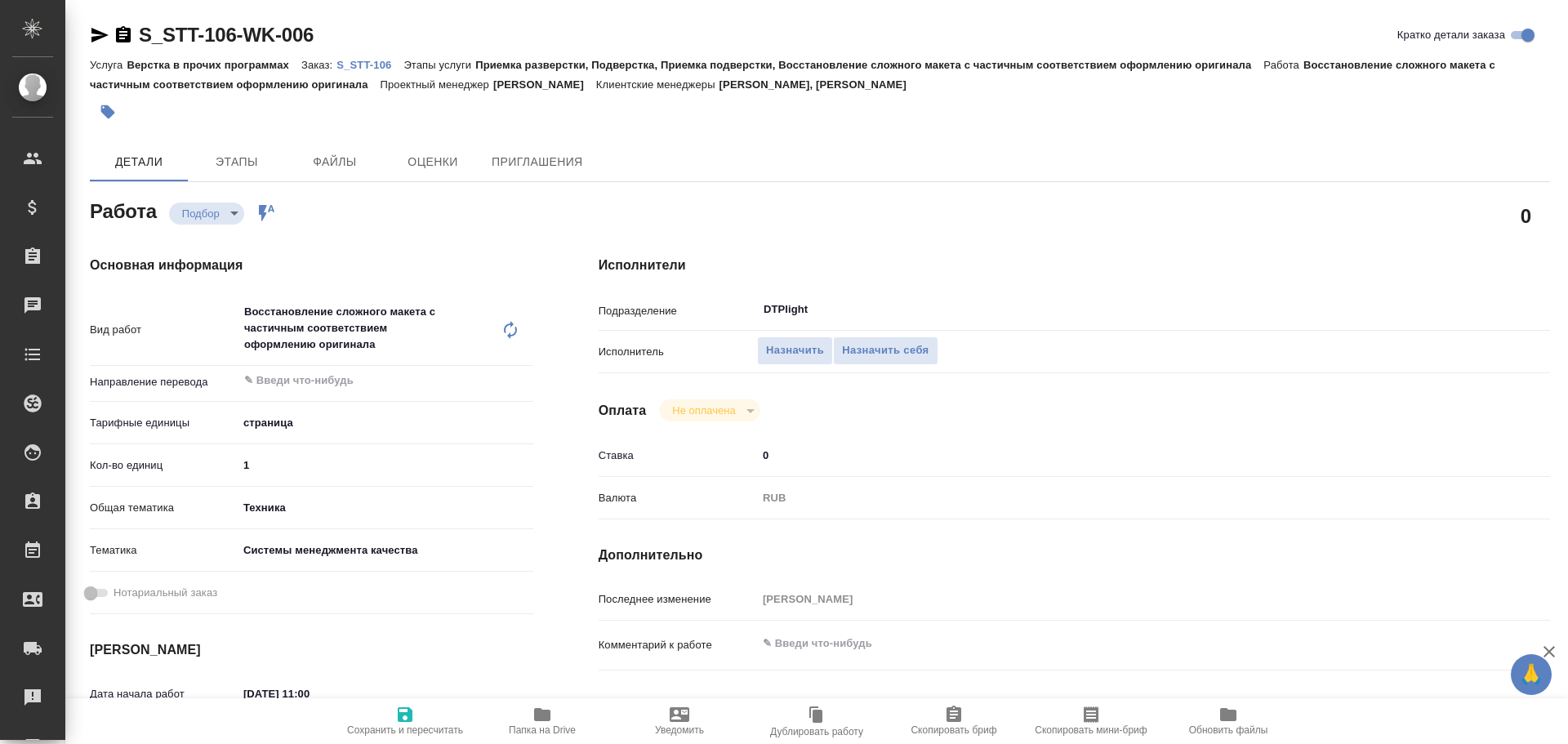
click at [525, 727] on span "Папка на Drive" at bounding box center [542, 730] width 67 height 12
type textarea "x"
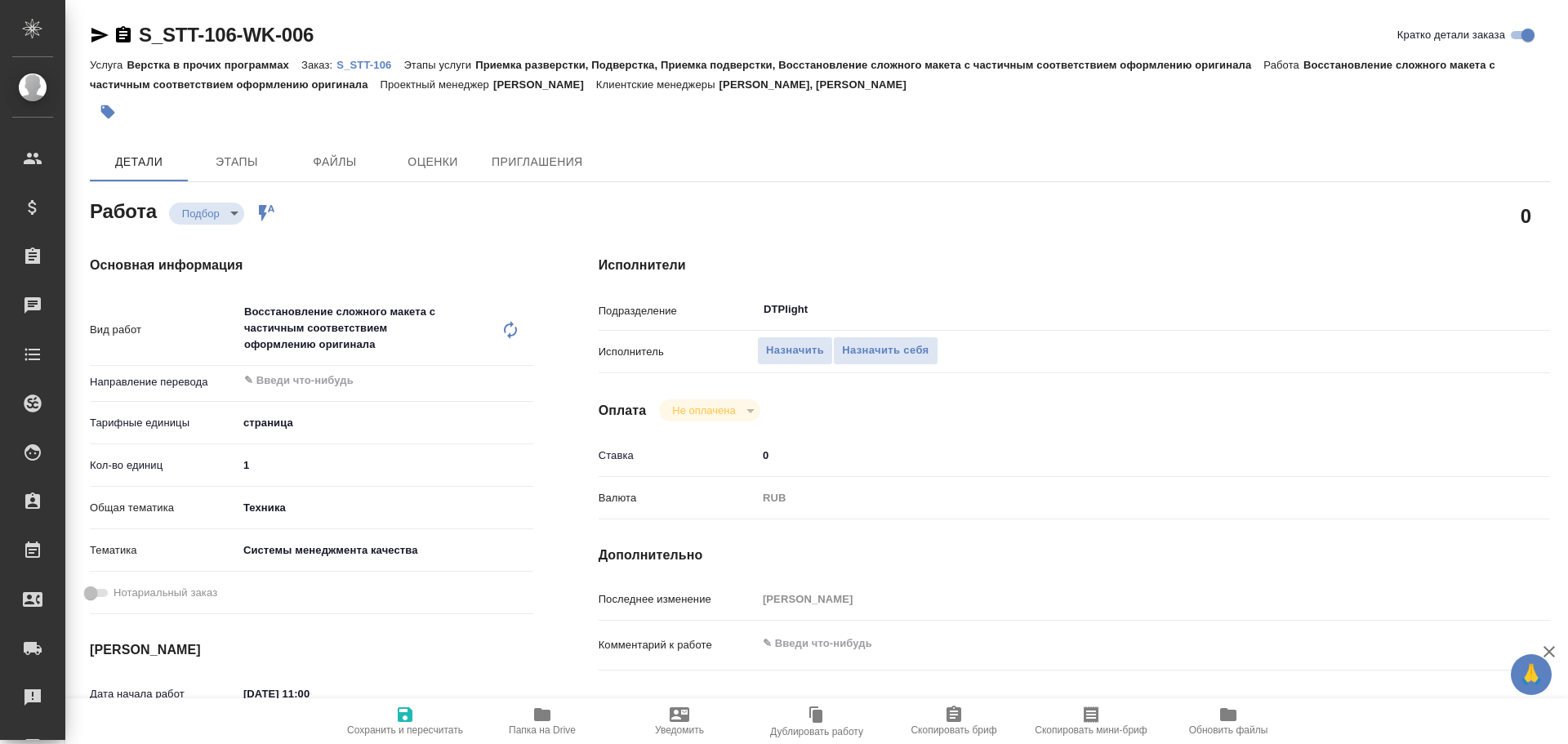
type textarea "x"
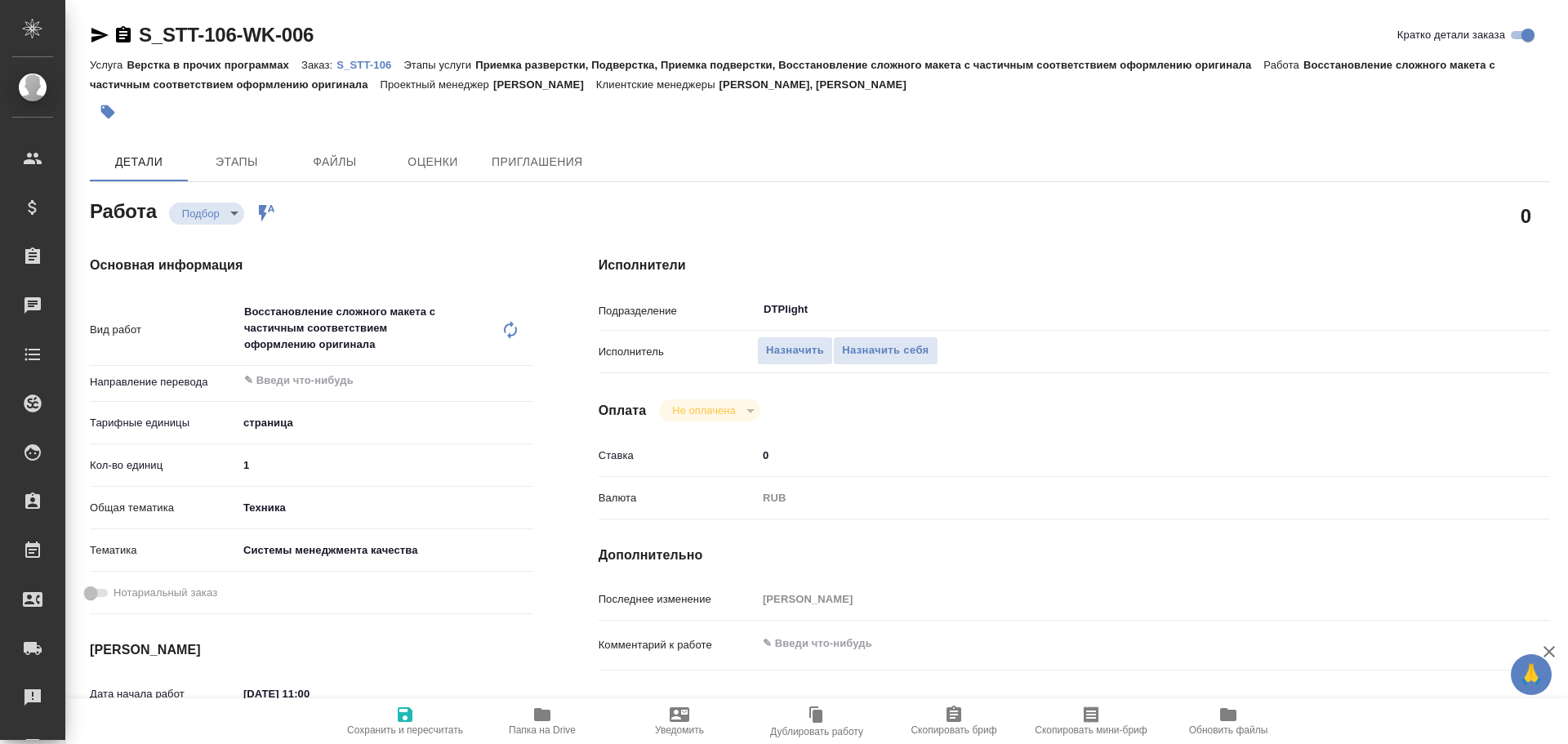
type textarea "x"
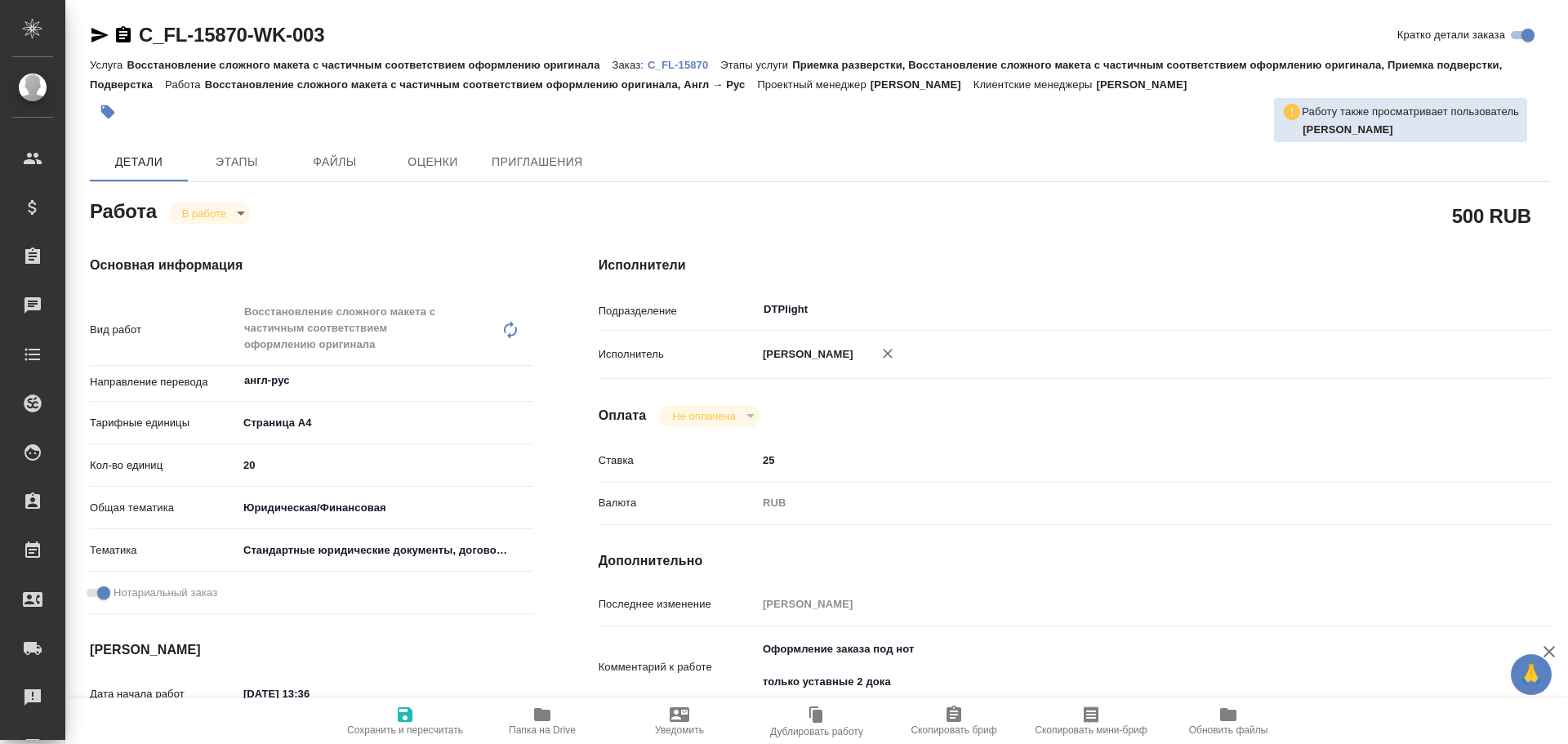
type textarea "x"
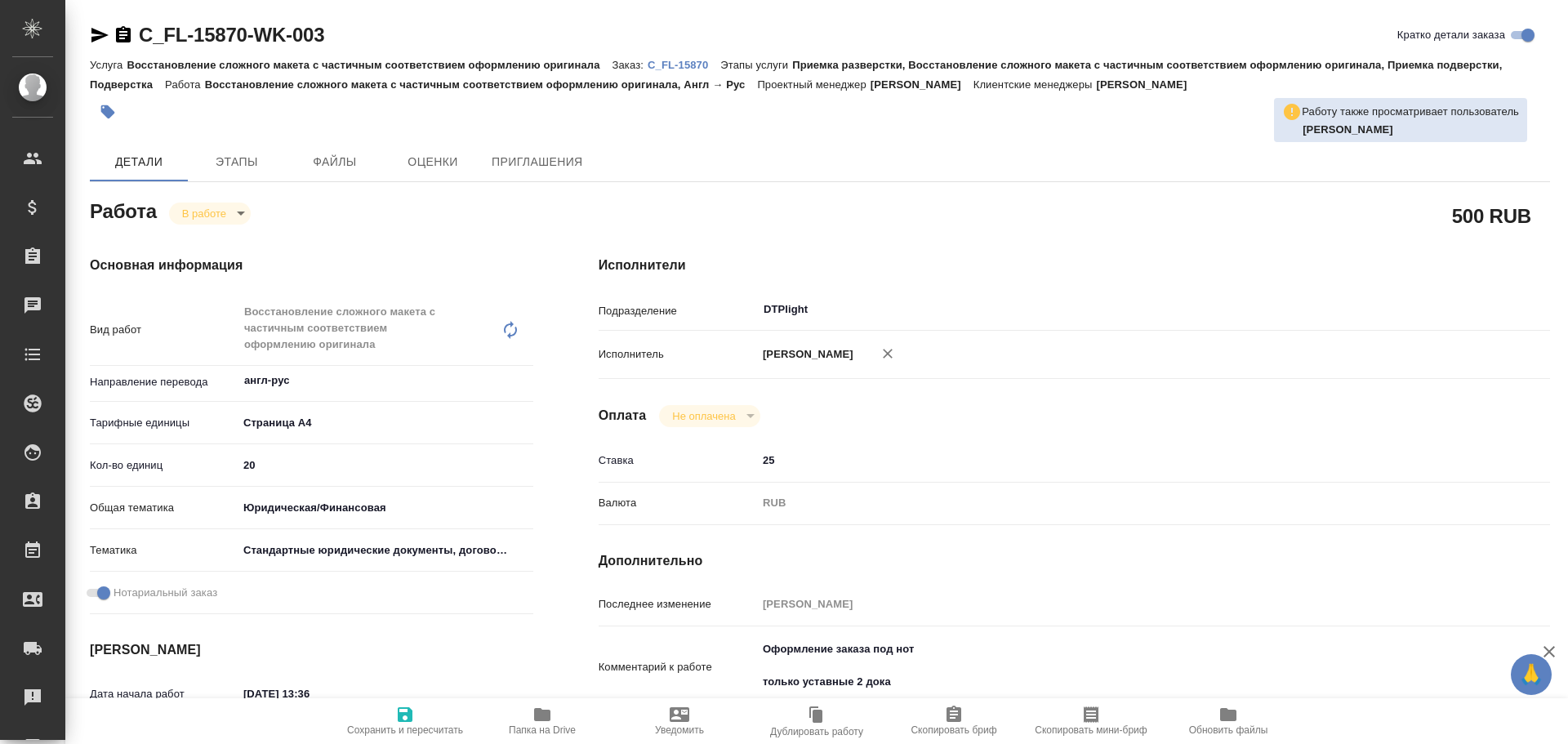
type textarea "x"
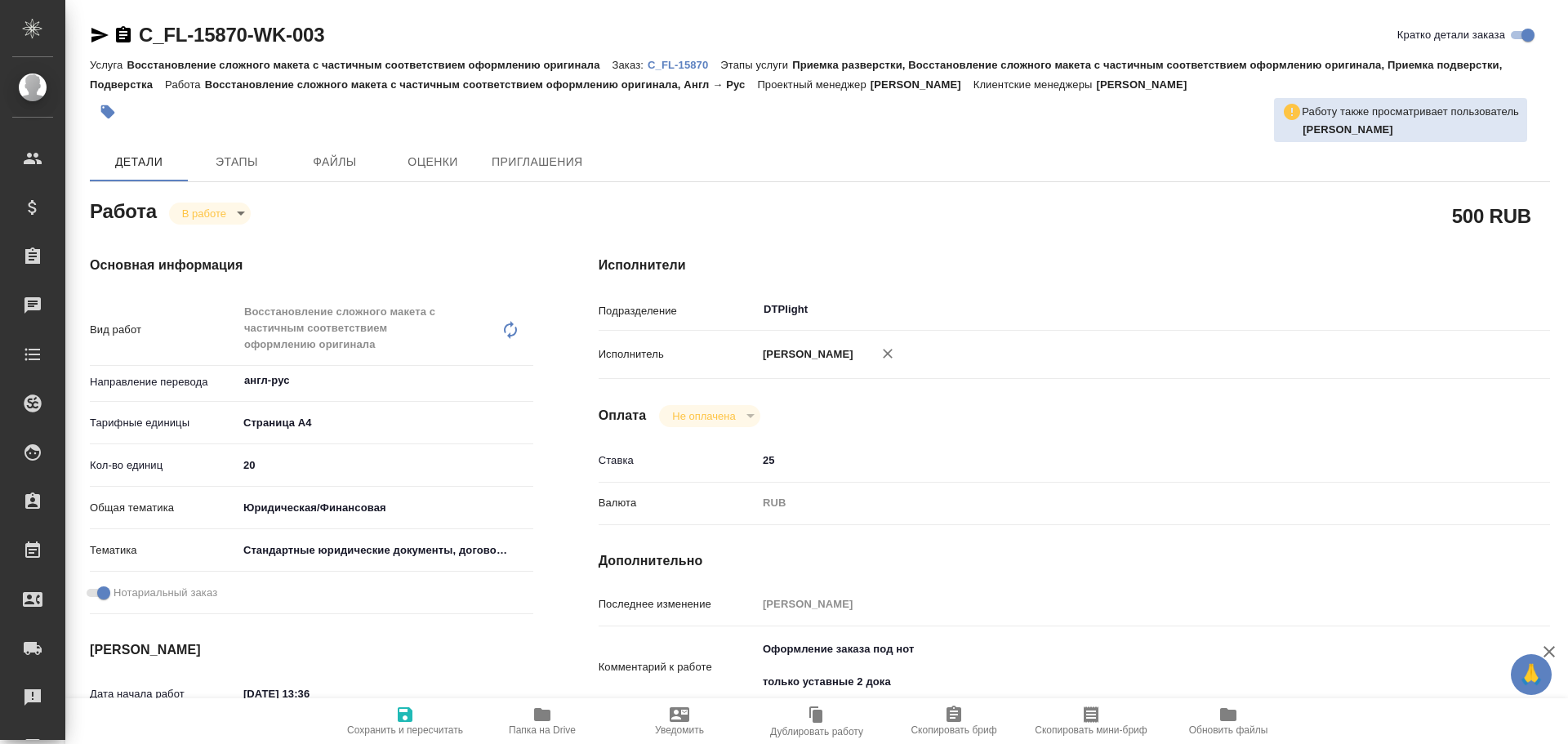
type textarea "x"
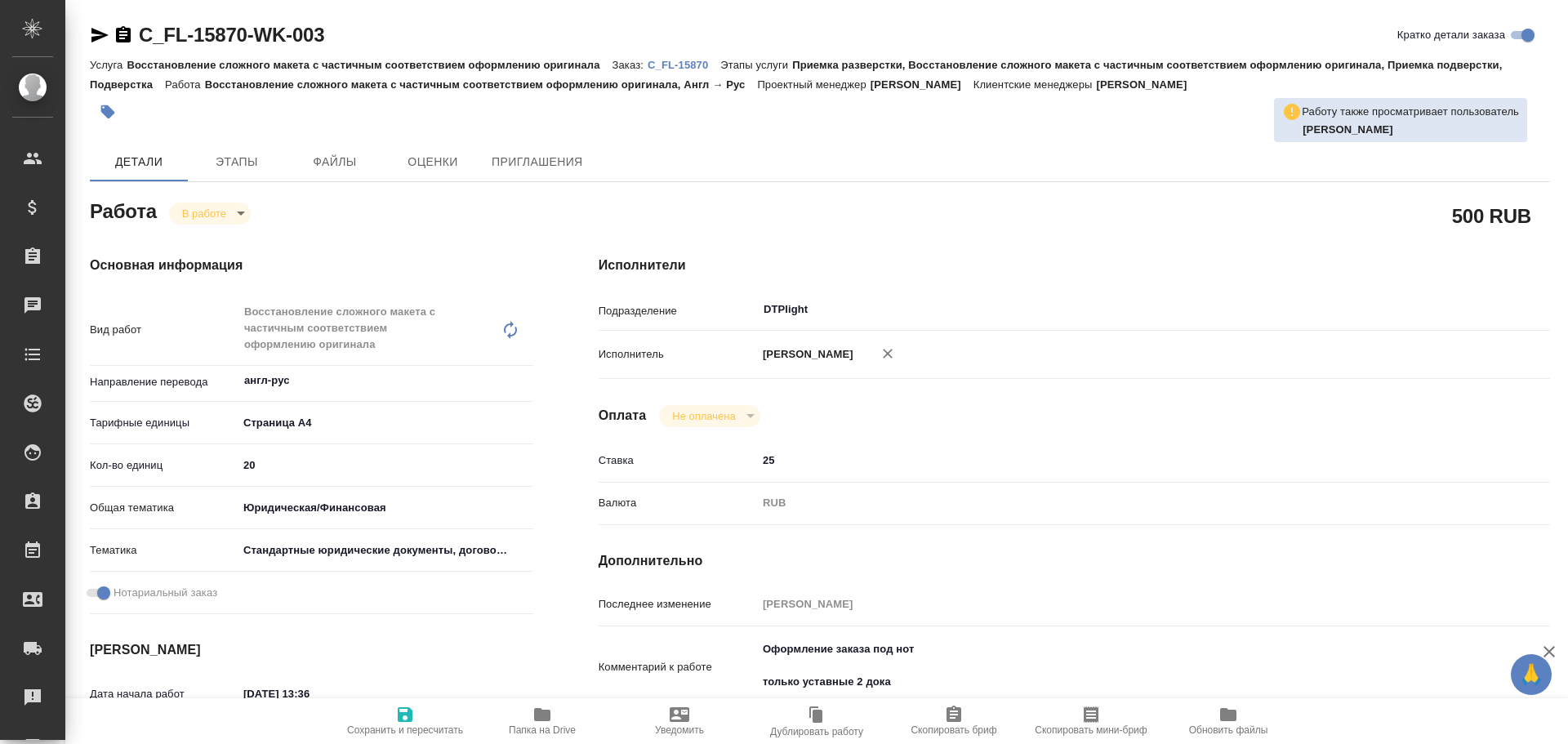
type textarea "x"
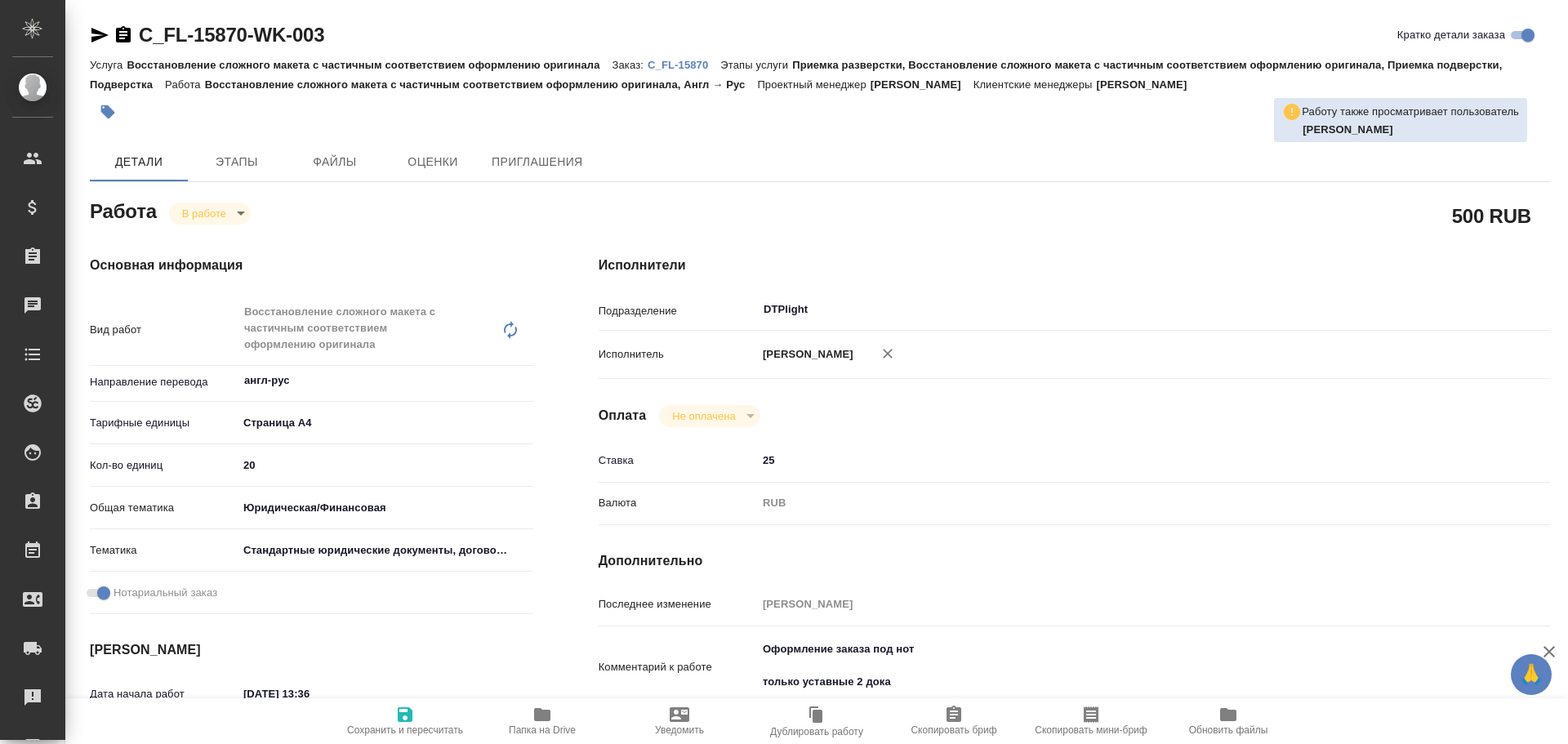
type textarea "x"
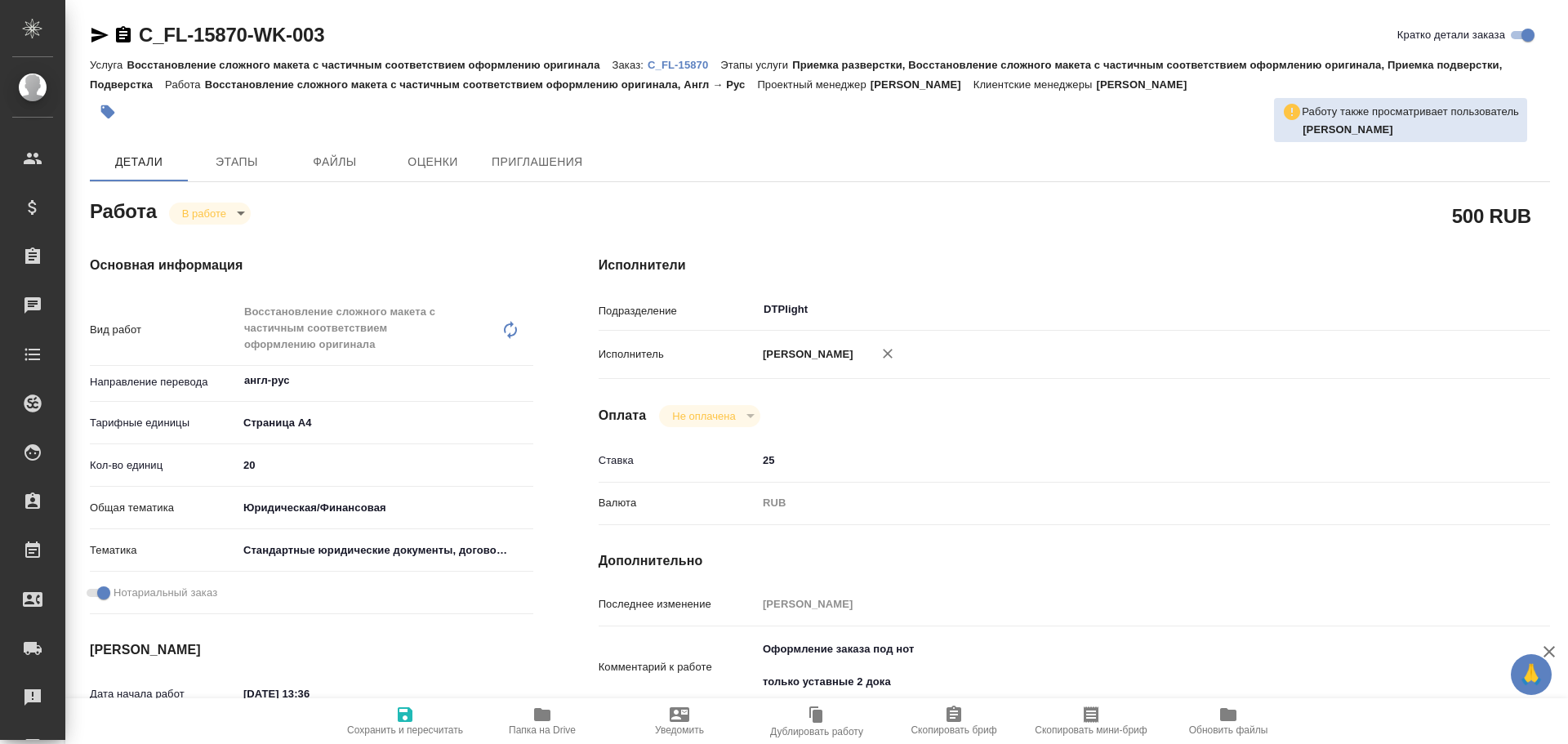
type textarea "x"
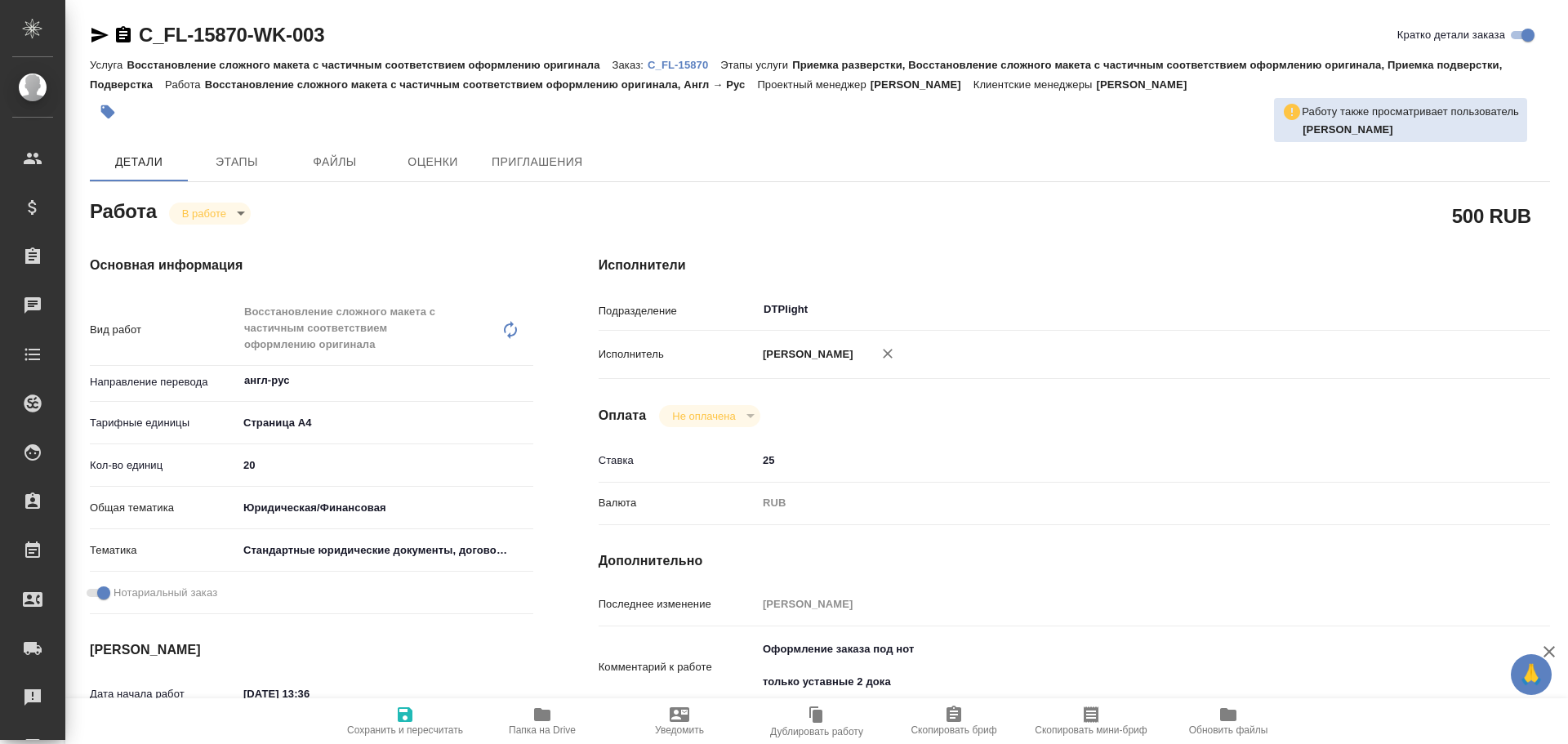
scroll to position [245, 0]
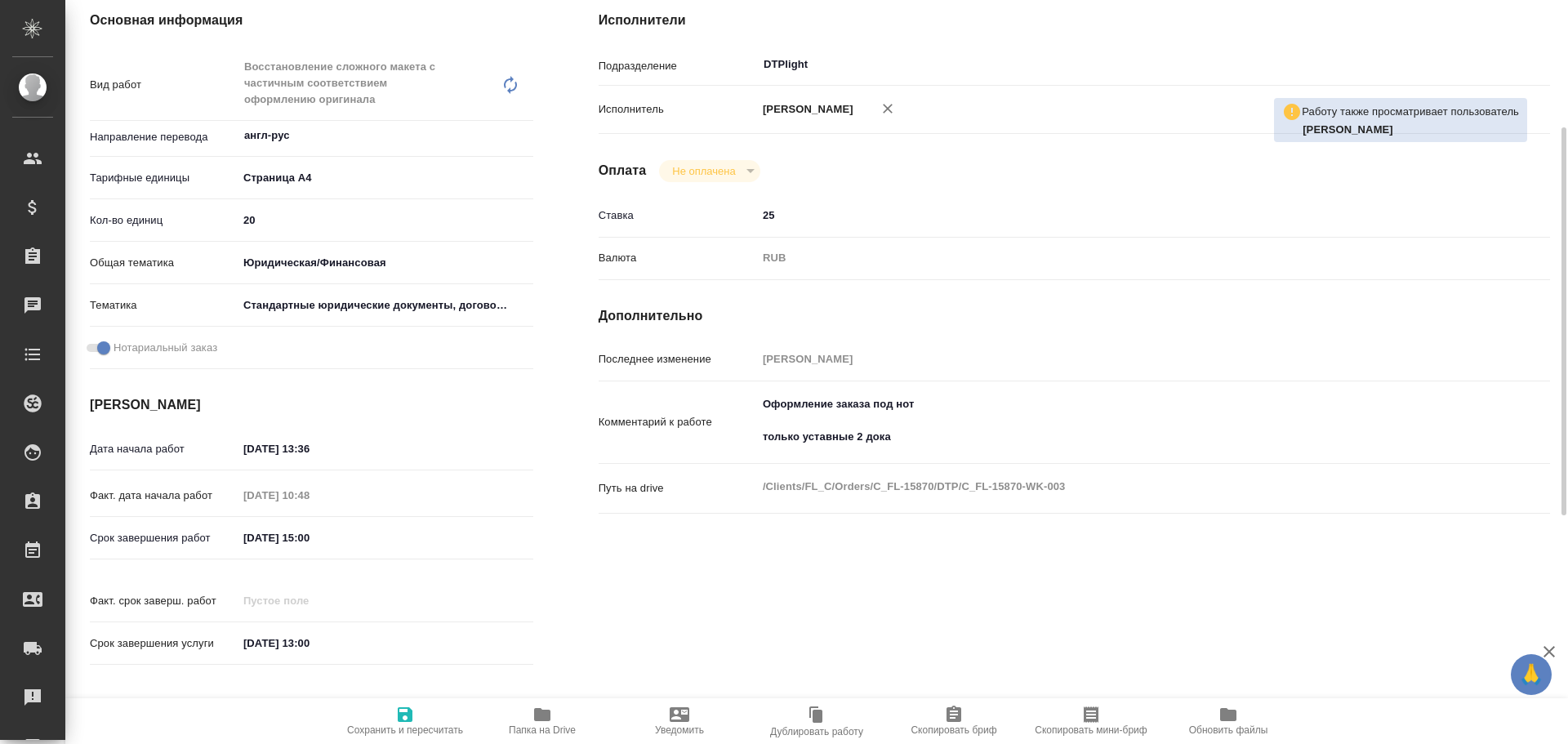
type textarea "x"
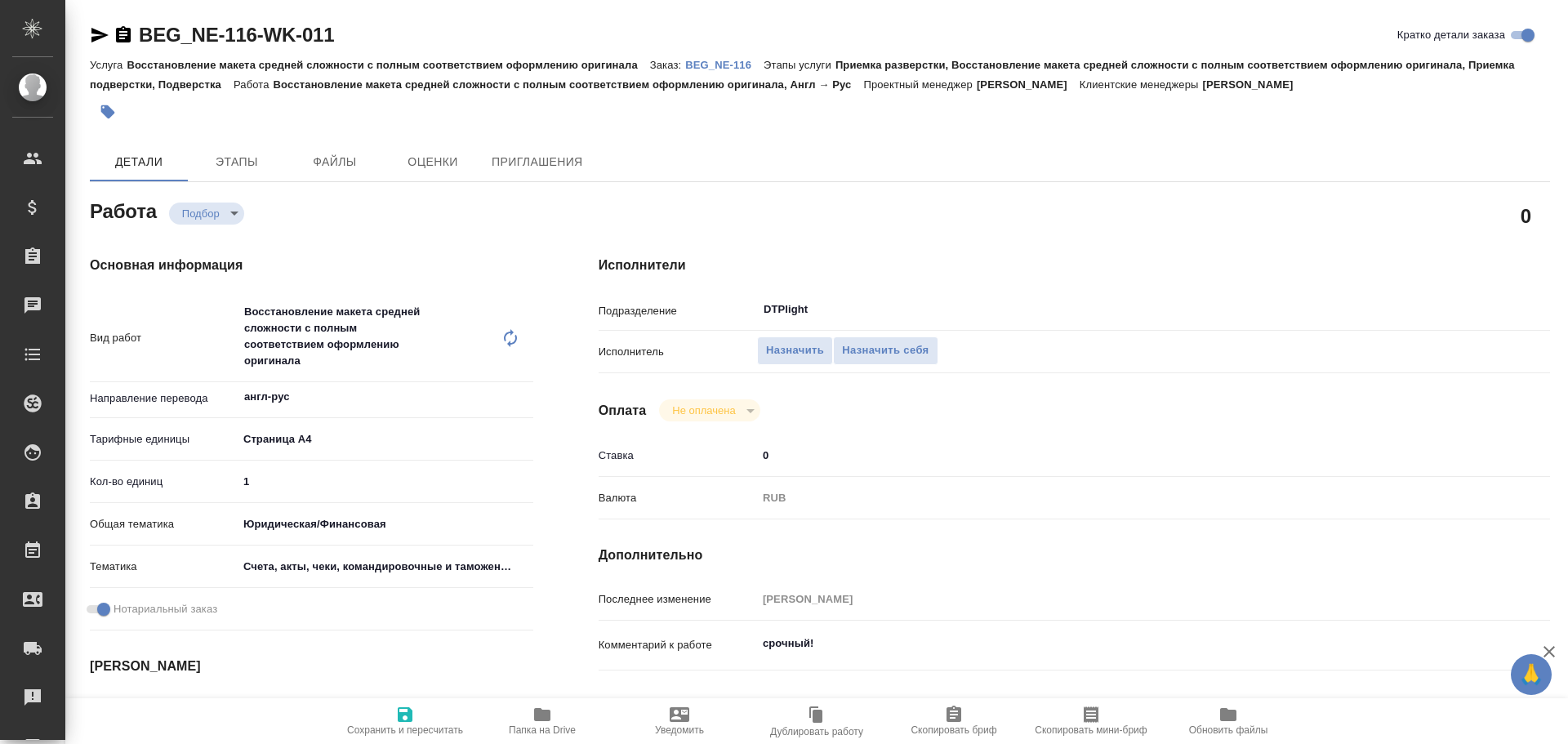
type textarea "x"
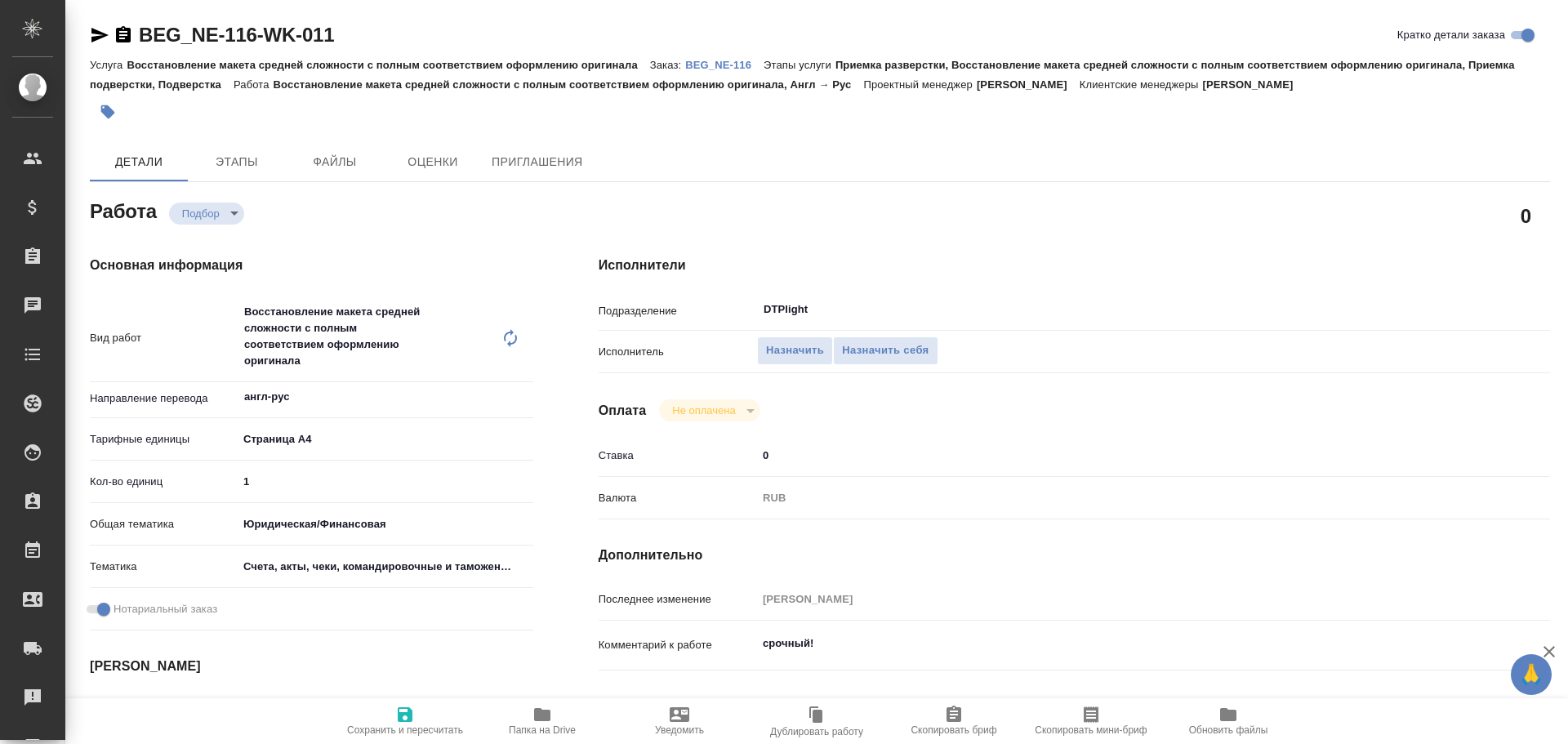
type textarea "x"
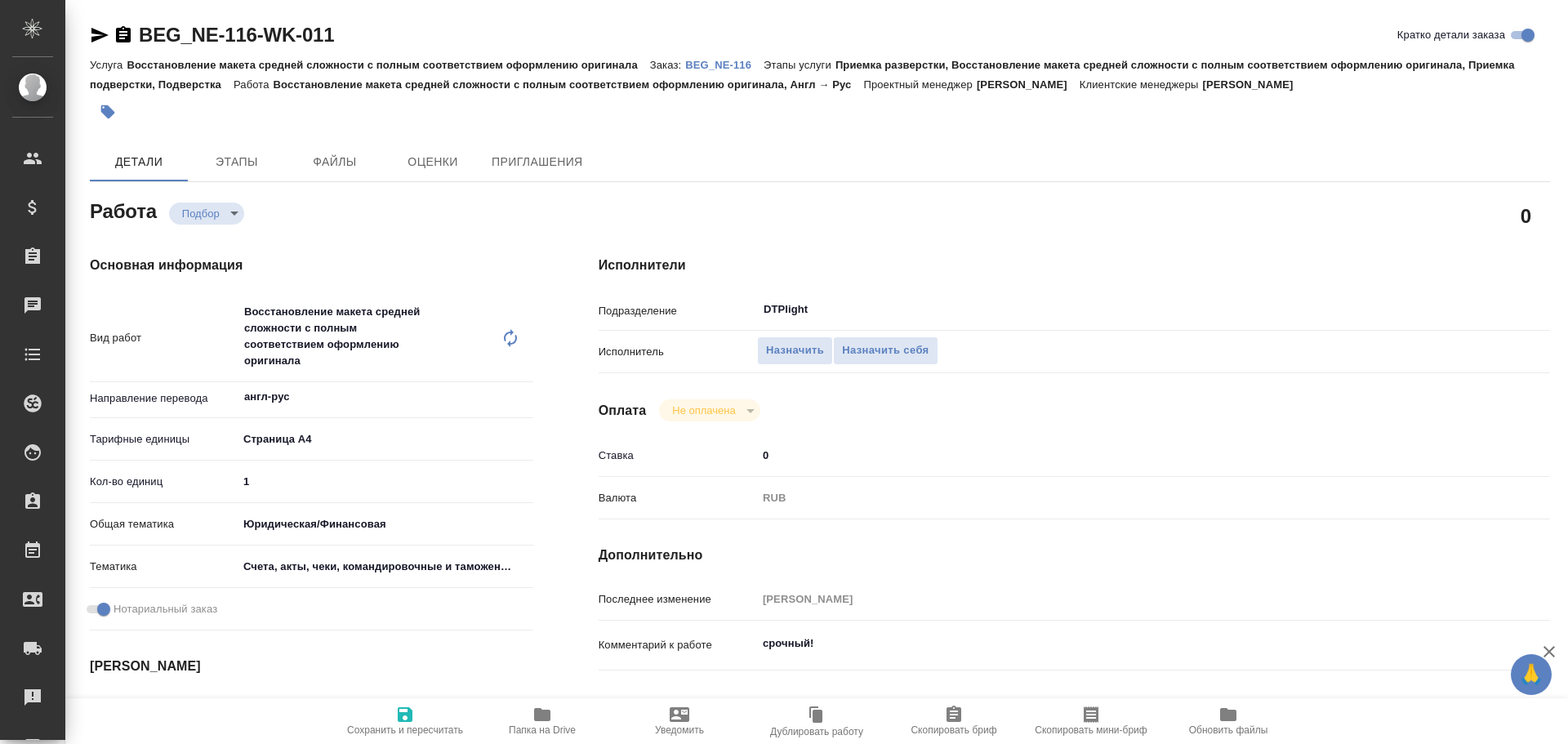
type textarea "x"
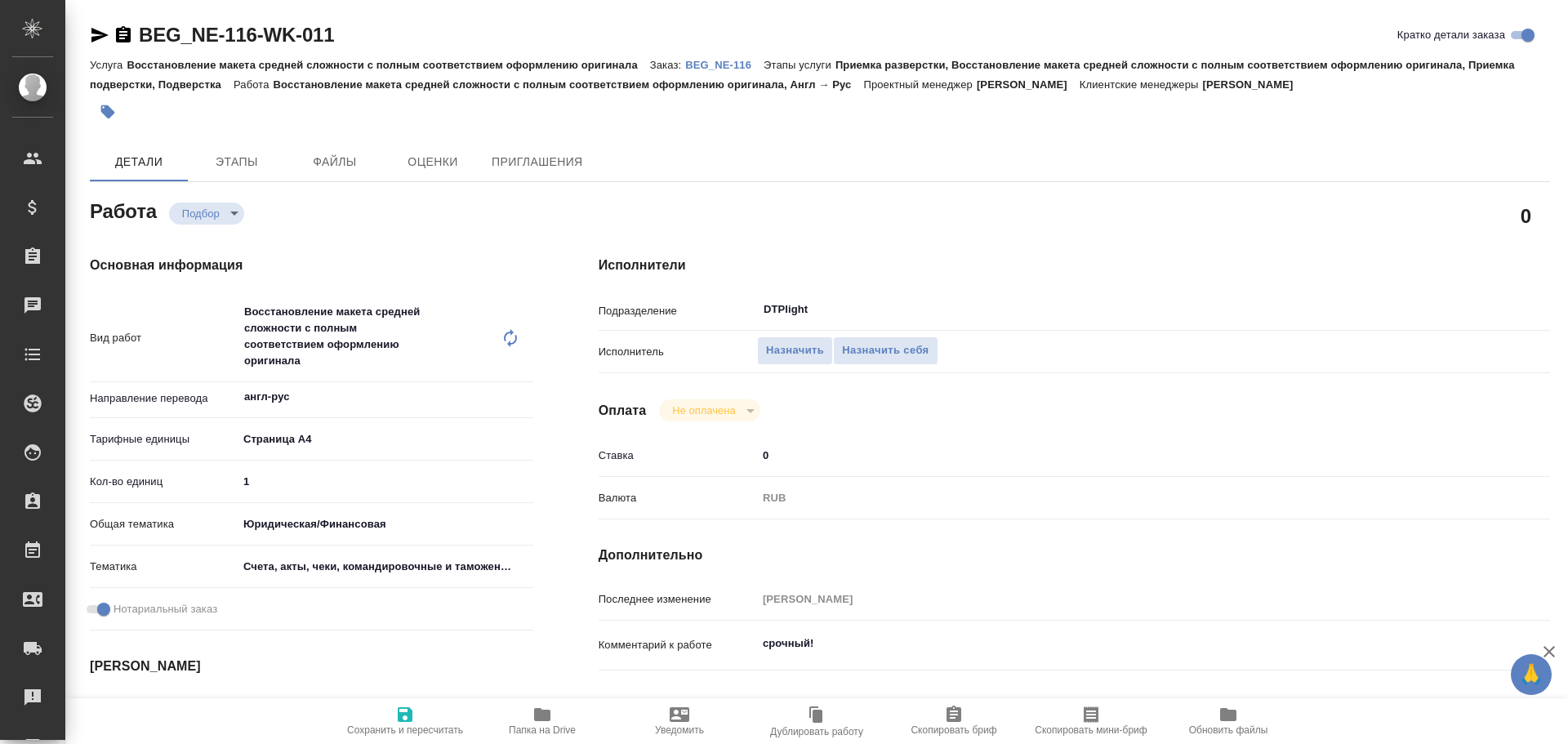
click at [524, 721] on span "Папка на Drive" at bounding box center [542, 720] width 118 height 31
type textarea "x"
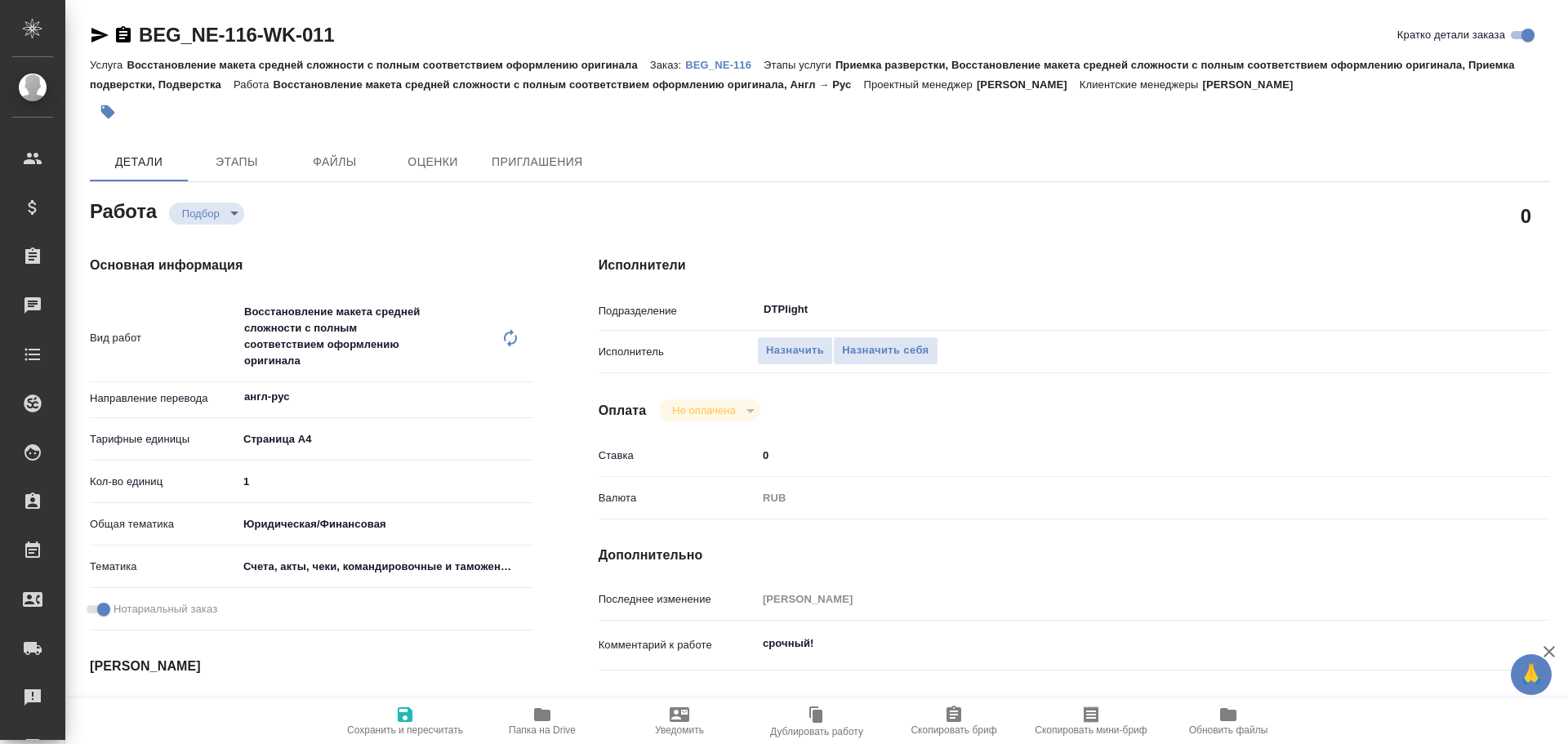
type textarea "x"
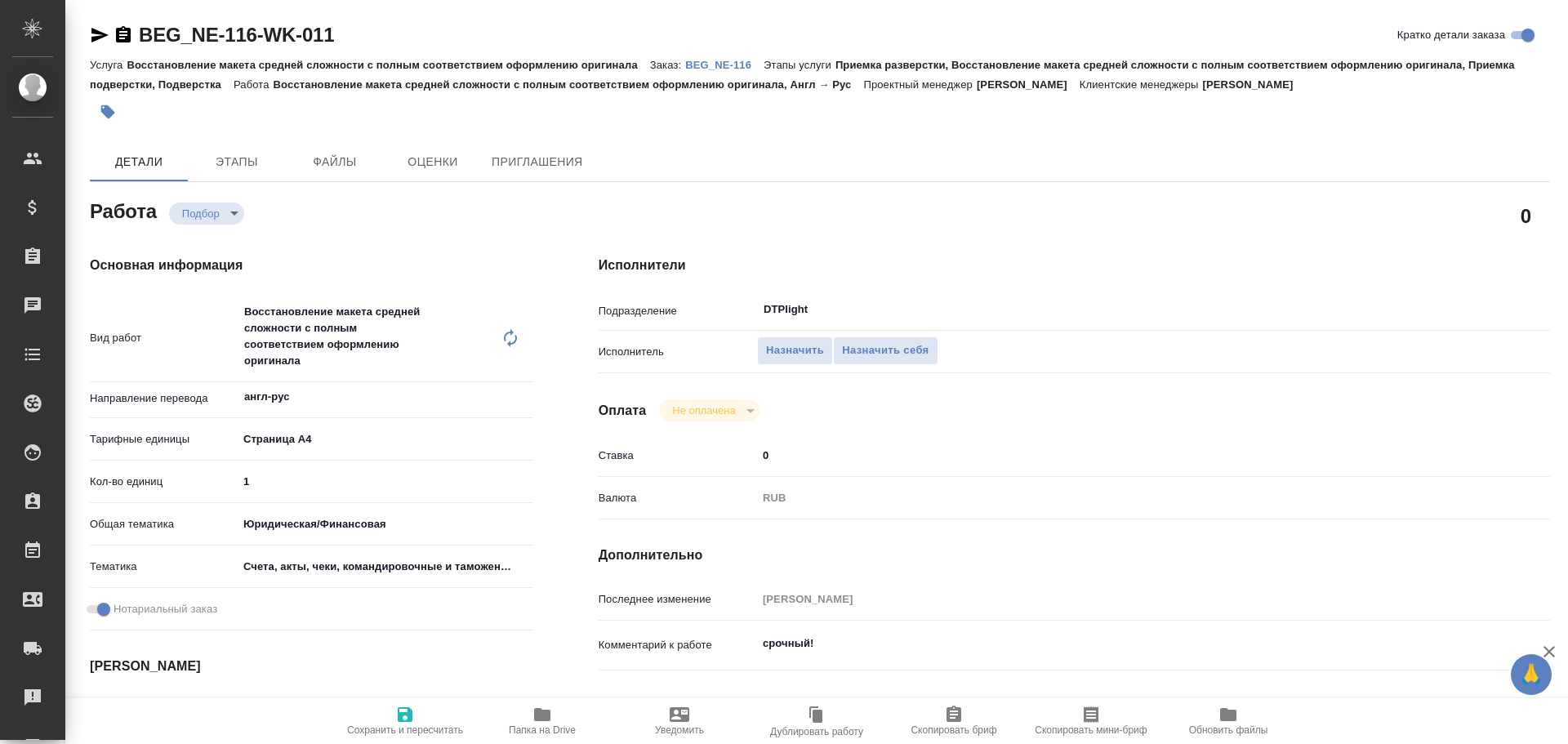
type textarea "x"
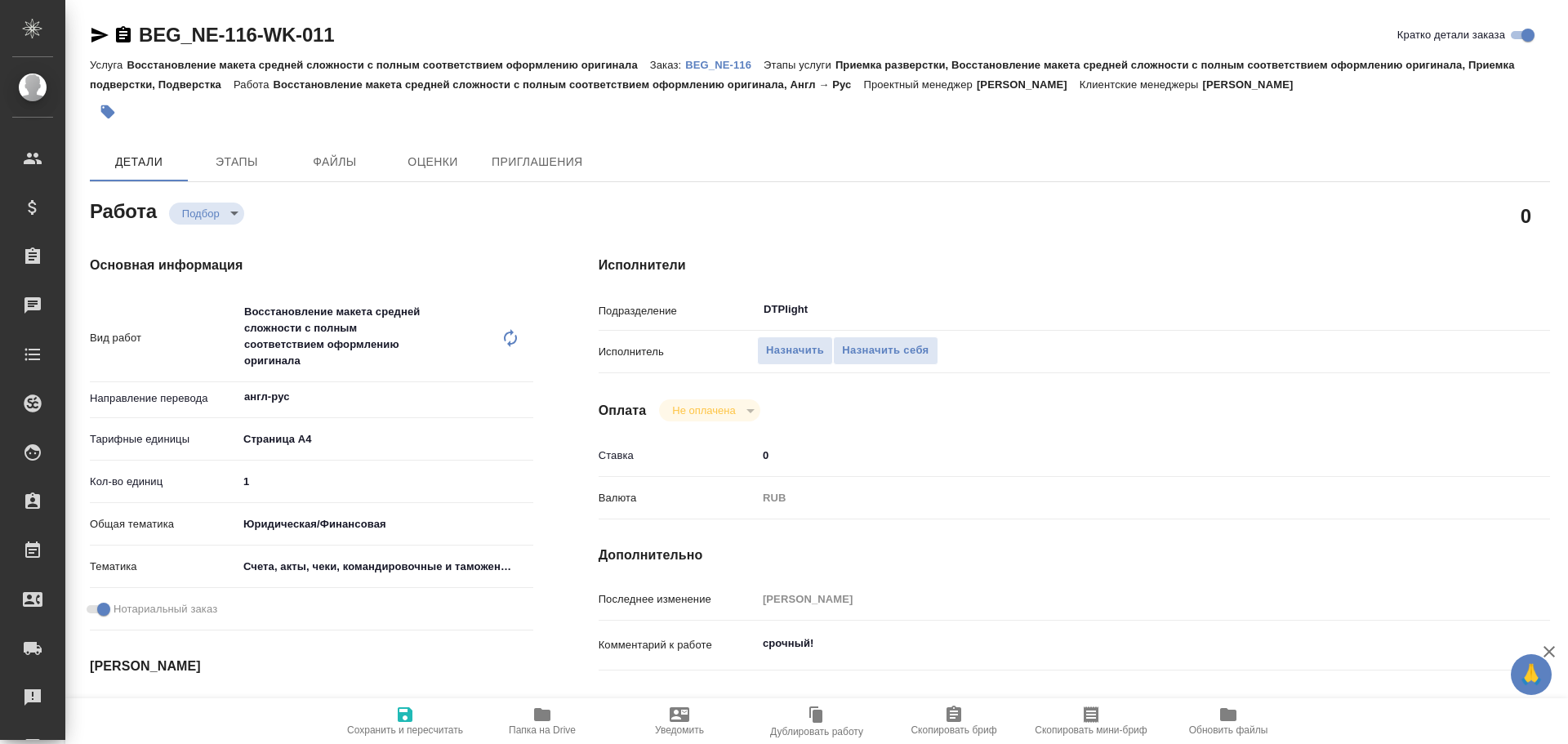
type textarea "x"
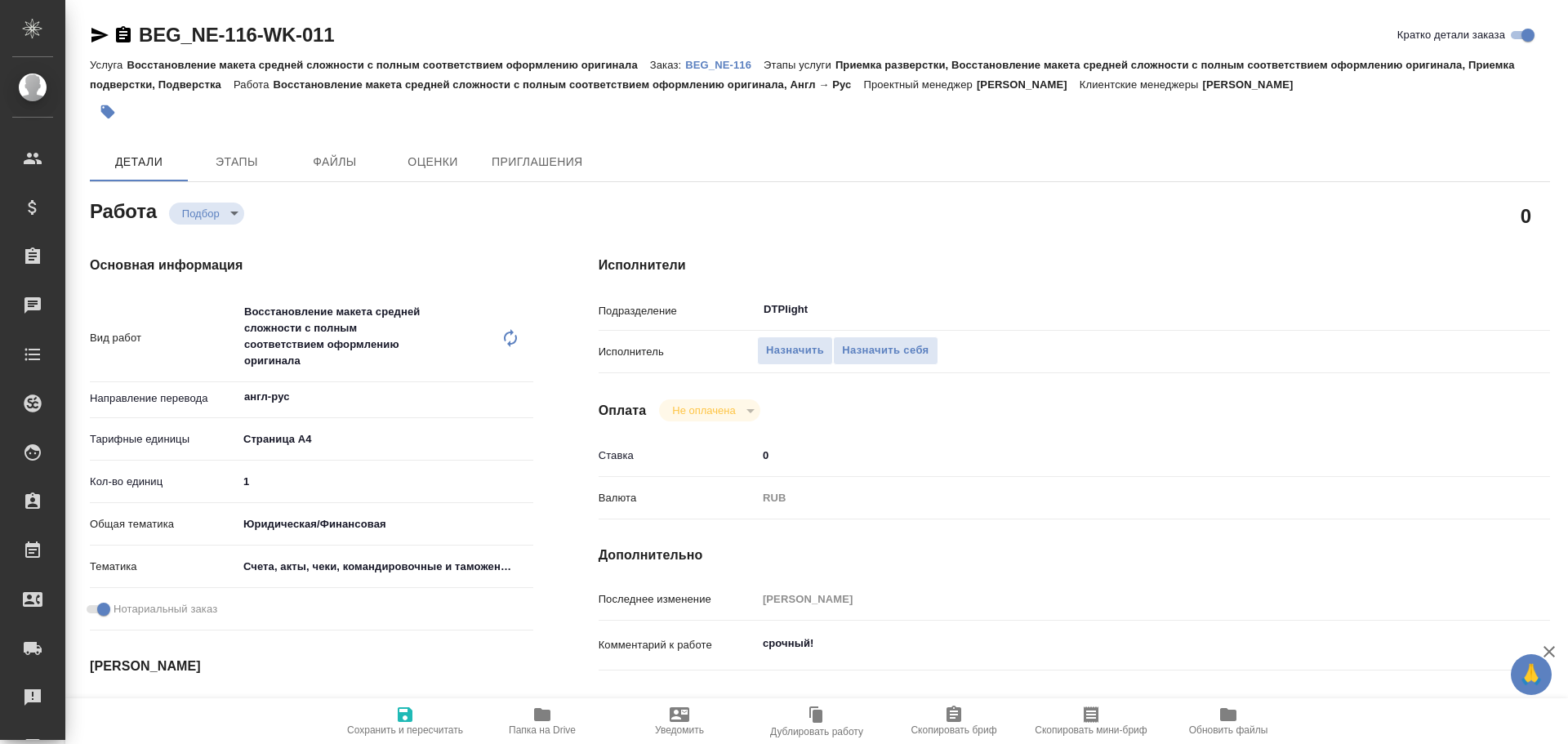
type textarea "x"
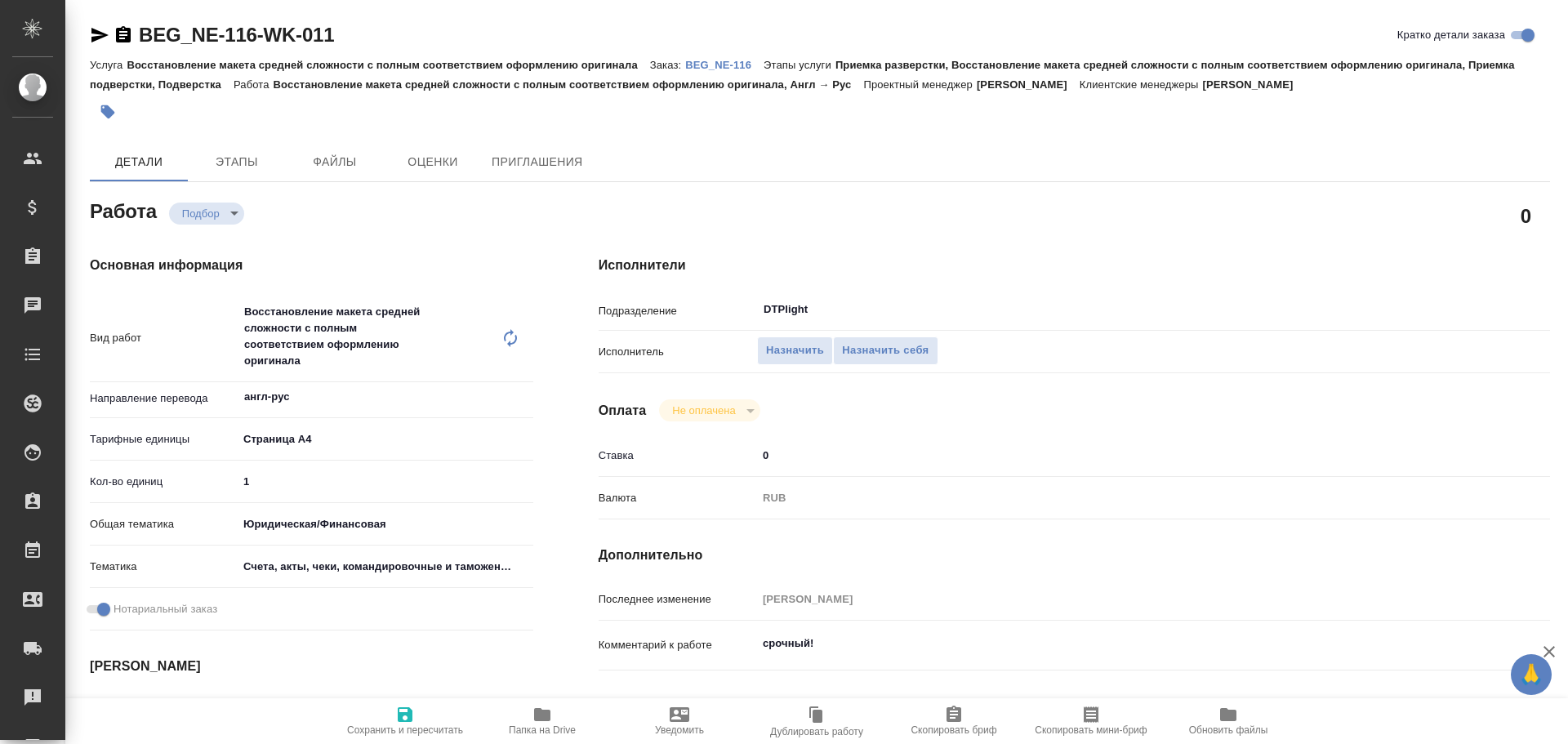
type textarea "x"
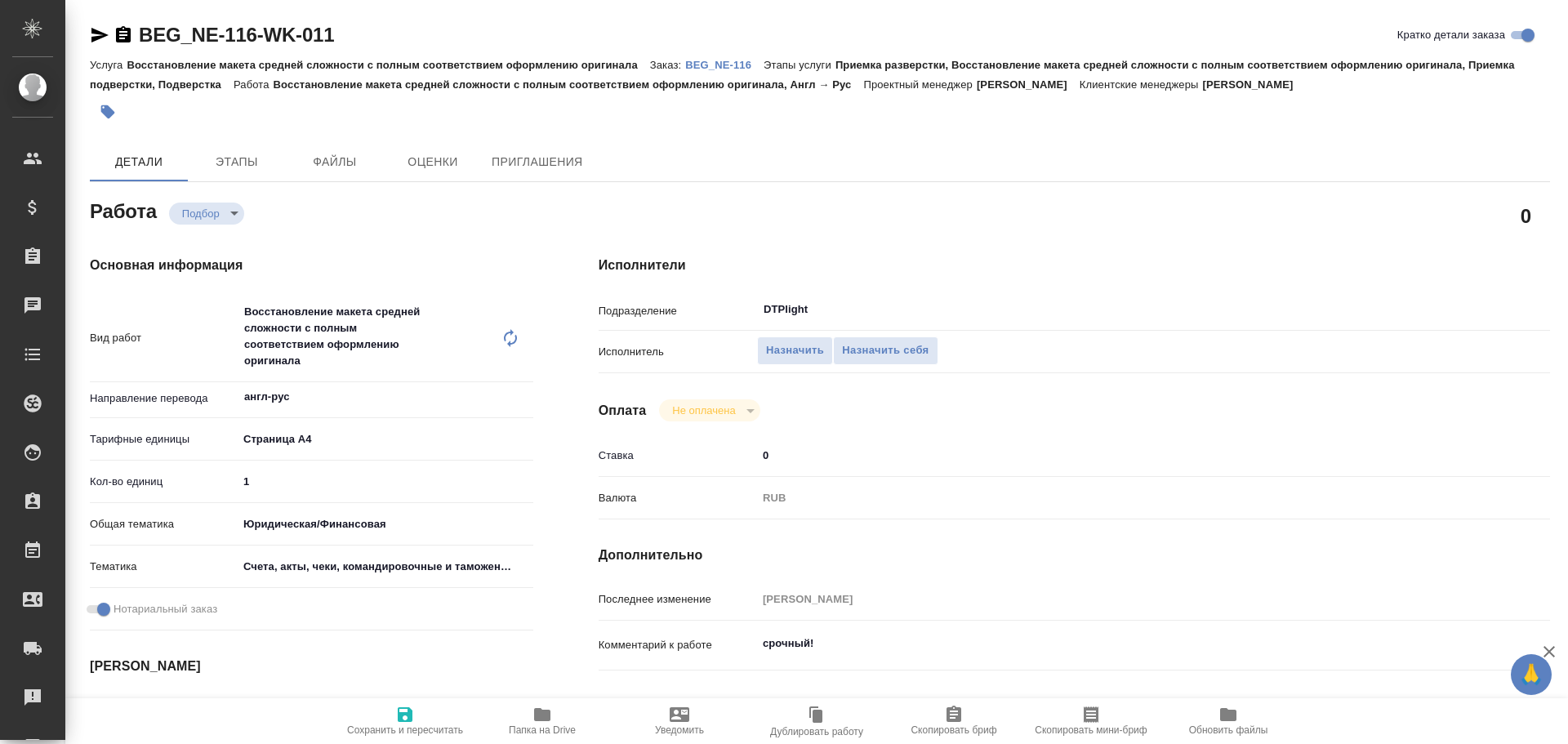
type textarea "x"
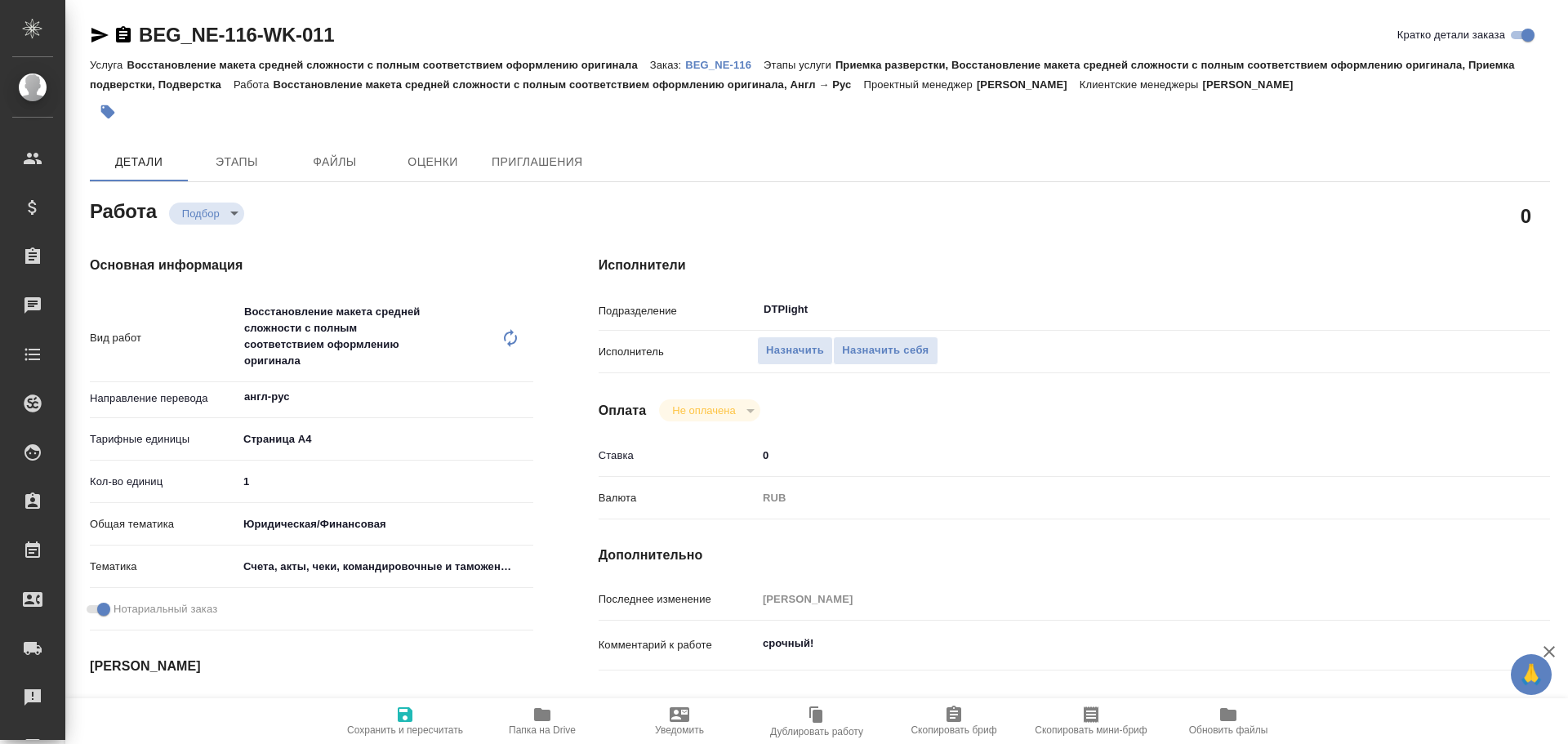
type textarea "x"
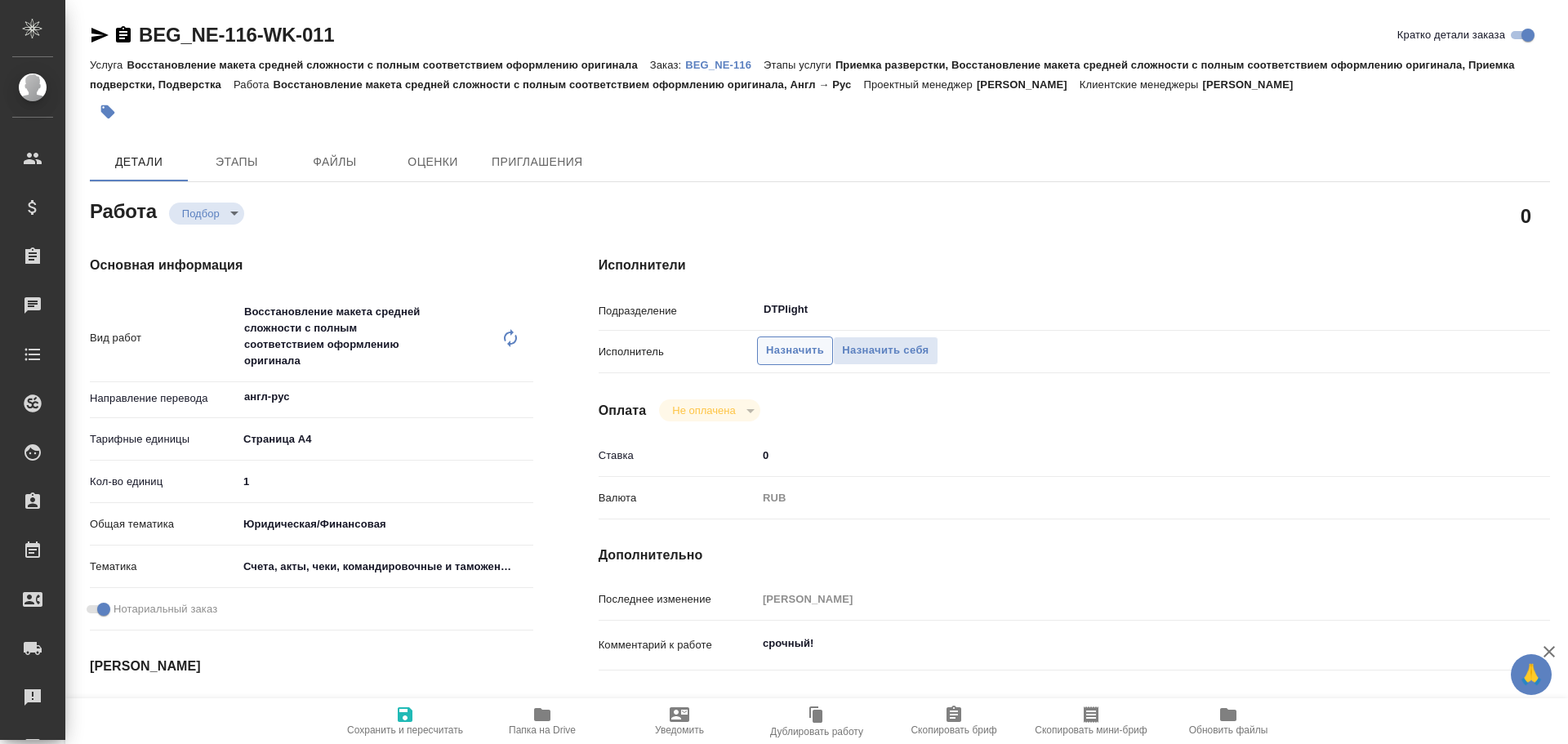
type textarea "x"
click at [796, 359] on span "Назначить" at bounding box center [795, 350] width 58 height 19
type textarea "x"
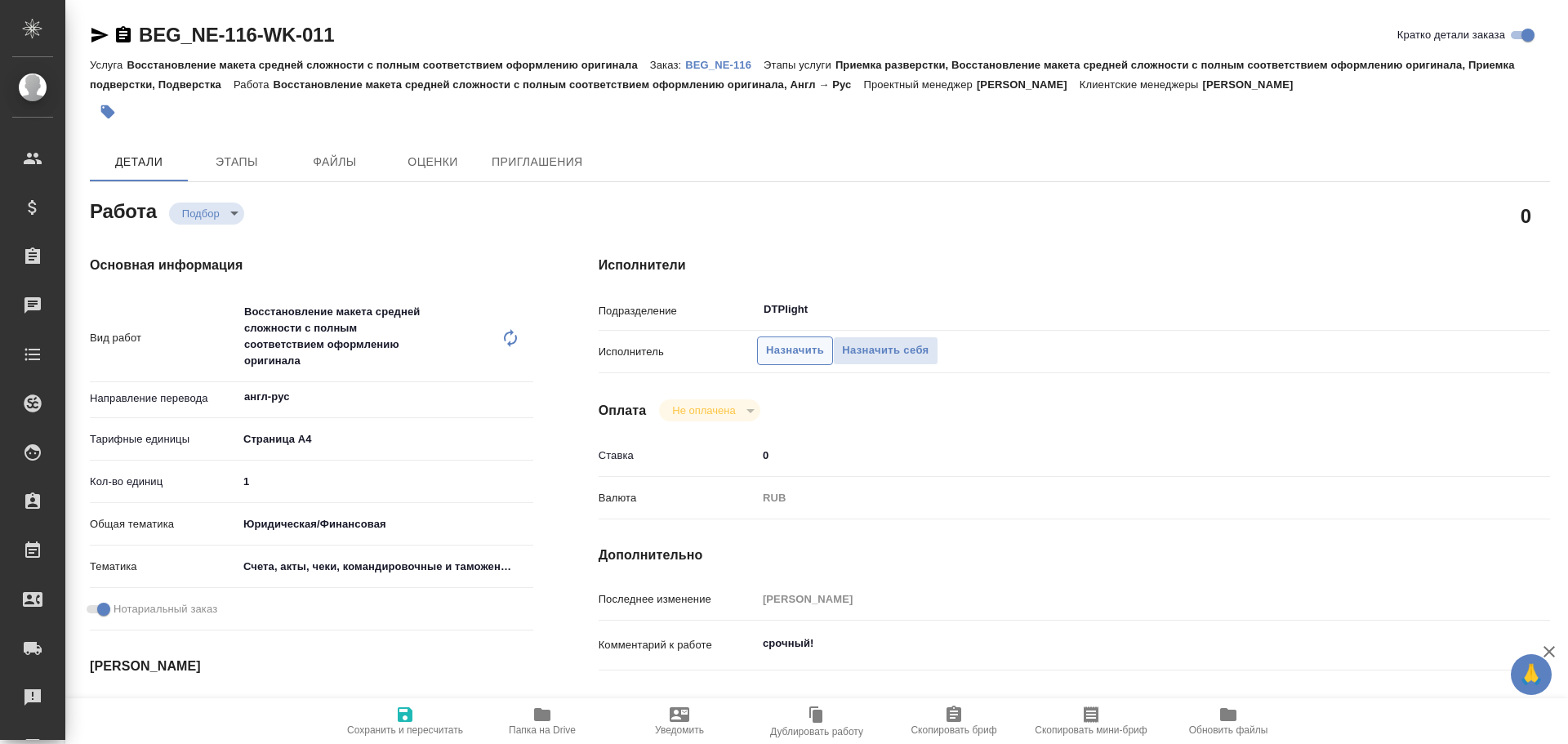
type textarea "x"
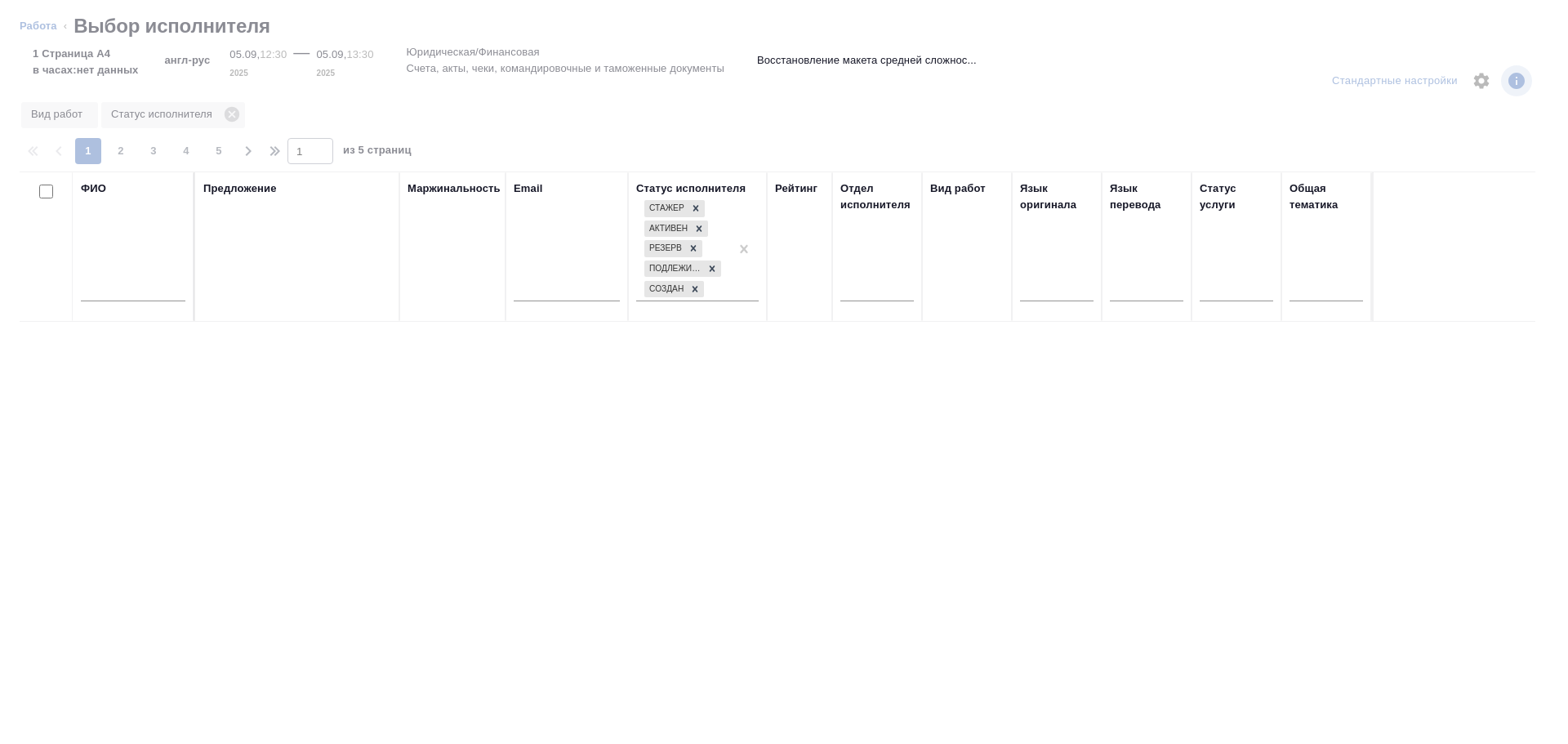
click at [111, 291] on input "text" at bounding box center [133, 291] width 105 height 20
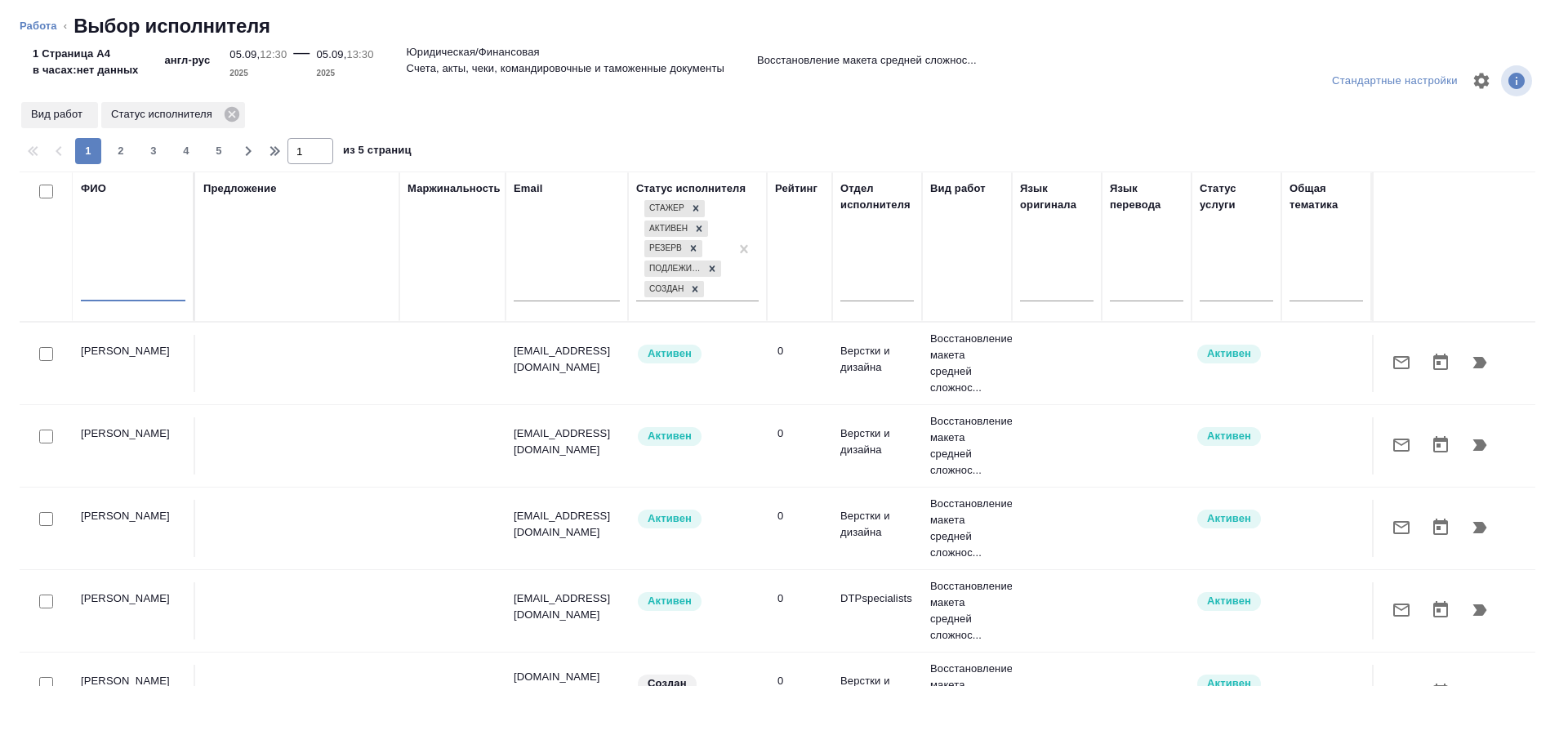
type textarea "x"
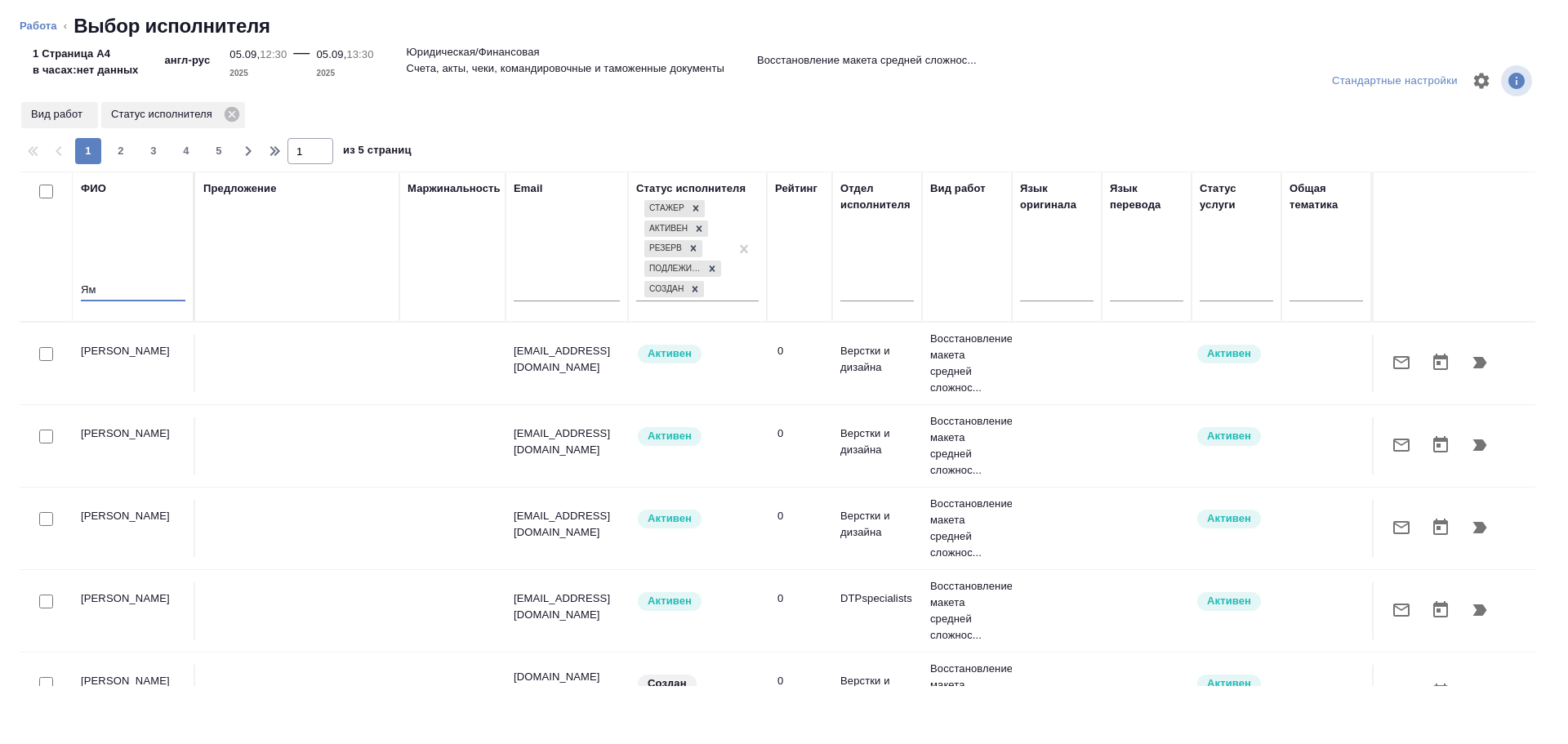
type input "Ямк"
type textarea "x"
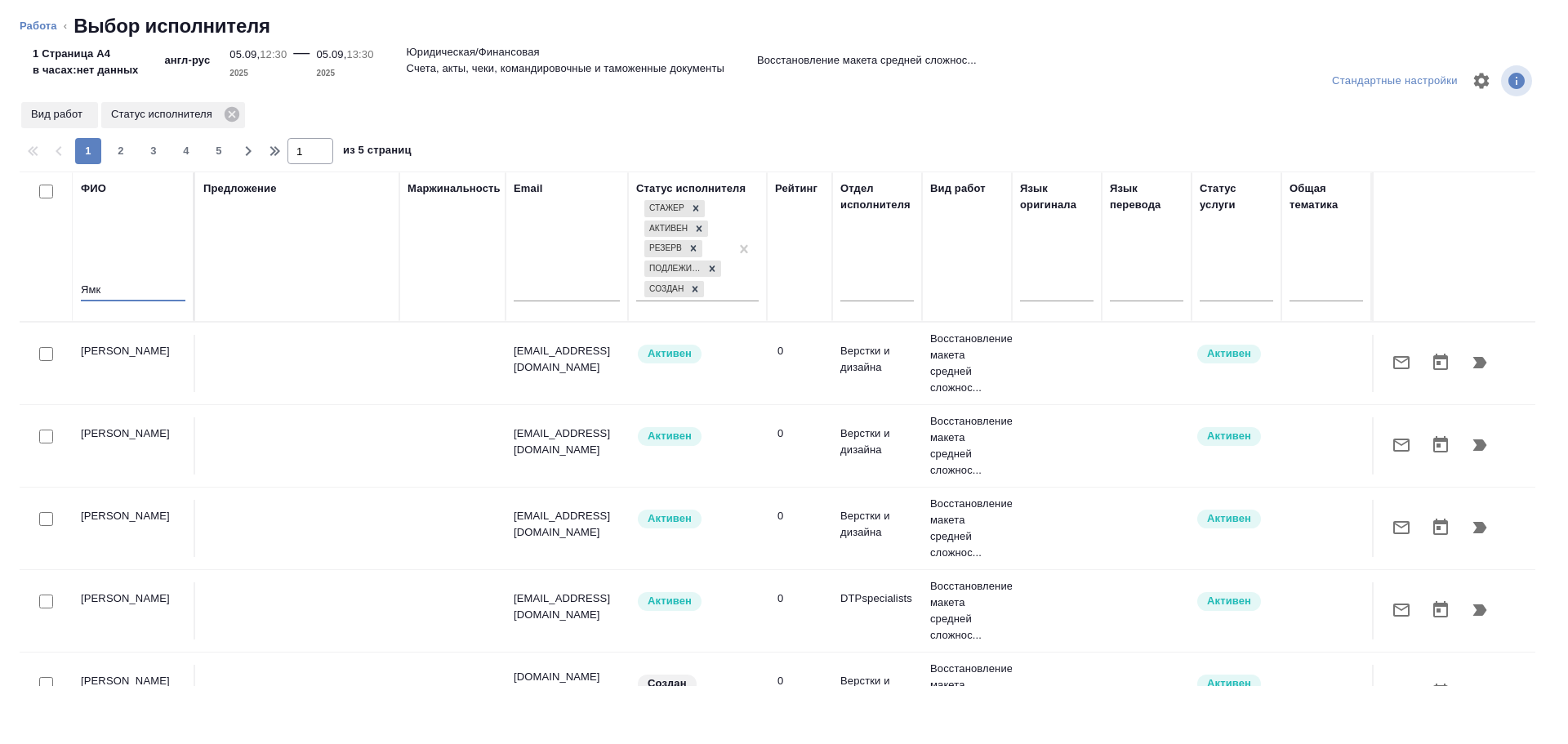
type textarea "x"
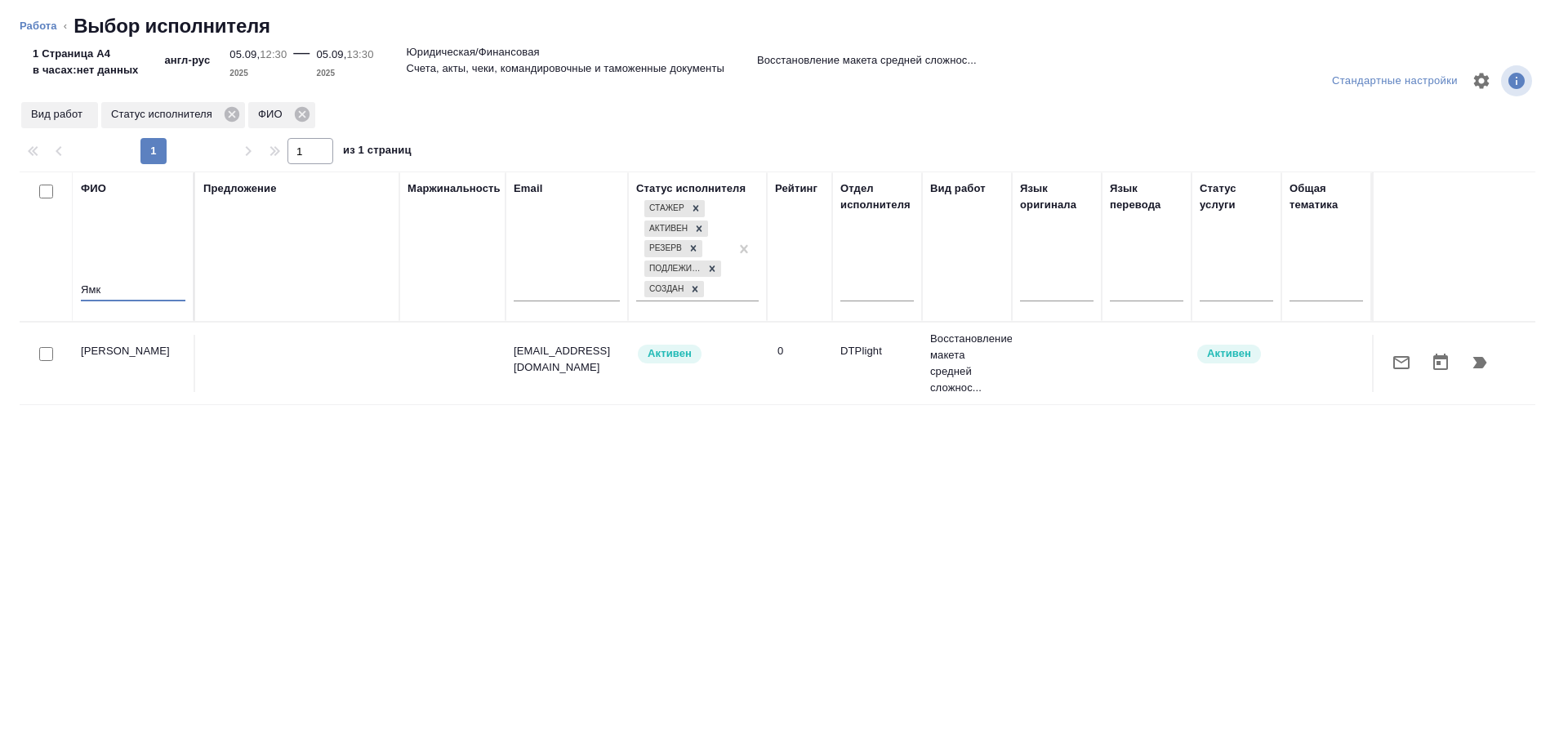
type input "Ямк"
click at [48, 357] on input "checkbox" at bounding box center [46, 354] width 14 height 14
checkbox input "true"
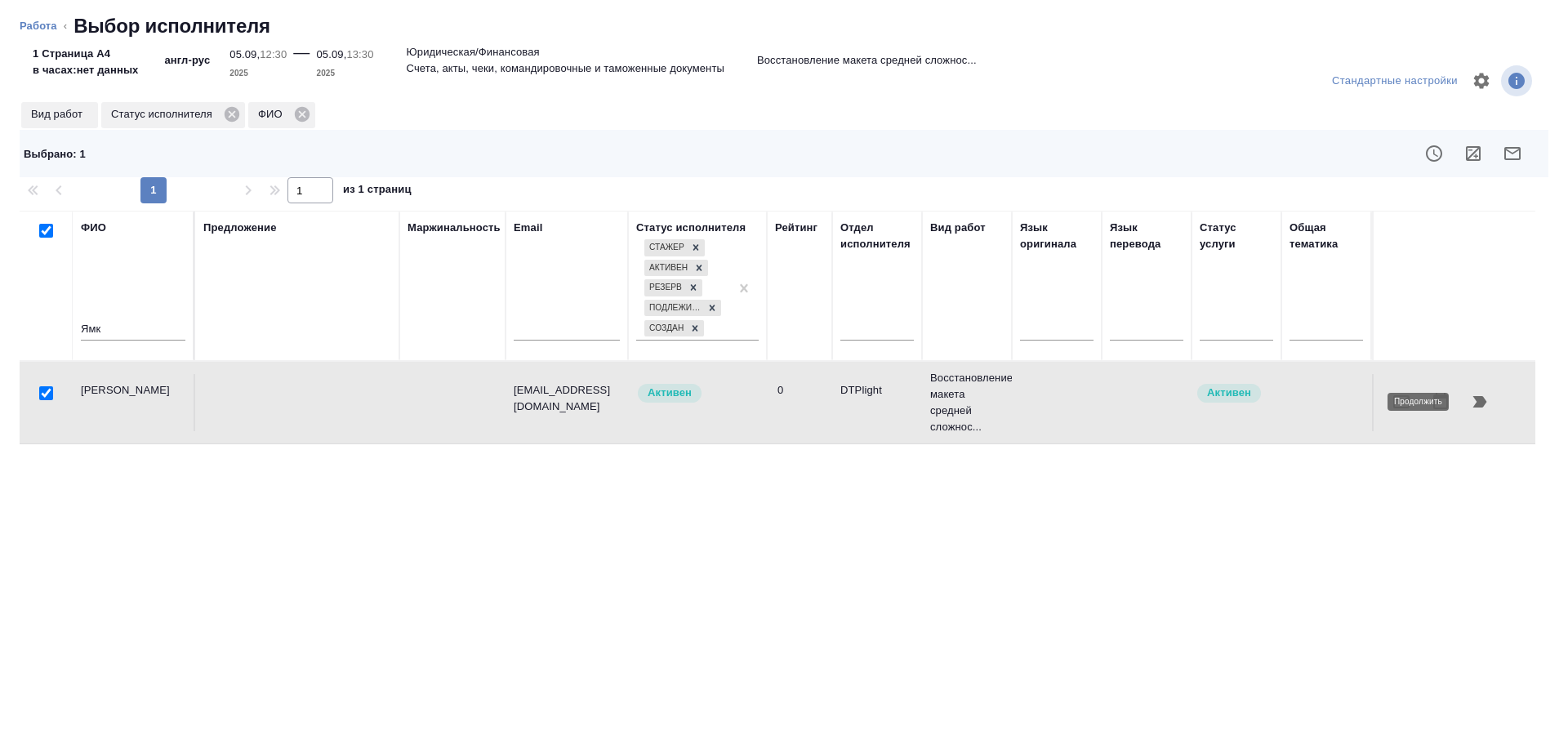
click at [1495, 407] on button "button" at bounding box center [1479, 401] width 39 height 39
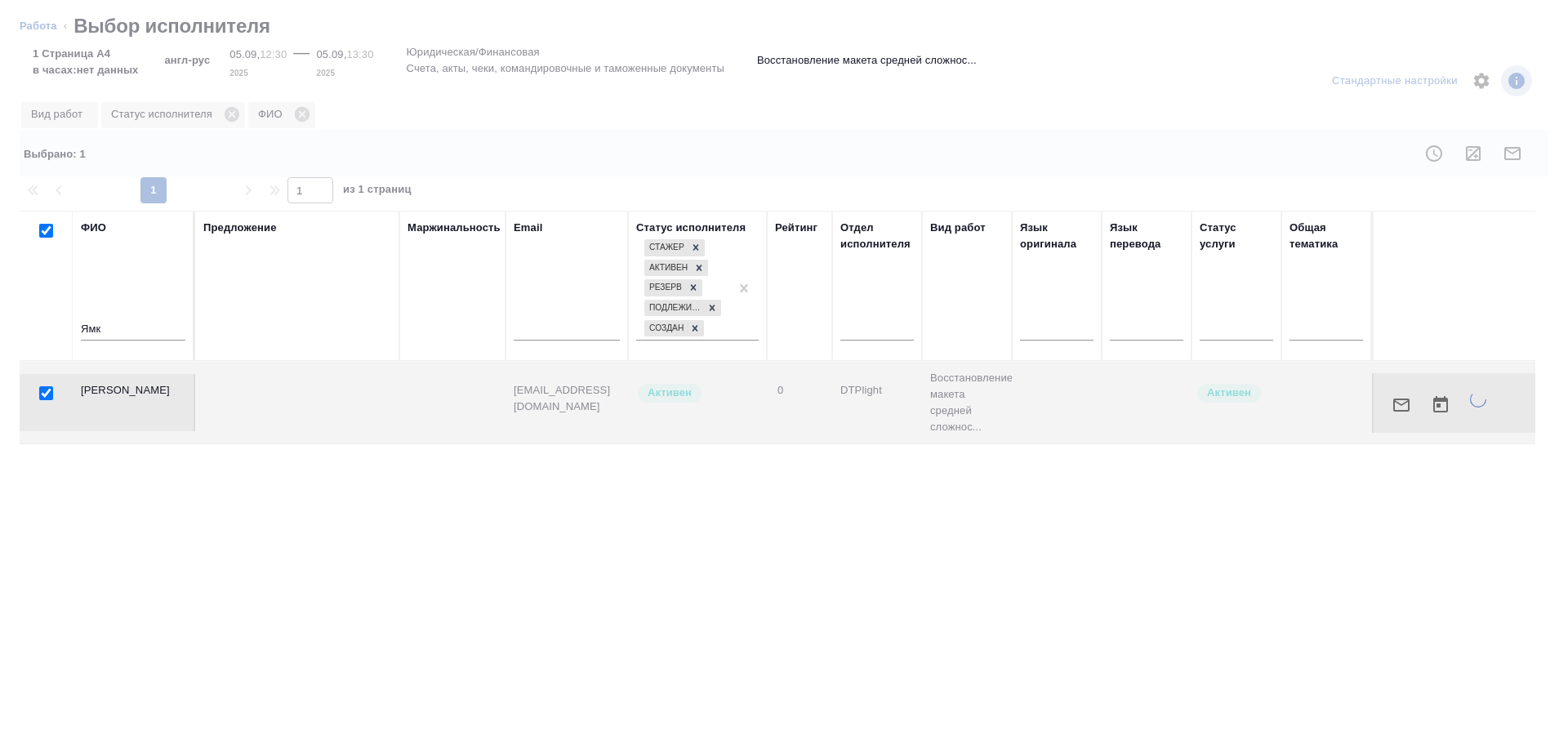
type textarea "x"
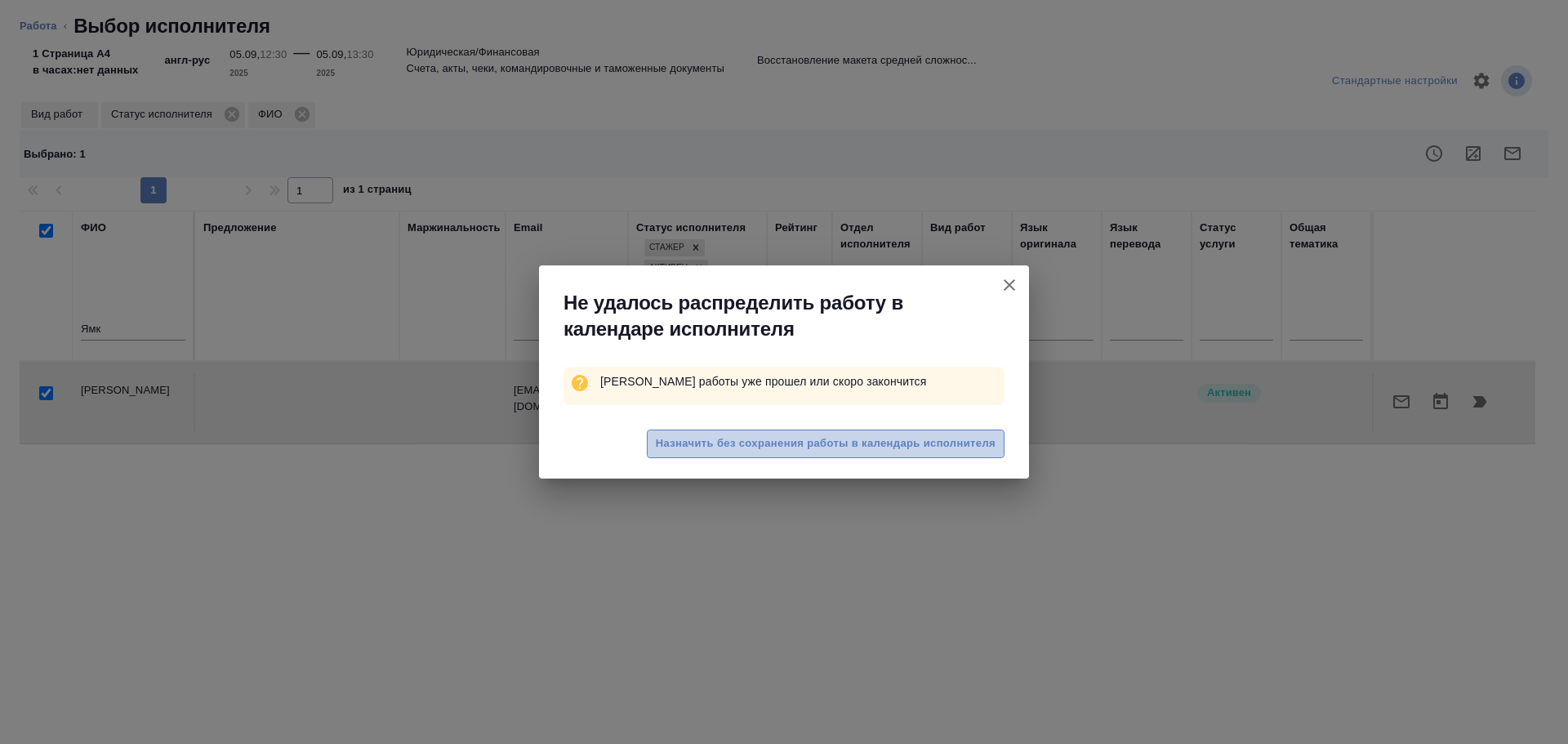
click at [861, 441] on span "Назначить без сохранения работы в календарь исполнителя" at bounding box center [825, 443] width 339 height 19
type textarea "x"
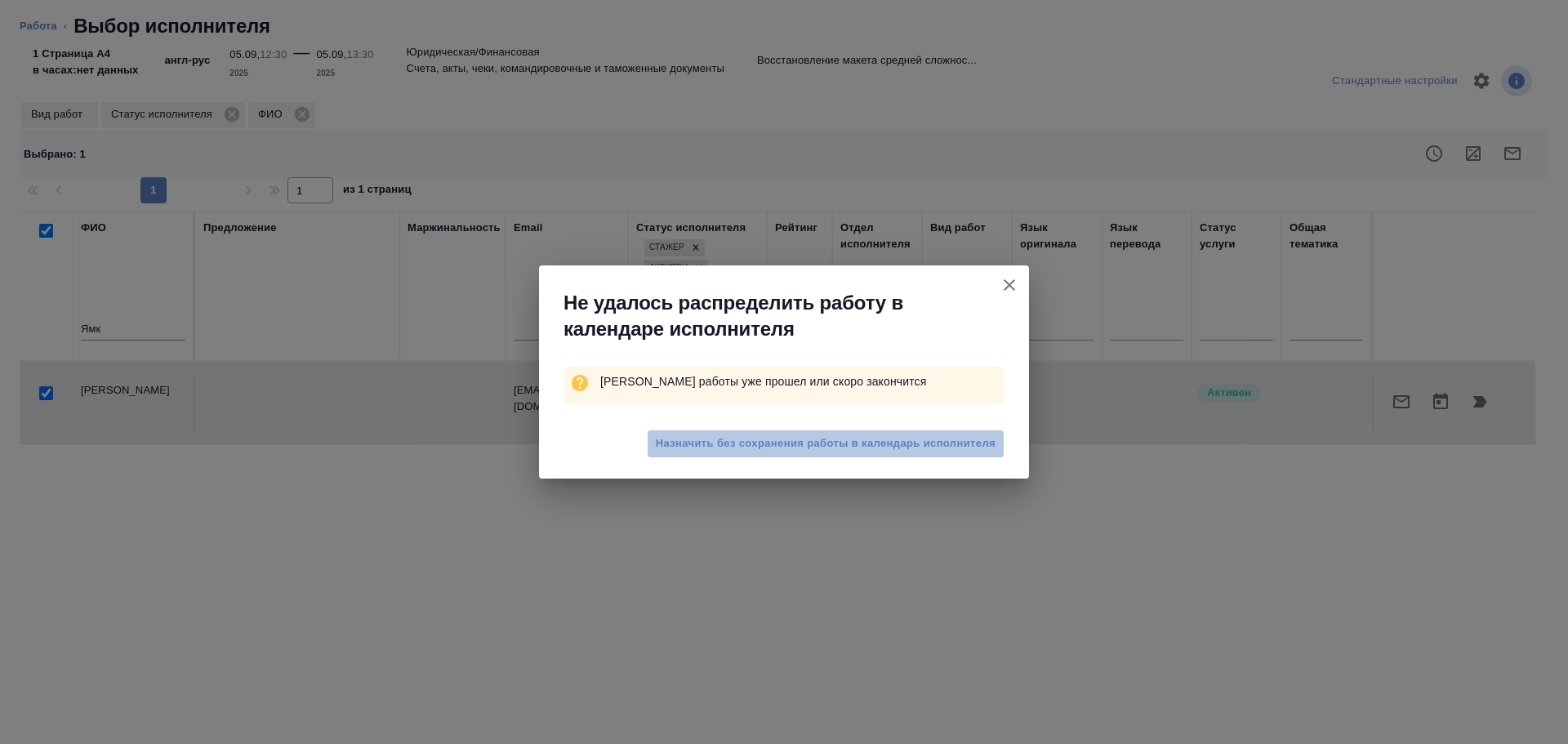
type textarea "x"
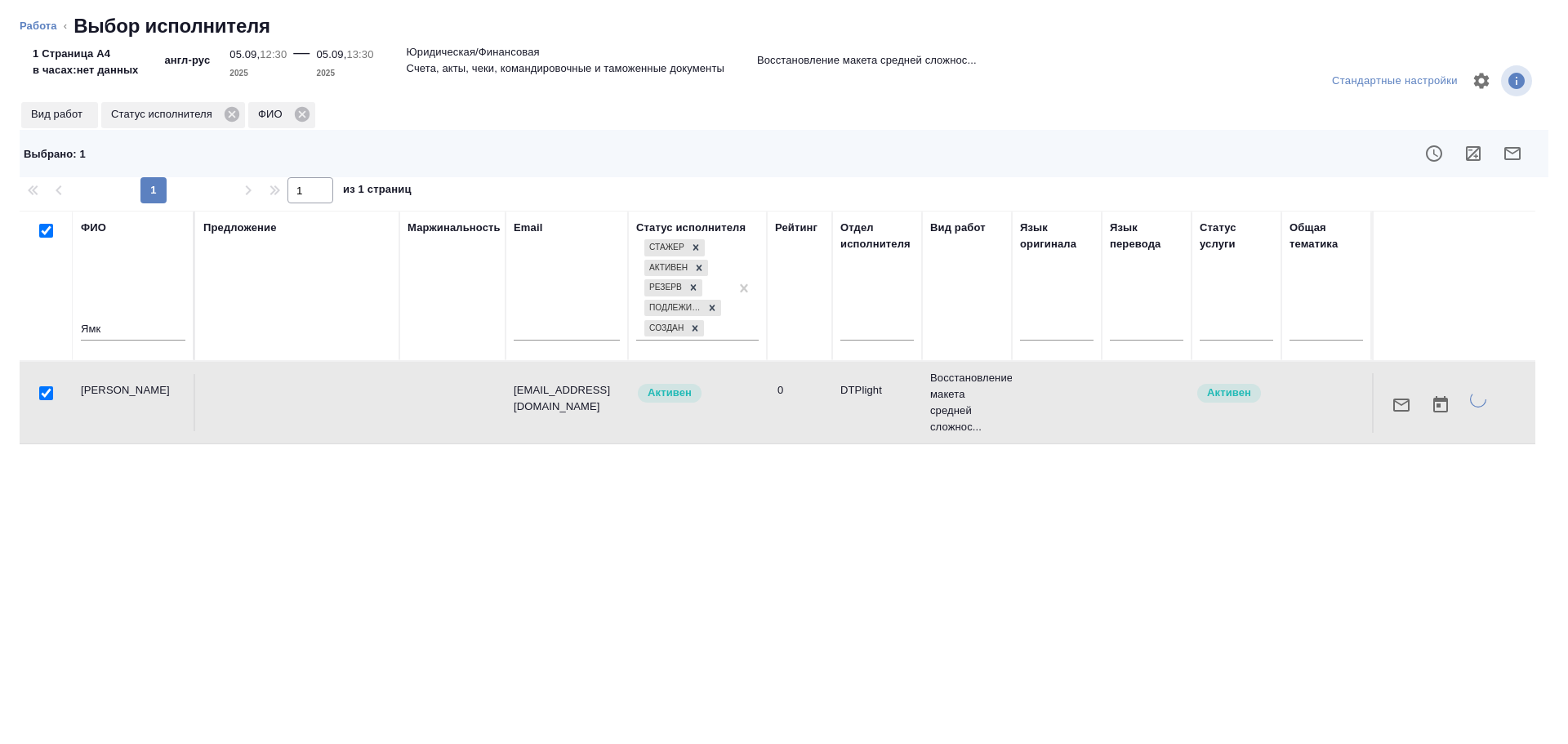
type textarea "x"
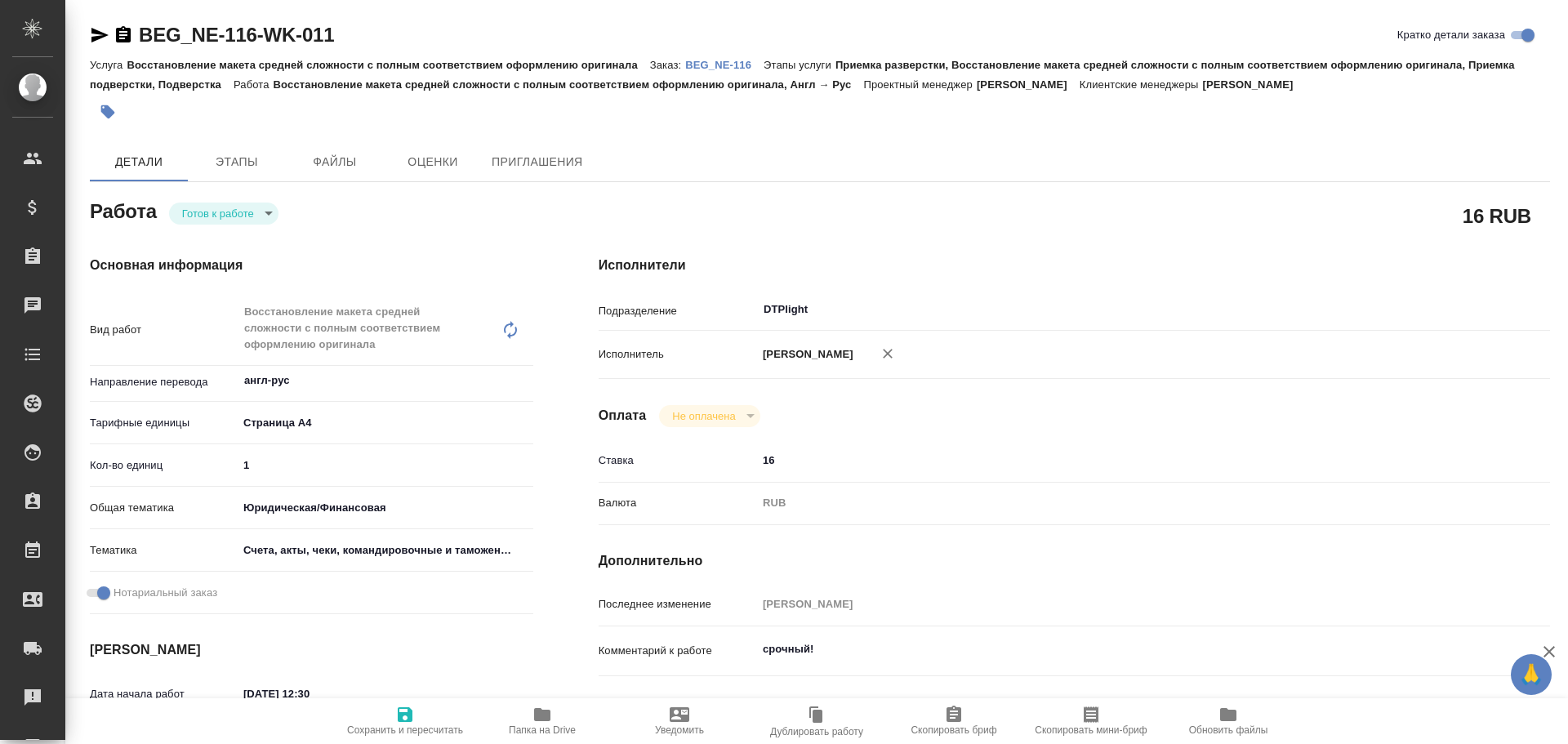
type textarea "x"
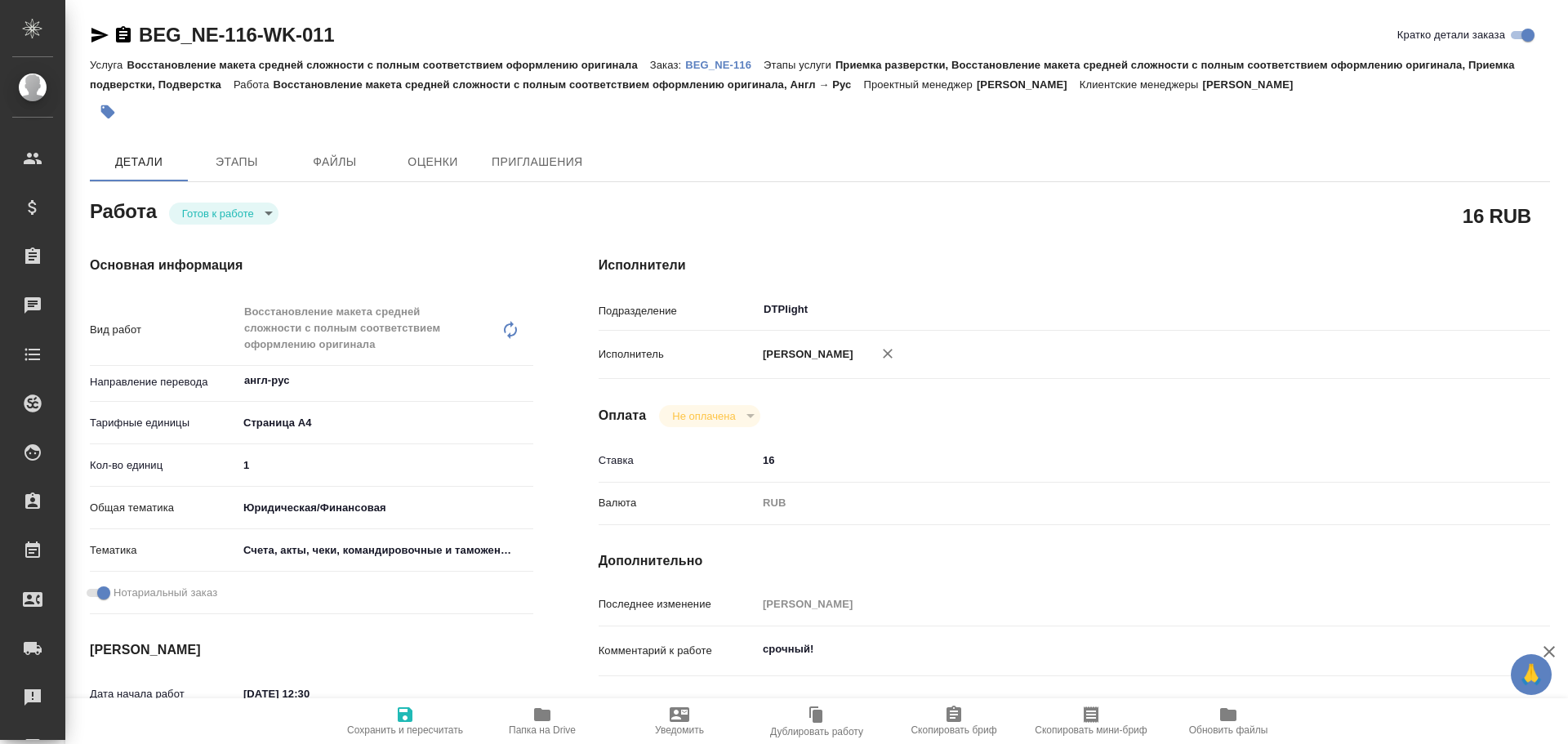
type textarea "x"
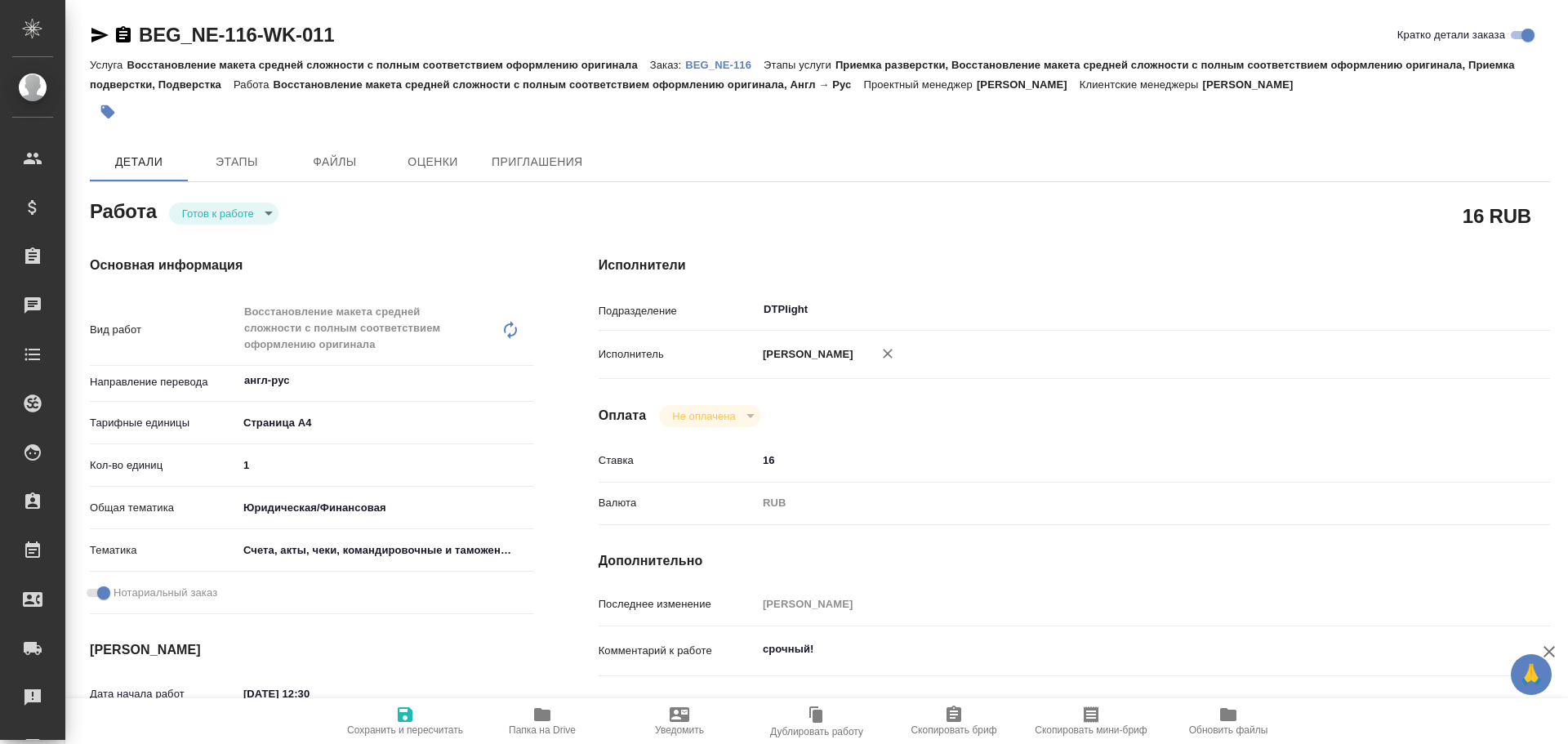
type textarea "x"
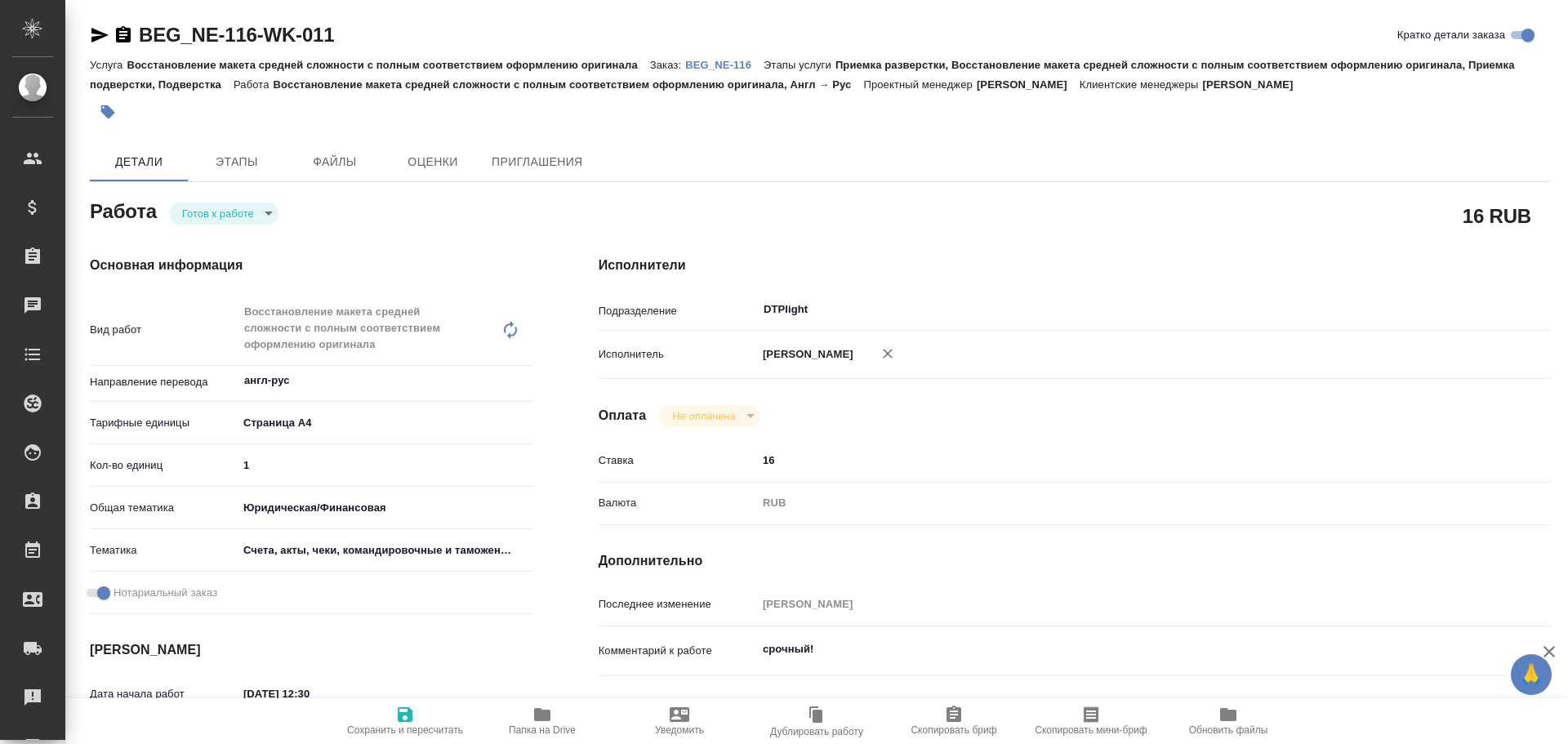
type textarea "x"
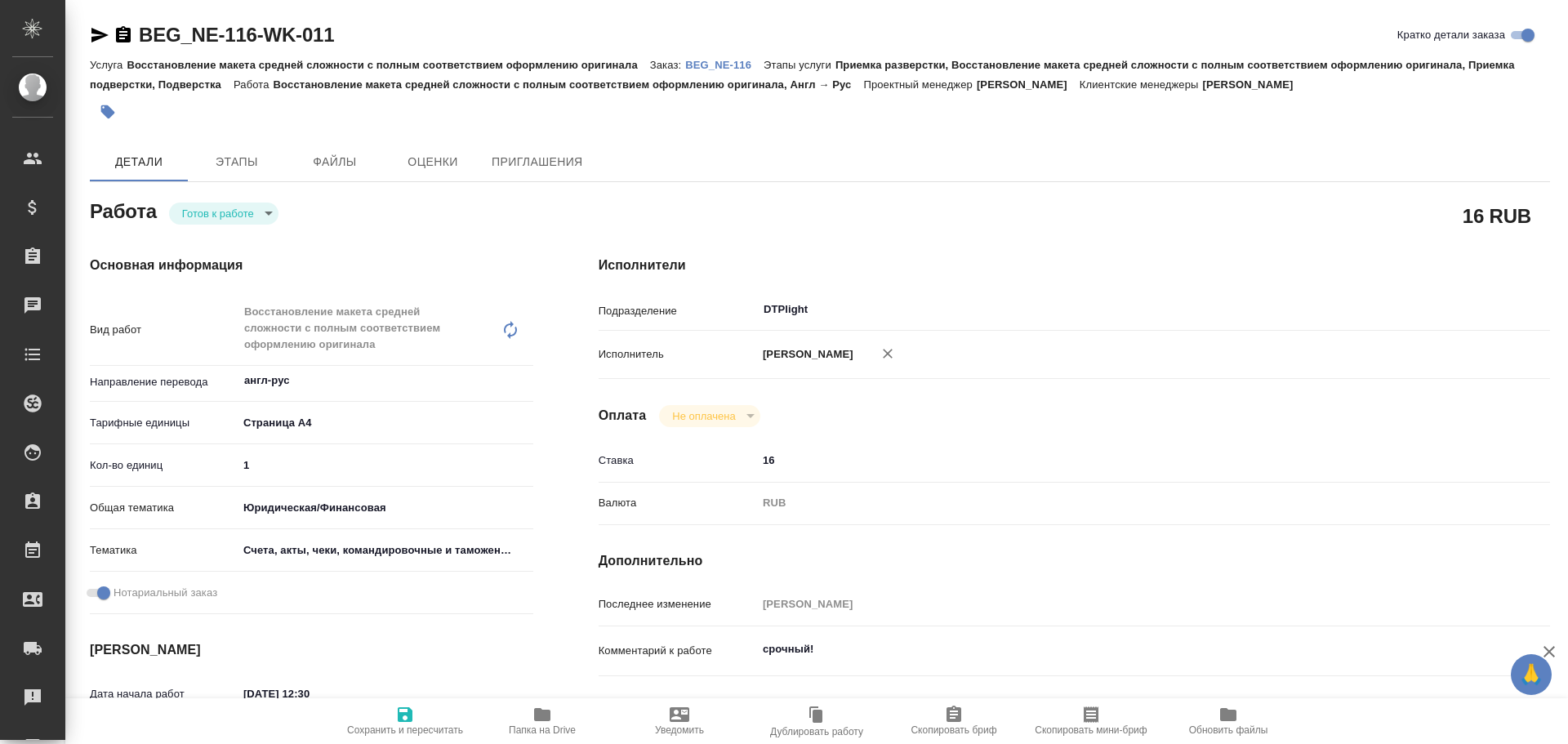
type textarea "x"
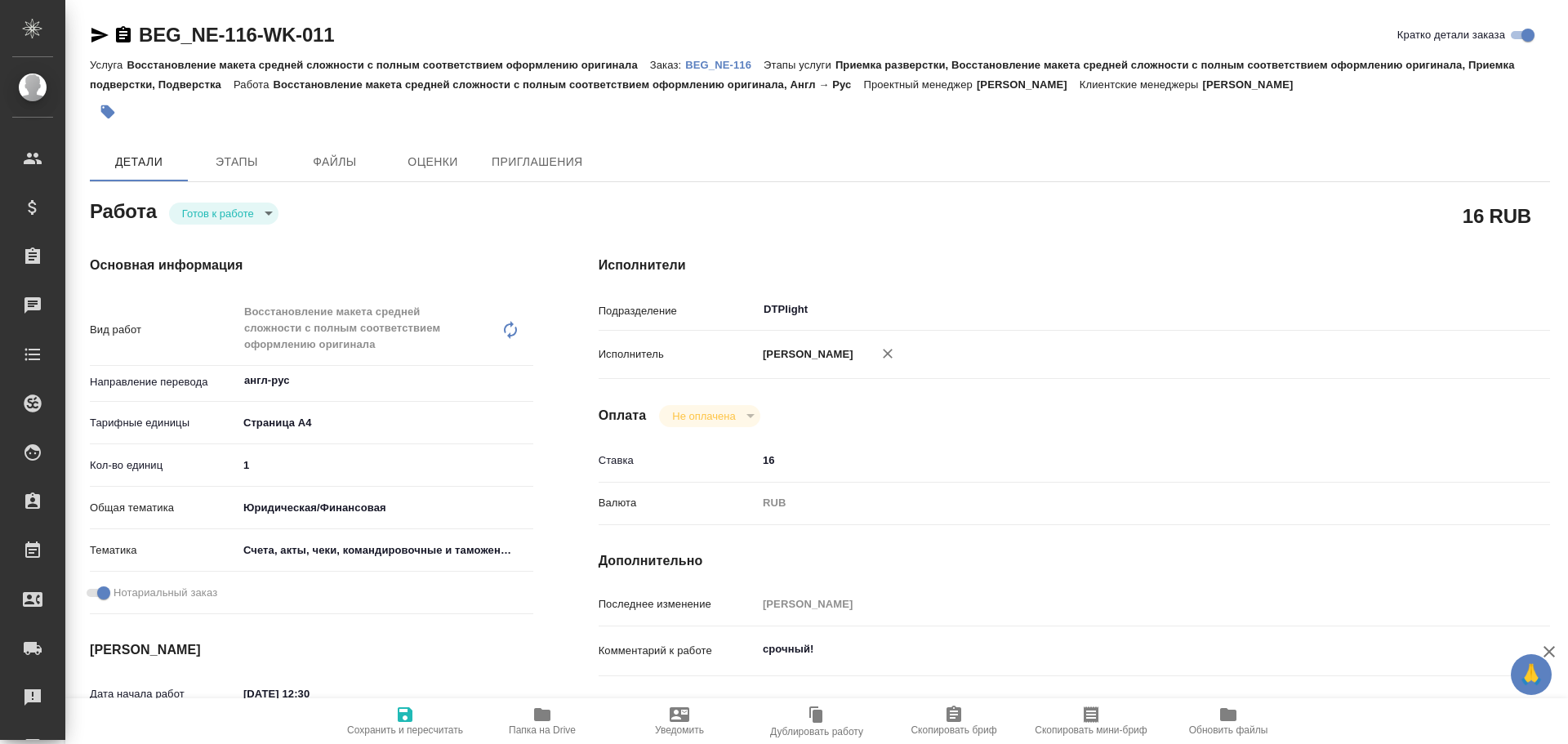
type textarea "x"
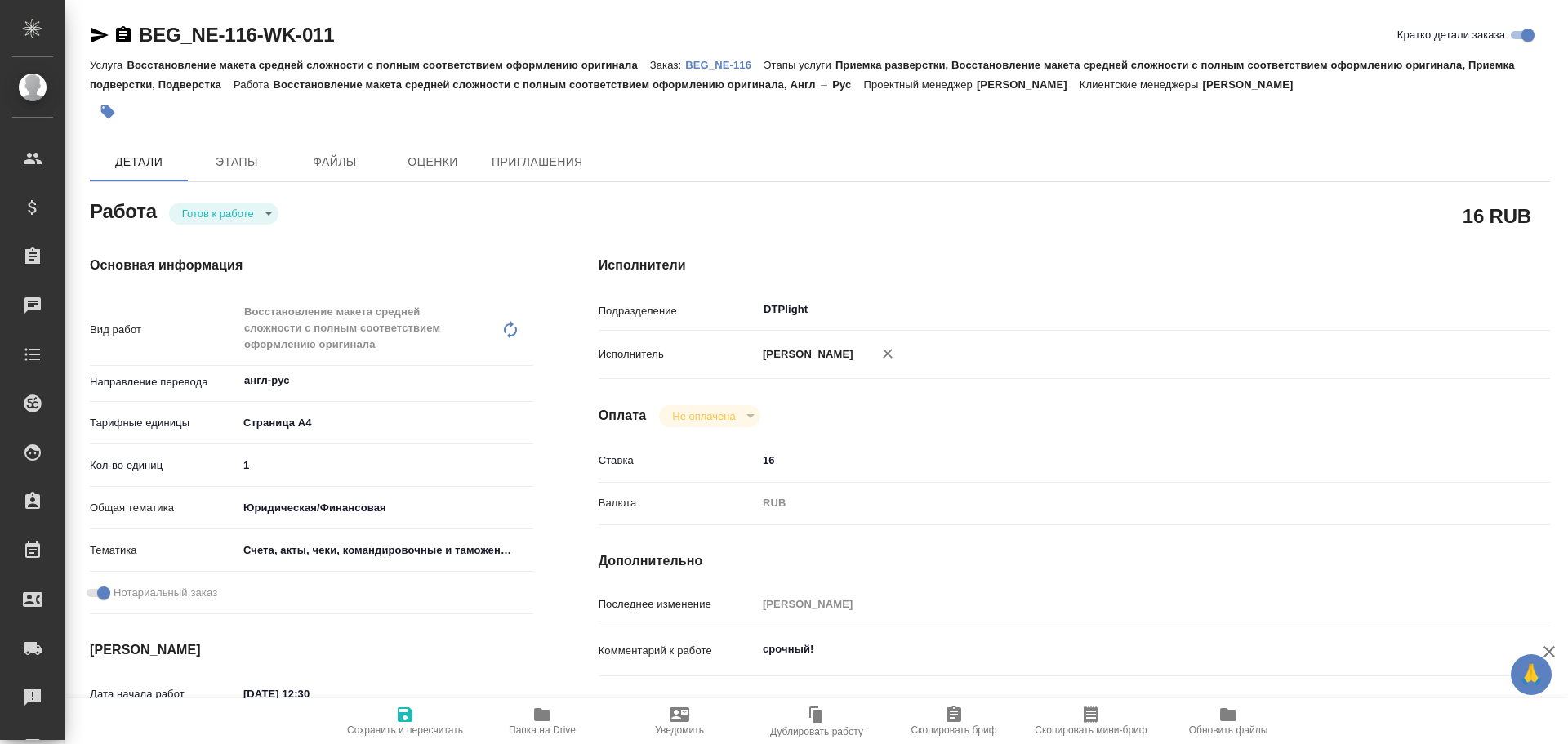
click at [218, 210] on body "🙏 .cls-1 fill:#fff; AWATERA Chulets [PERSON_NAME] Спецификации Заказы Чаты Todo…" at bounding box center [784, 372] width 1568 height 744
type textarea "x"
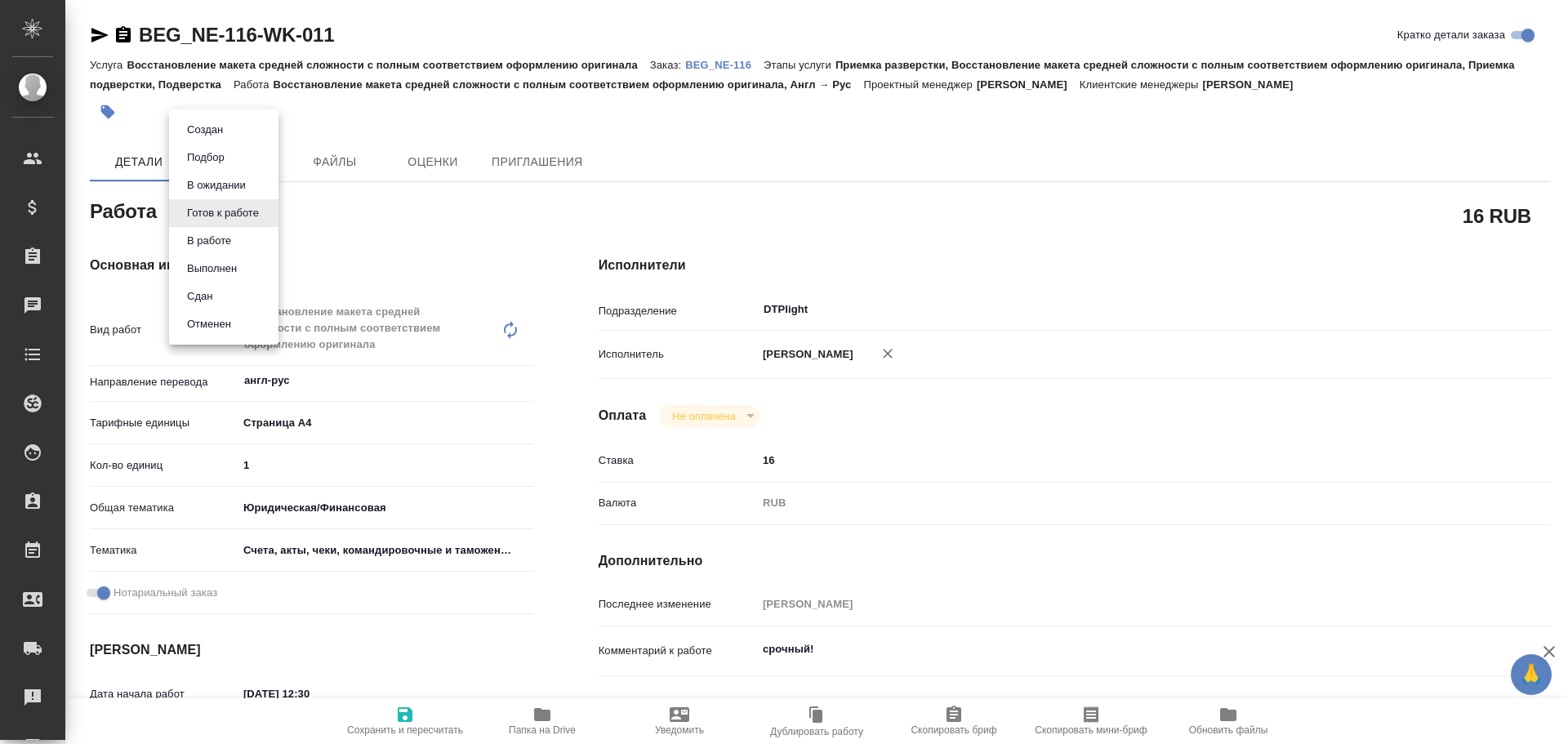
type textarea "x"
click at [209, 238] on button "В работе" at bounding box center [209, 241] width 54 height 18
type textarea "x"
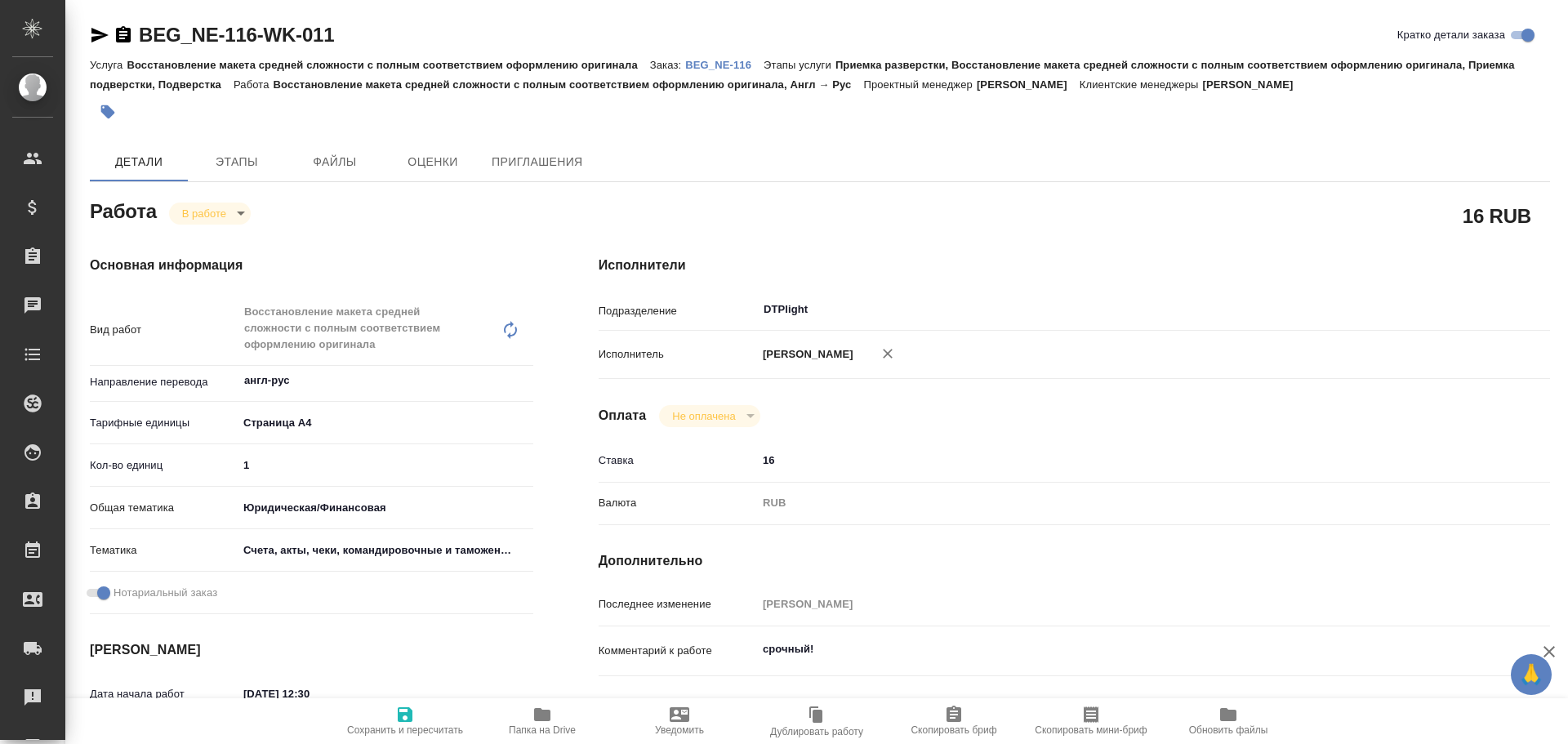
type textarea "x"
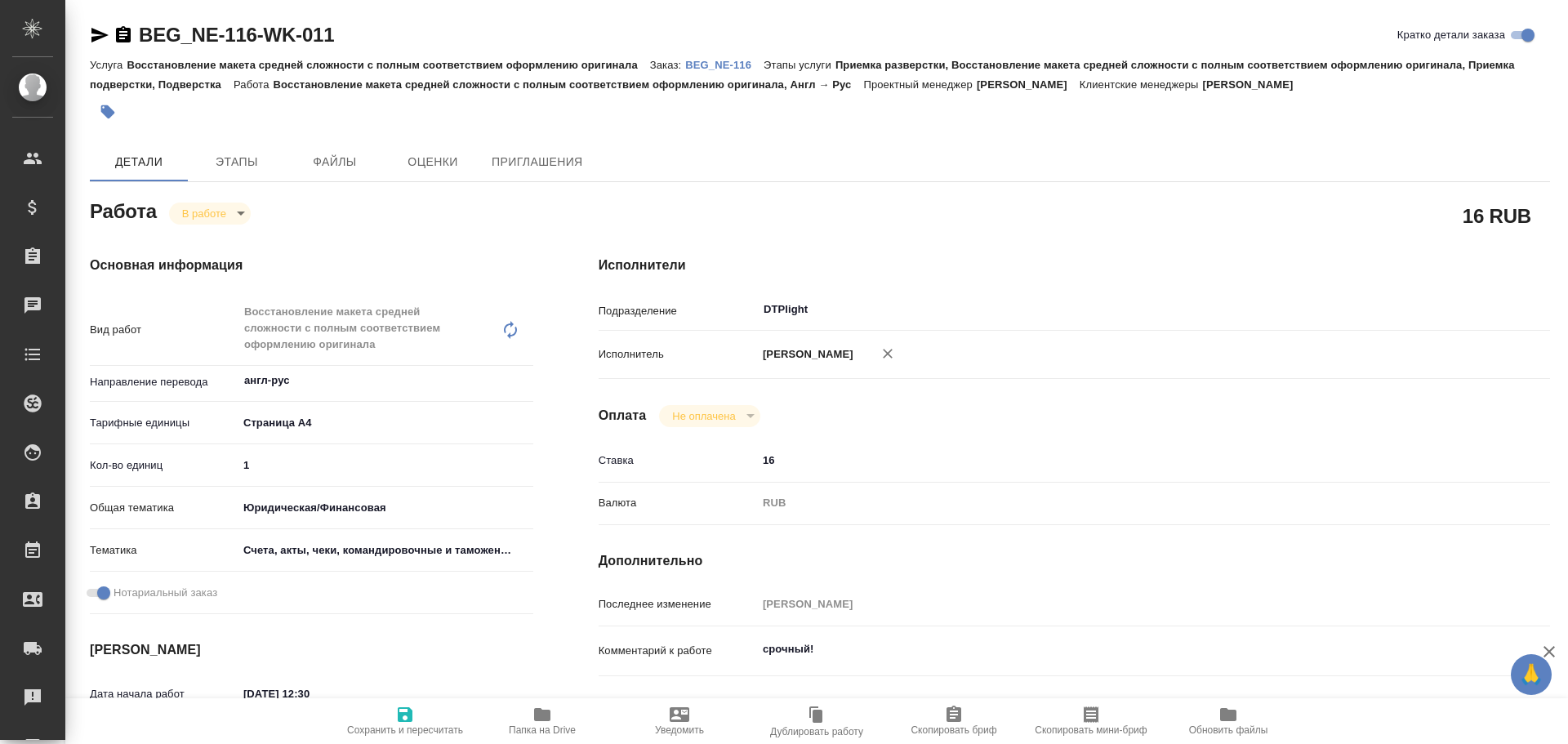
type textarea "x"
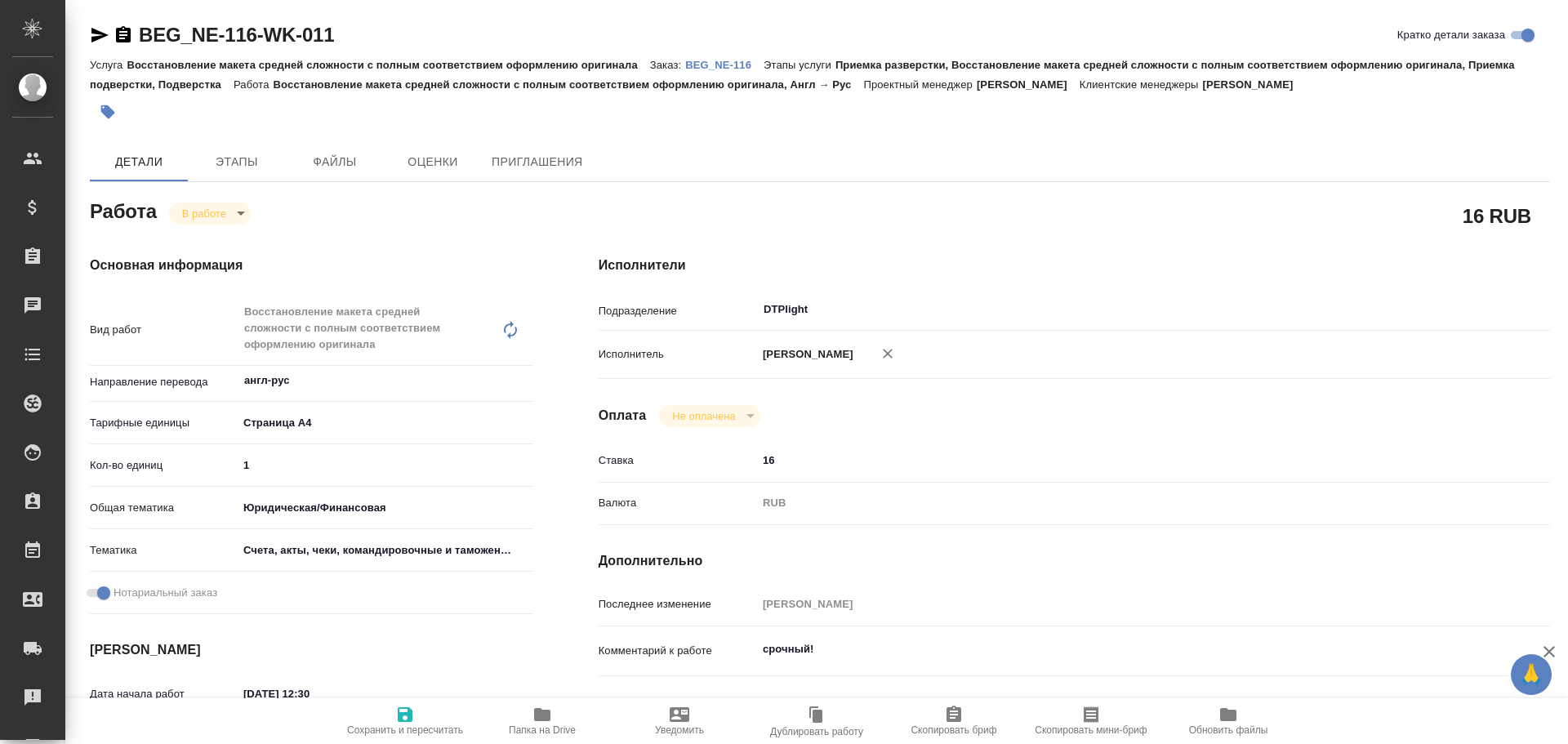
type textarea "x"
click at [400, 725] on span "Сохранить и пересчитать" at bounding box center [405, 730] width 116 height 12
type textarea "x"
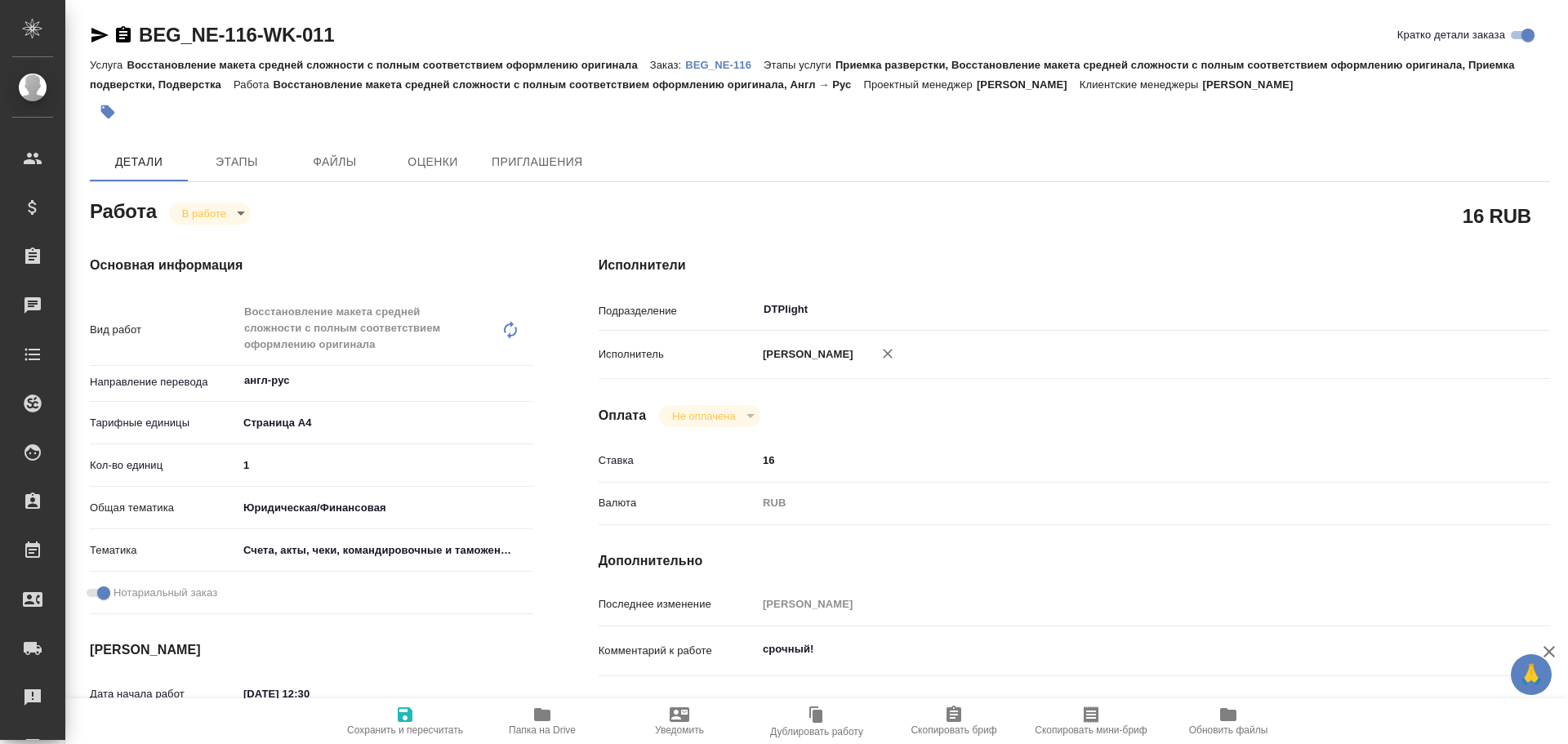
type textarea "x"
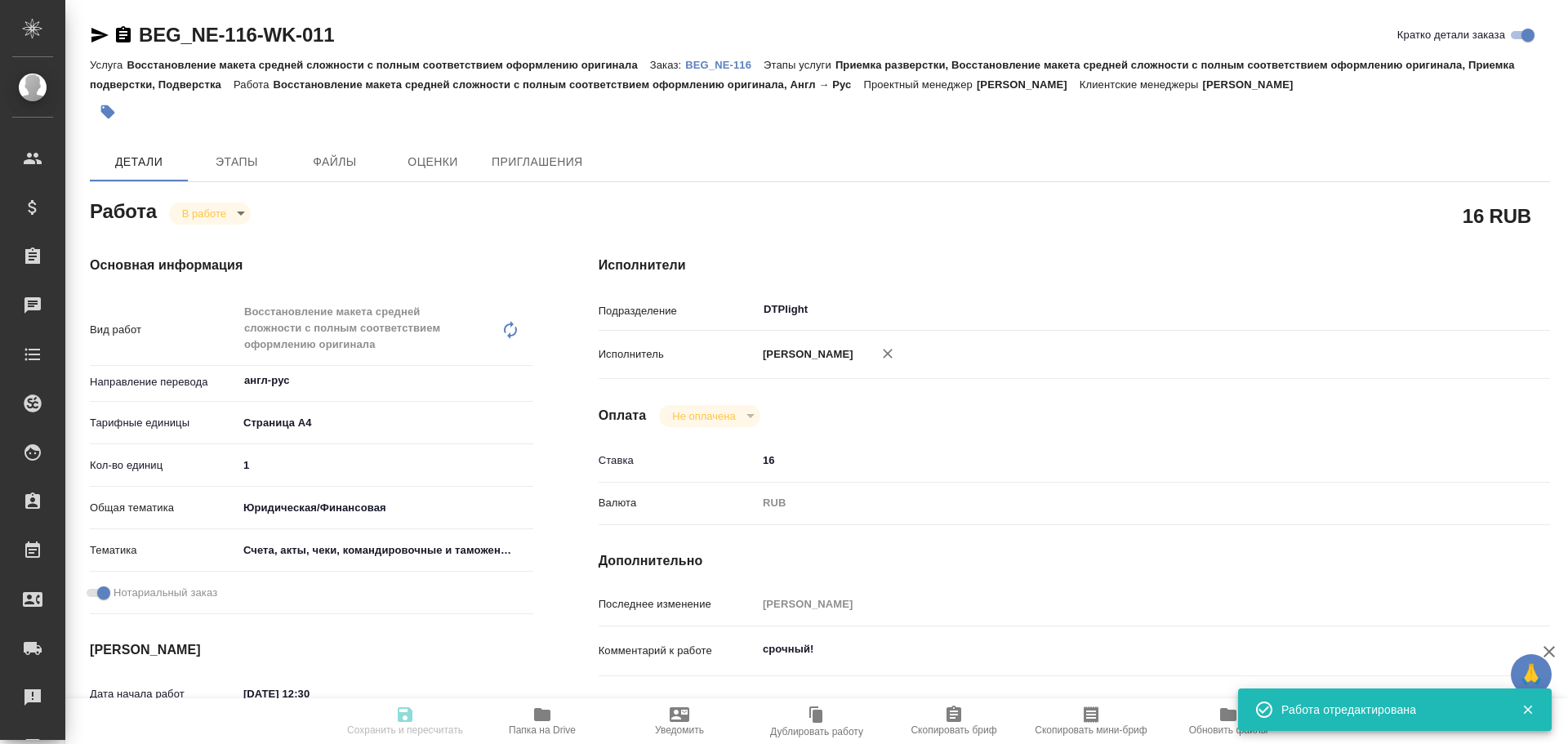
type textarea "x"
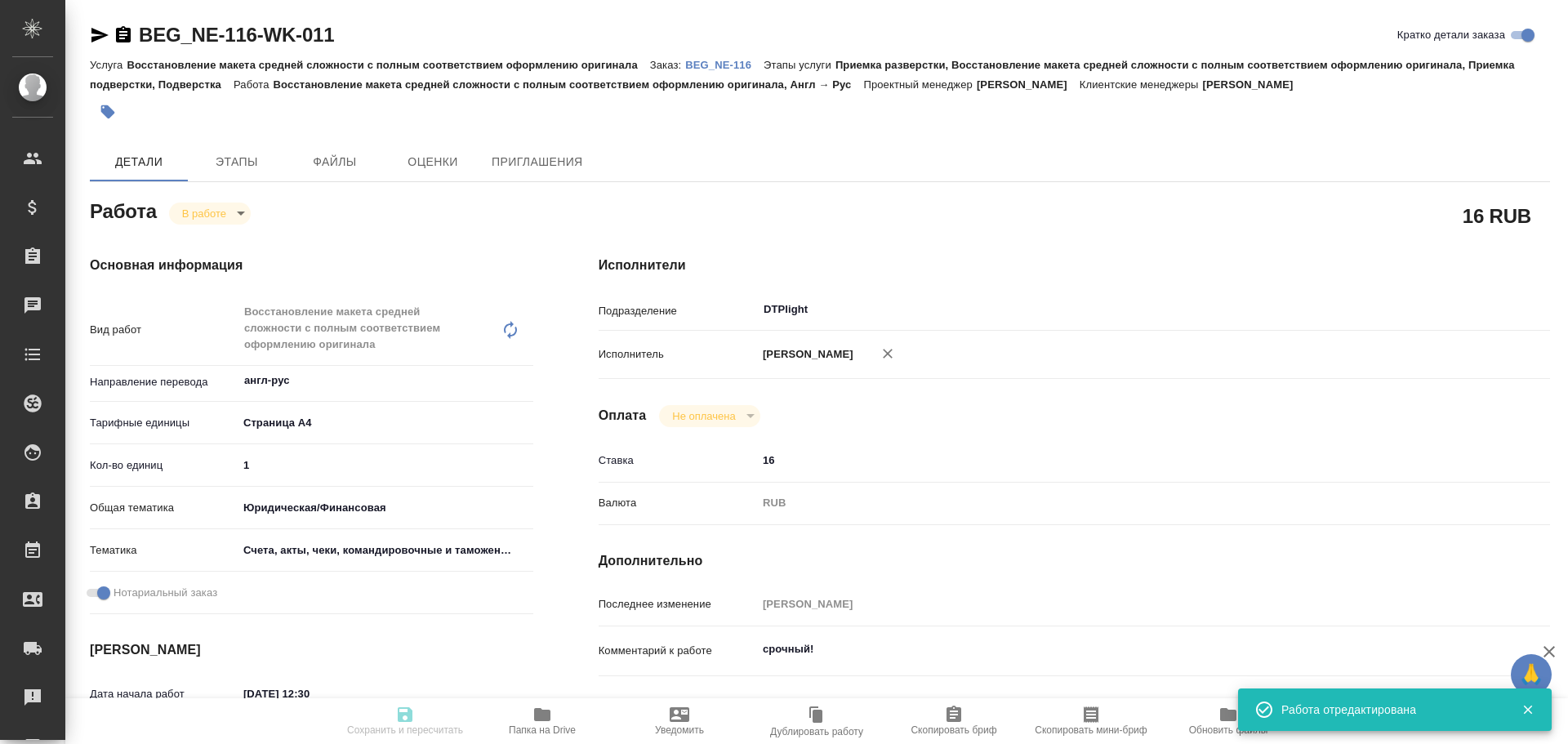
type textarea "x"
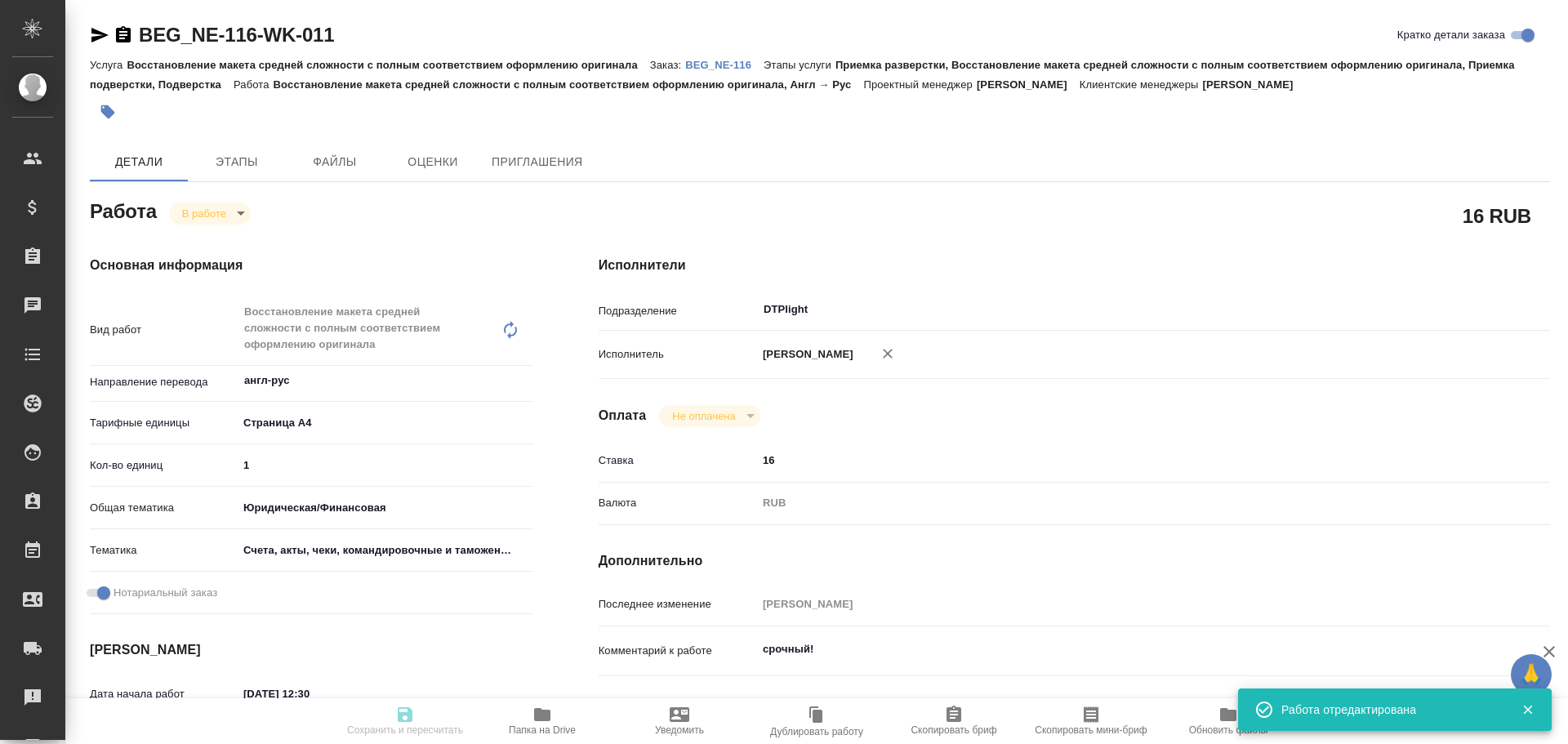
type input "inProgress"
type textarea "Восстановление макета средней сложности с полным соответствием оформлению ориги…"
type textarea "x"
type input "англ-рус"
type input "5f036ec4e16dec2d6b59c8ff"
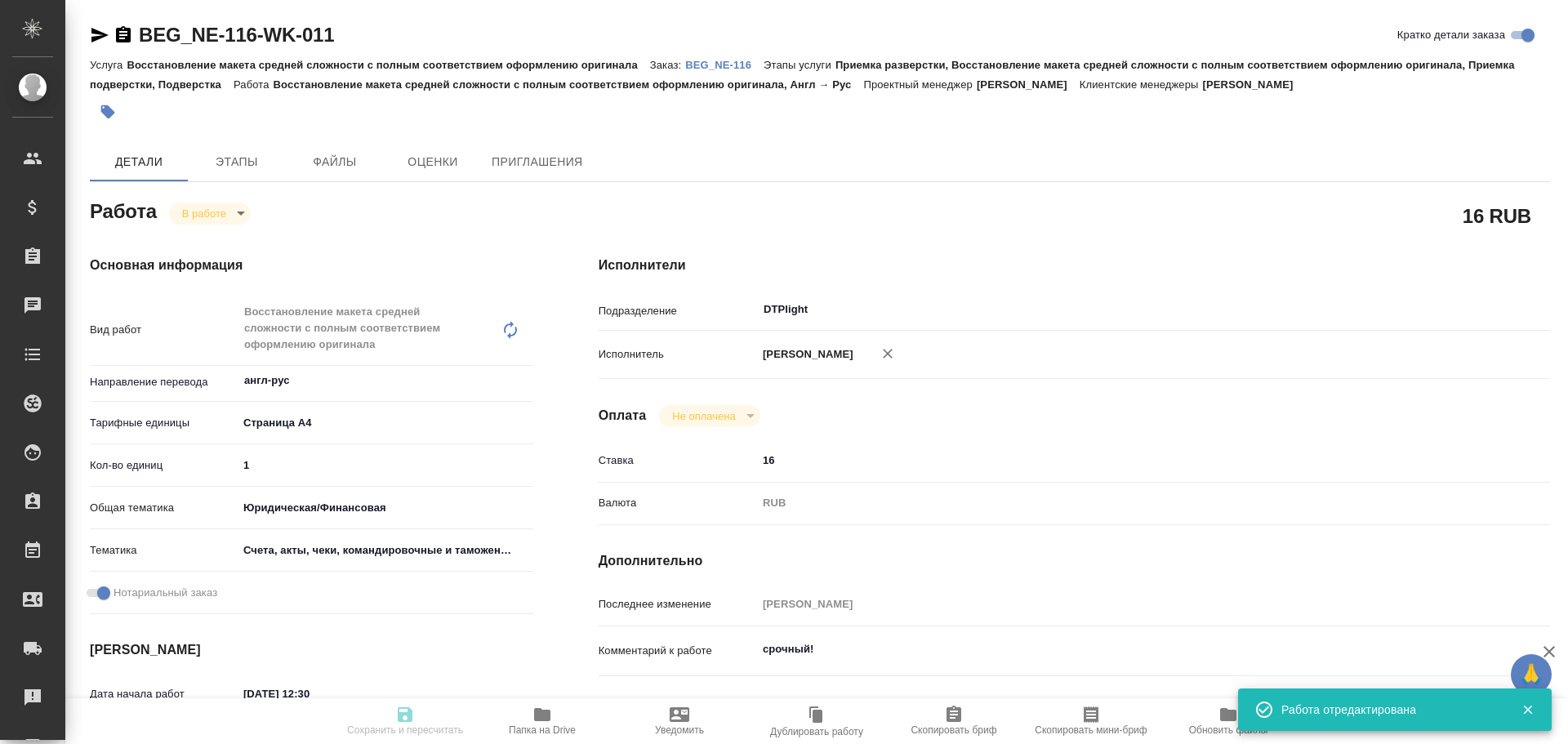
type input "1"
type input "yr-fn"
type input "5f647205b73bc97568ca66c0"
checkbox input "true"
type input "[DATE] 12:30"
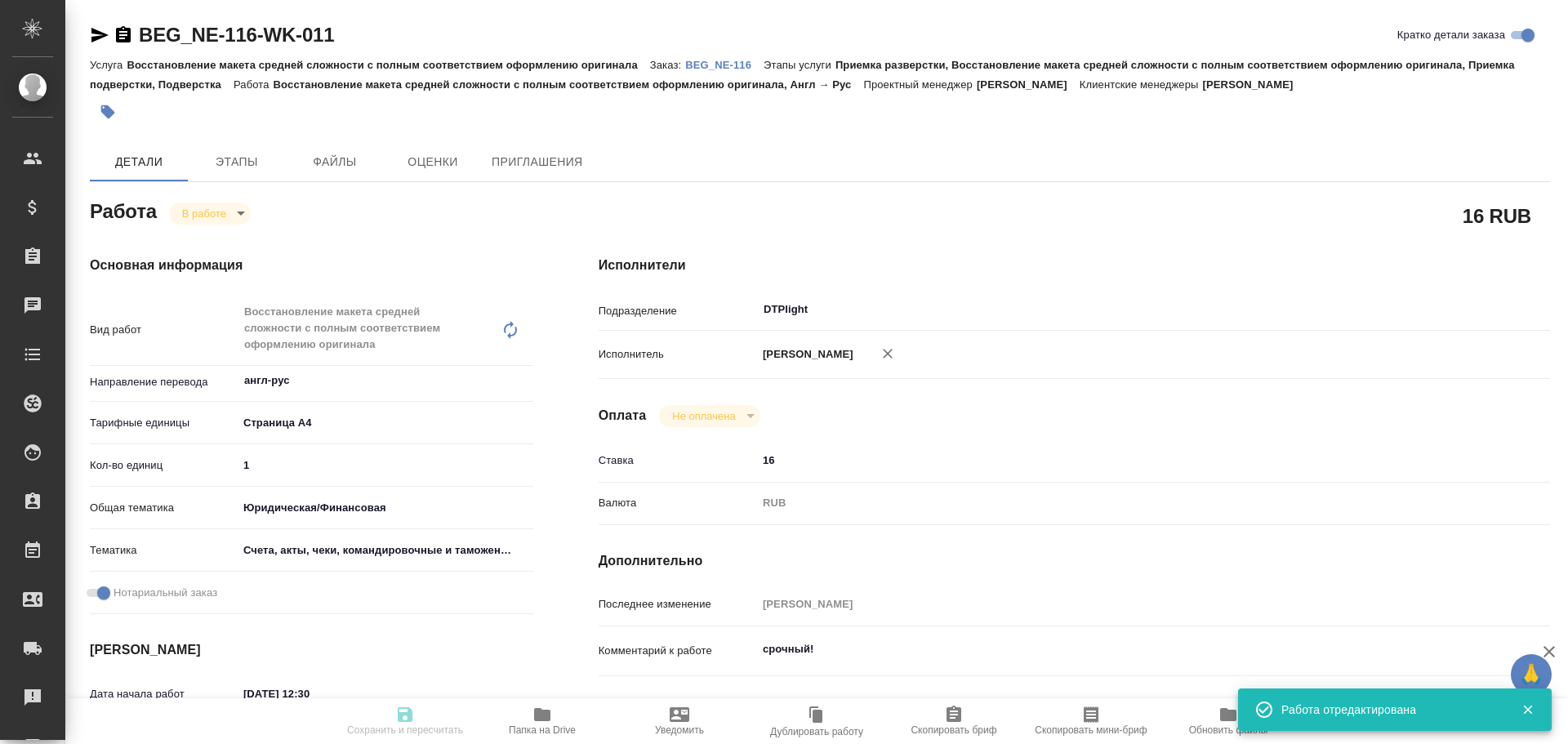
type input "[DATE] 13:06"
type input "[DATE] 13:30"
type input "[DATE] 17:30"
type input "DTPlight"
type input "notPayed"
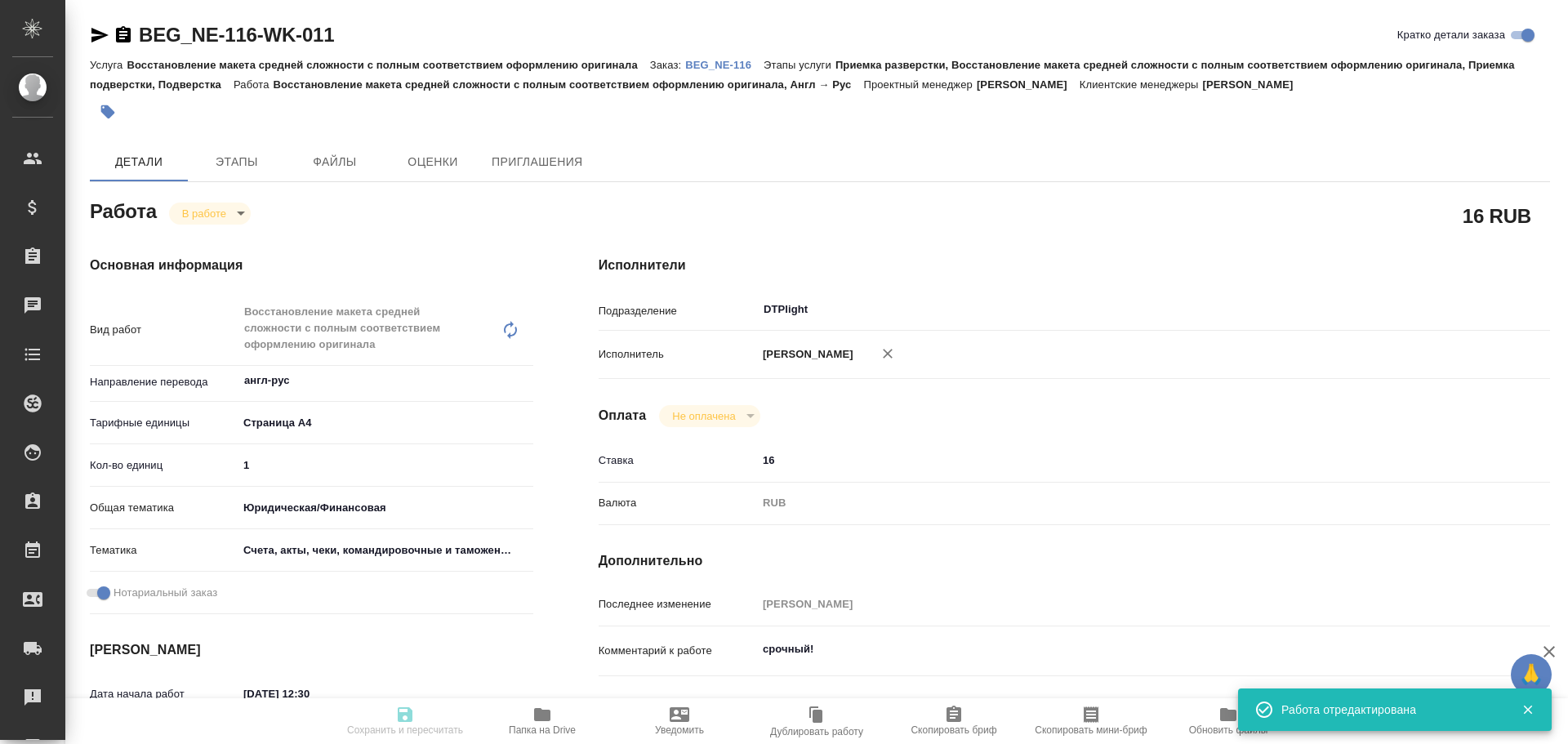
type input "16"
type input "RUB"
type input "[PERSON_NAME]"
type textarea "срочный!"
type textarea "x"
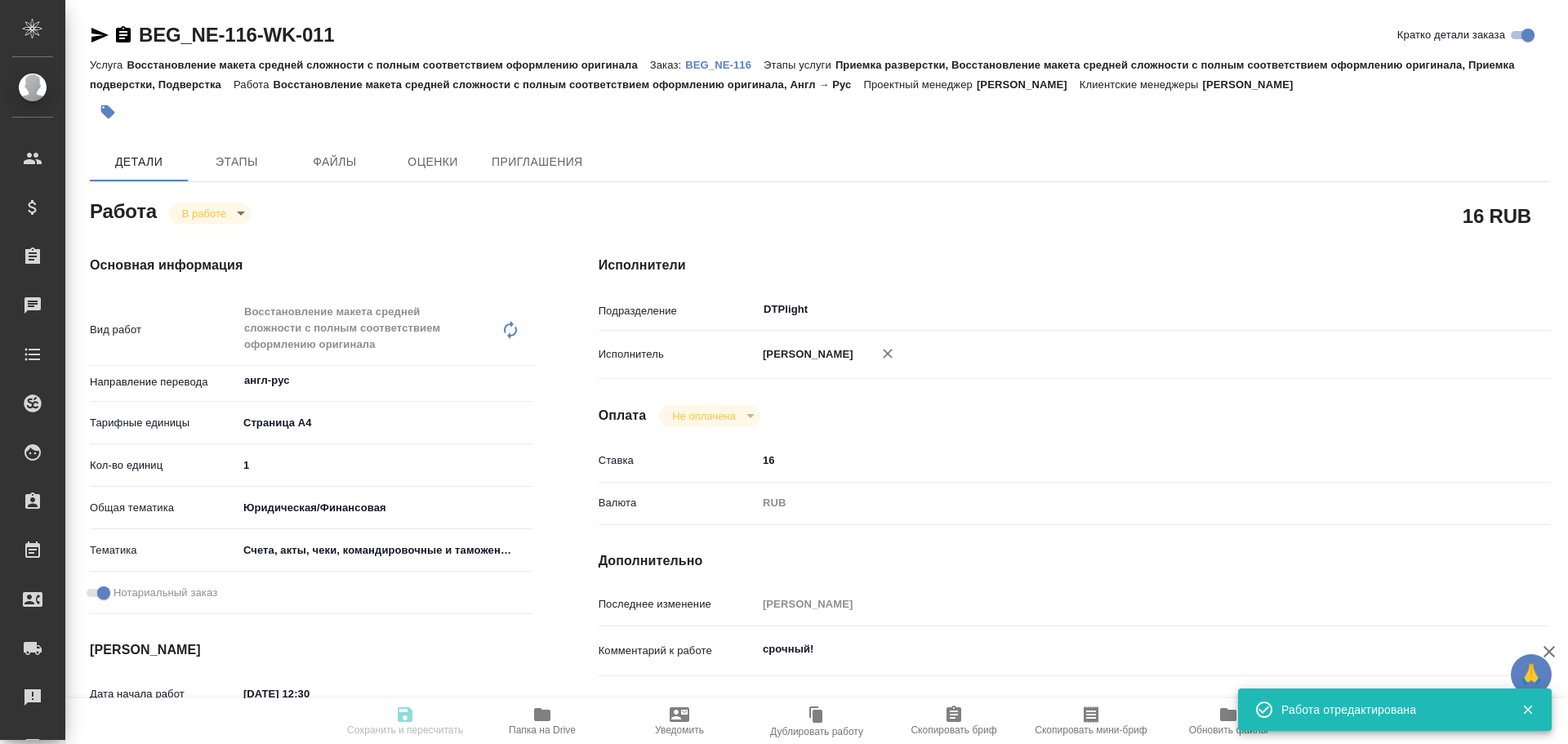
type textarea "/Clients/ООО "Национал электрик"/Orders/BEG_NE-116/DTP/BEG_NE-116-WK-011"
type textarea "x"
type input "BEG_NE-116"
type input "Восстановление макета средней сложности с полным соответствием оформлению ориги…"
type input "Приемка разверстки, Восстановление макета средней сложности с полным соответств…"
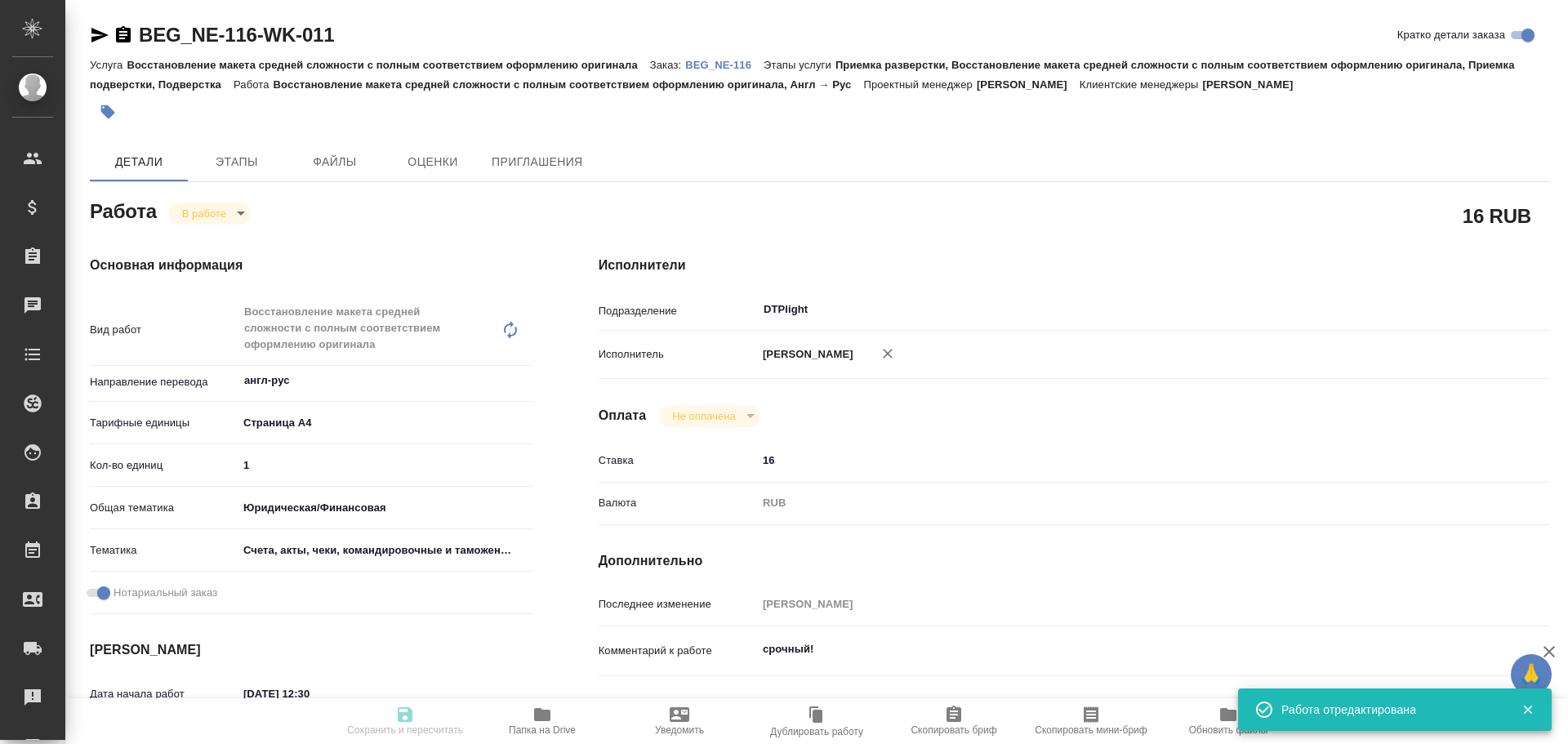
type input "[PERSON_NAME]"
type input "/Clients/ООО "Национал электрик"/Orders/BEG_NE-116"
type textarea "x"
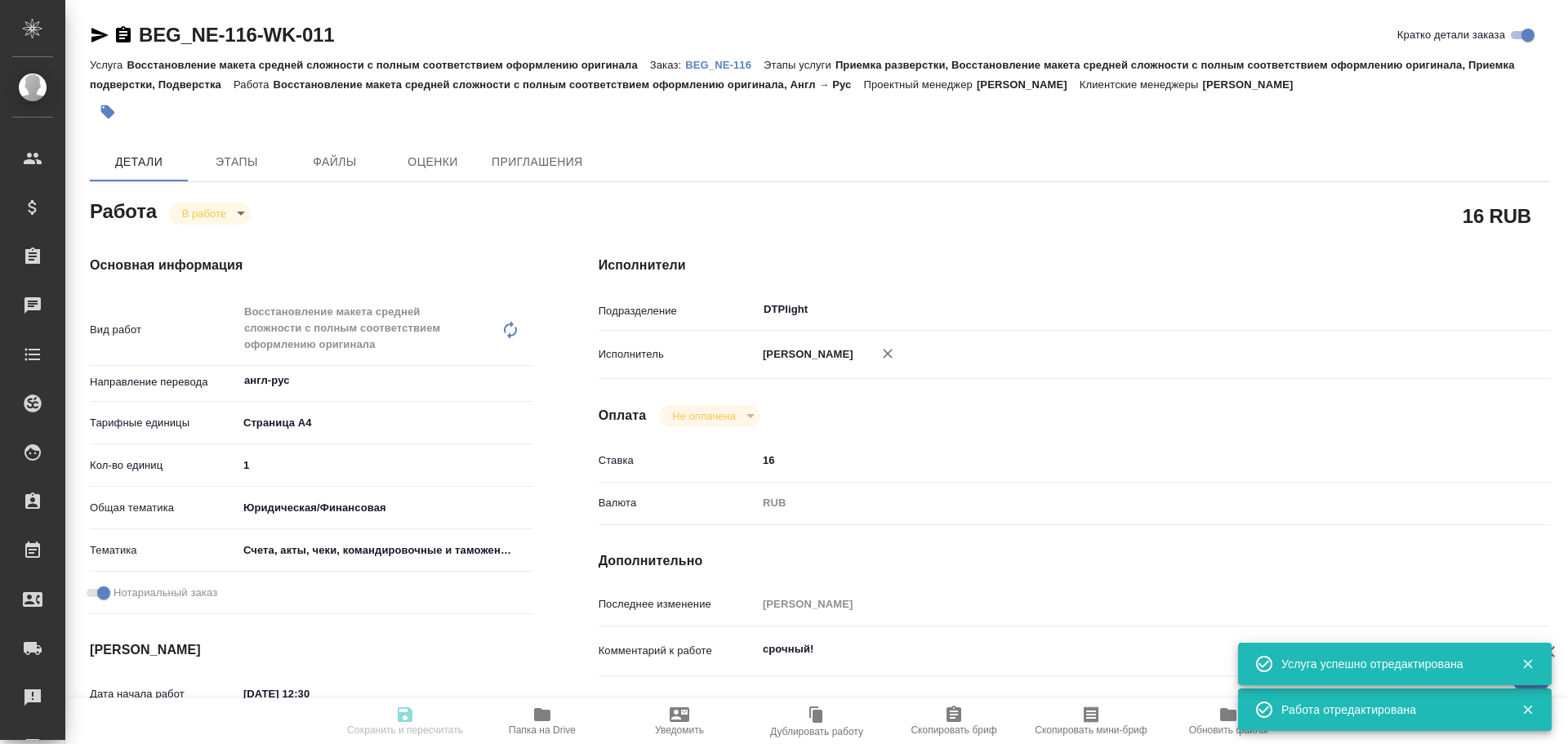
type textarea "x"
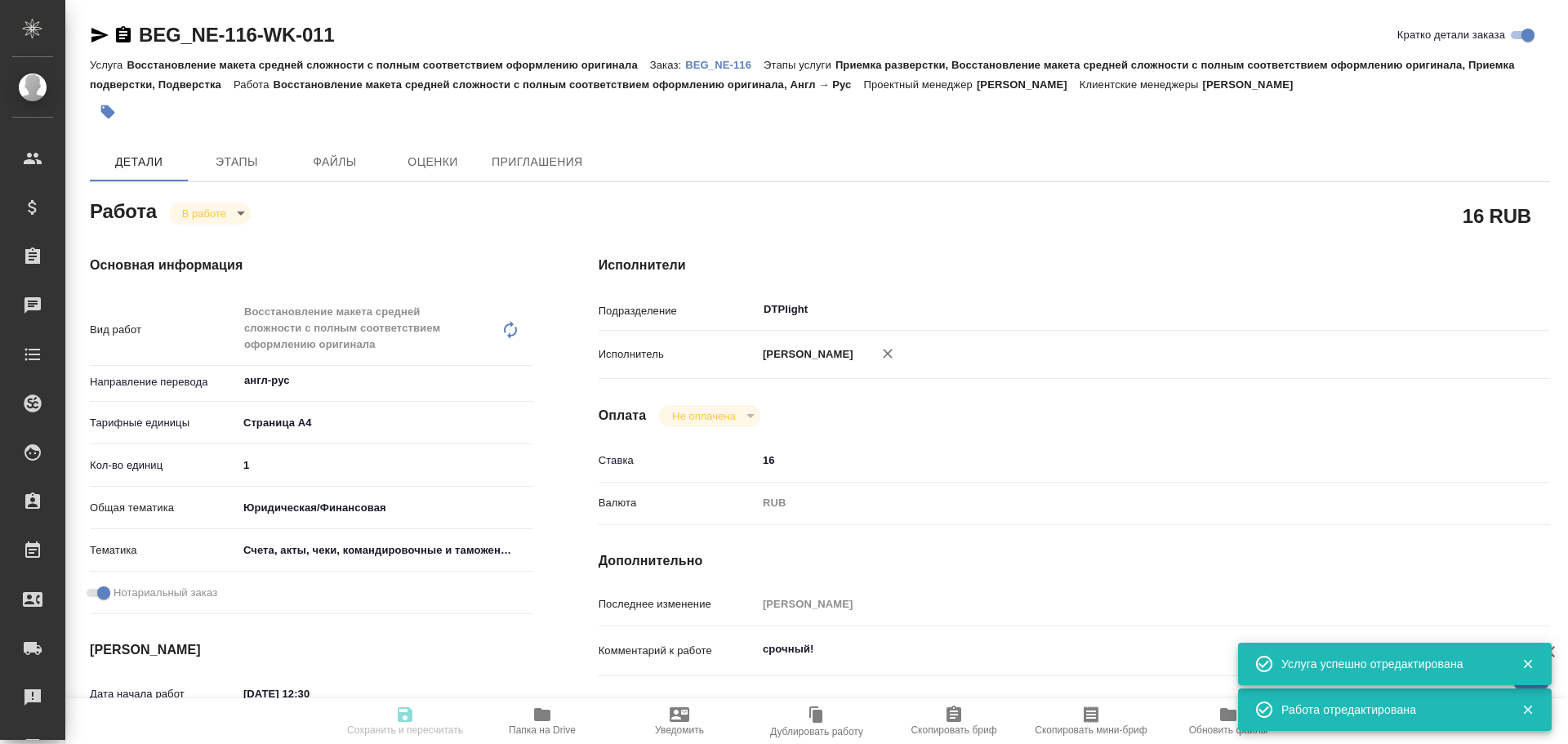
type textarea "x"
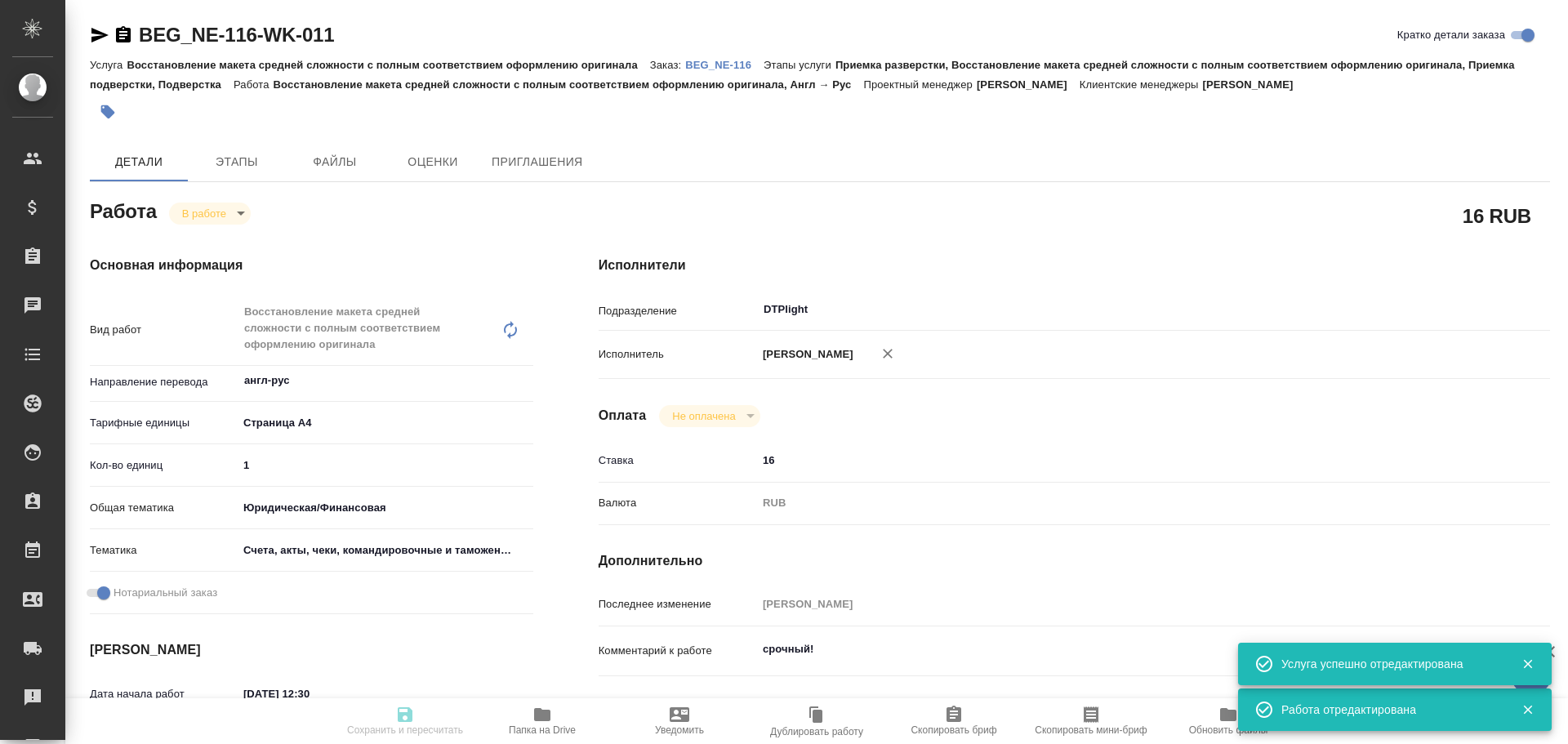
type textarea "x"
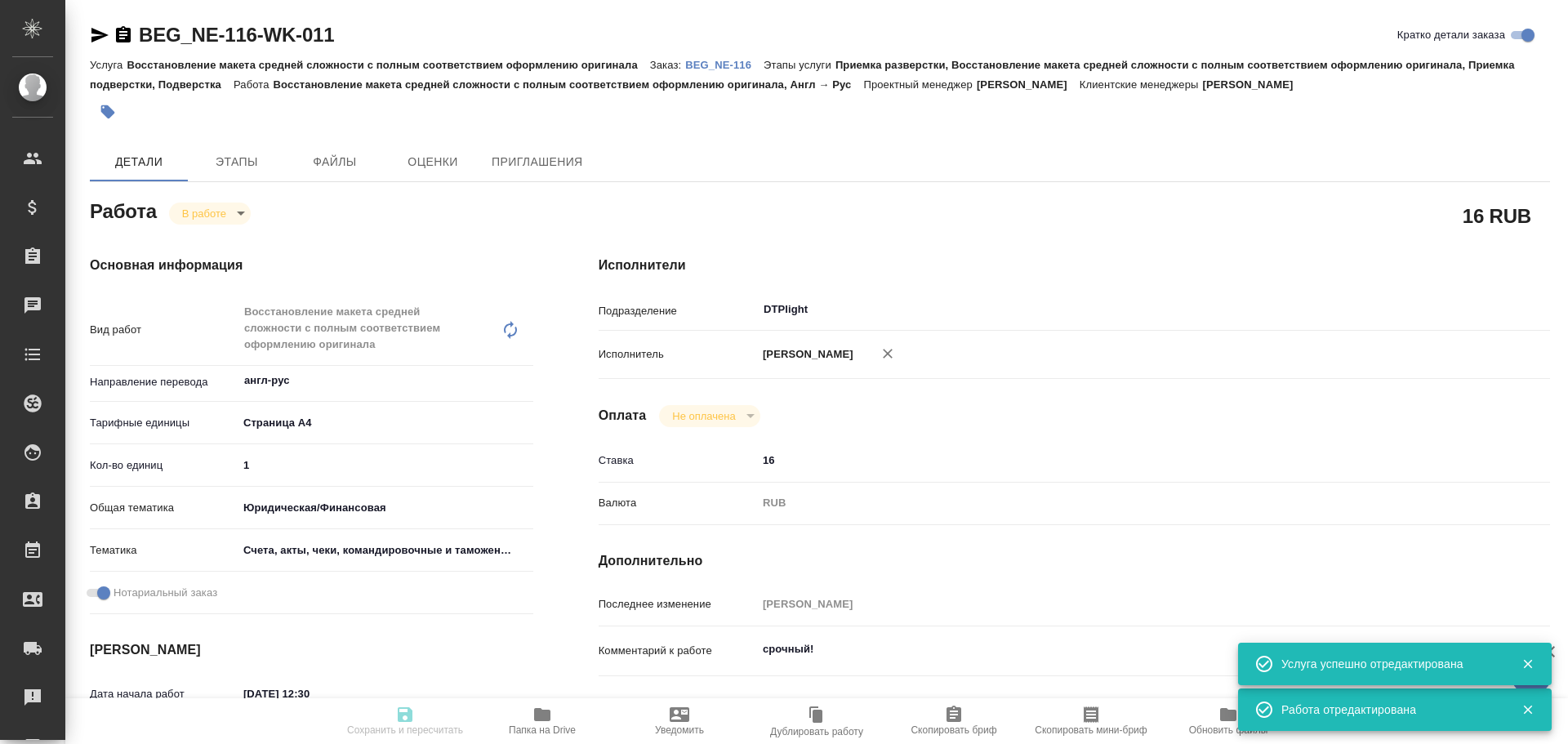
type textarea "x"
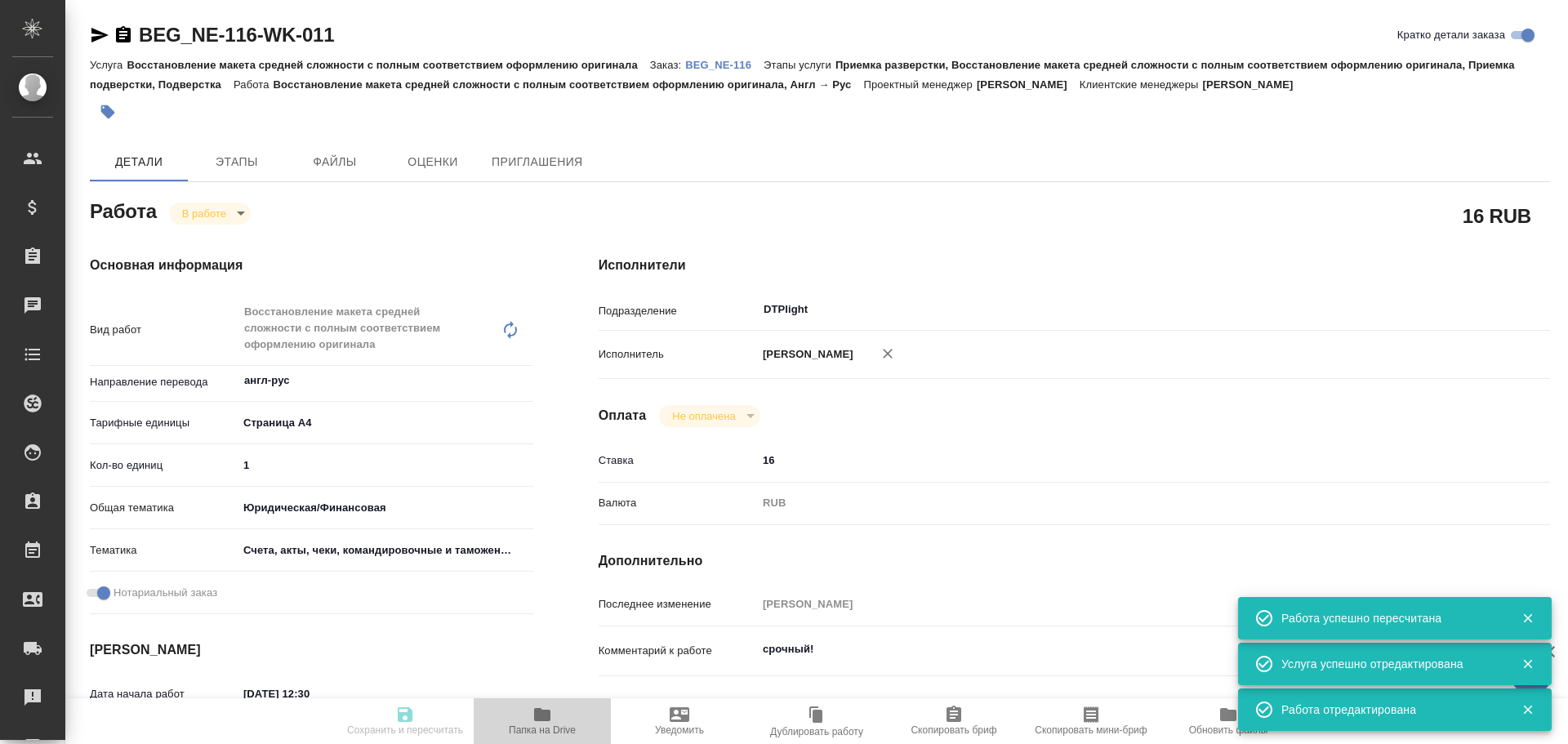
click at [538, 715] on icon "button" at bounding box center [542, 714] width 16 height 13
type input "inProgress"
type textarea "Восстановление макета средней сложности с полным соответствием оформлению ориги…"
type textarea "x"
type input "англ-рус"
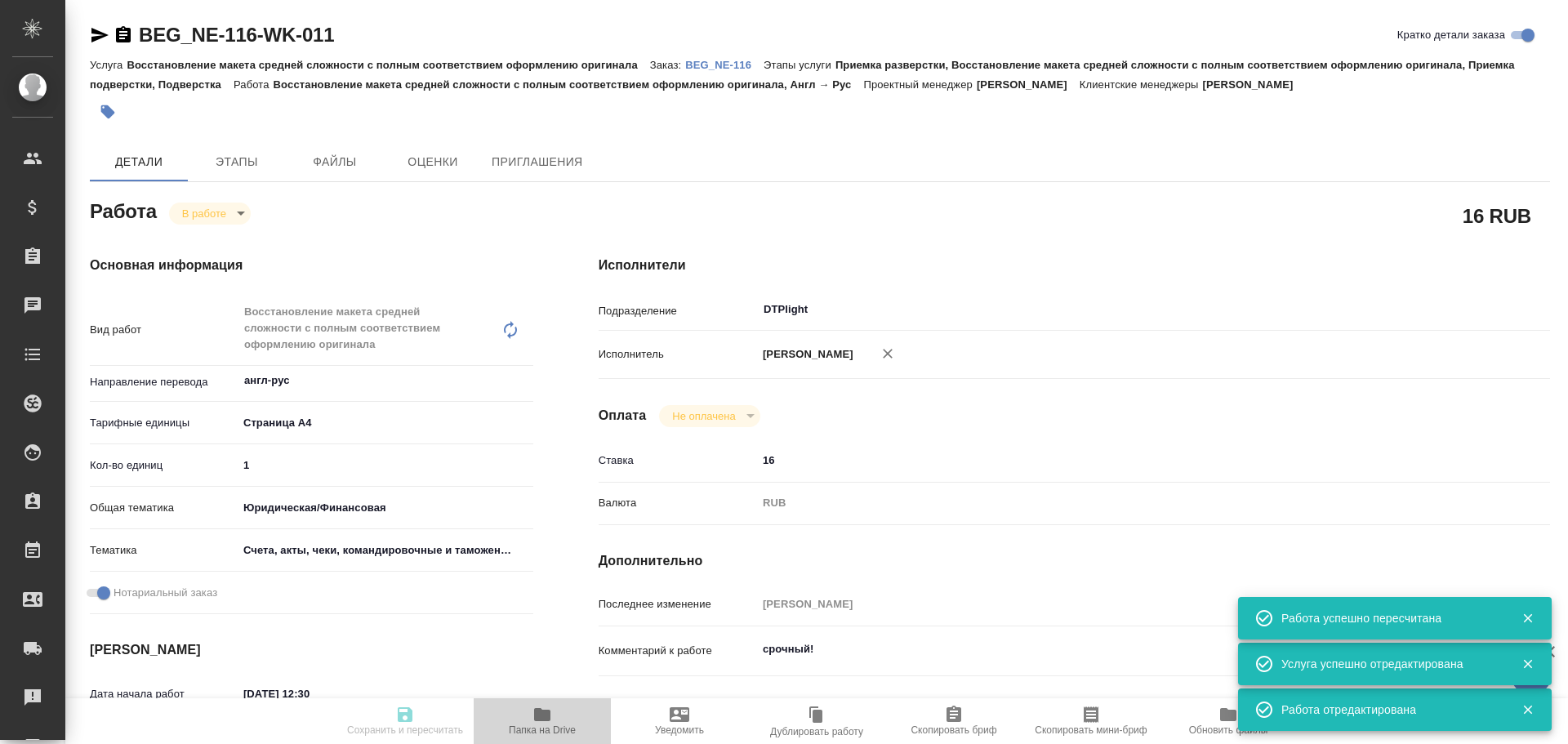
type input "5f036ec4e16dec2d6b59c8ff"
type input "1"
type input "yr-fn"
type input "5f647205b73bc97568ca66c0"
checkbox input "true"
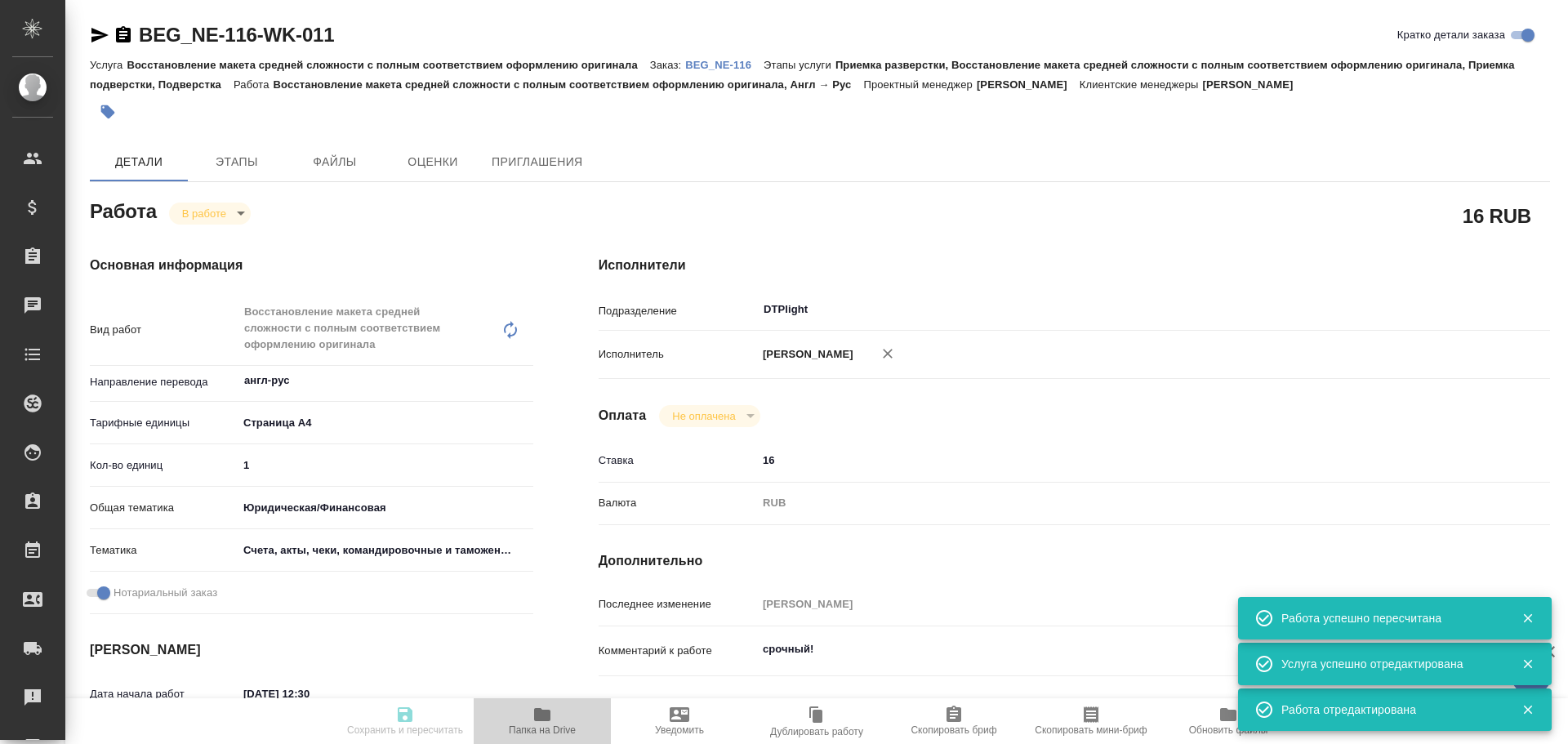
type input "[DATE] 12:30"
type input "[DATE] 13:06"
type input "[DATE] 13:30"
type input "[DATE] 17:30"
type input "DTPlight"
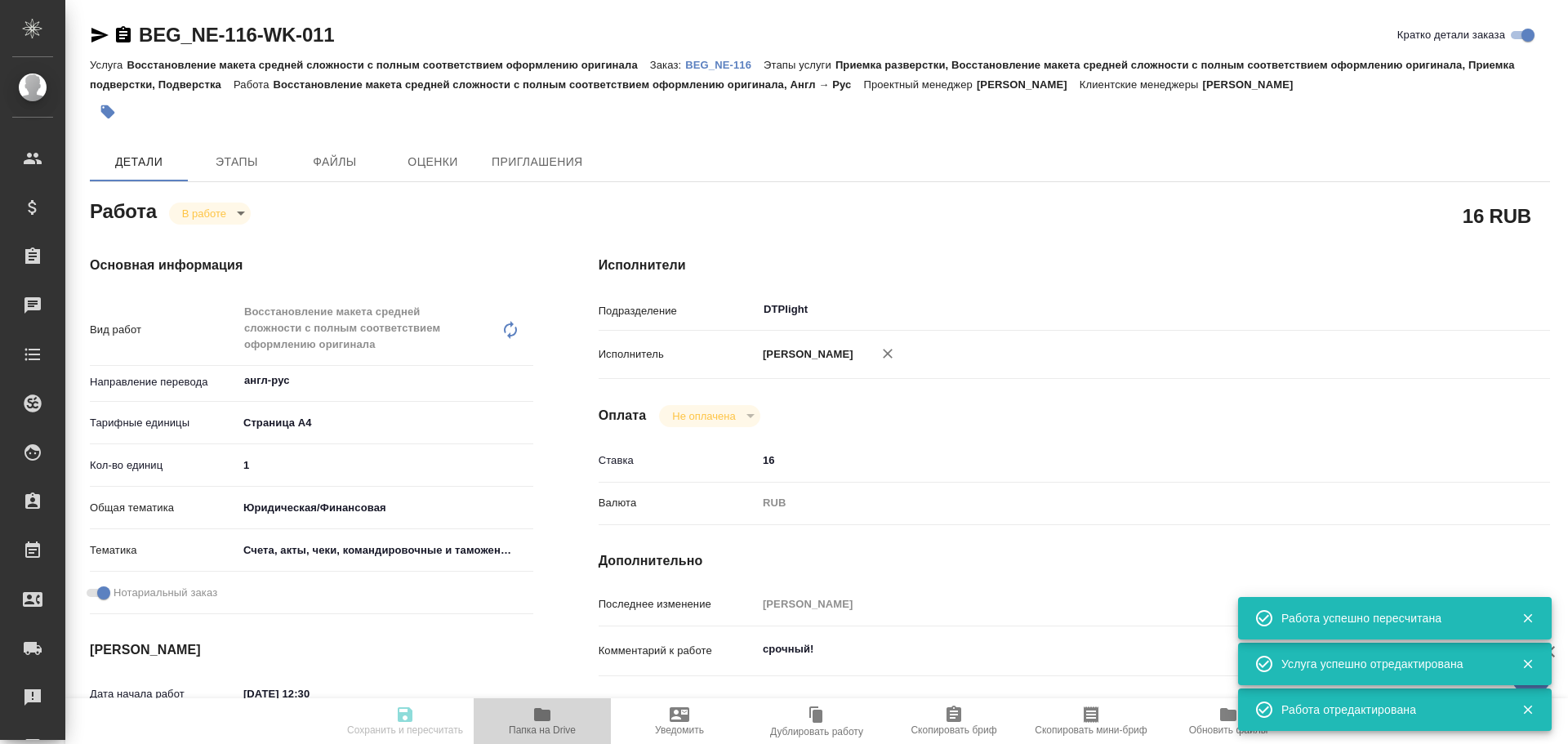
type input "notPayed"
type input "16"
type input "RUB"
type input "[PERSON_NAME]"
type textarea "срочный!"
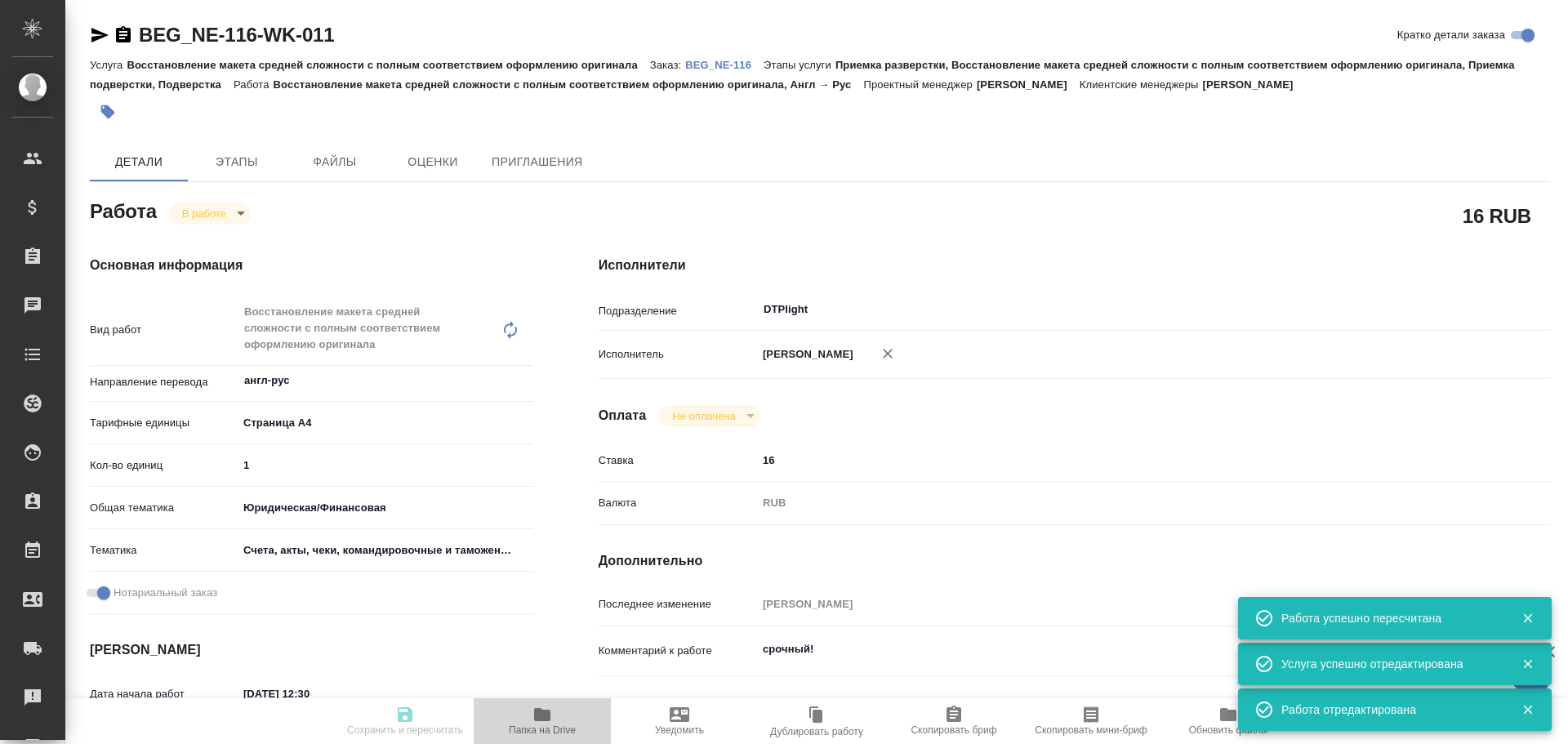
type textarea "x"
type textarea "/Clients/ООО "Национал электрик"/Orders/BEG_NE-116/DTP/BEG_NE-116-WK-011"
type textarea "x"
type input "BEG_NE-116"
type input "Восстановление макета средней сложности с полным соответствием оформлению ориги…"
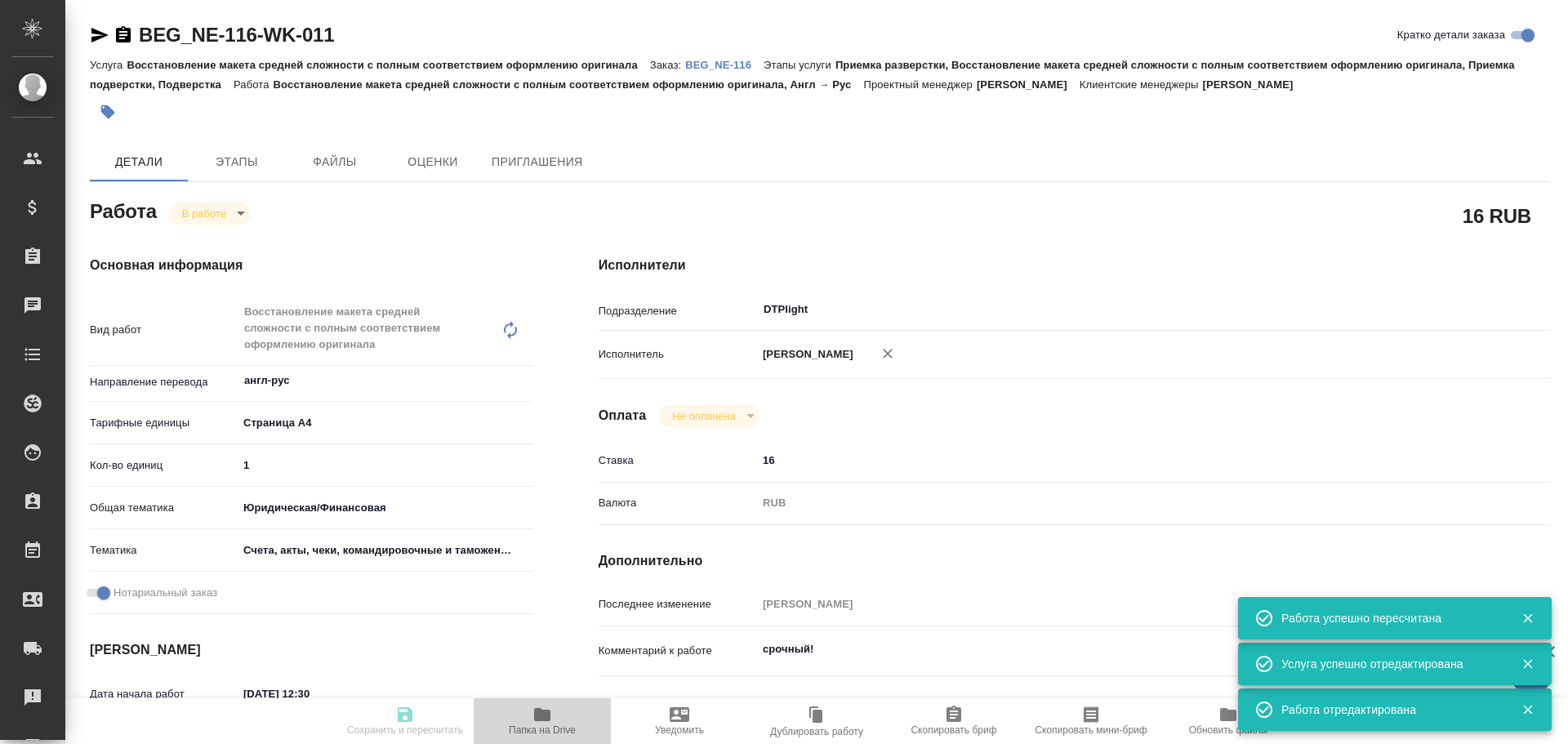
type input "Приемка разверстки, Восстановление макета средней сложности с полным соответств…"
type input "[PERSON_NAME]"
type input "/Clients/ООО "Национал электрик"/Orders/BEG_NE-116"
type textarea "x"
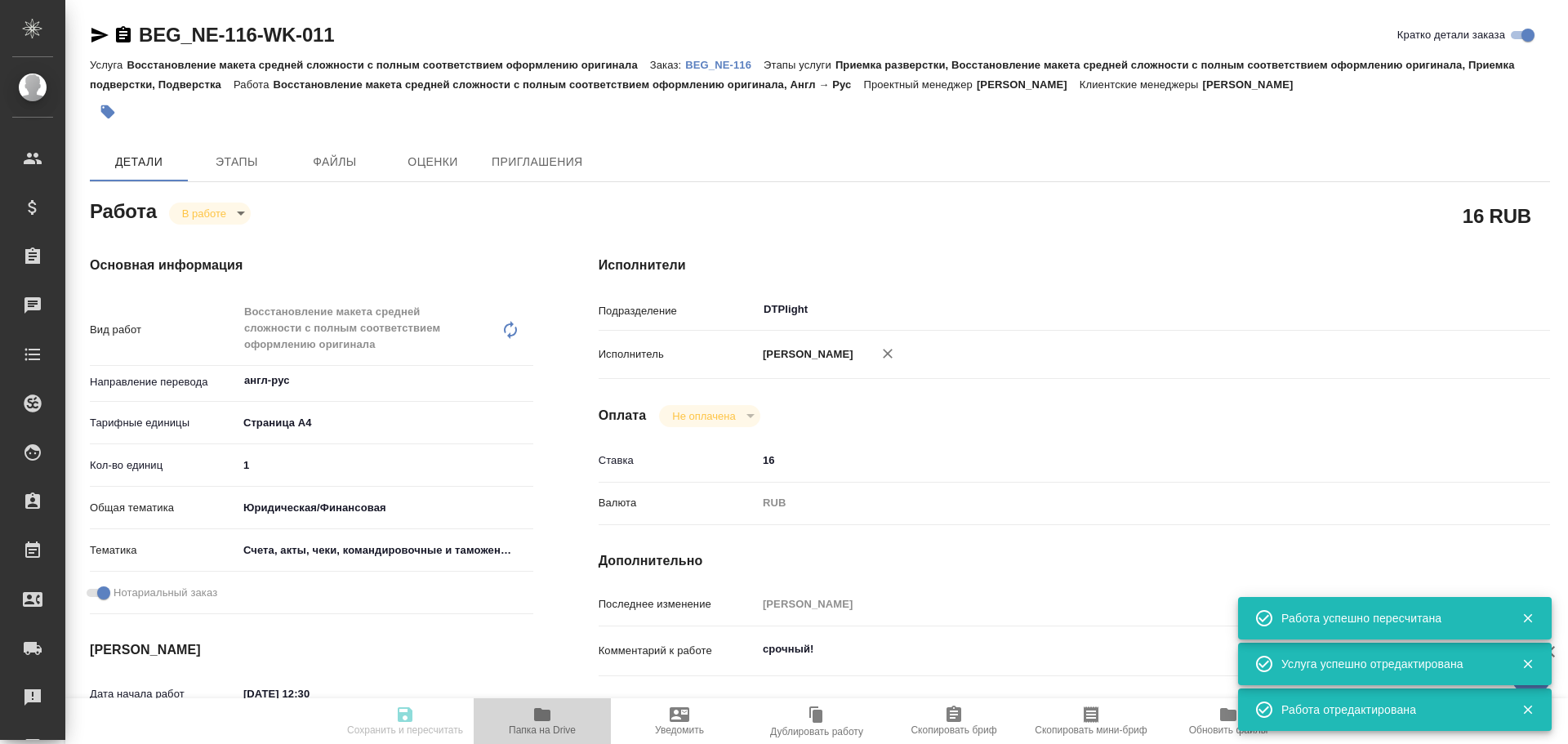
type textarea "x"
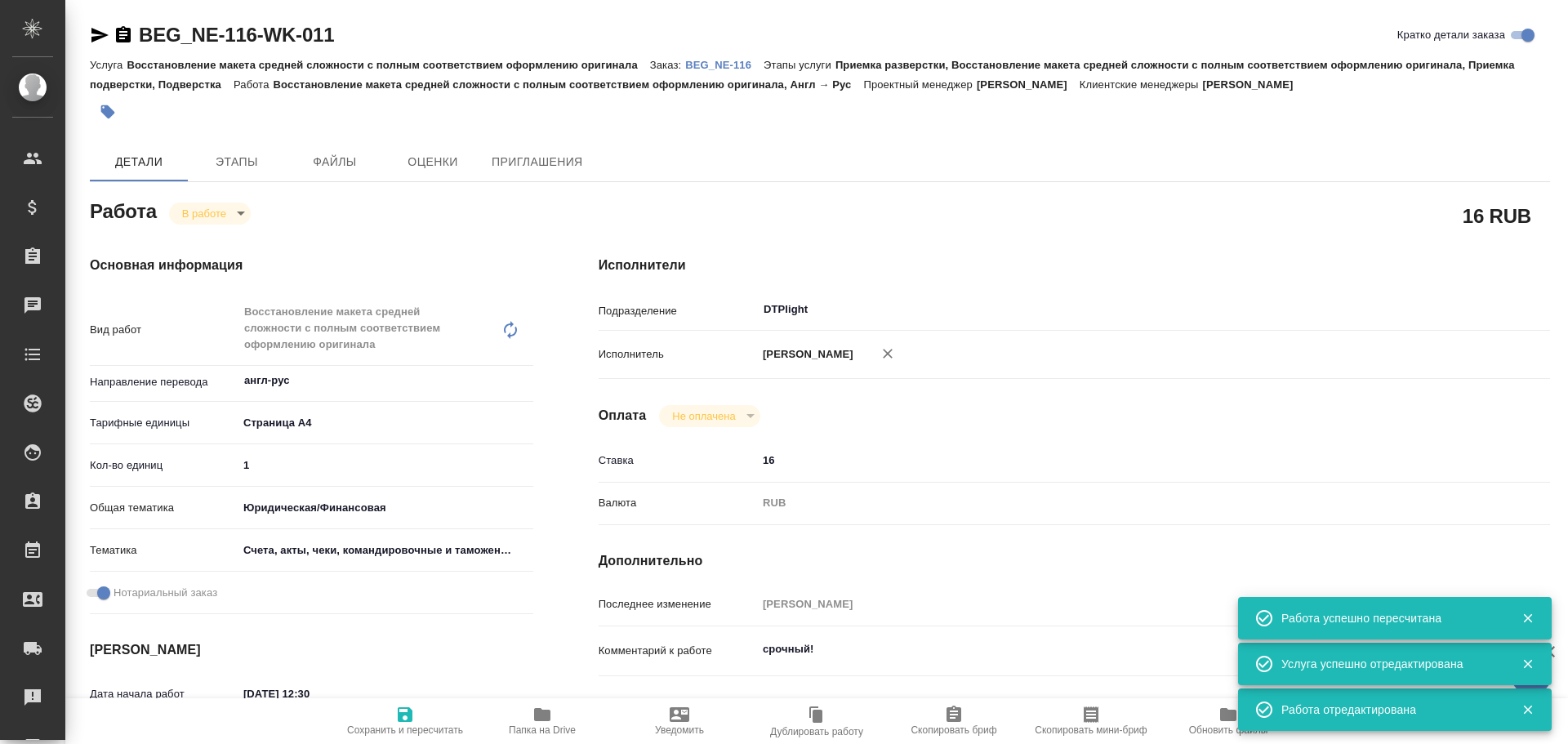
type textarea "x"
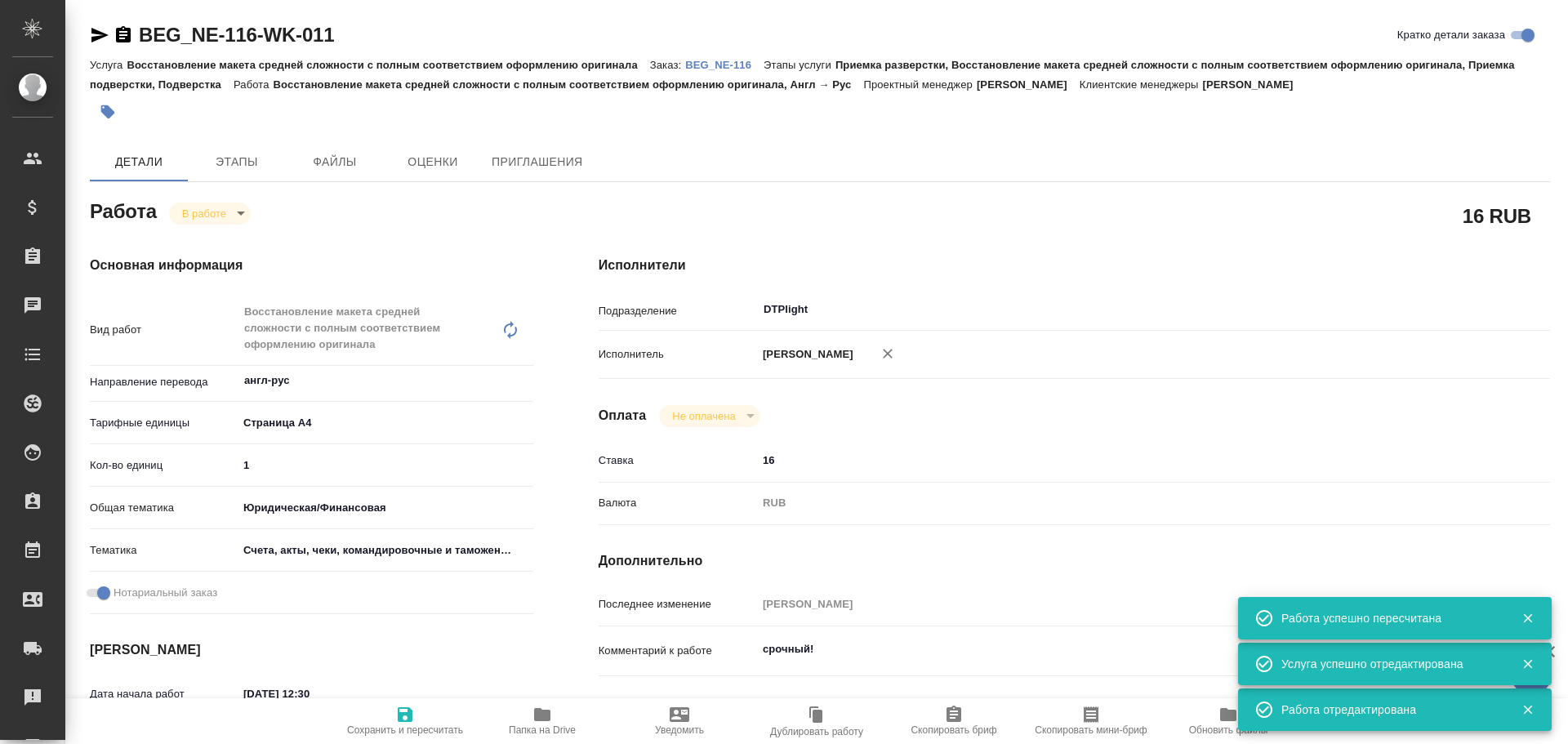
type textarea "x"
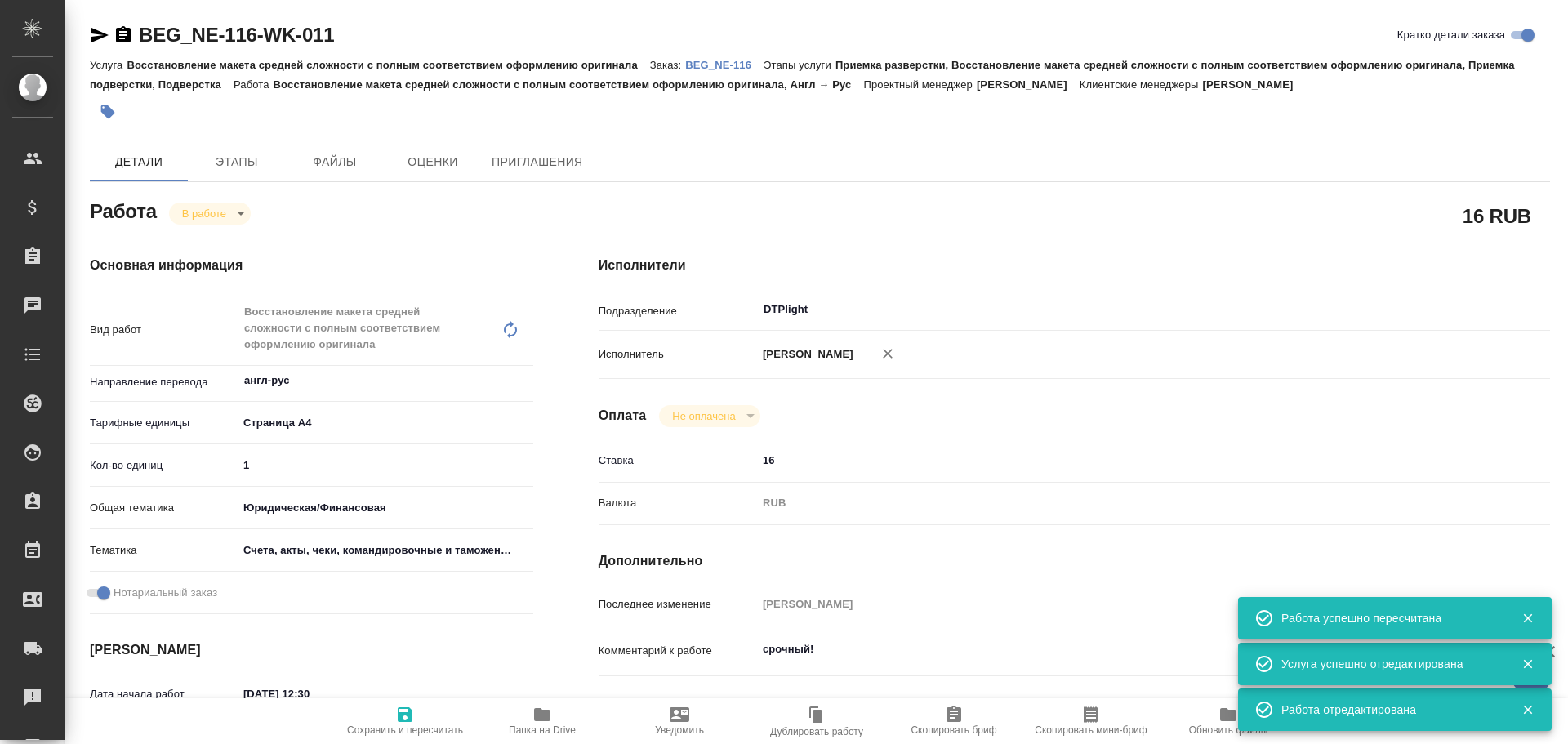
type textarea "x"
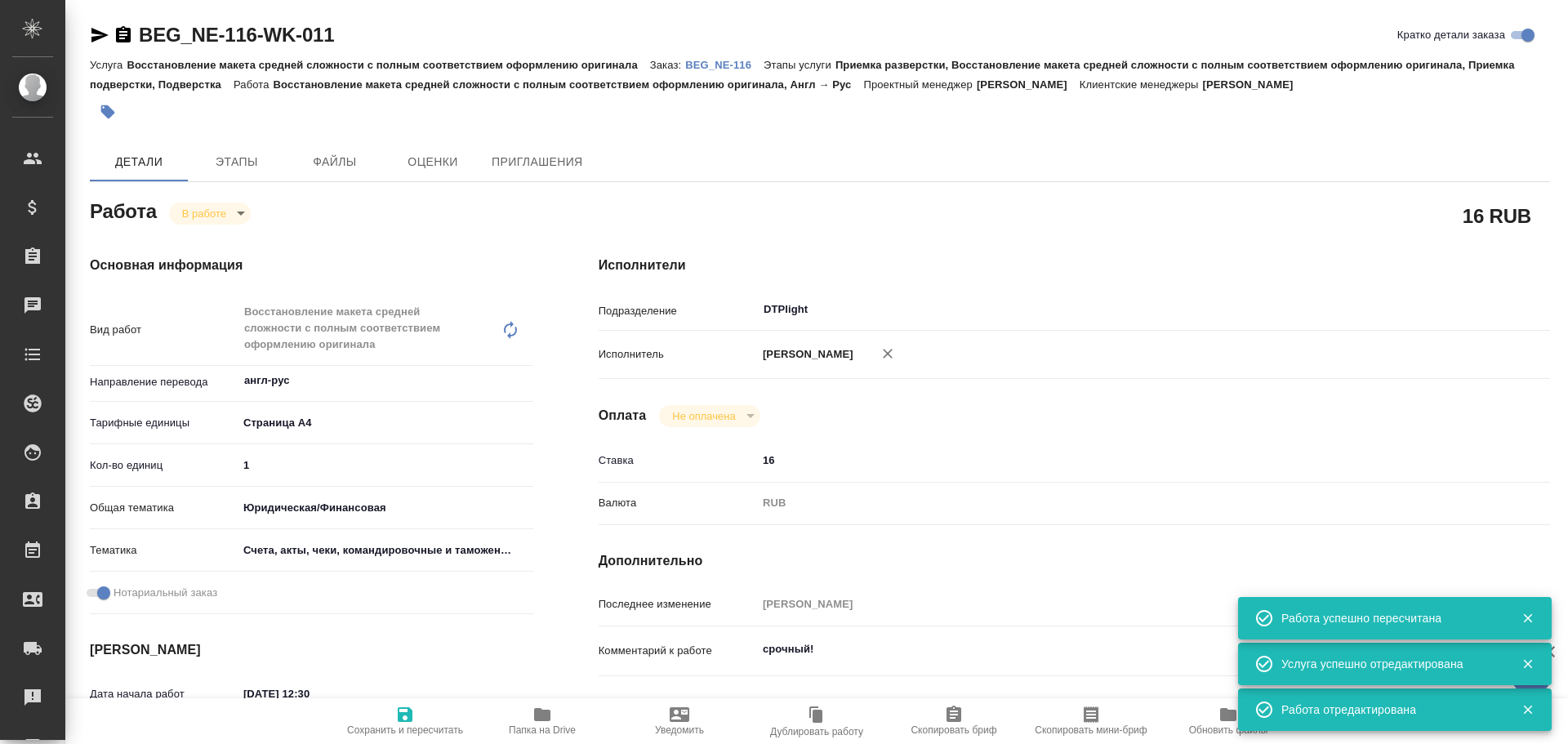
type textarea "x"
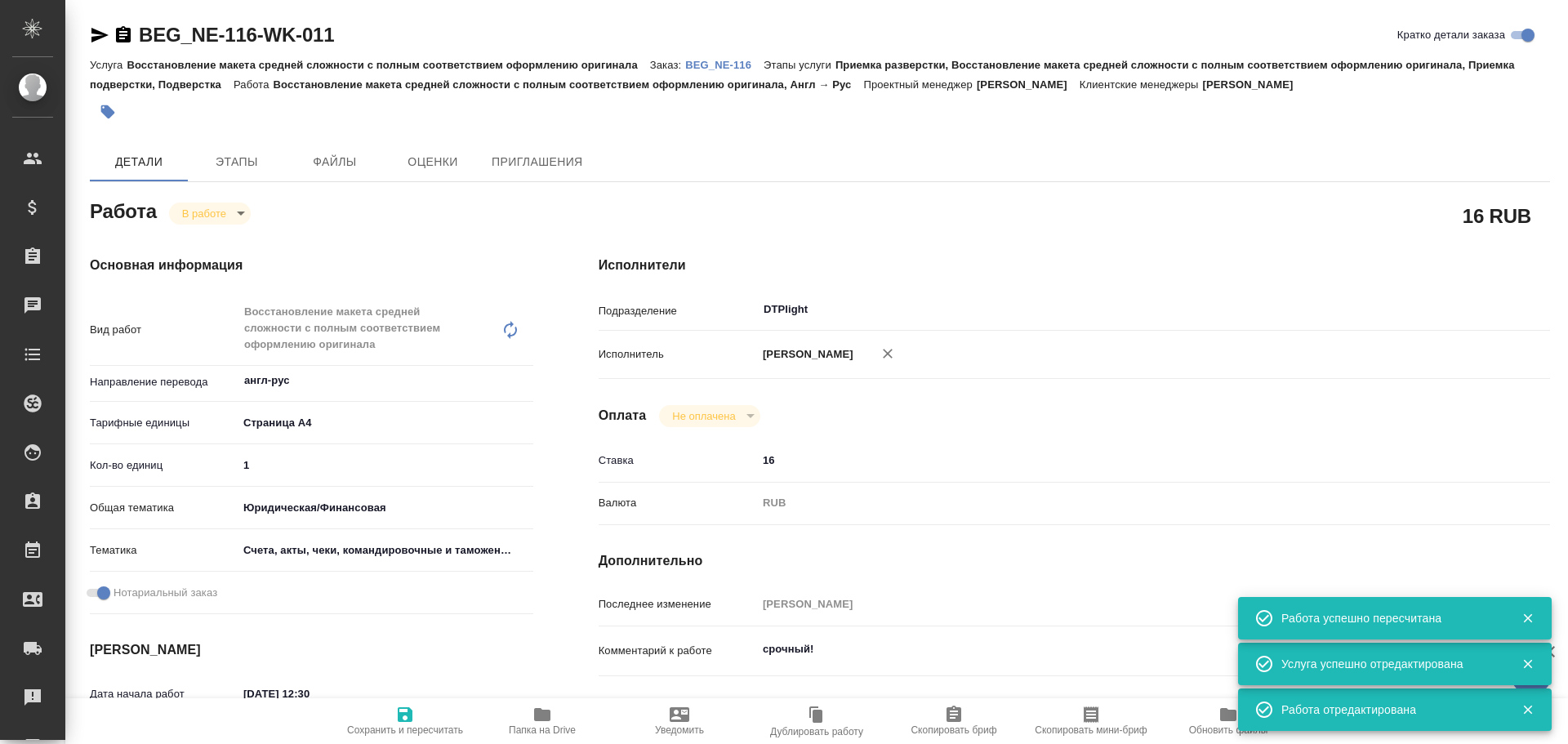
type textarea "x"
click at [541, 716] on icon "button" at bounding box center [542, 714] width 16 height 13
click at [212, 212] on body "🙏 .cls-1 fill:#fff; AWATERA Chulets Elena Клиенты Спецификации Заказы 0 Чаты To…" at bounding box center [784, 372] width 1568 height 744
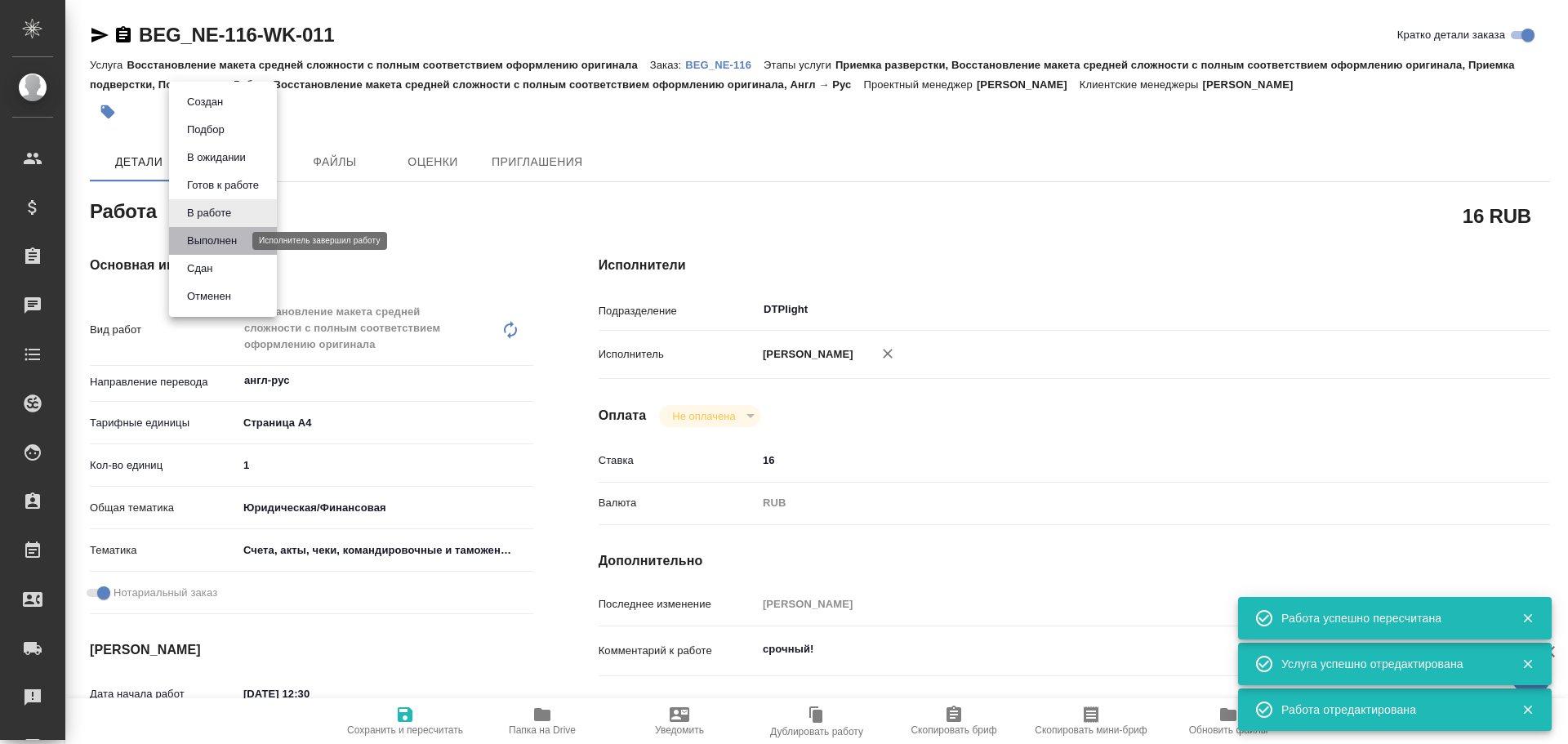
click at [208, 247] on button "Выполнен" at bounding box center [212, 241] width 59 height 18
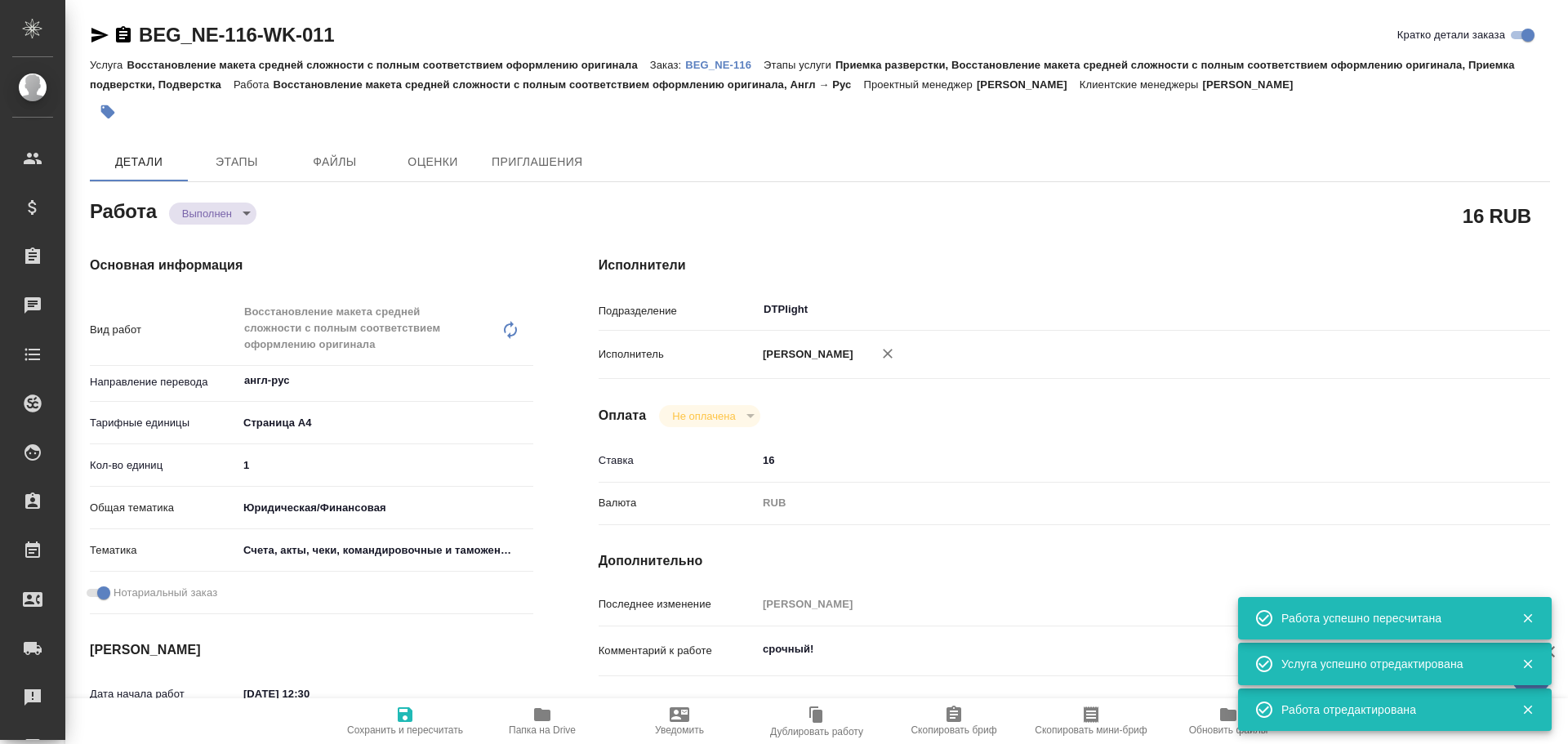
type textarea "x"
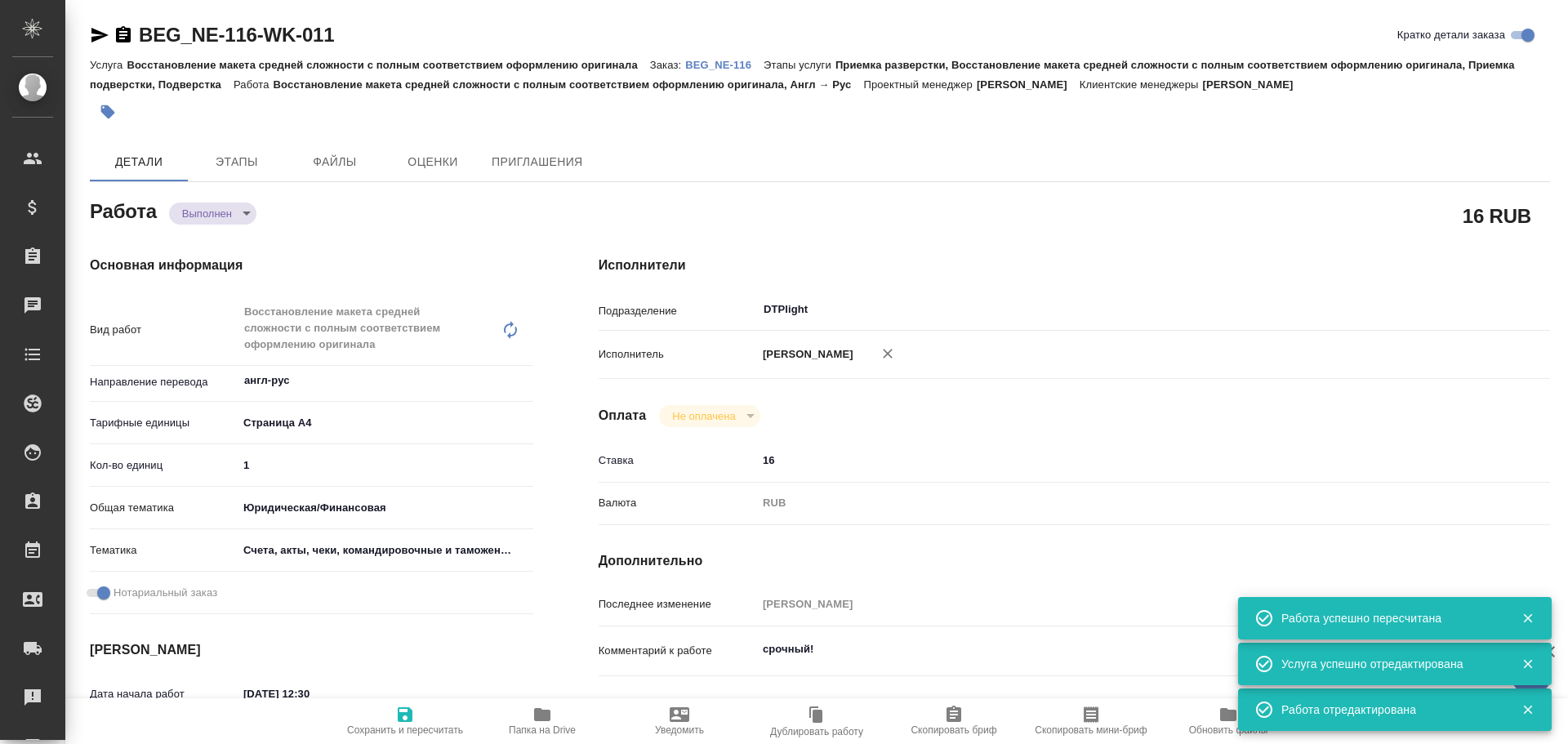
type textarea "x"
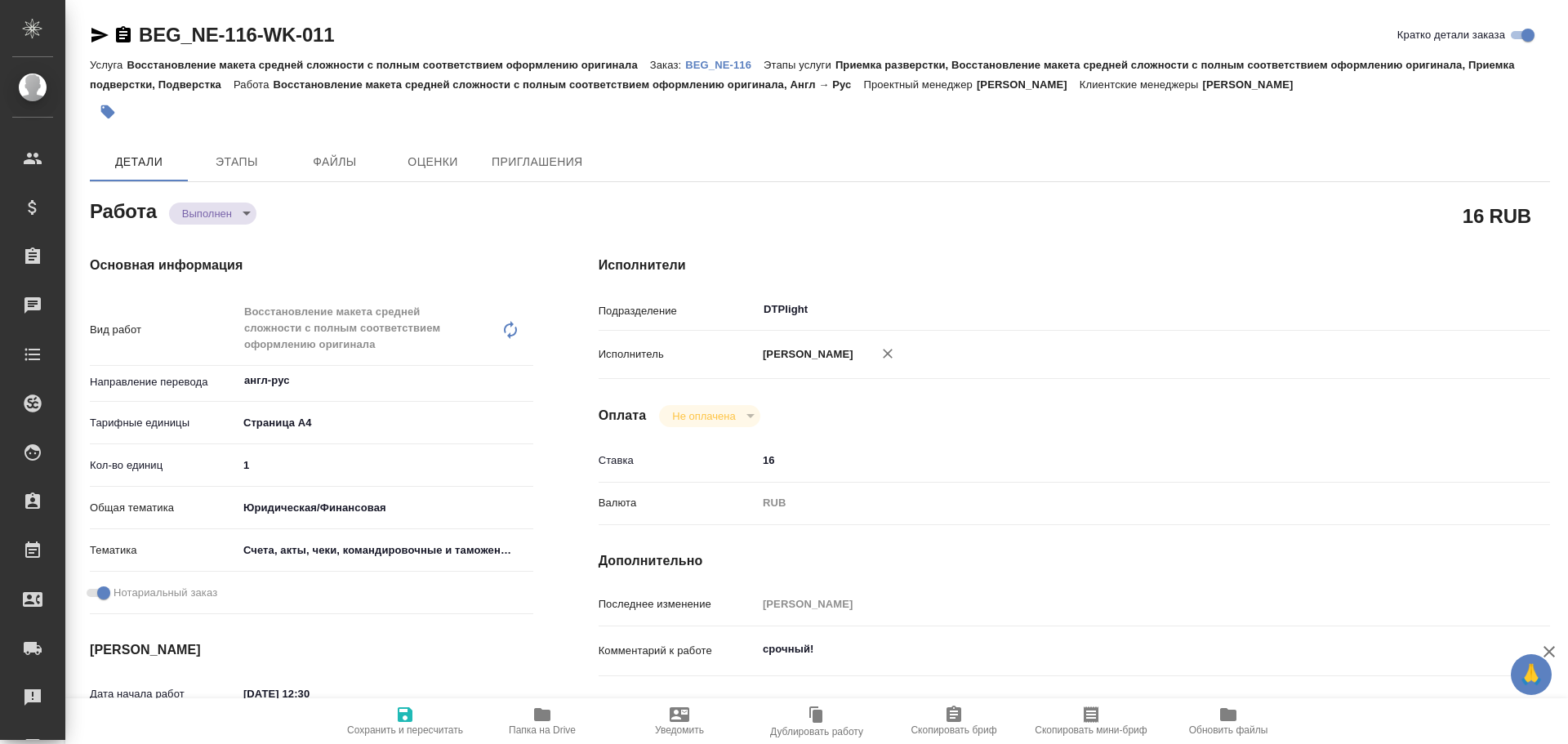
drag, startPoint x: 398, startPoint y: 721, endPoint x: 442, endPoint y: 694, distance: 51.6
click at [397, 721] on icon "button" at bounding box center [405, 715] width 19 height 19
type textarea "x"
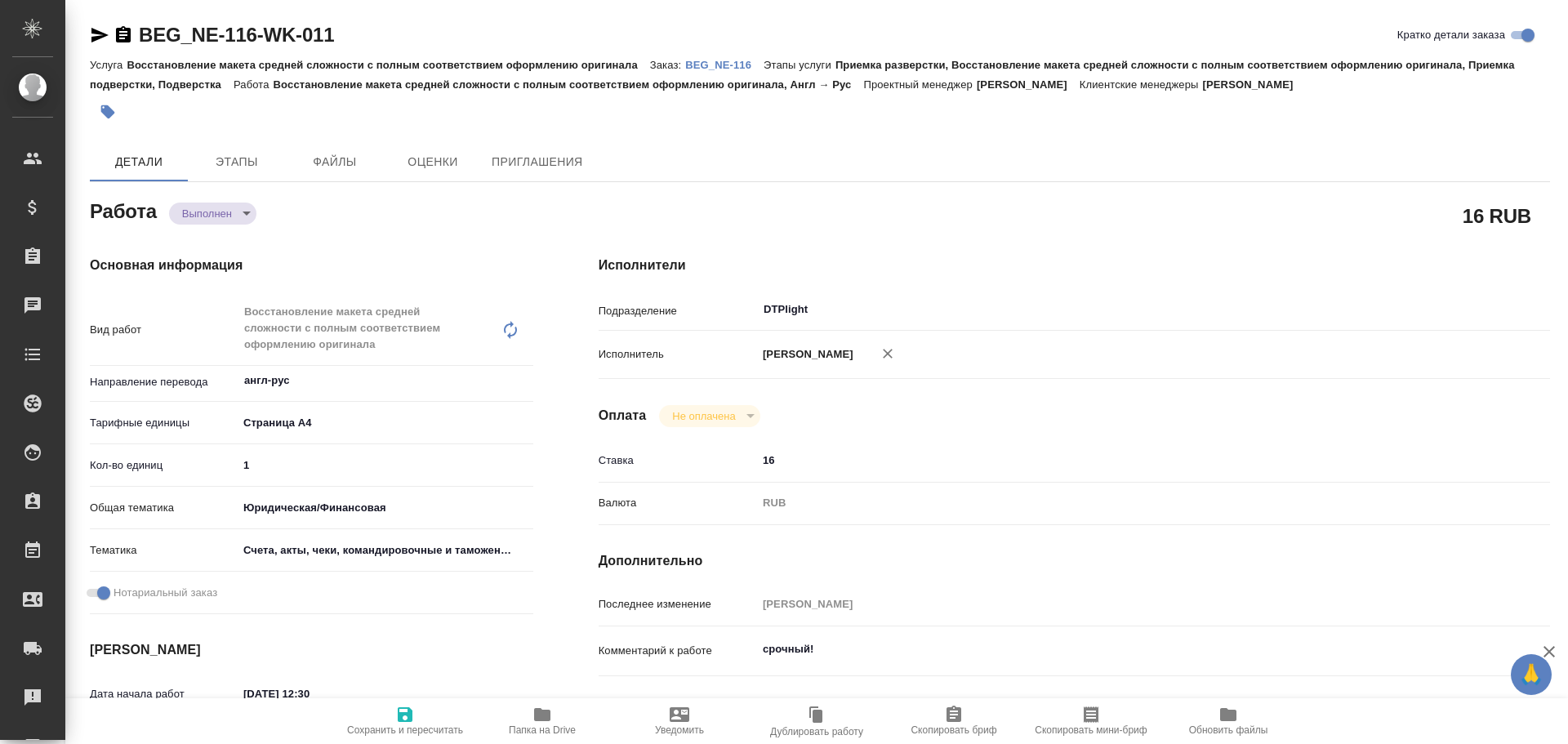
type textarea "x"
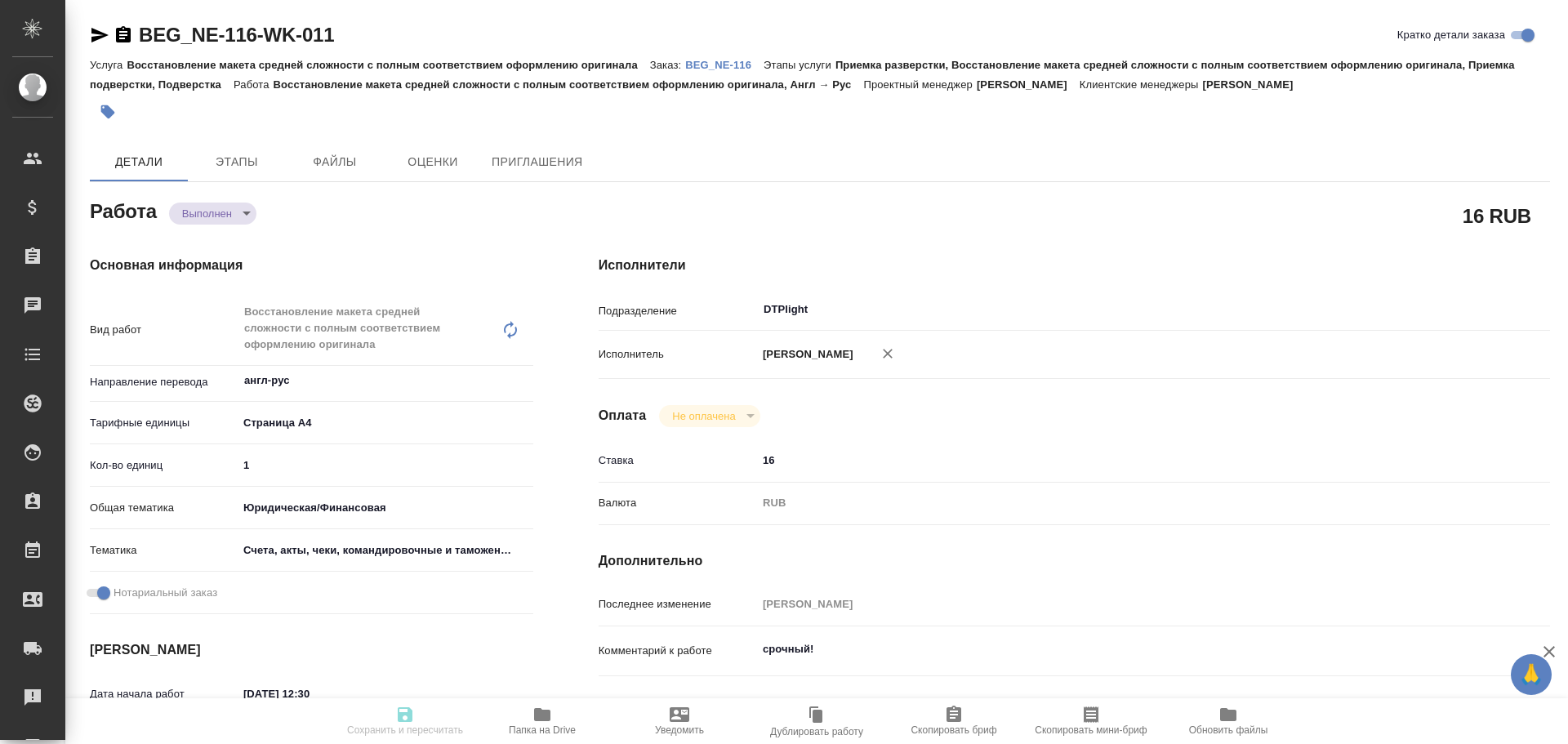
type textarea "x"
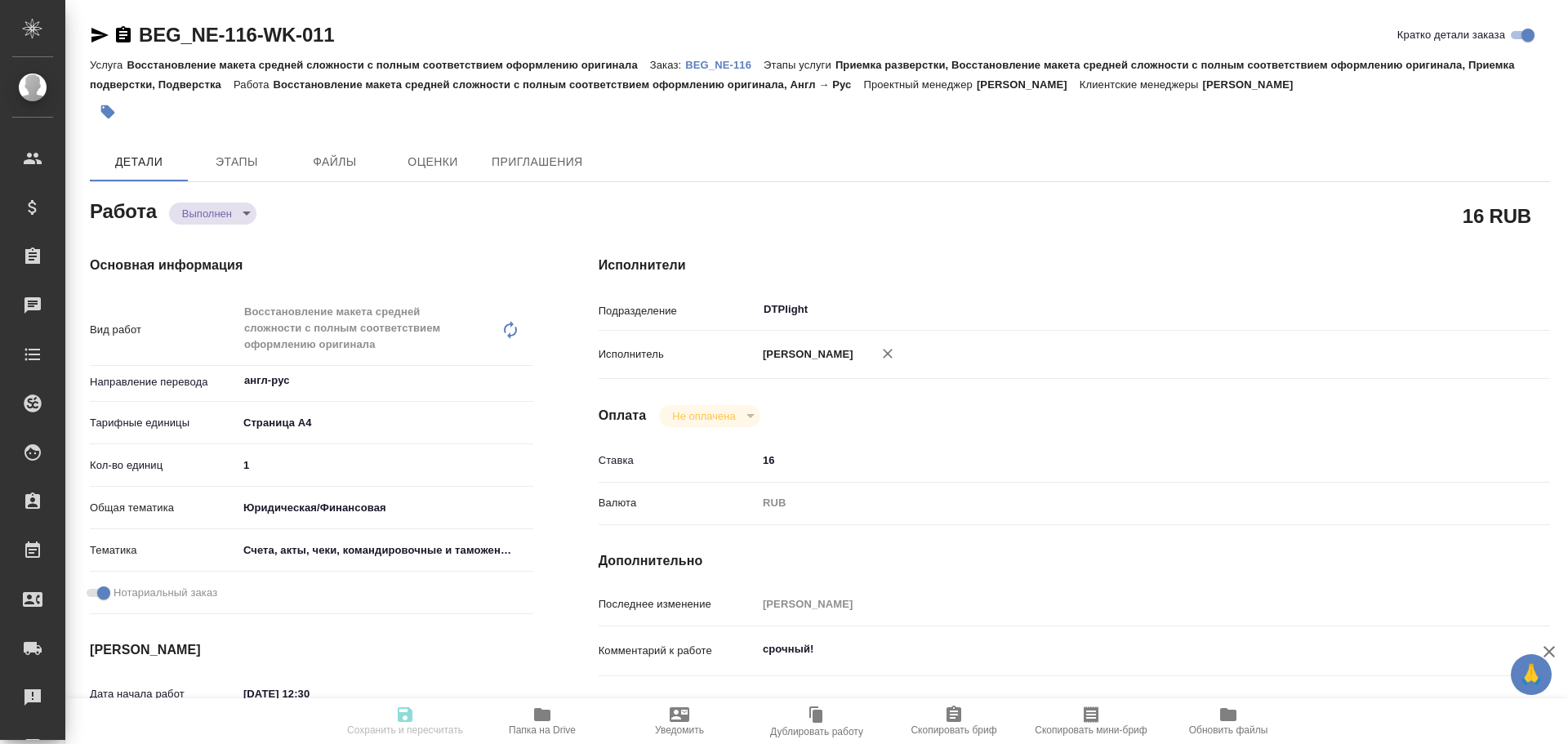
type textarea "x"
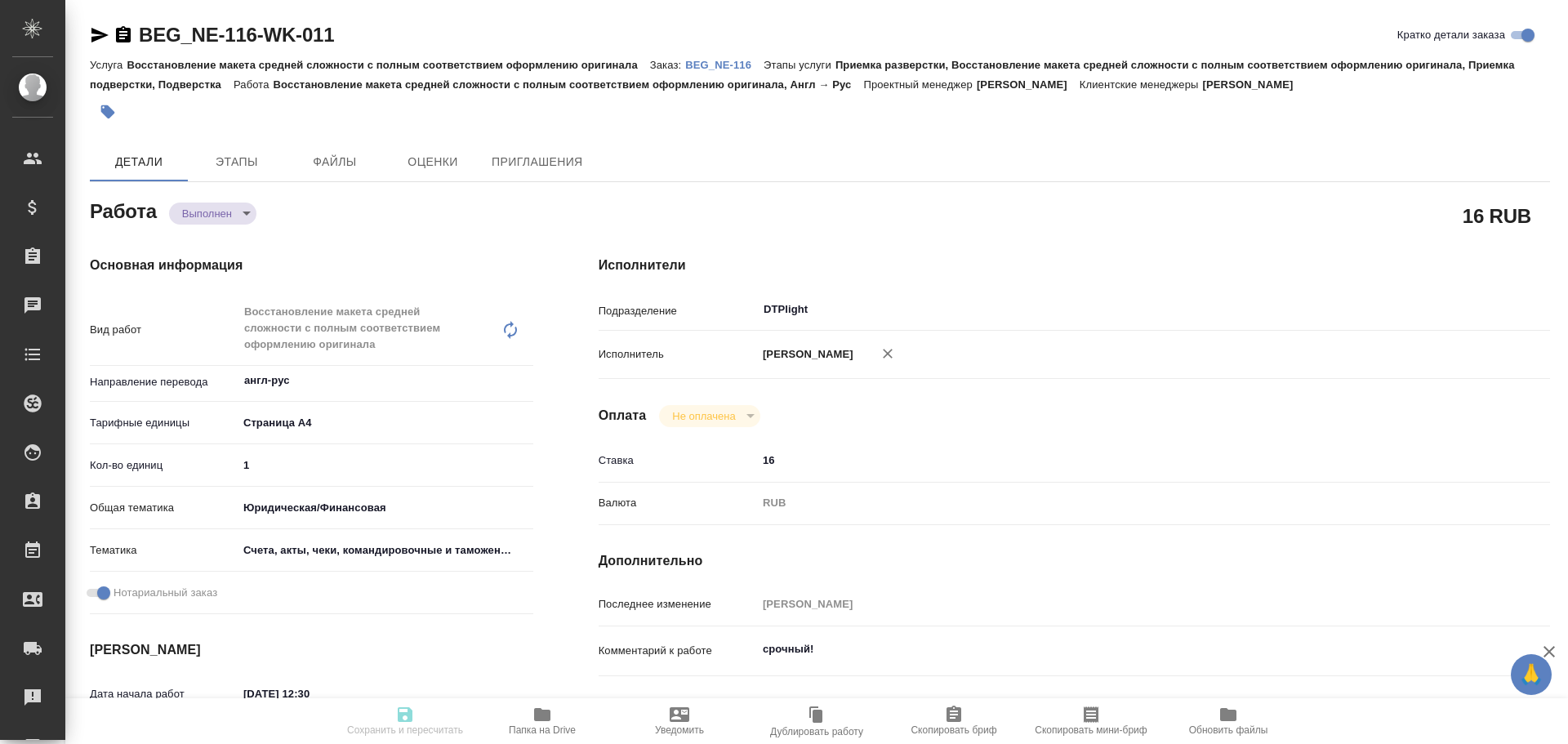
type textarea "x"
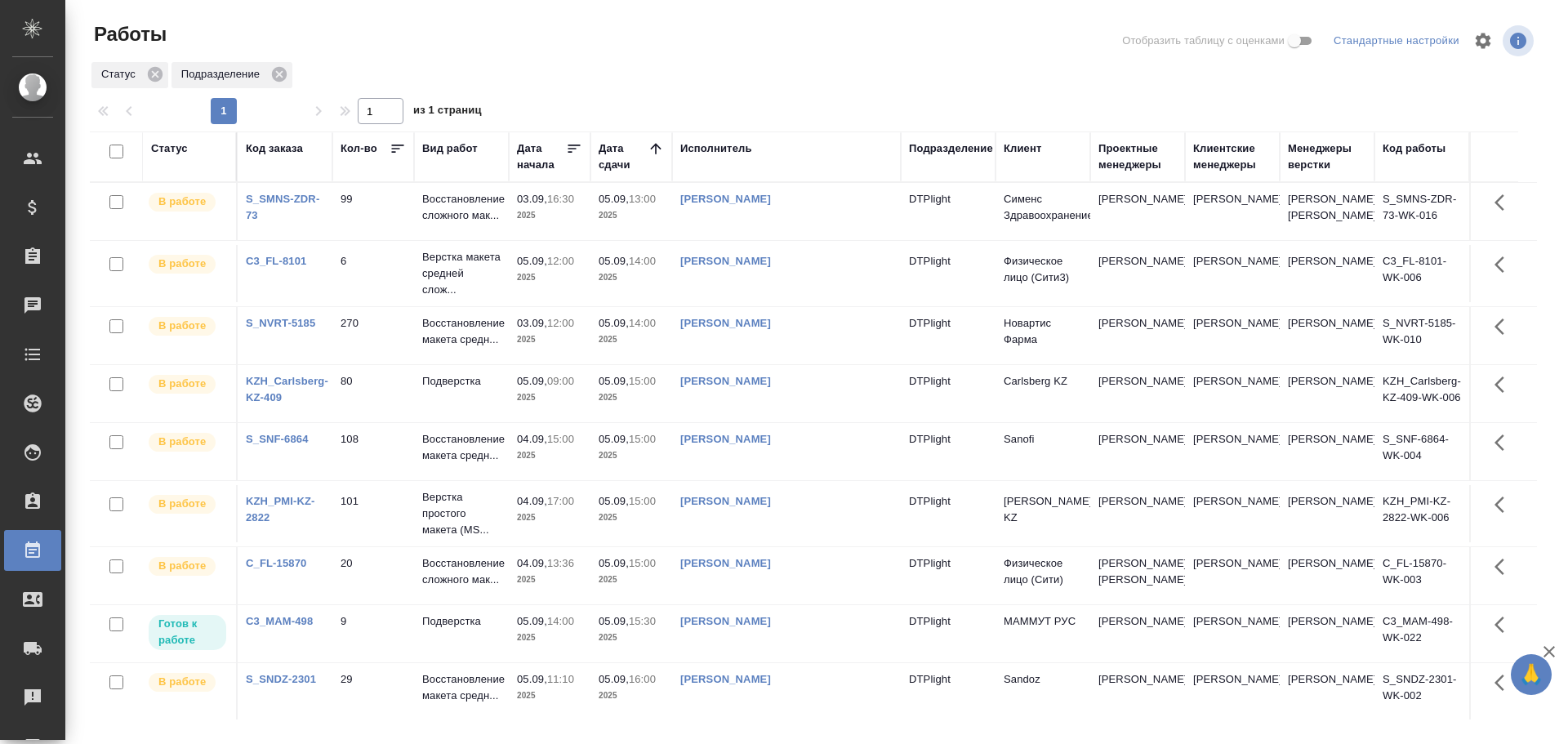
click at [878, 571] on div "[PERSON_NAME]" at bounding box center [787, 563] width 213 height 16
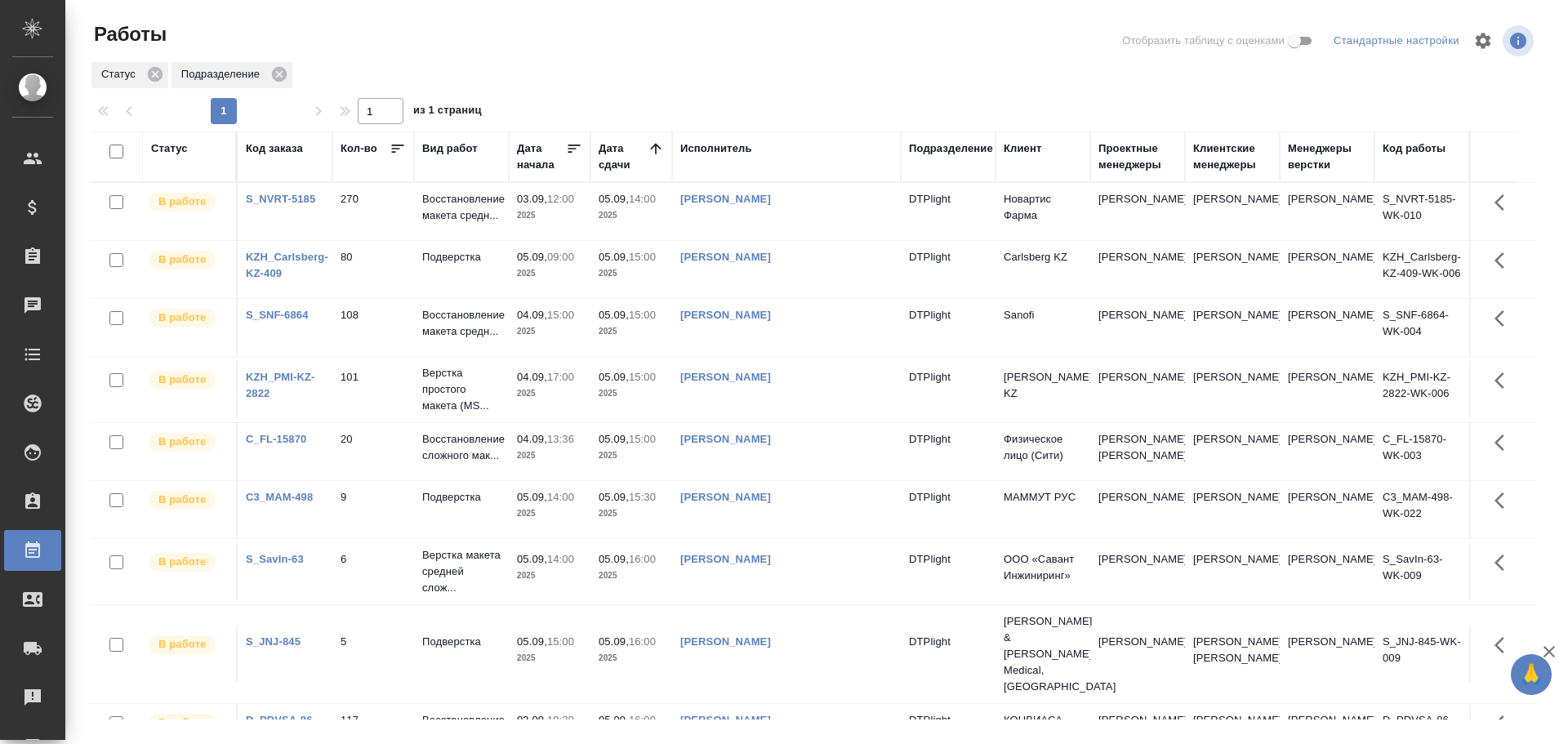
drag, startPoint x: 780, startPoint y: 581, endPoint x: 788, endPoint y: 578, distance: 8.5
click at [780, 581] on td "[PERSON_NAME]" at bounding box center [787, 571] width 229 height 58
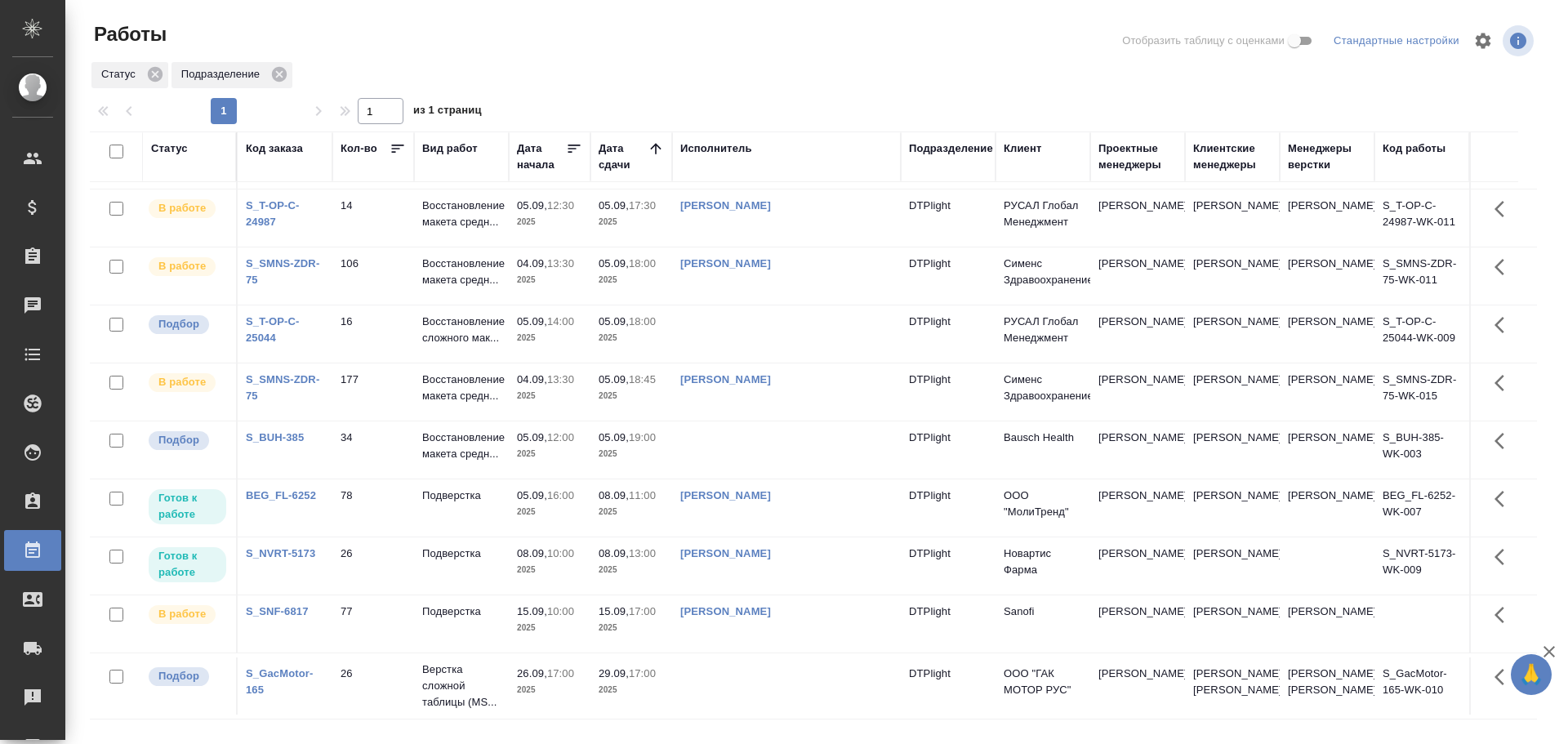
scroll to position [871, 0]
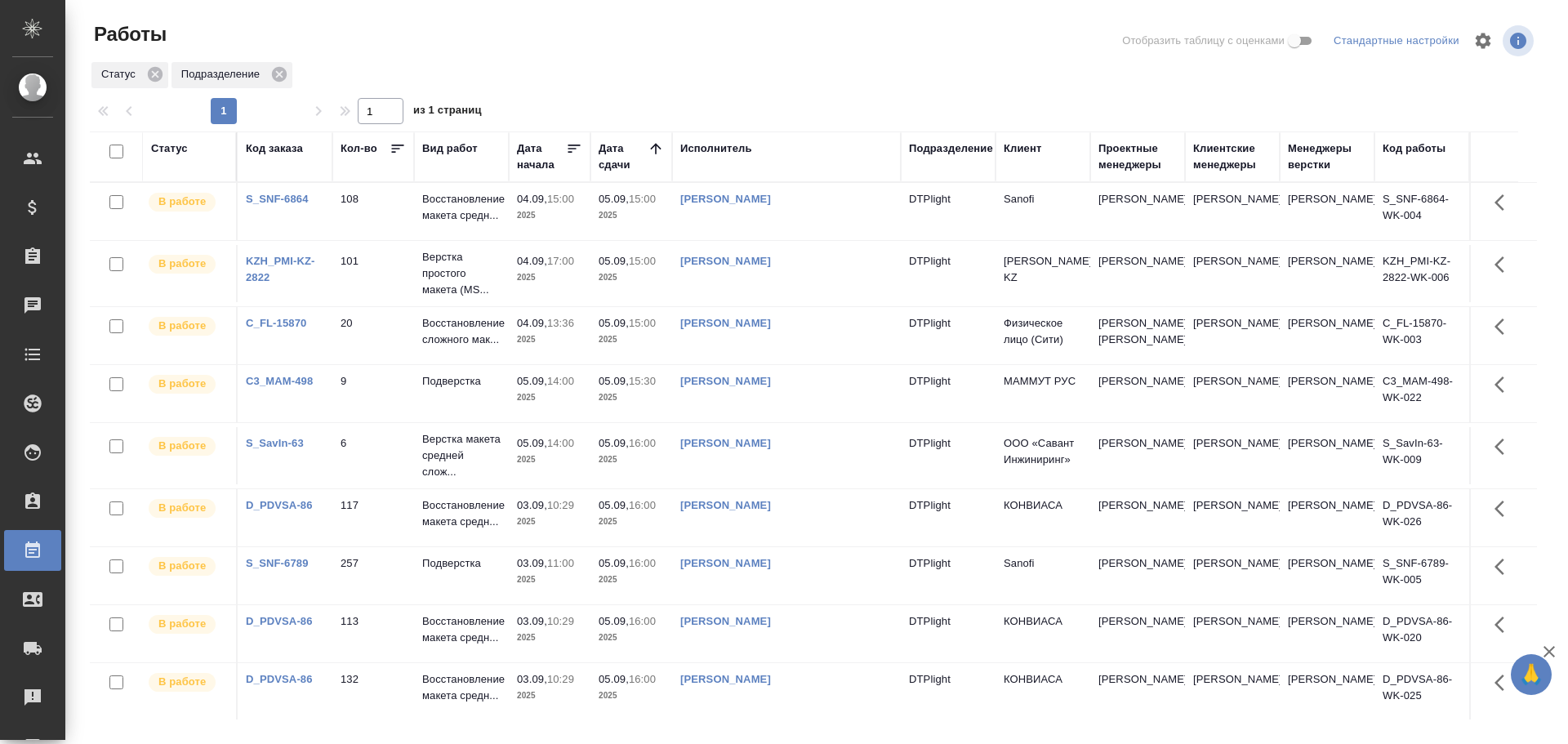
drag, startPoint x: 850, startPoint y: 344, endPoint x: 856, endPoint y: 353, distance: 10.8
click at [850, 344] on td "Третьякова Мария Сергеевна" at bounding box center [787, 336] width 229 height 58
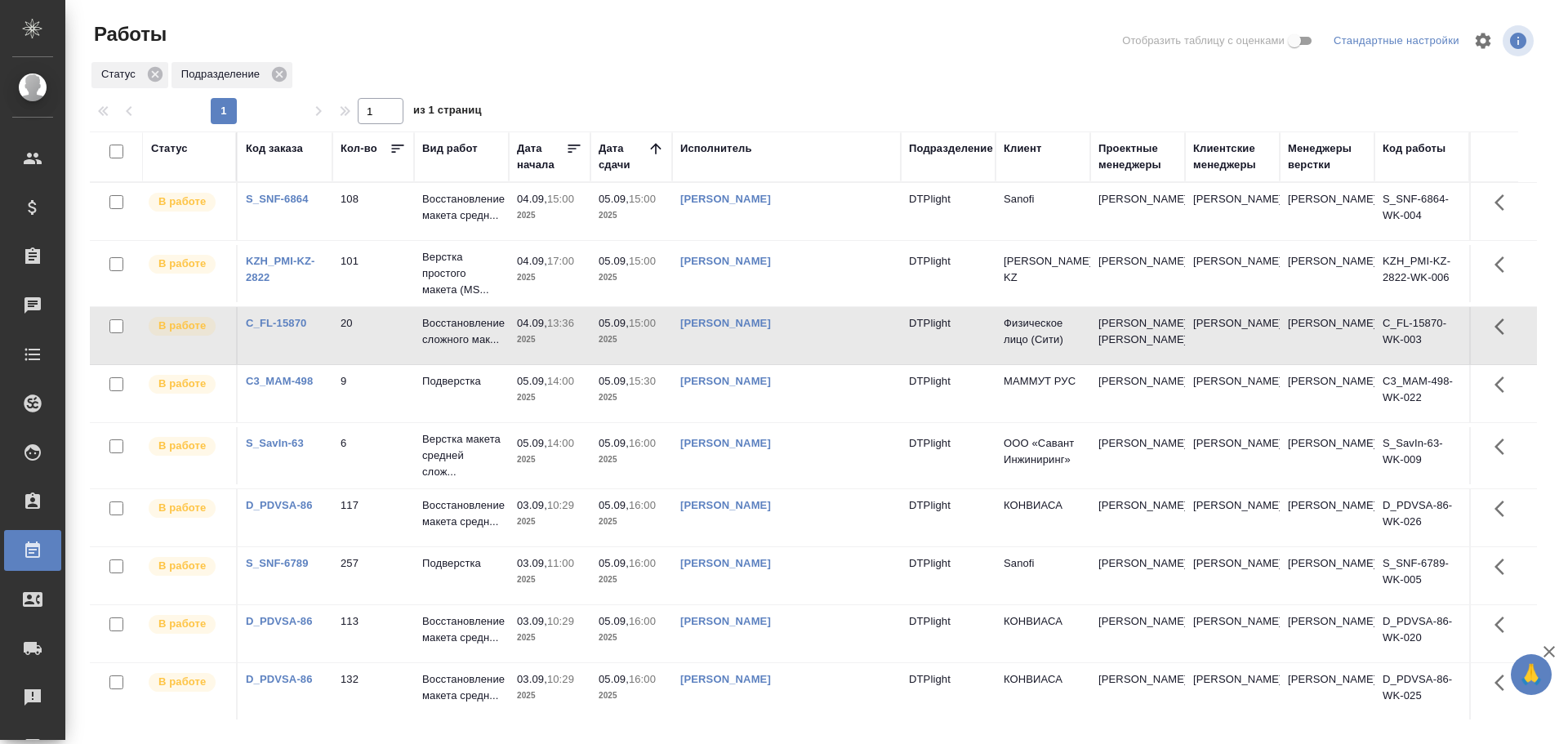
click at [875, 410] on td "Третьякова Мария Сергеевна" at bounding box center [787, 393] width 229 height 58
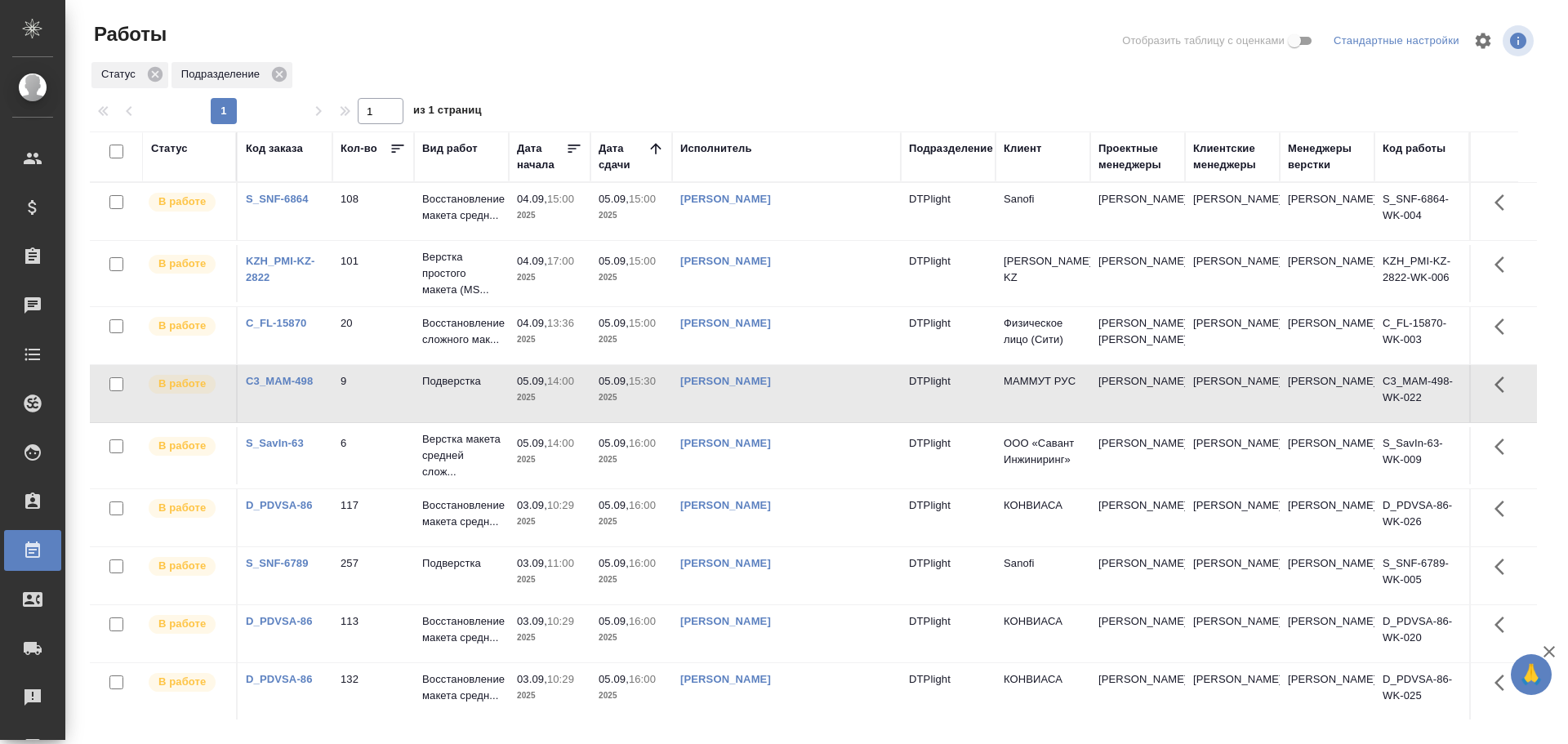
click at [885, 464] on td "Васильева Наталья Геннадьевна" at bounding box center [787, 455] width 229 height 58
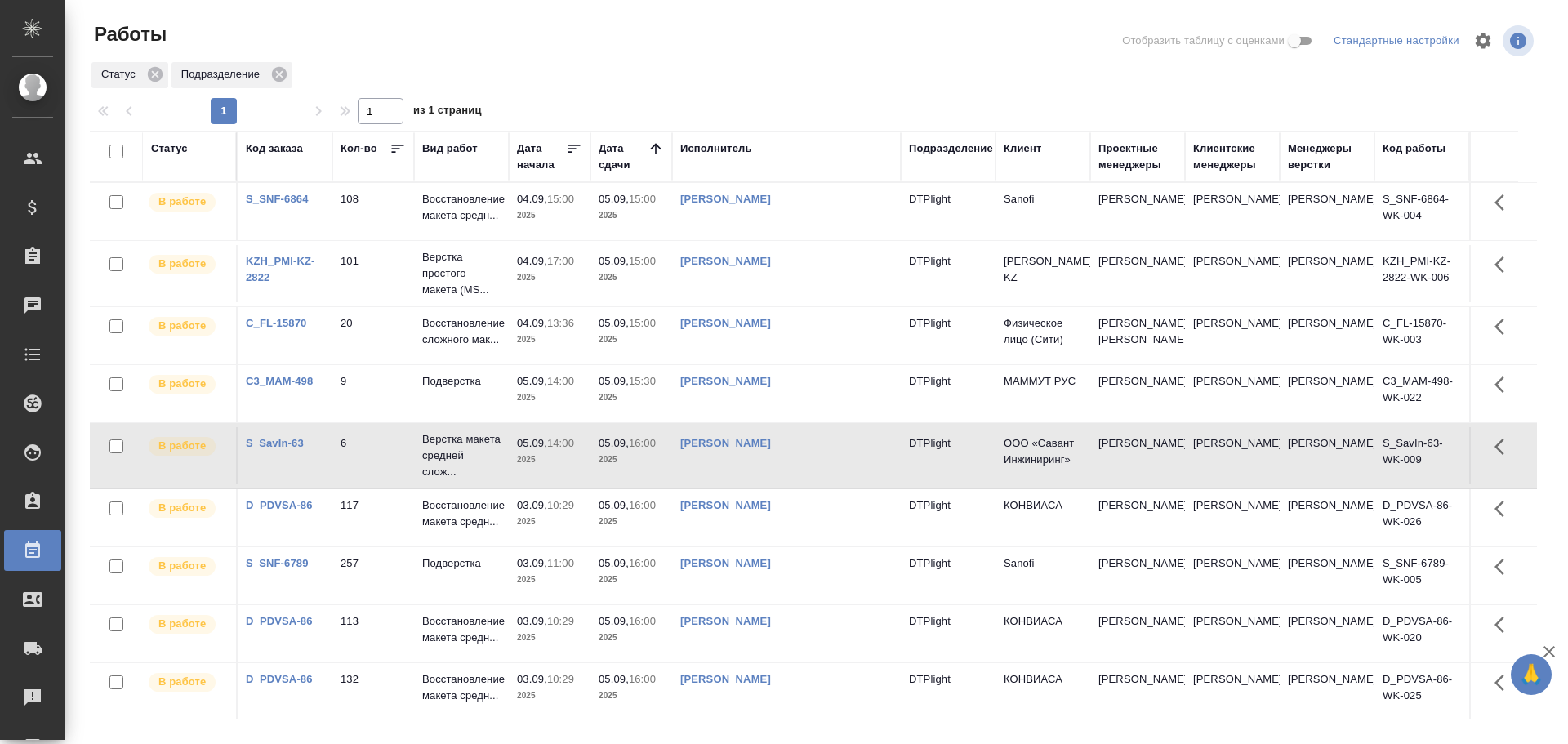
click at [858, 514] on div "Гусельников Роман" at bounding box center [787, 505] width 213 height 16
click at [847, 543] on td "Гусельников Роман" at bounding box center [787, 517] width 229 height 58
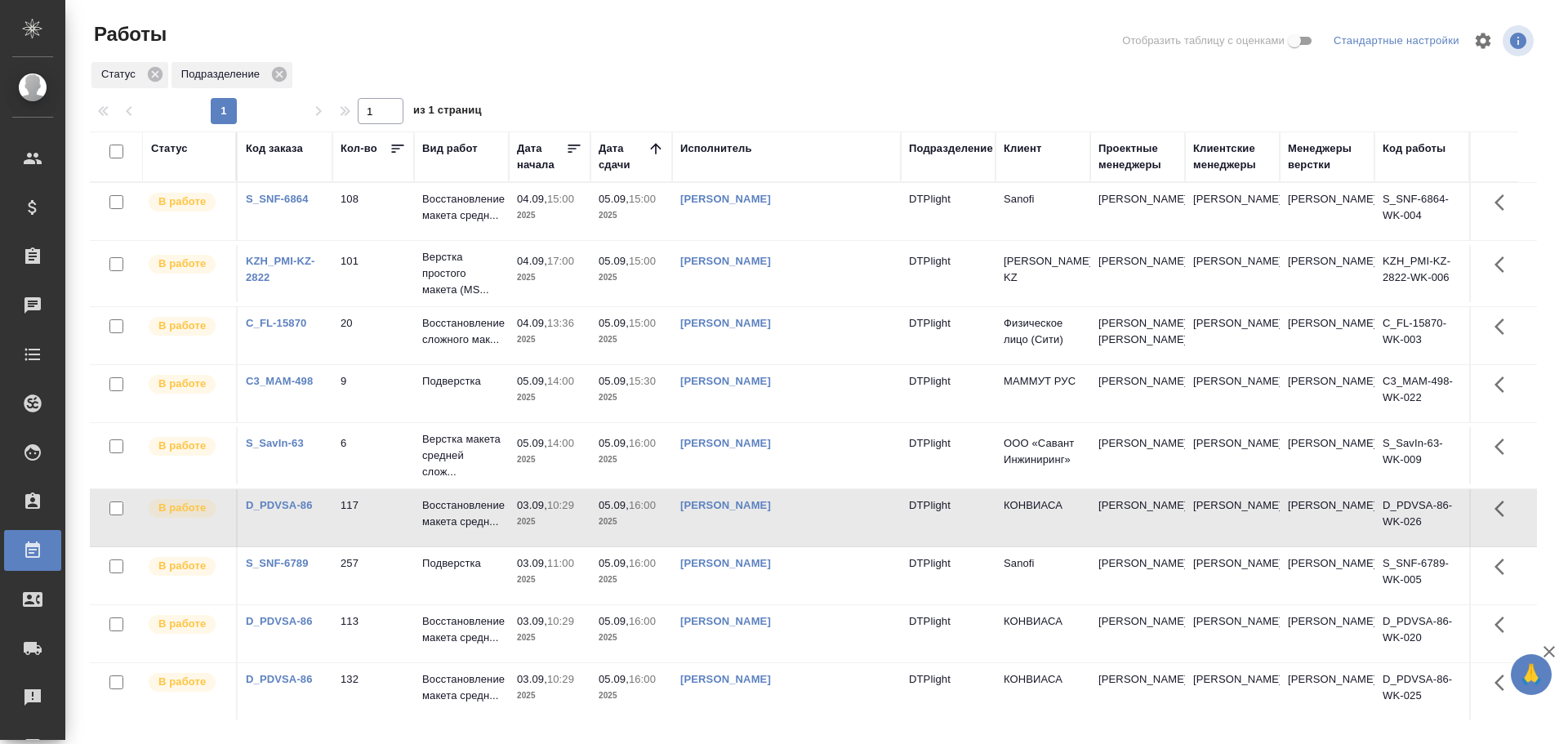
click at [829, 590] on td "Сархатов Руслан" at bounding box center [787, 576] width 229 height 58
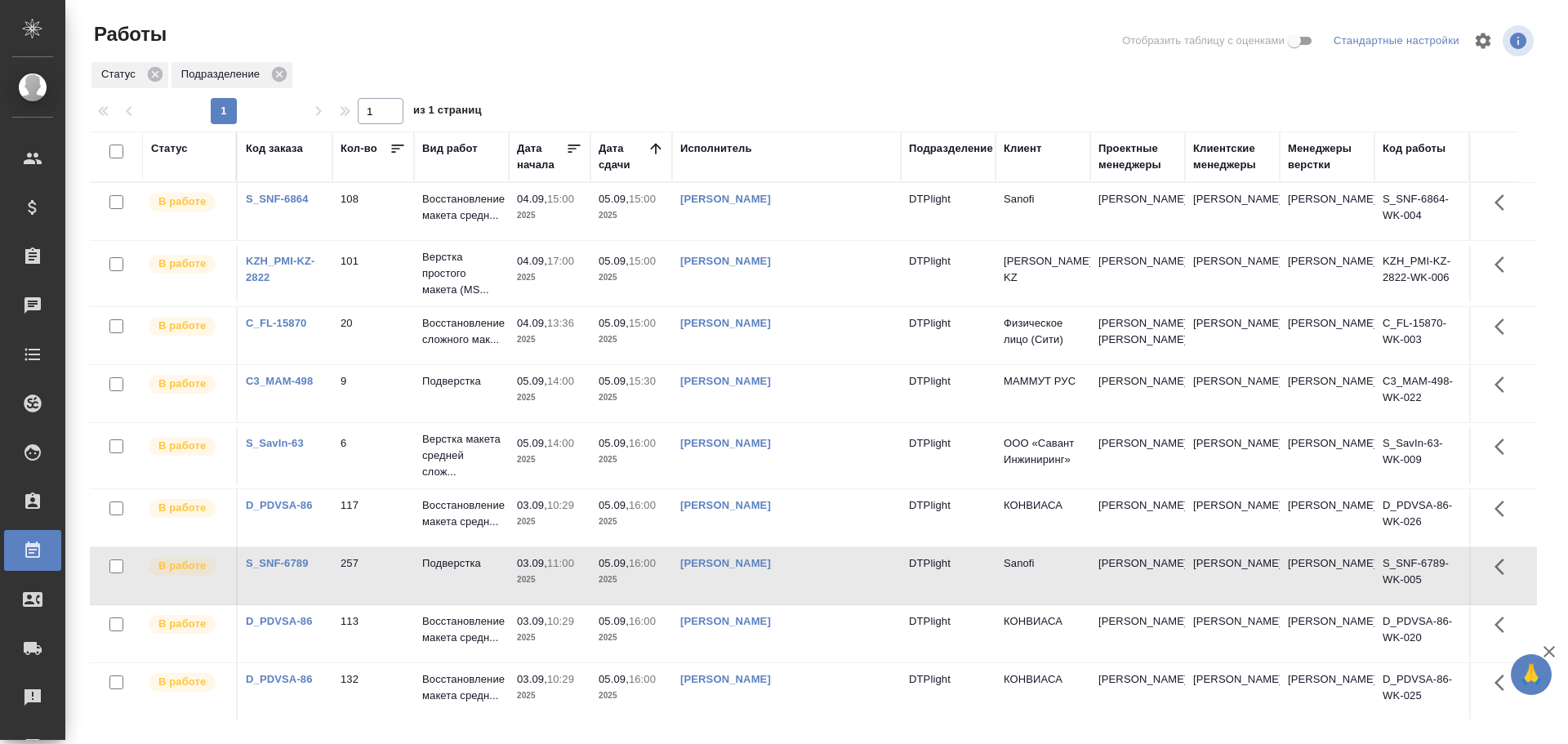
click at [842, 641] on td "Васильева Ольга Николаевна" at bounding box center [787, 633] width 229 height 58
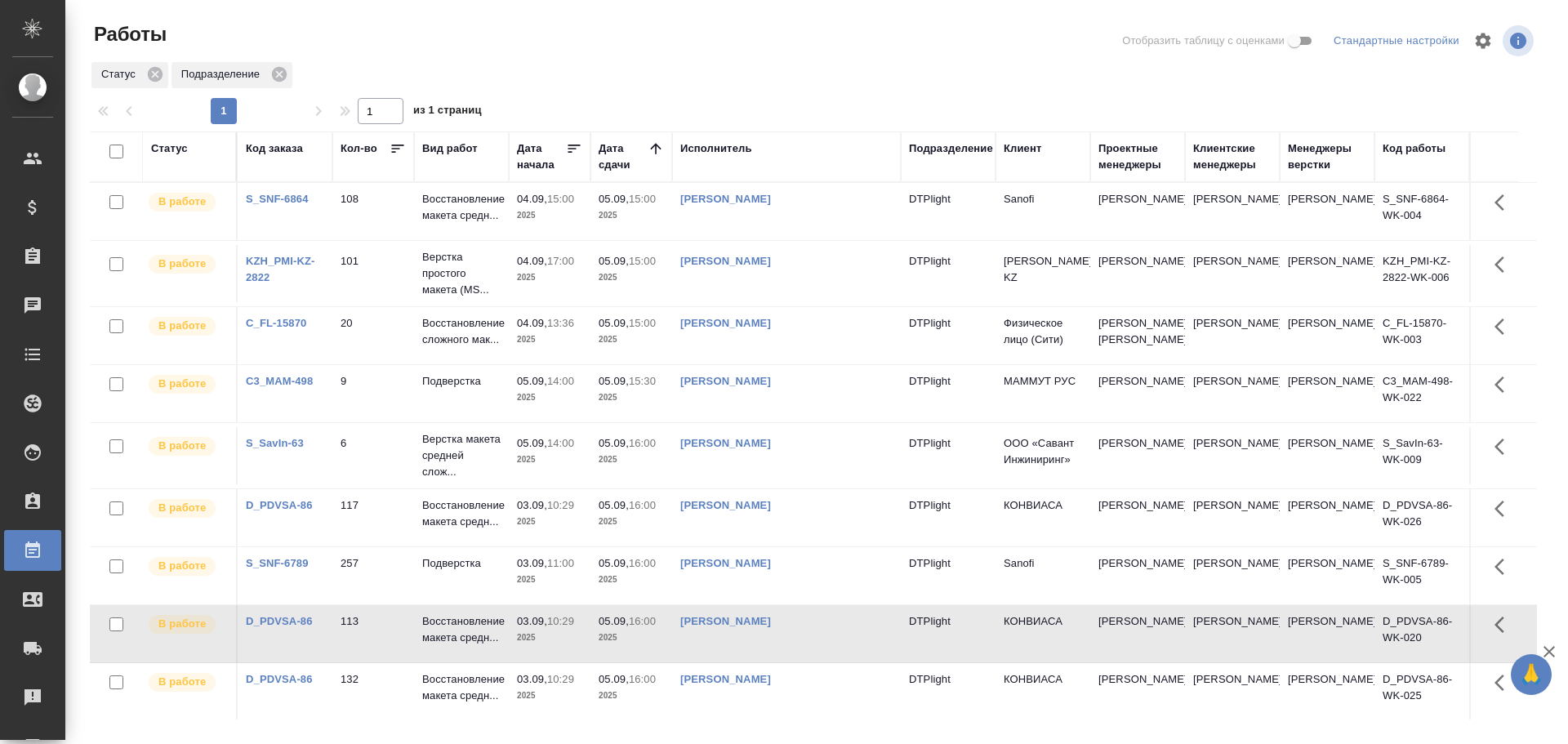
click at [861, 686] on div "Риянова Анна Александровна" at bounding box center [787, 679] width 213 height 16
click at [870, 687] on div "Риянова Анна Александровна" at bounding box center [787, 679] width 213 height 16
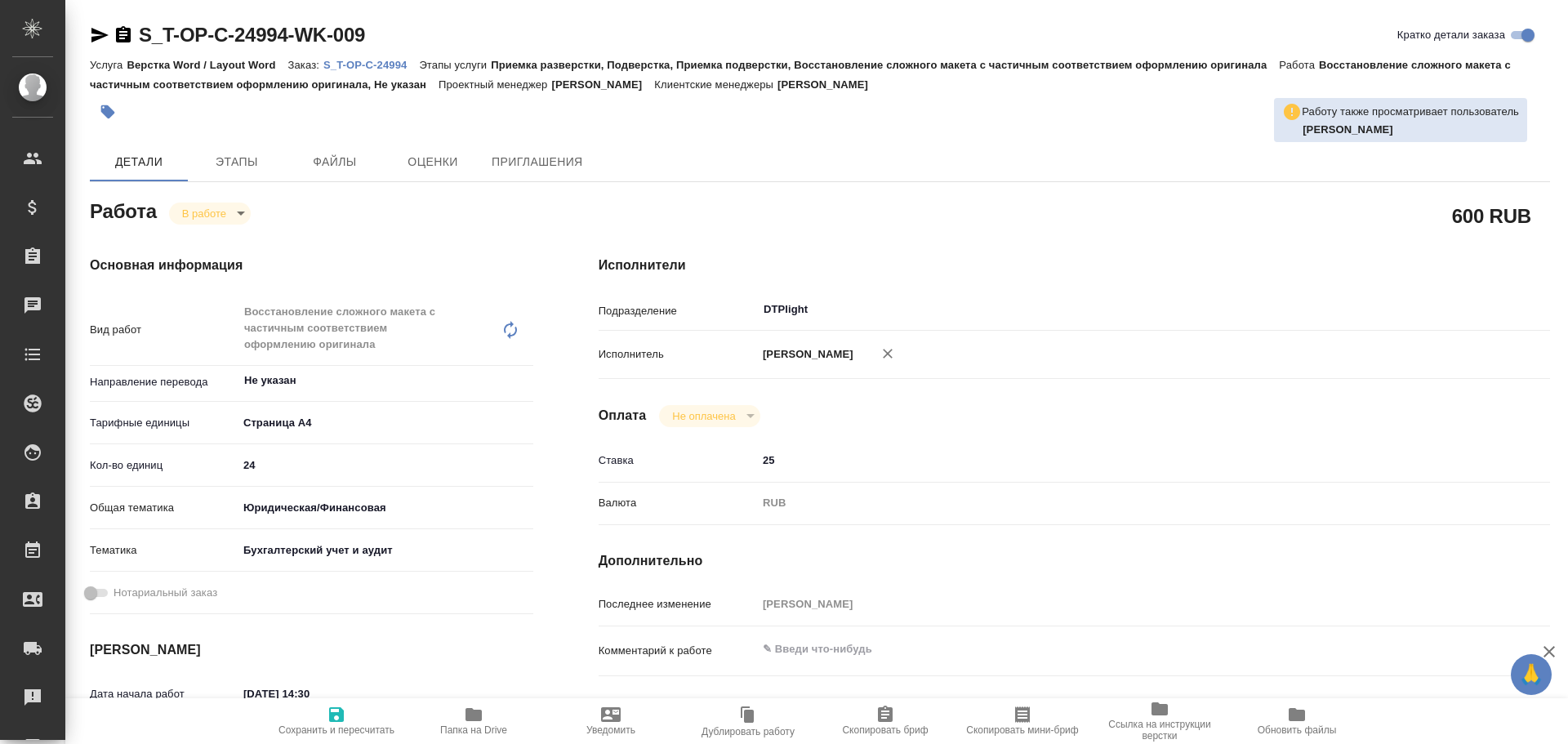
type textarea "x"
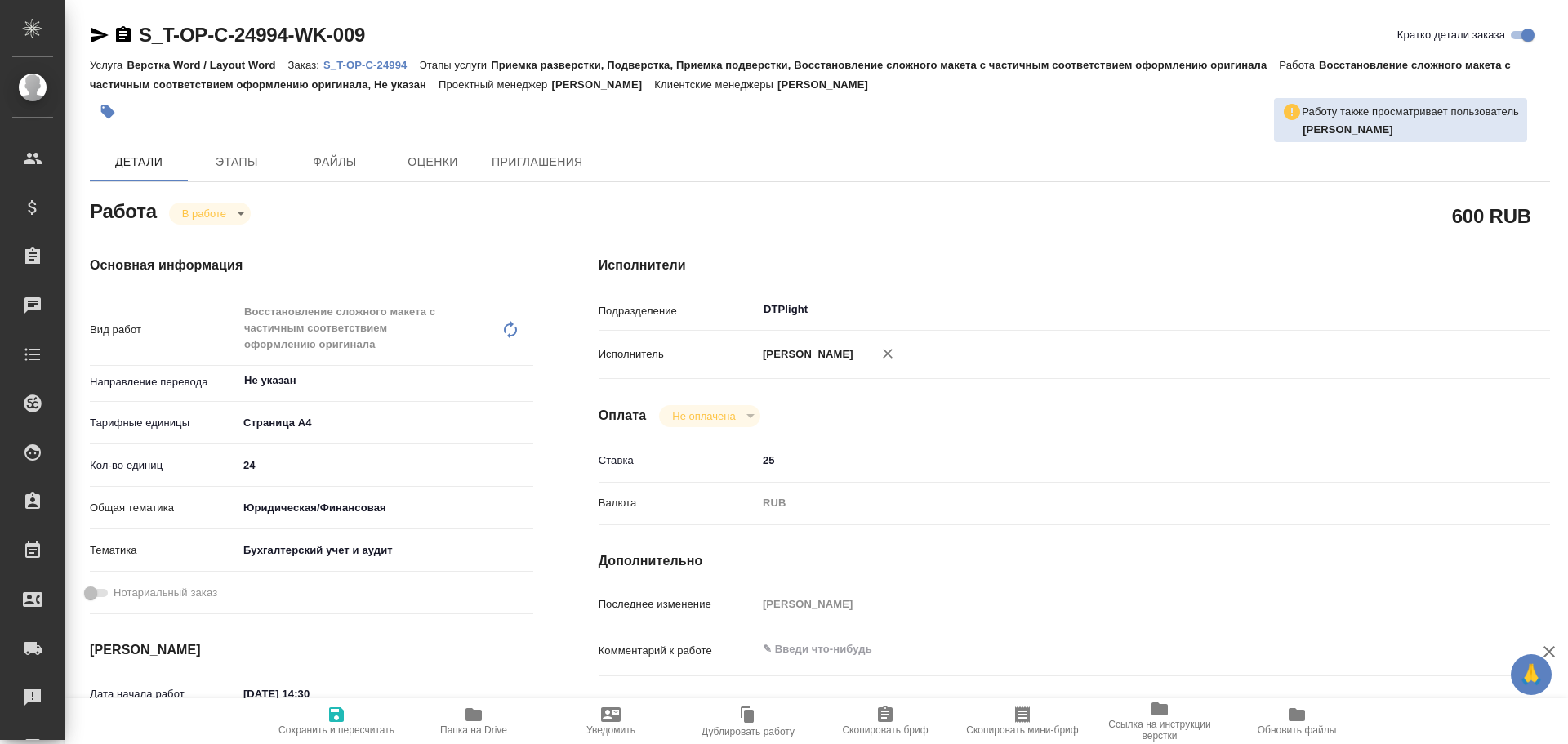
type textarea "x"
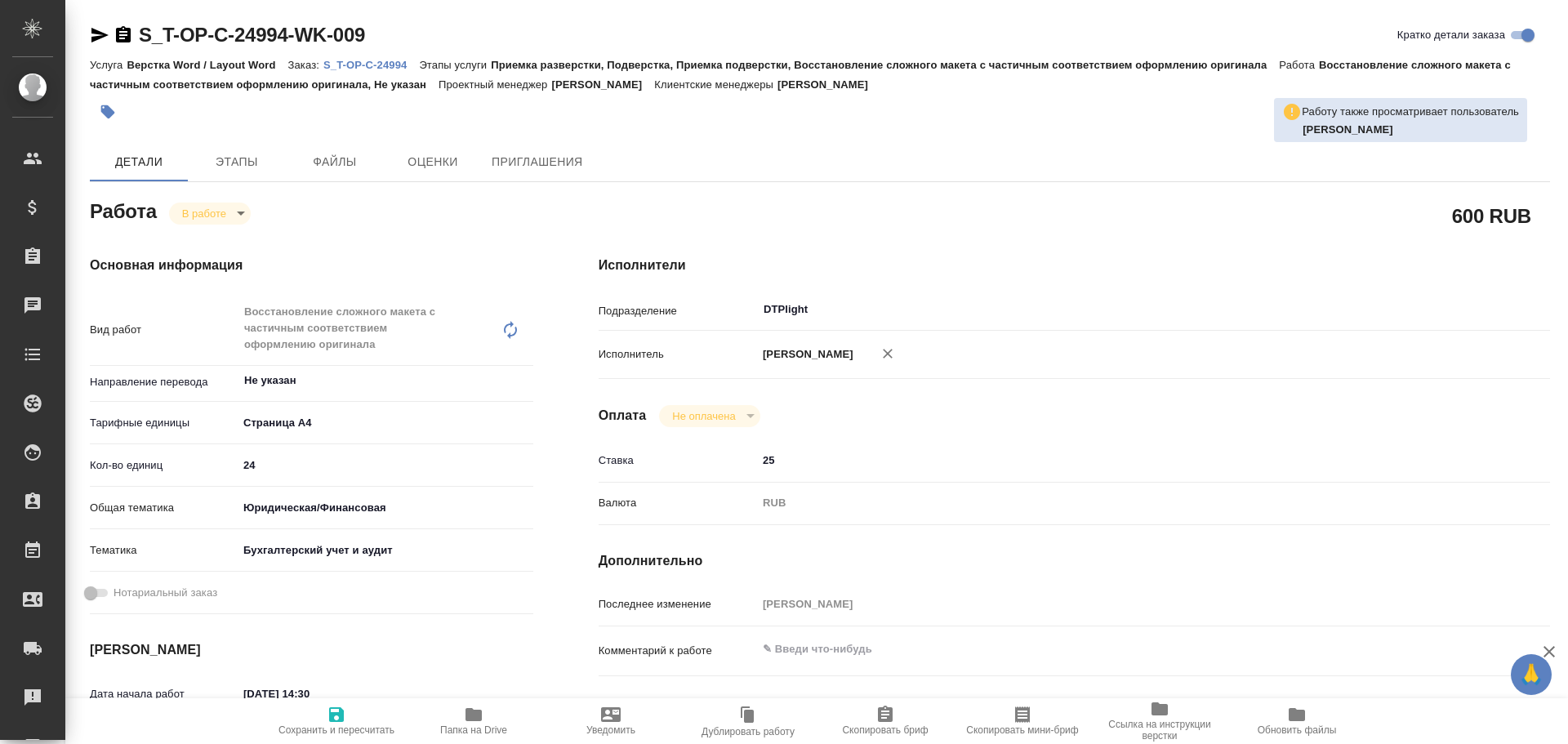
type textarea "x"
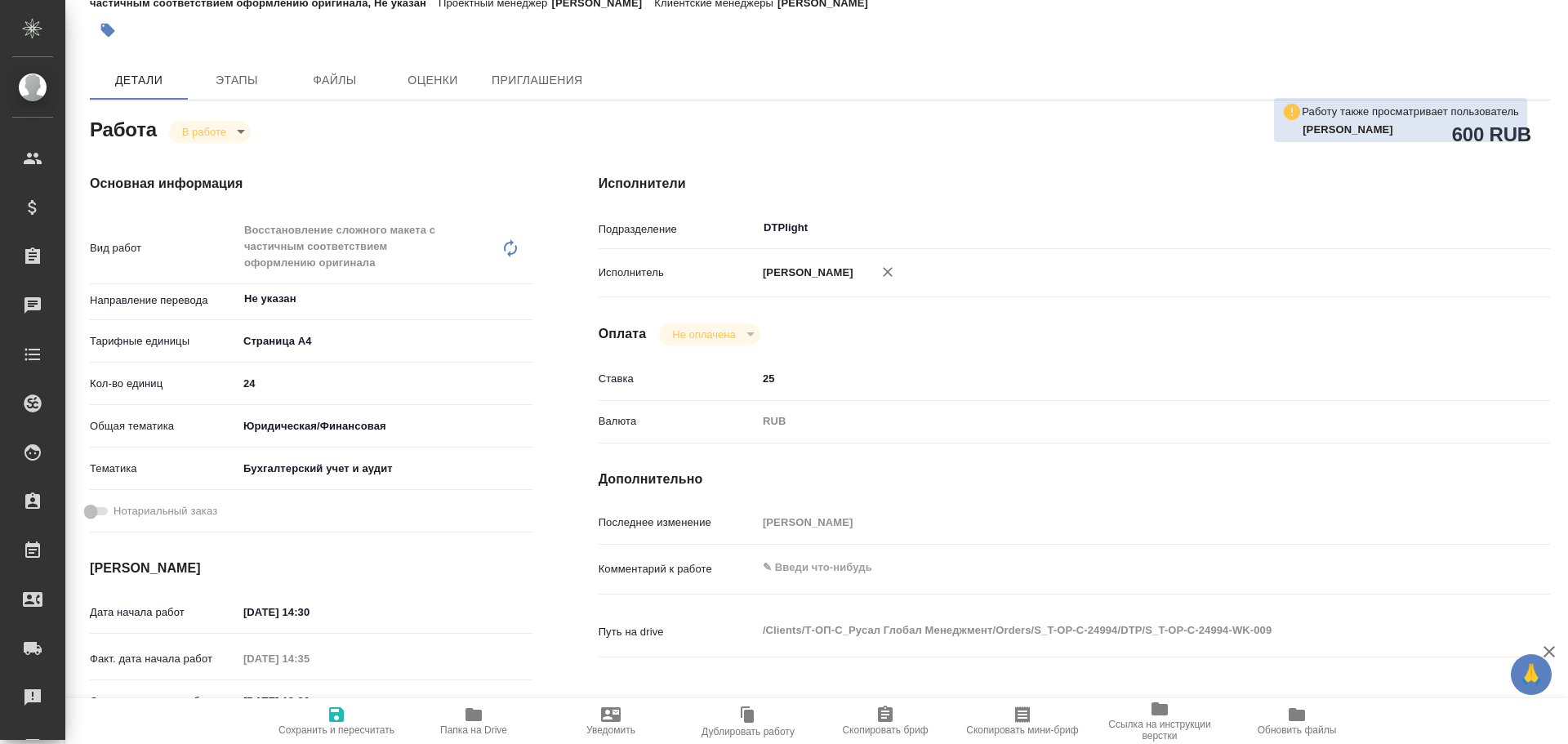
type textarea "x"
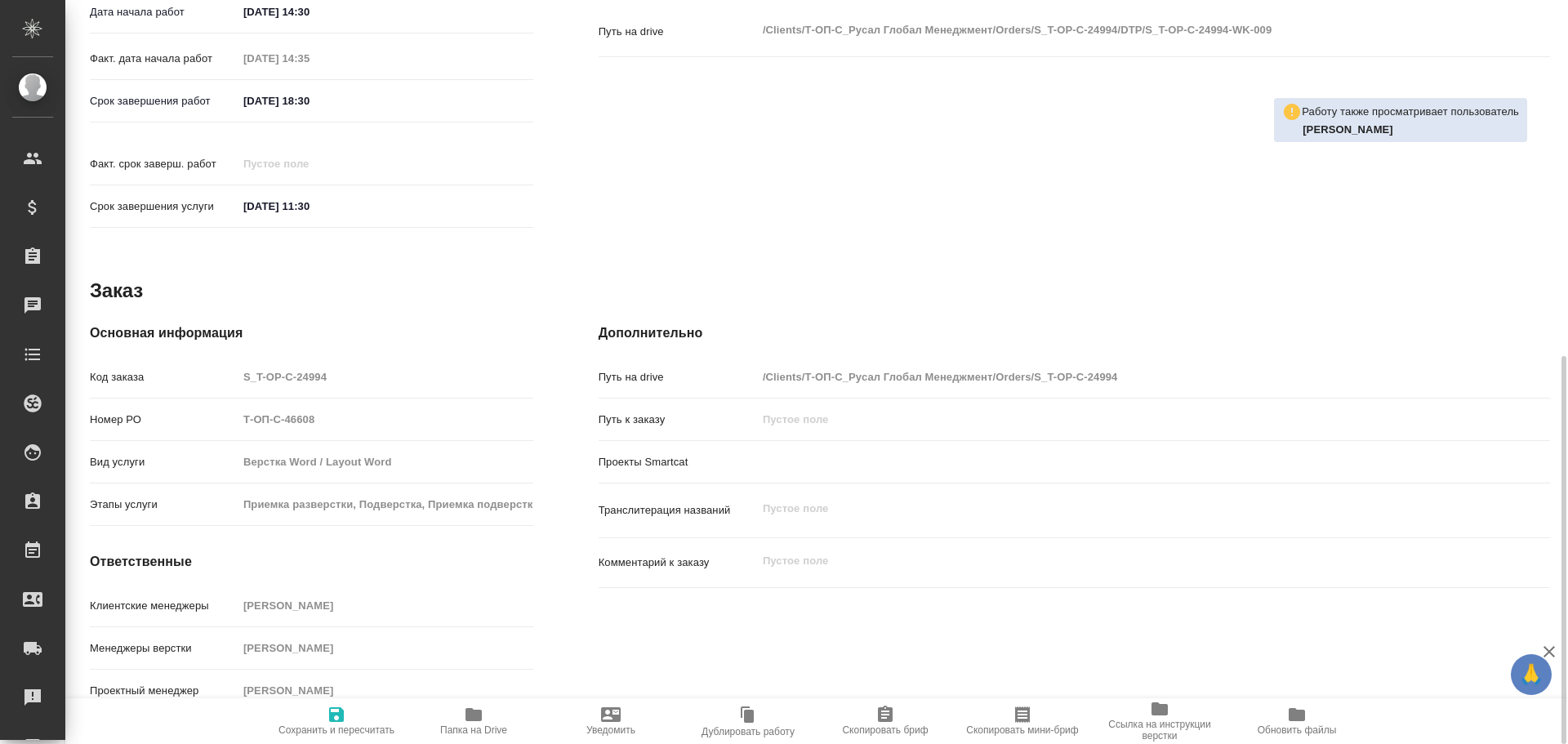
type textarea "x"
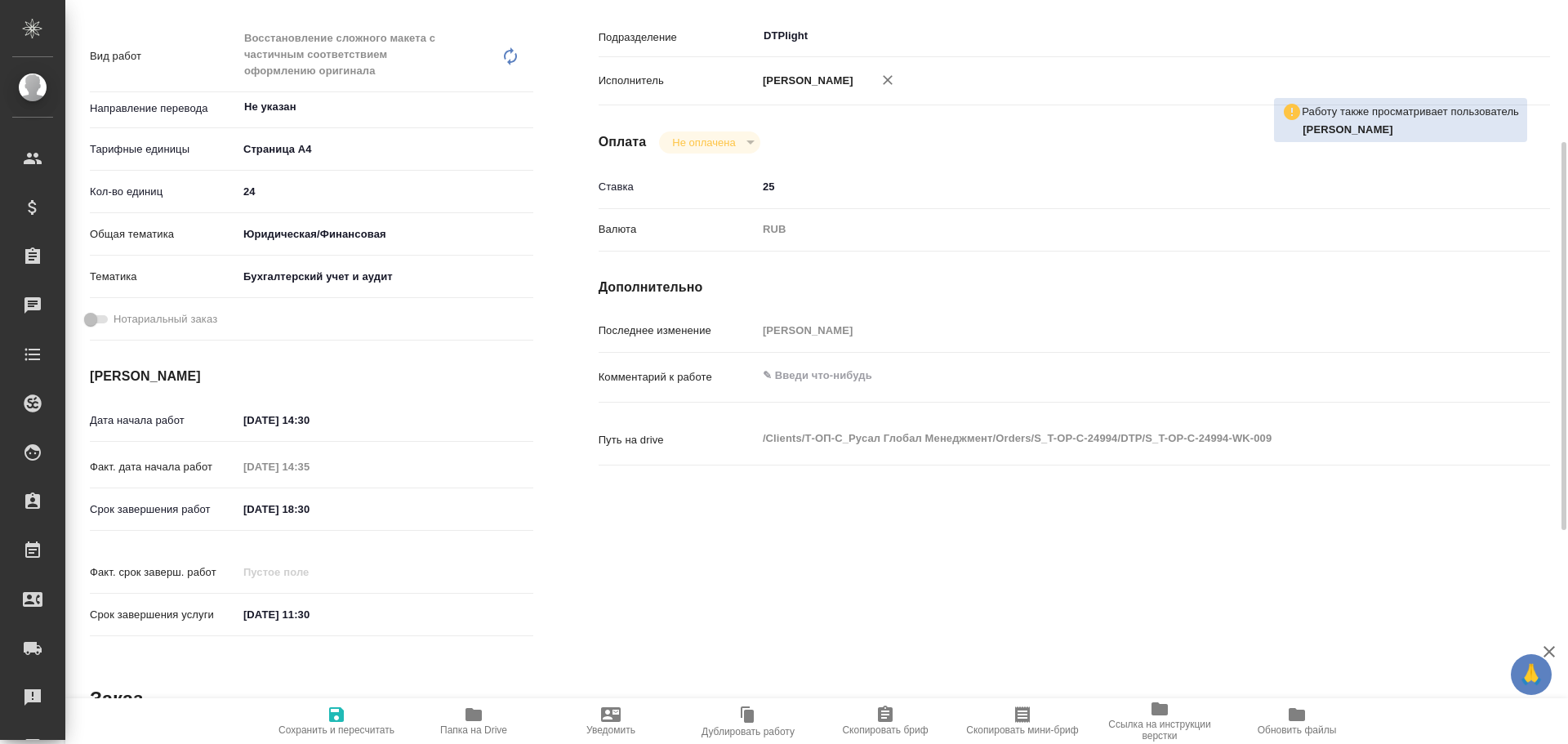
type textarea "x"
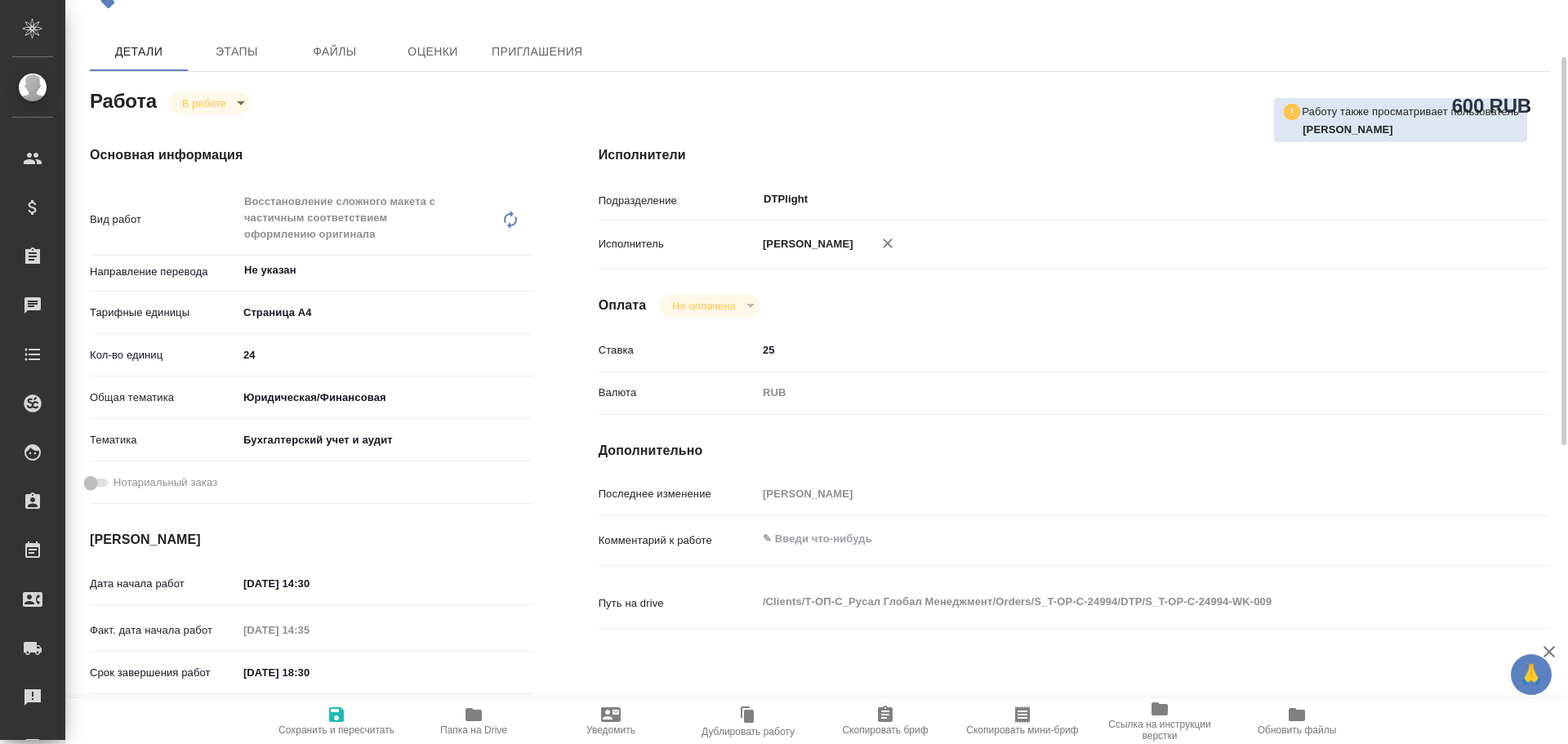
scroll to position [437, 0]
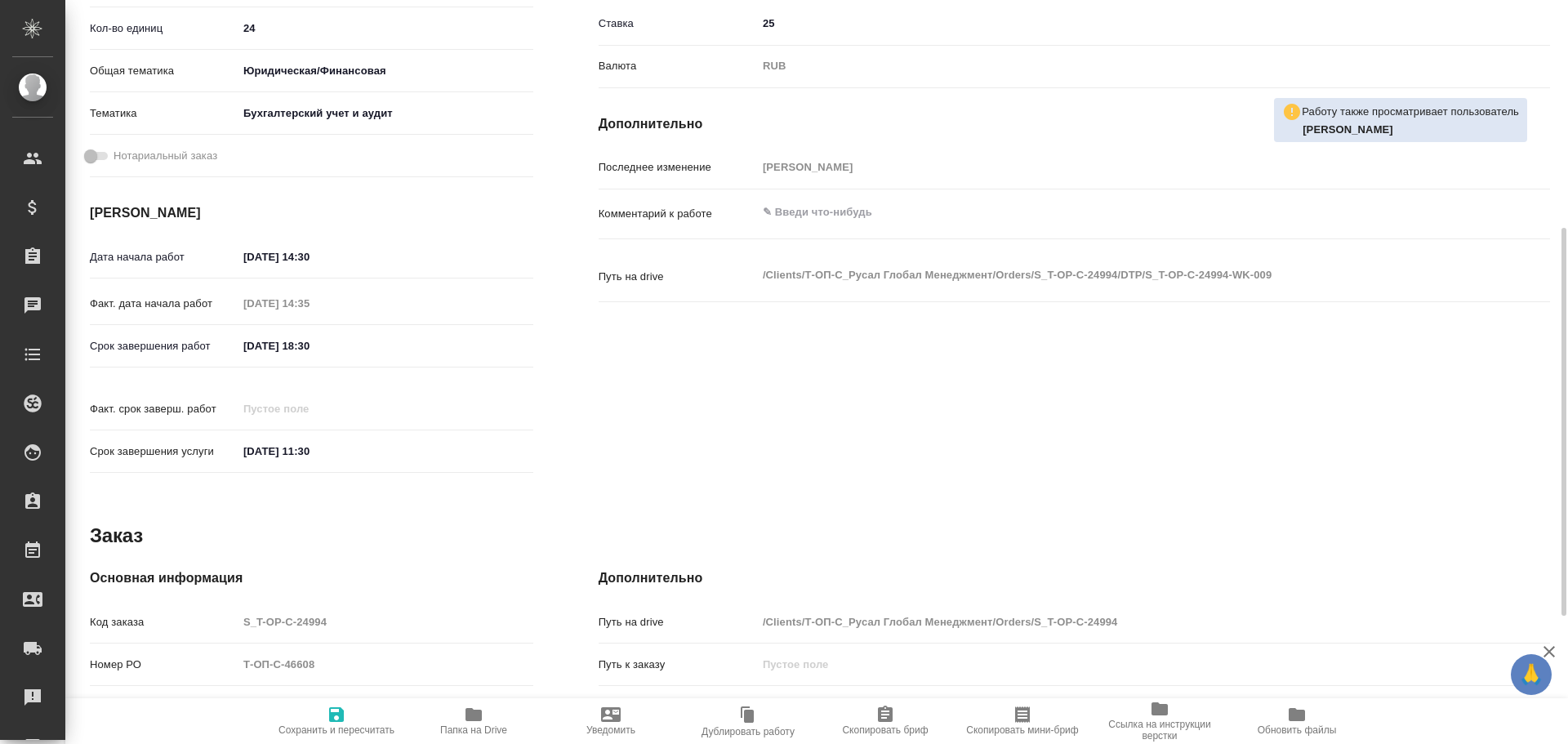
click at [458, 714] on span "Папка на Drive" at bounding box center [473, 720] width 118 height 31
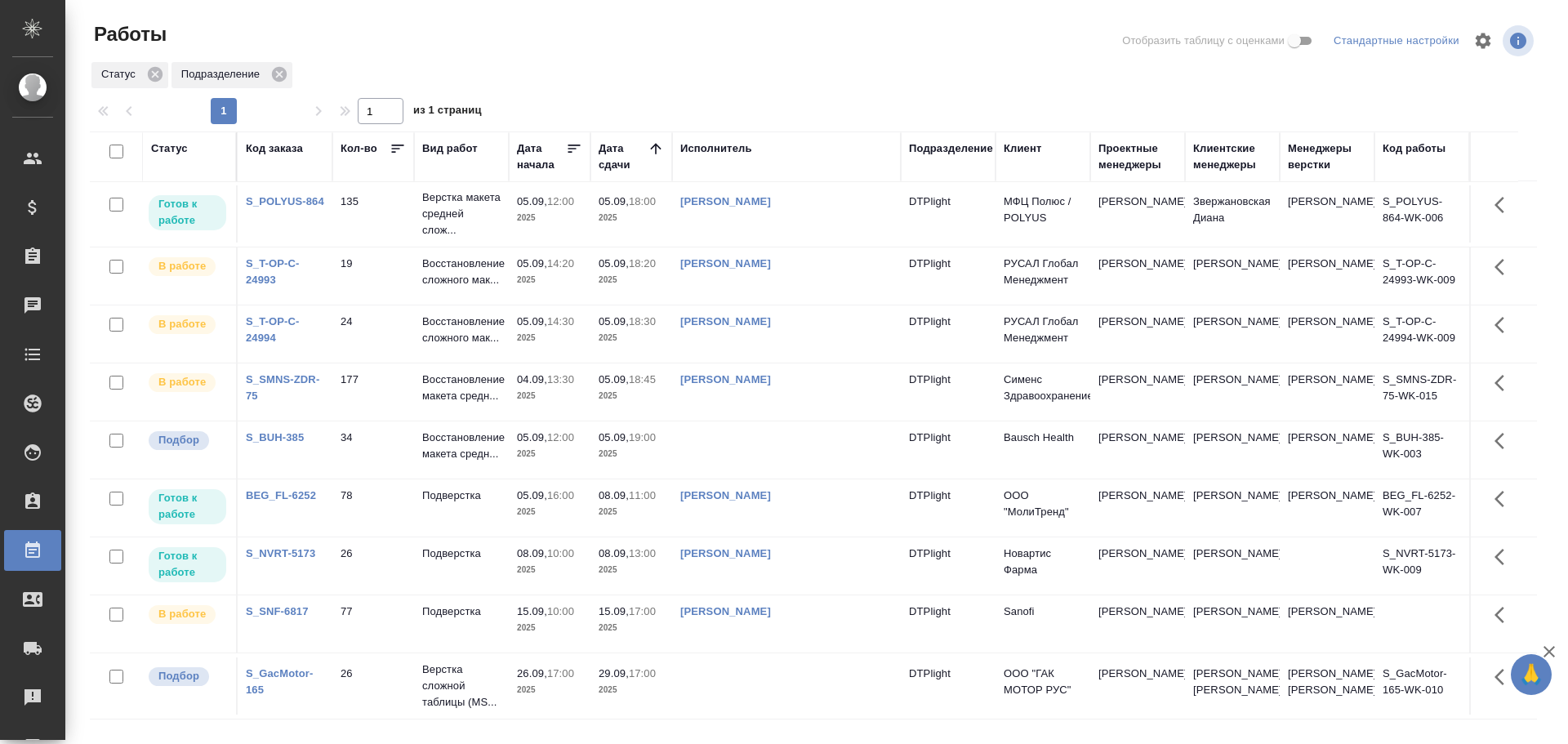
scroll to position [722, 0]
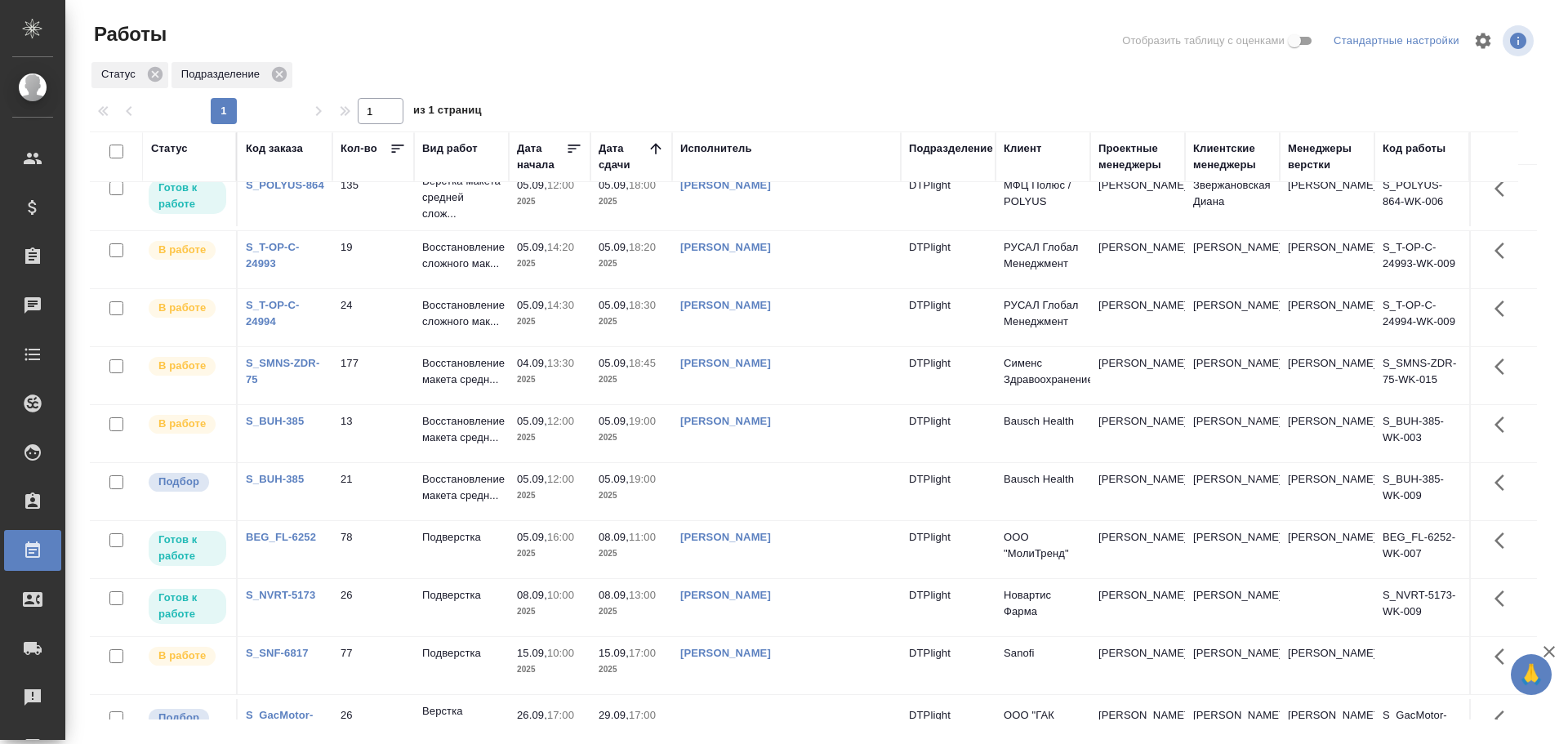
click at [924, 436] on td "DTPlight" at bounding box center [948, 433] width 95 height 58
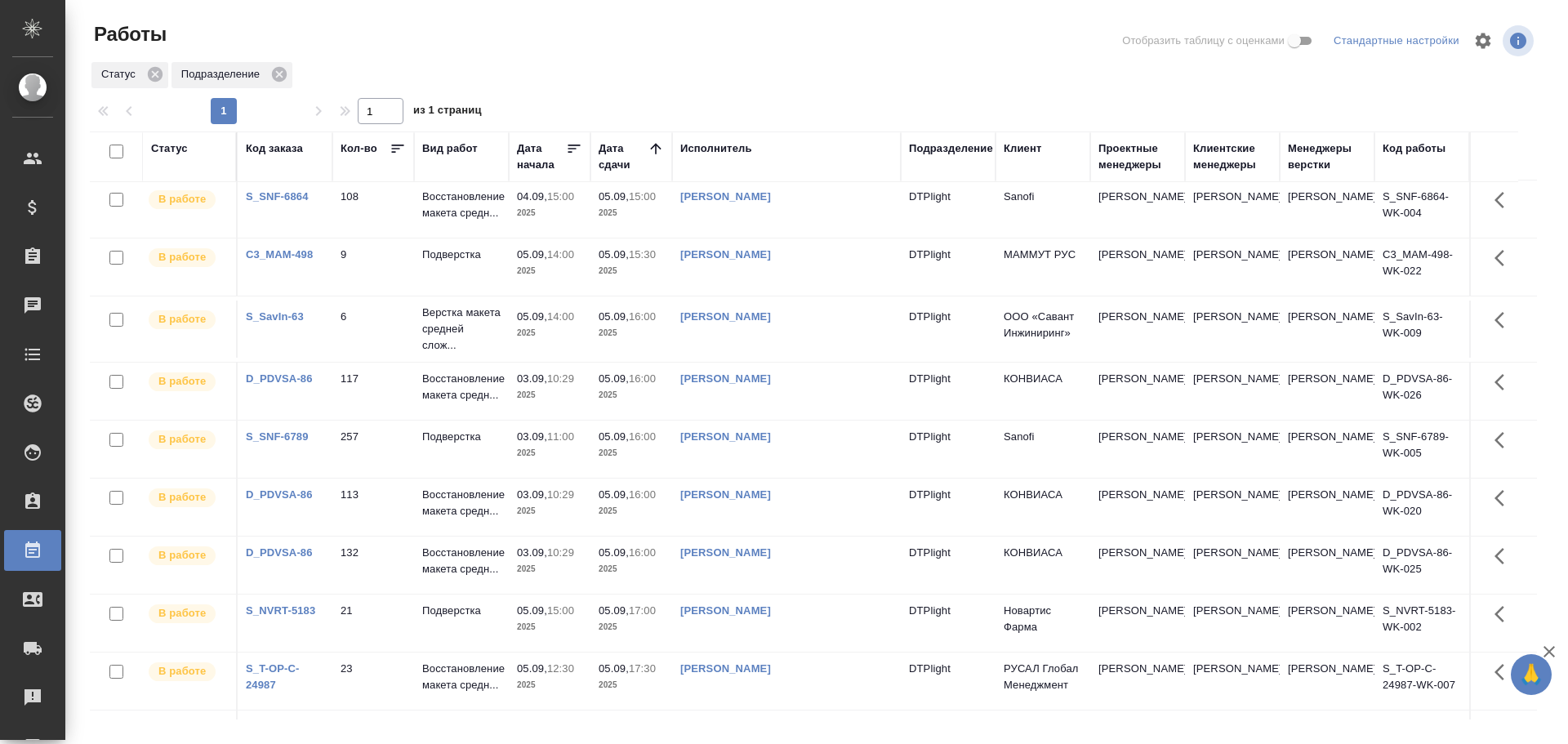
scroll to position [0, 0]
